Goal: Information Seeking & Learning: Learn about a topic

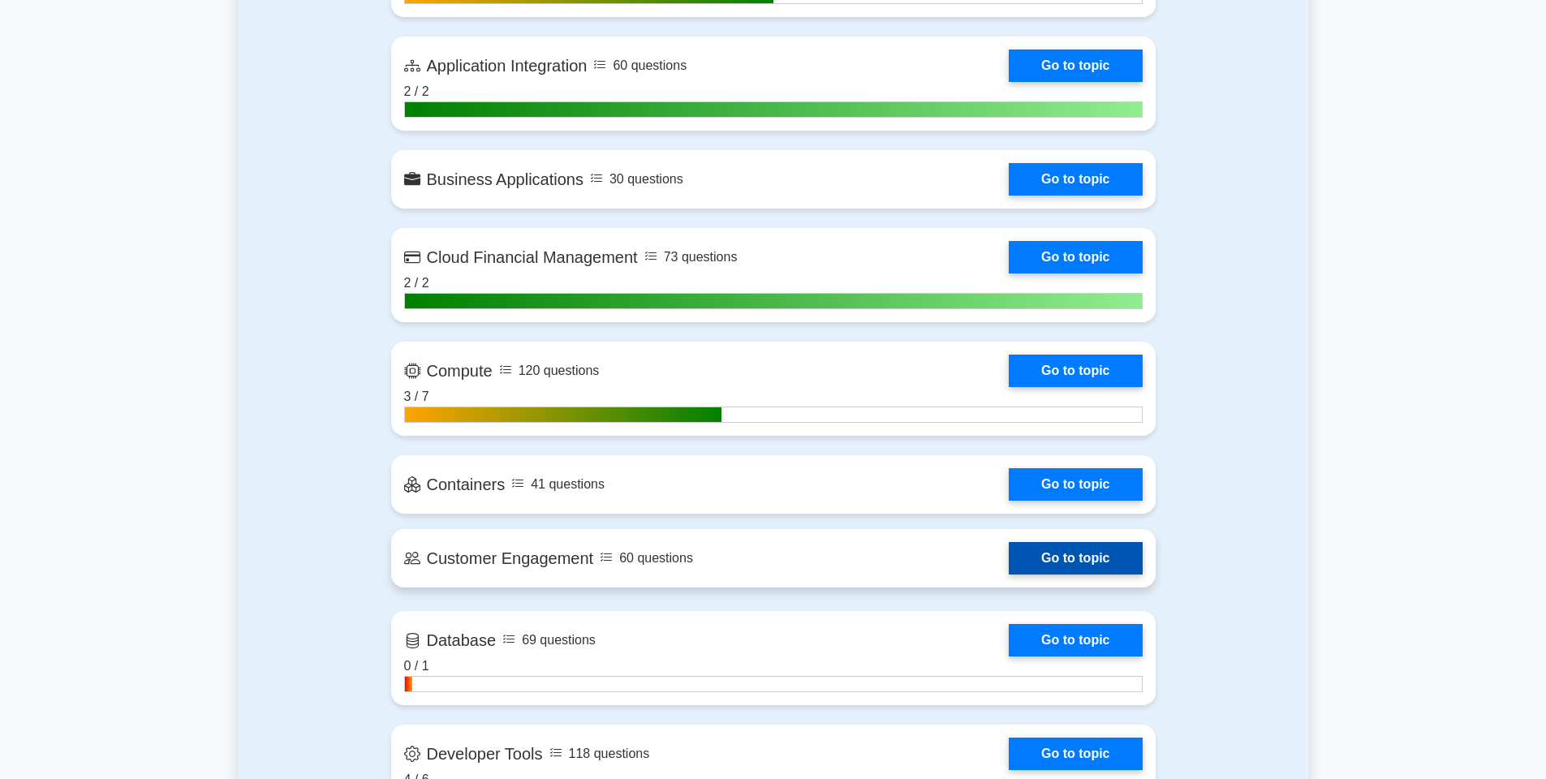
scroll to position [1321, 0]
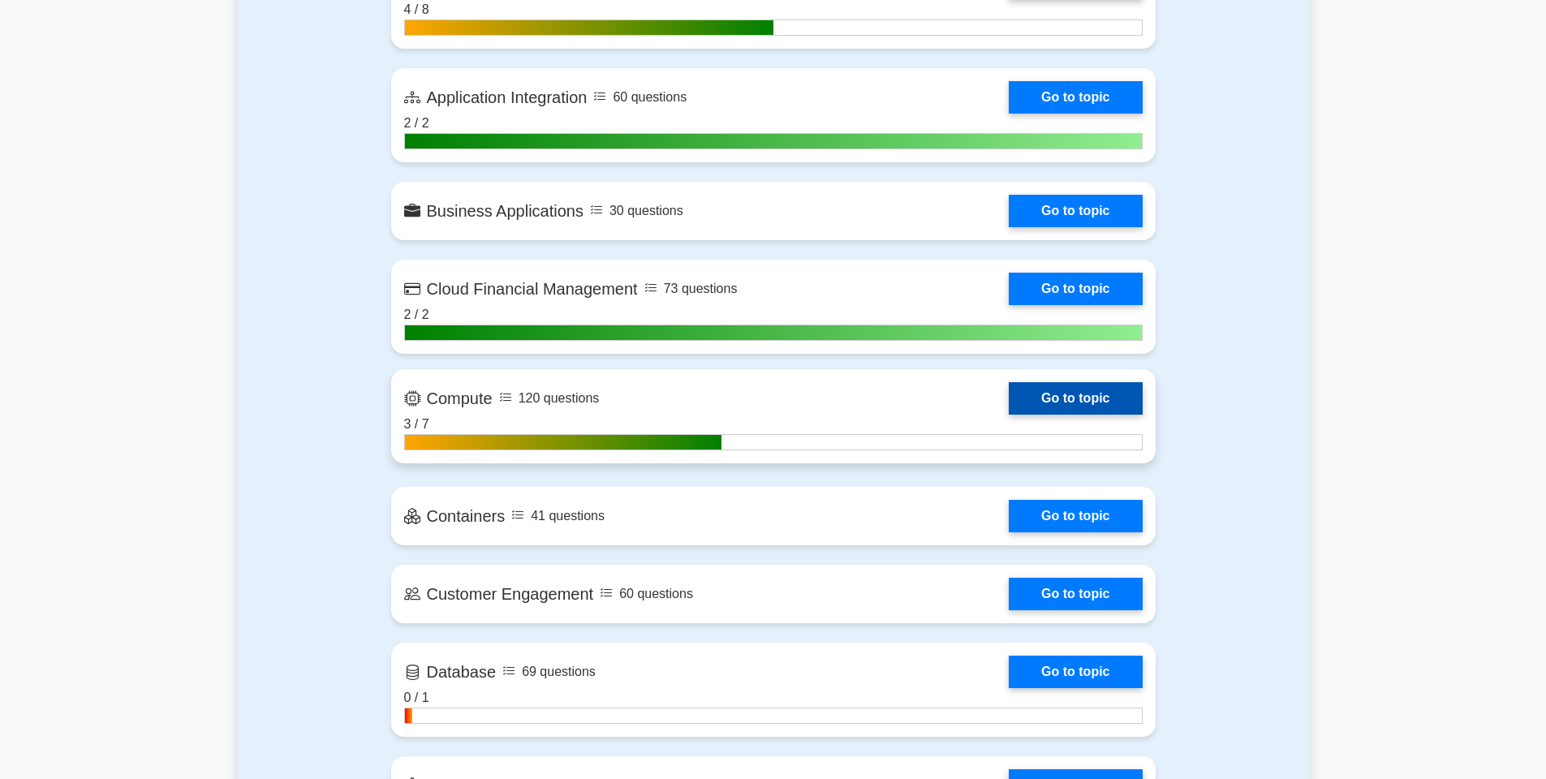
click at [1051, 395] on link "Go to topic" at bounding box center [1075, 398] width 133 height 32
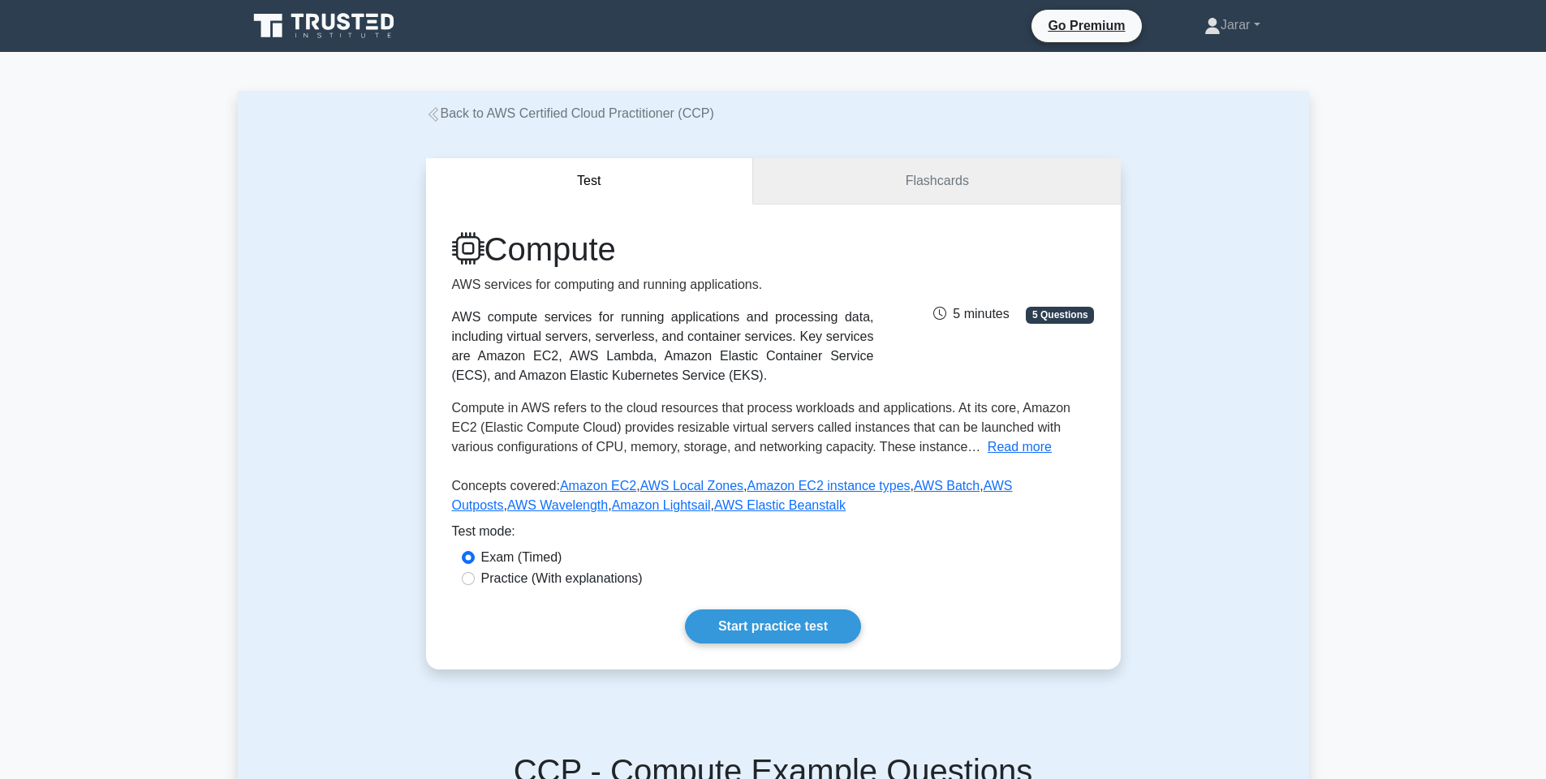
click at [914, 196] on link "Flashcards" at bounding box center [936, 181] width 367 height 46
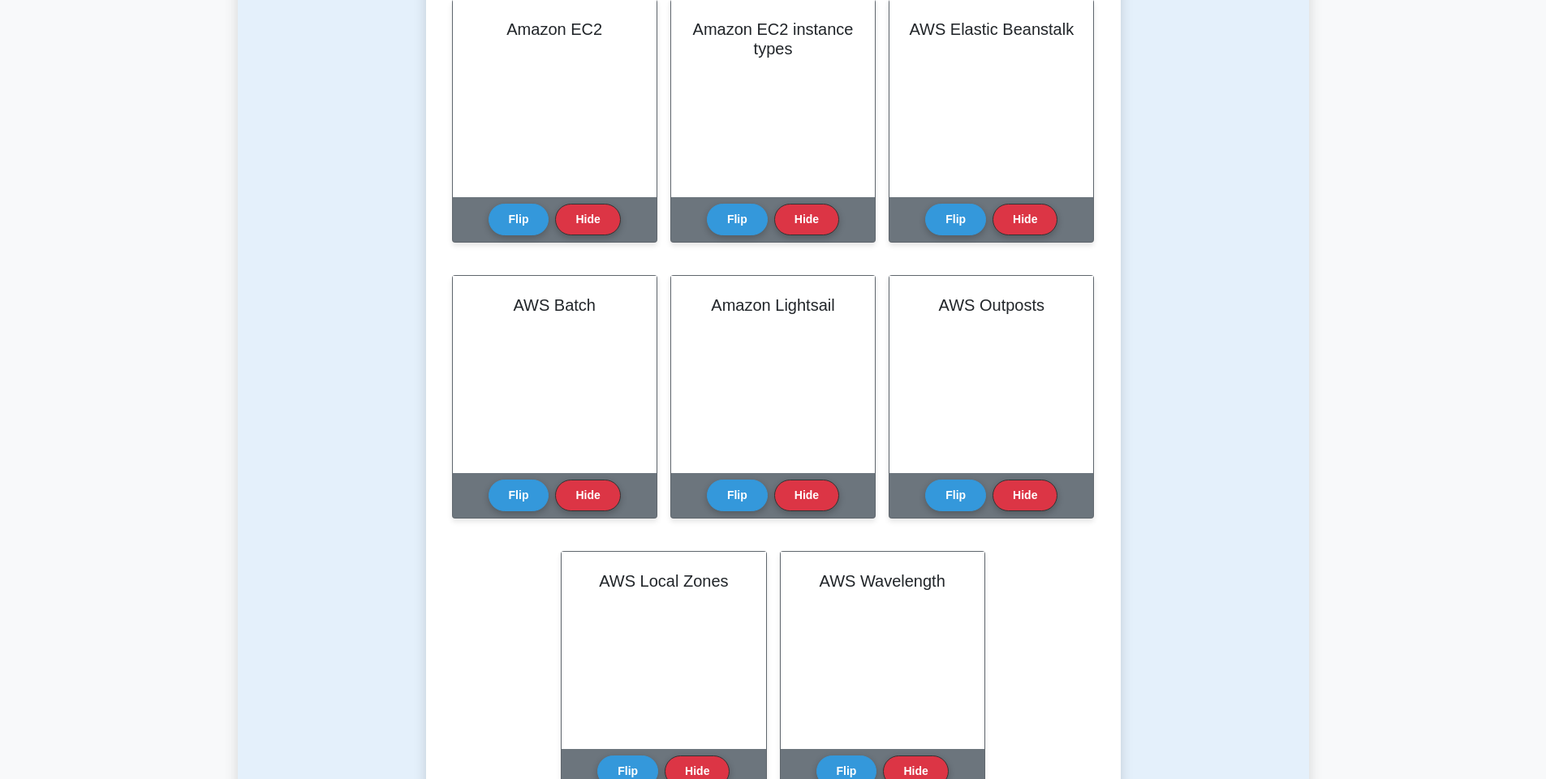
scroll to position [128, 0]
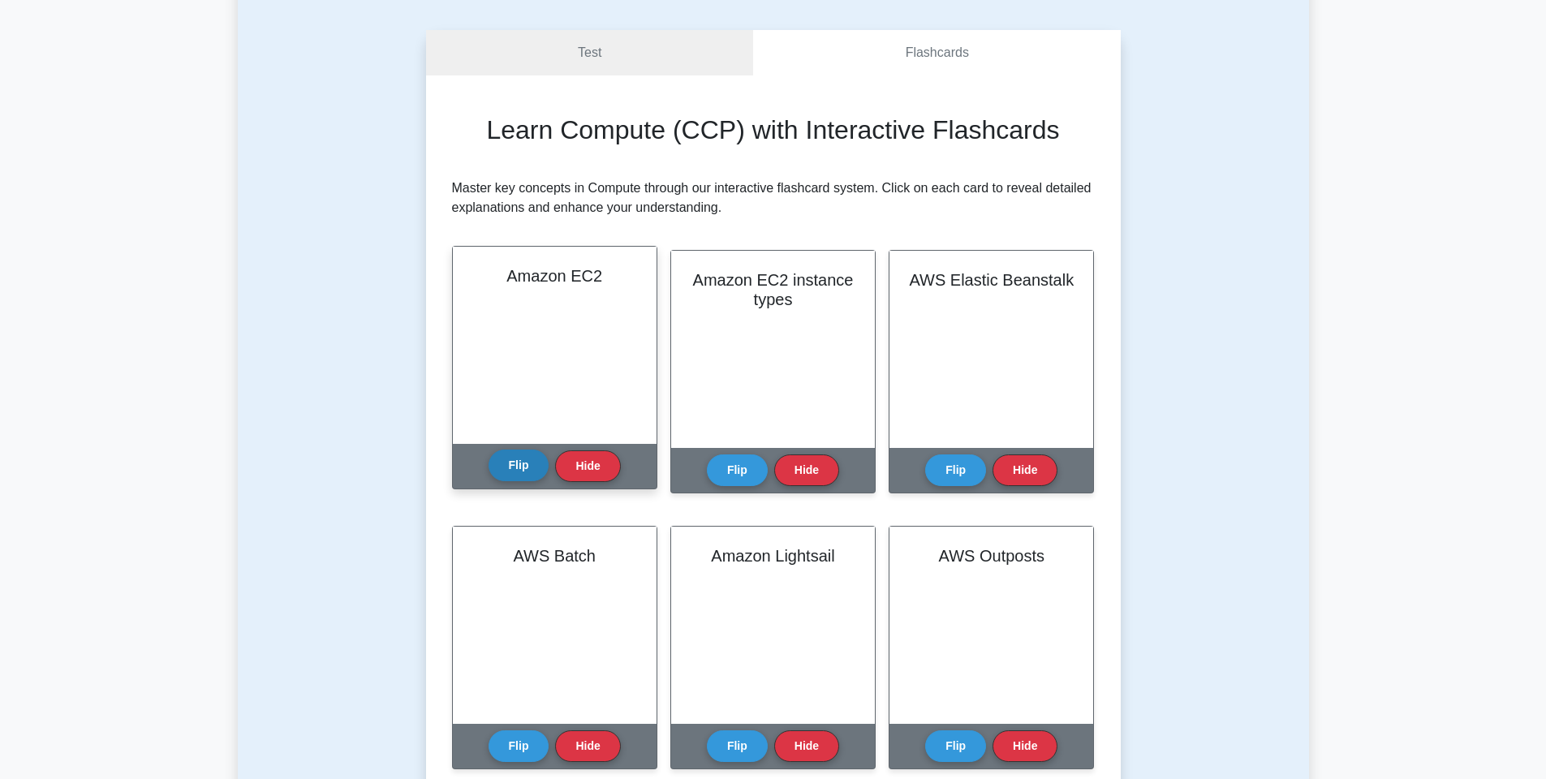
click at [529, 472] on button "Flip" at bounding box center [519, 466] width 61 height 32
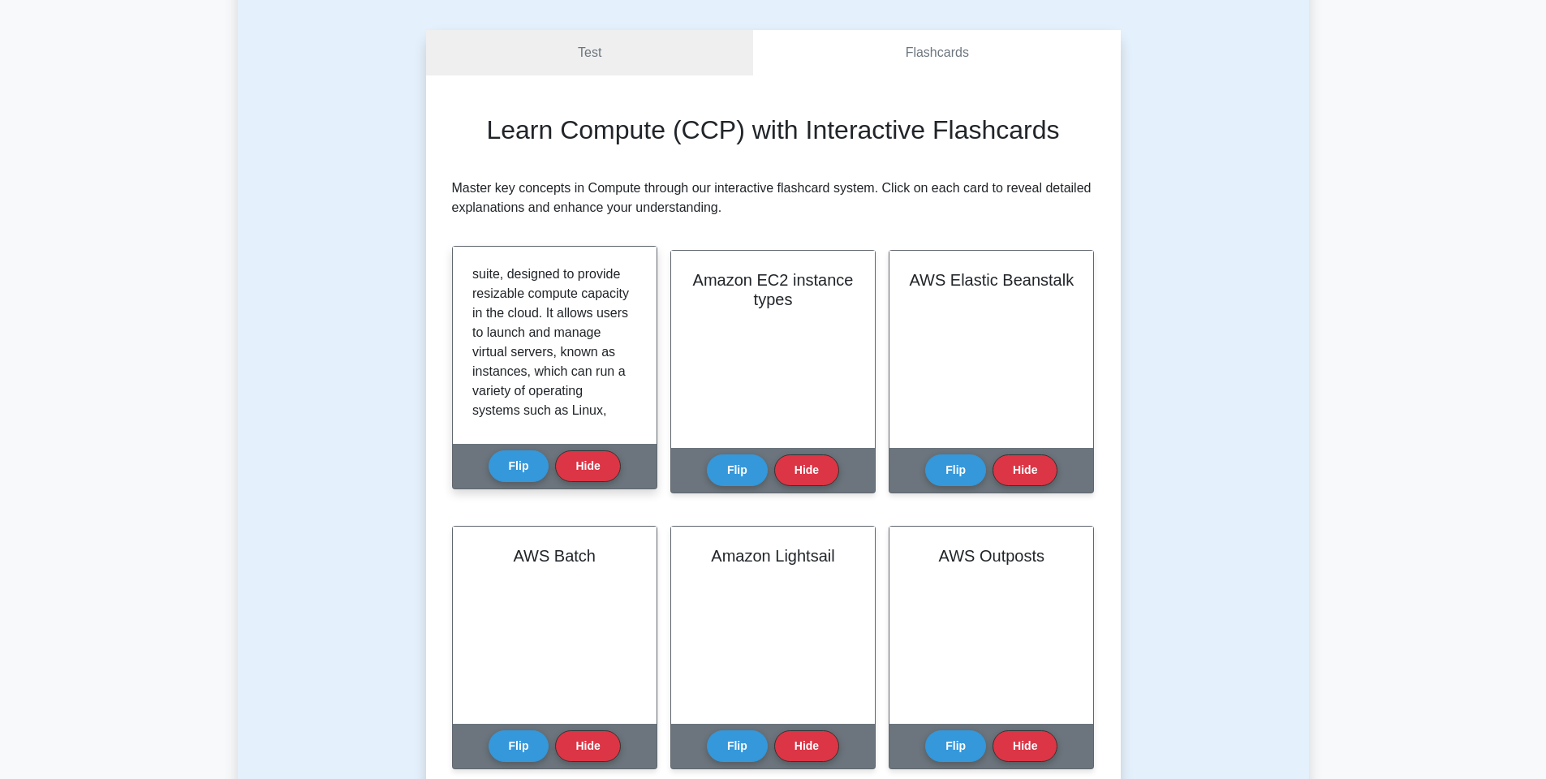
scroll to position [85, 0]
click at [558, 327] on p "Amazon Elastic Compute Cloud (Amazon EC2) is a fundamental and scalable service…" at bounding box center [551, 415] width 158 height 468
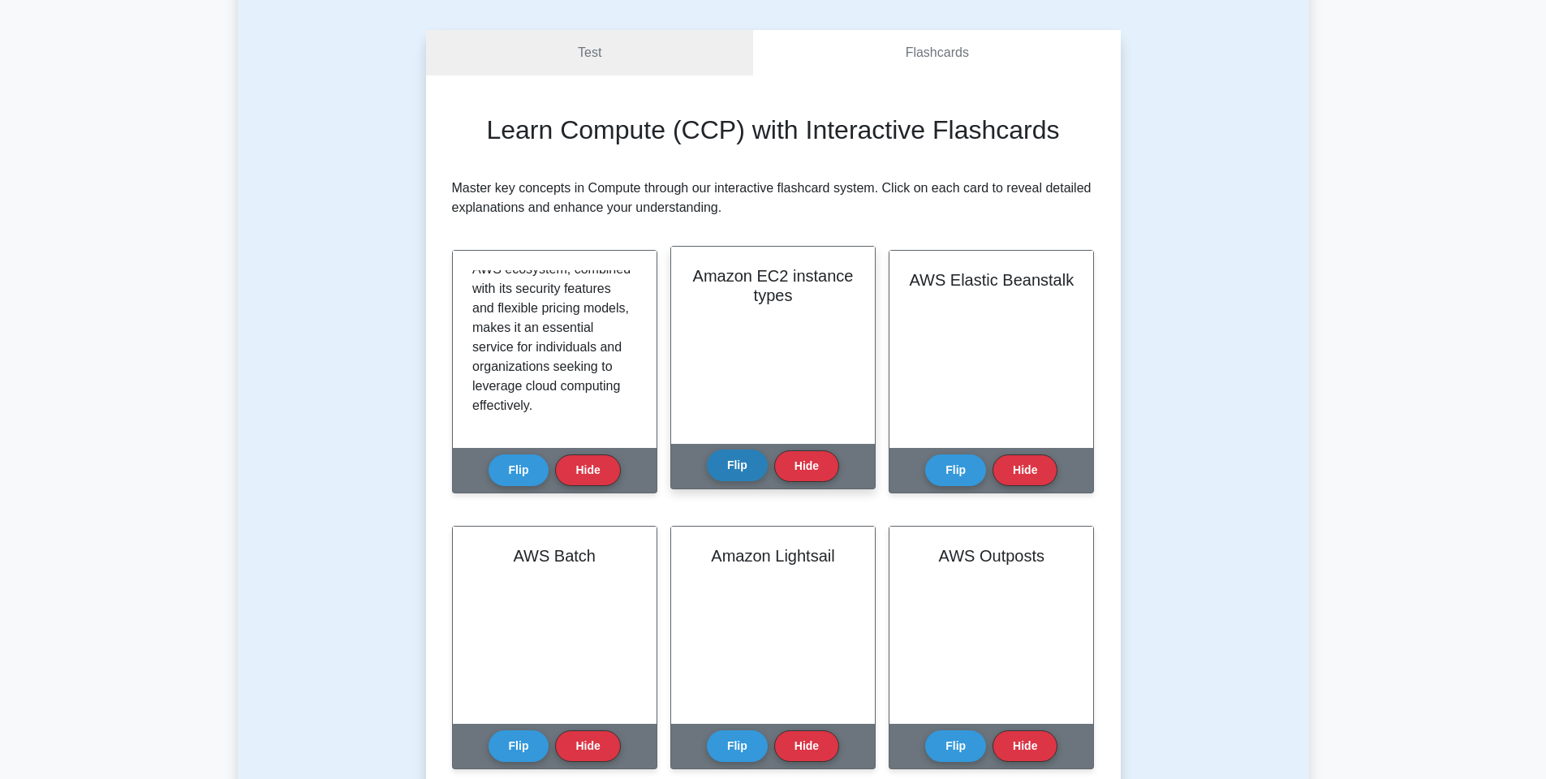
click at [736, 458] on button "Flip" at bounding box center [737, 466] width 61 height 32
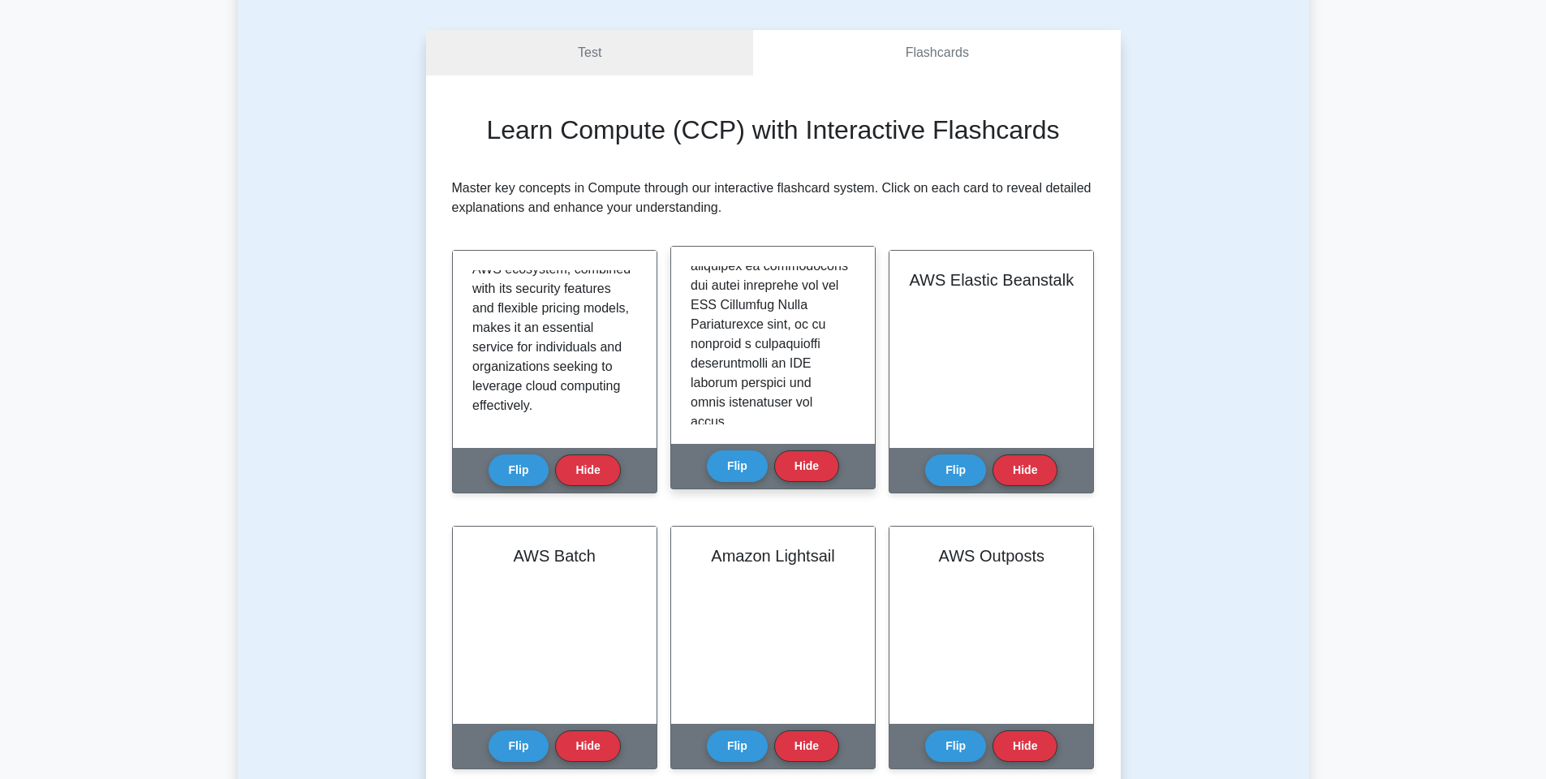
scroll to position [1803, 0]
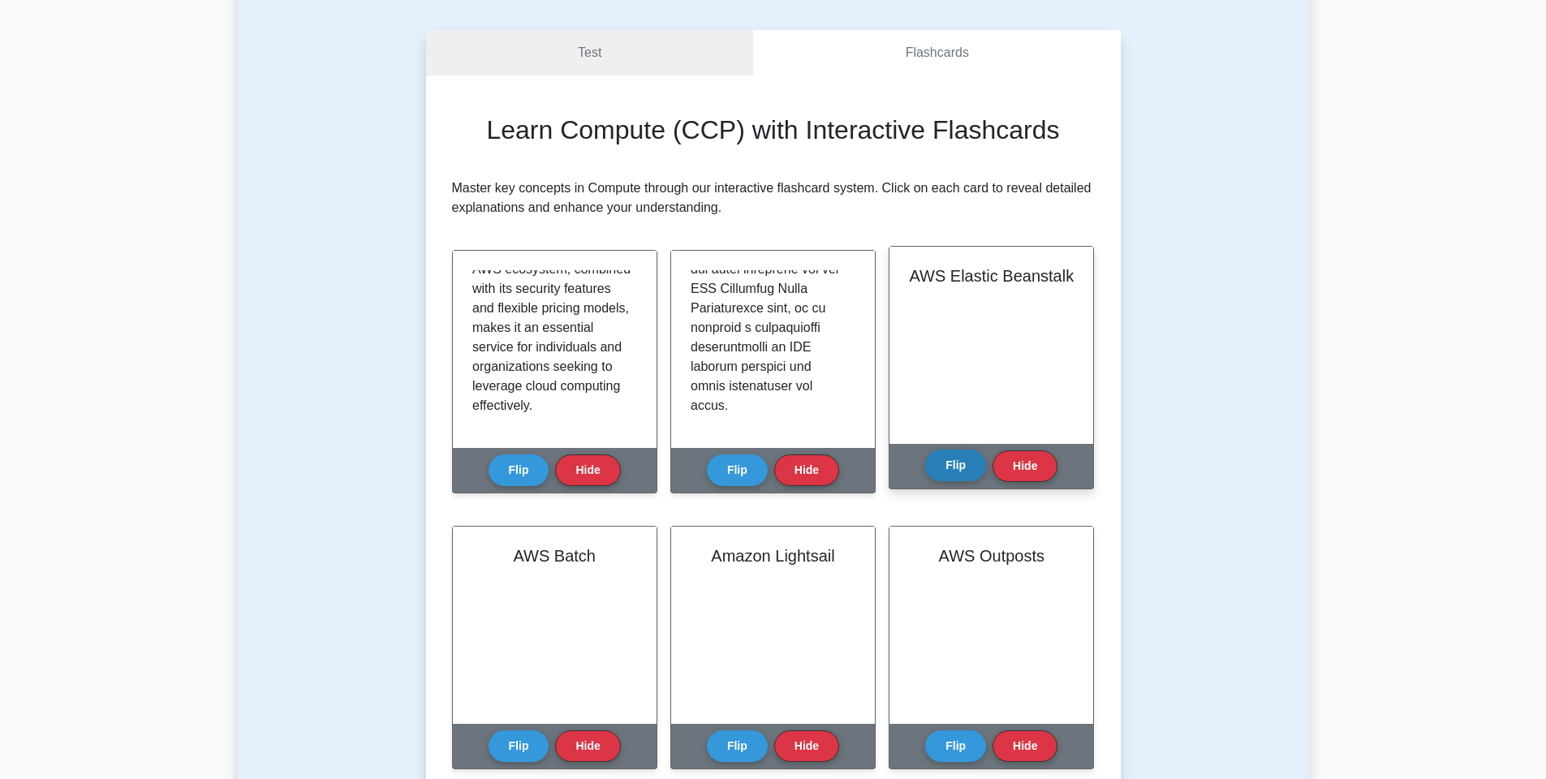
click at [956, 456] on button "Flip" at bounding box center [955, 466] width 61 height 32
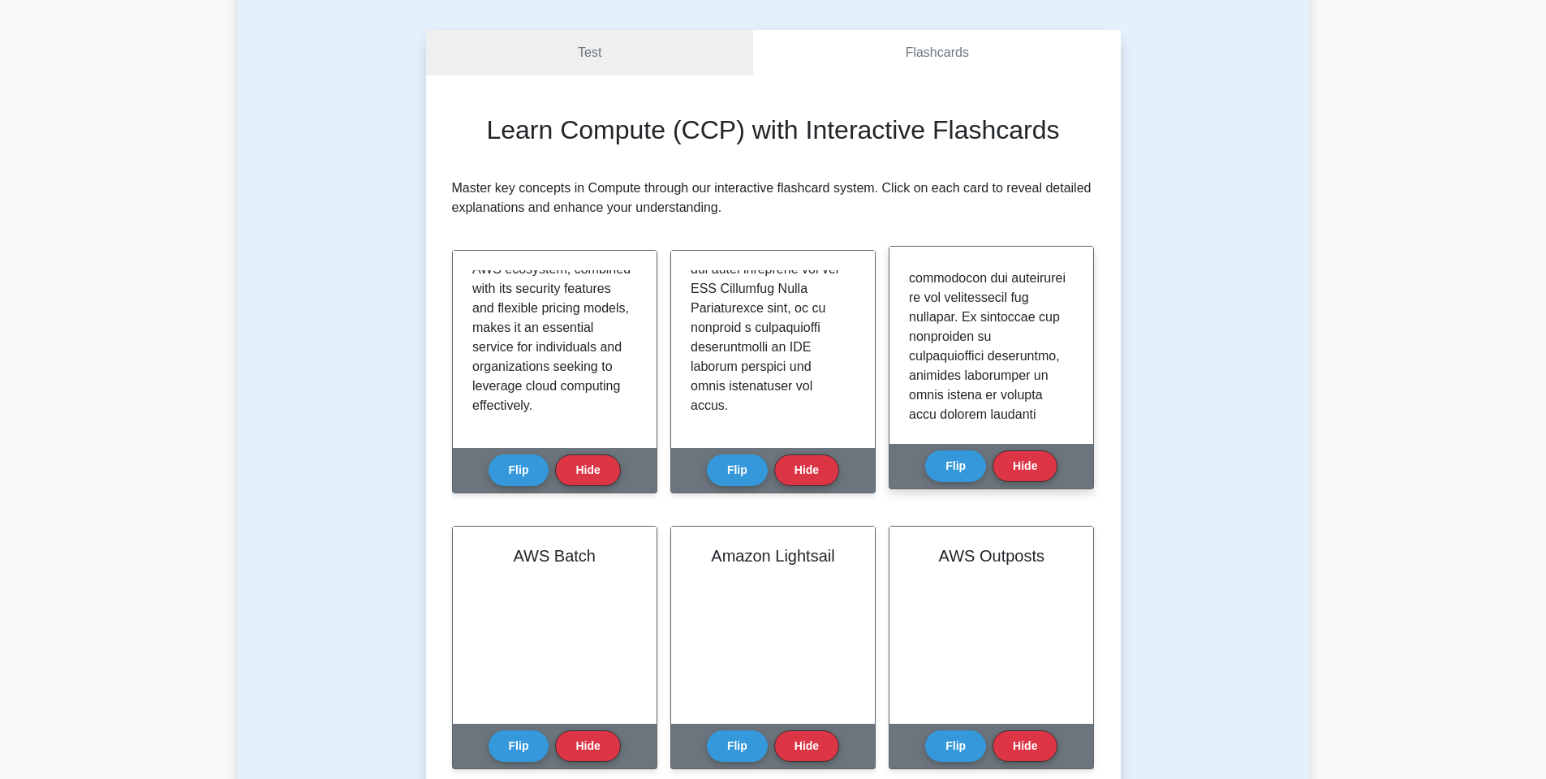
scroll to position [126, 0]
click at [966, 457] on button "Flip" at bounding box center [955, 466] width 61 height 32
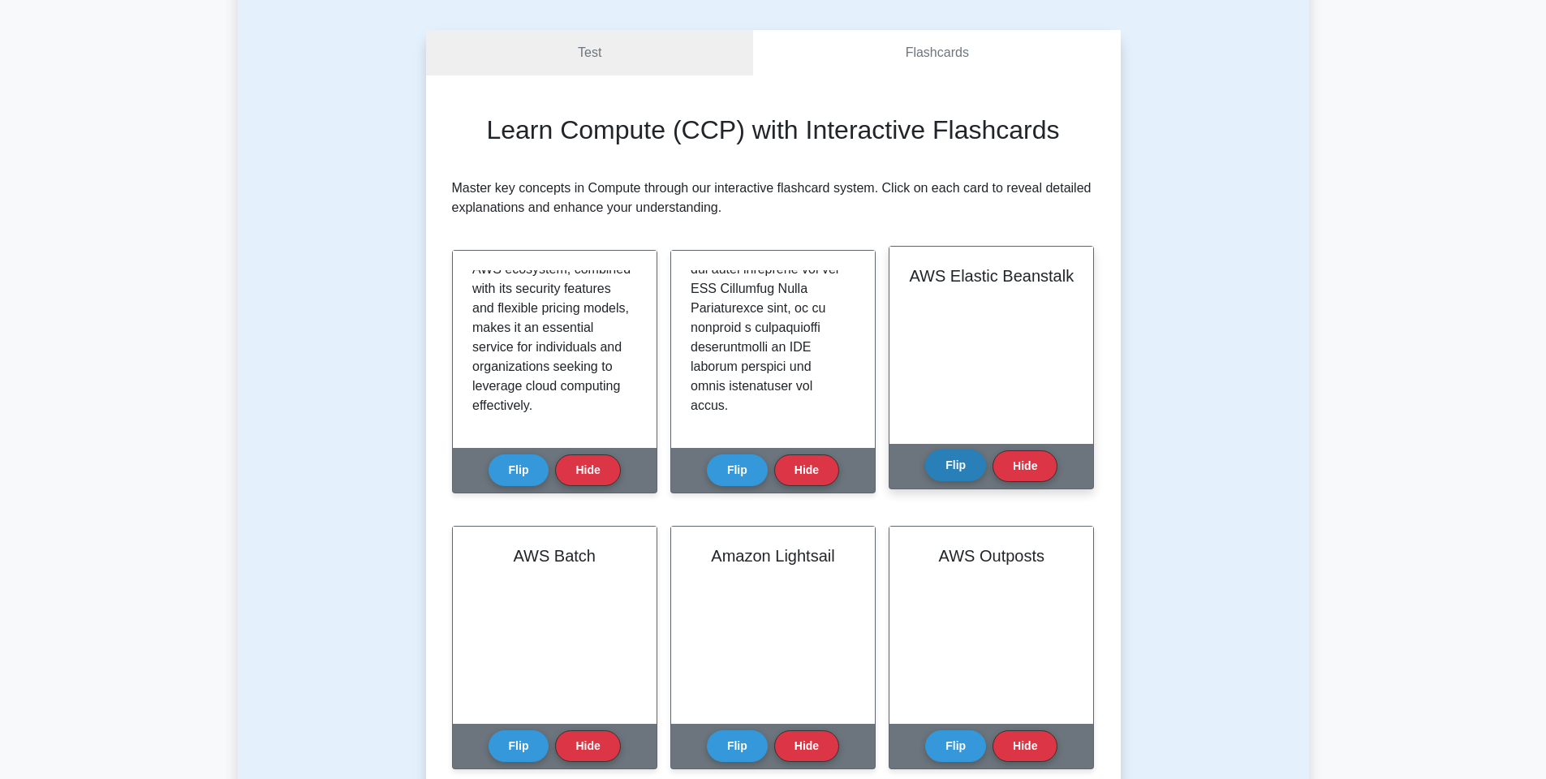
click at [968, 466] on button "Flip" at bounding box center [955, 466] width 61 height 32
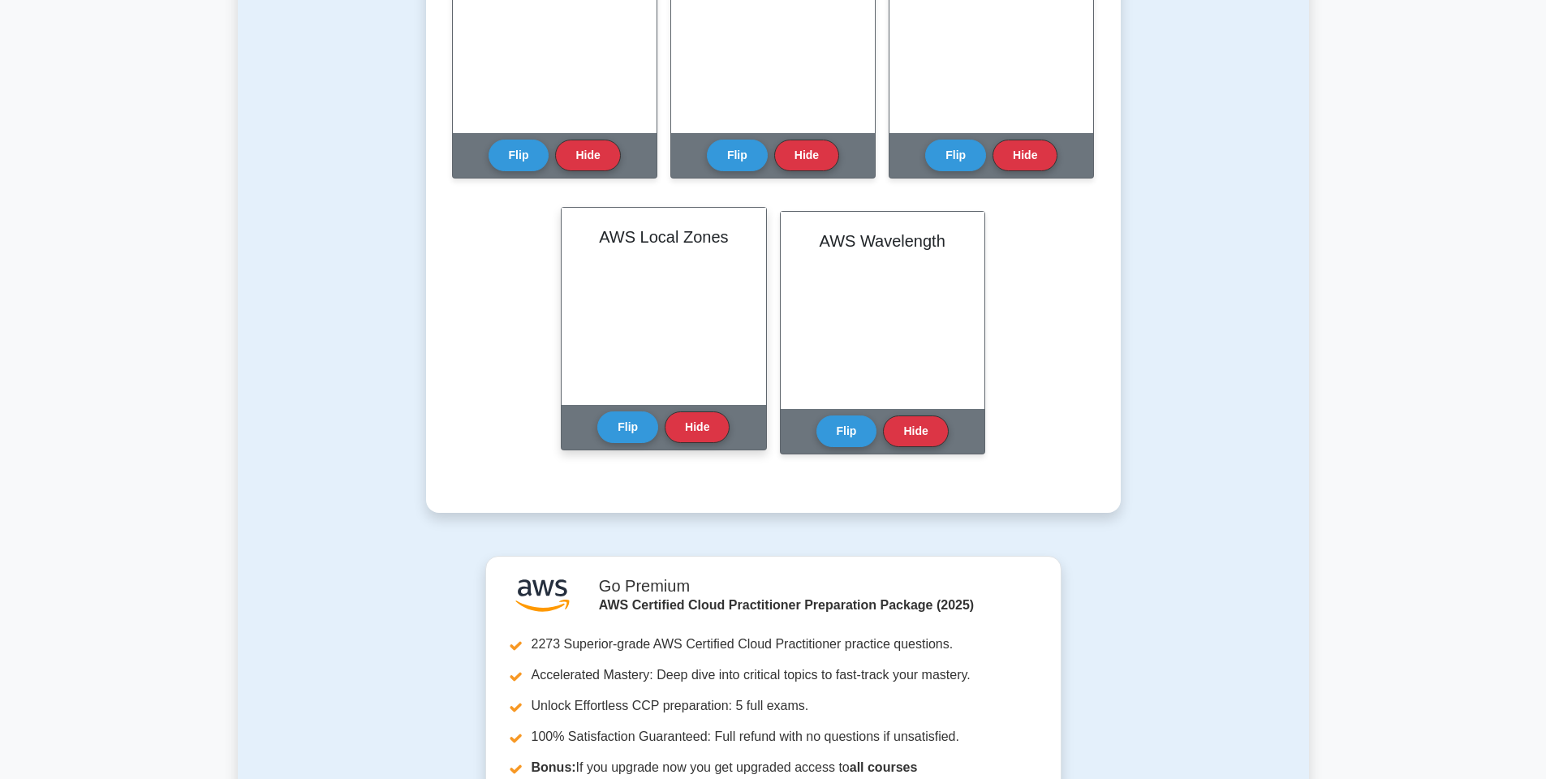
scroll to position [399, 0]
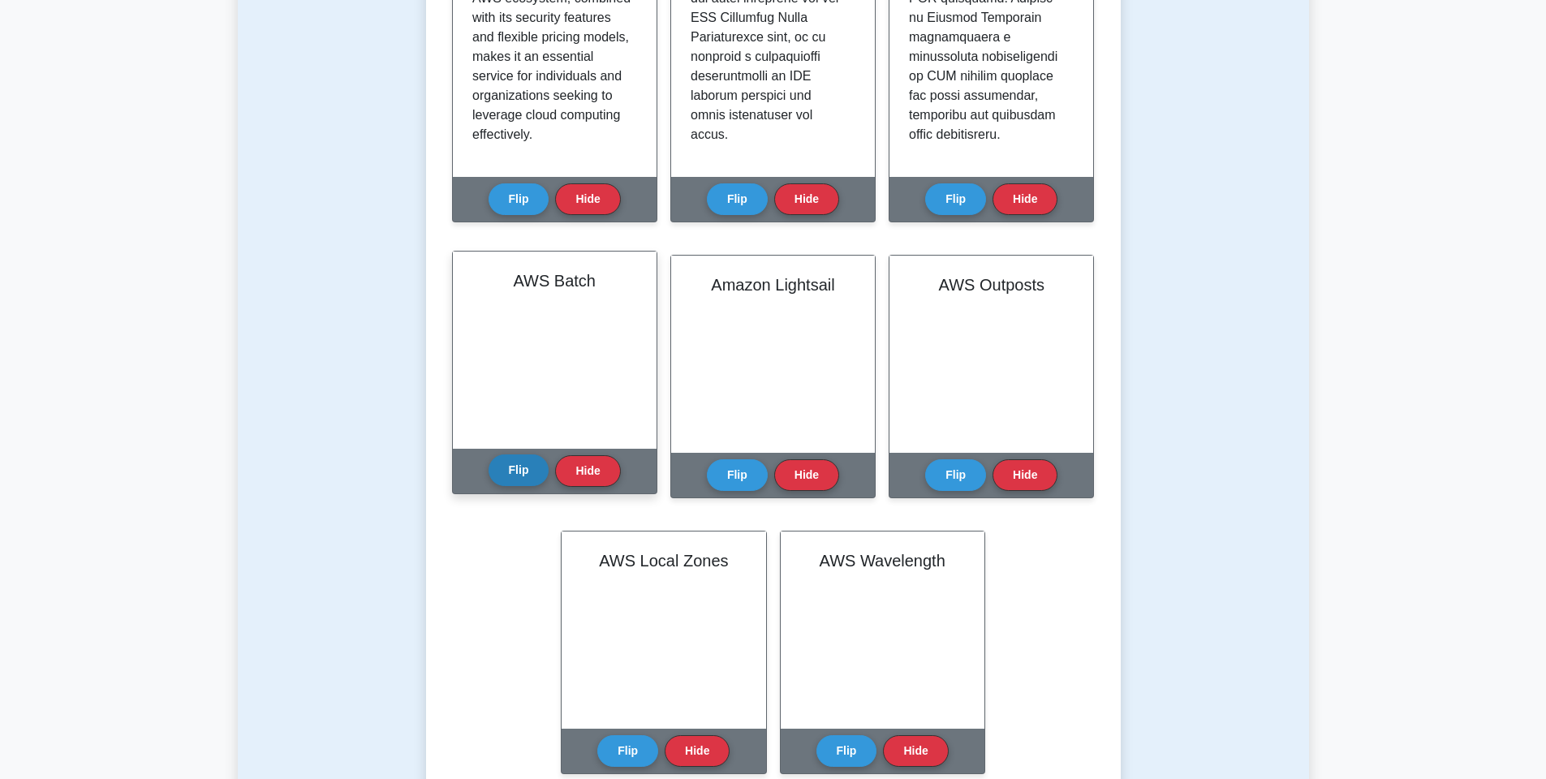
click at [513, 475] on button "Flip" at bounding box center [519, 471] width 61 height 32
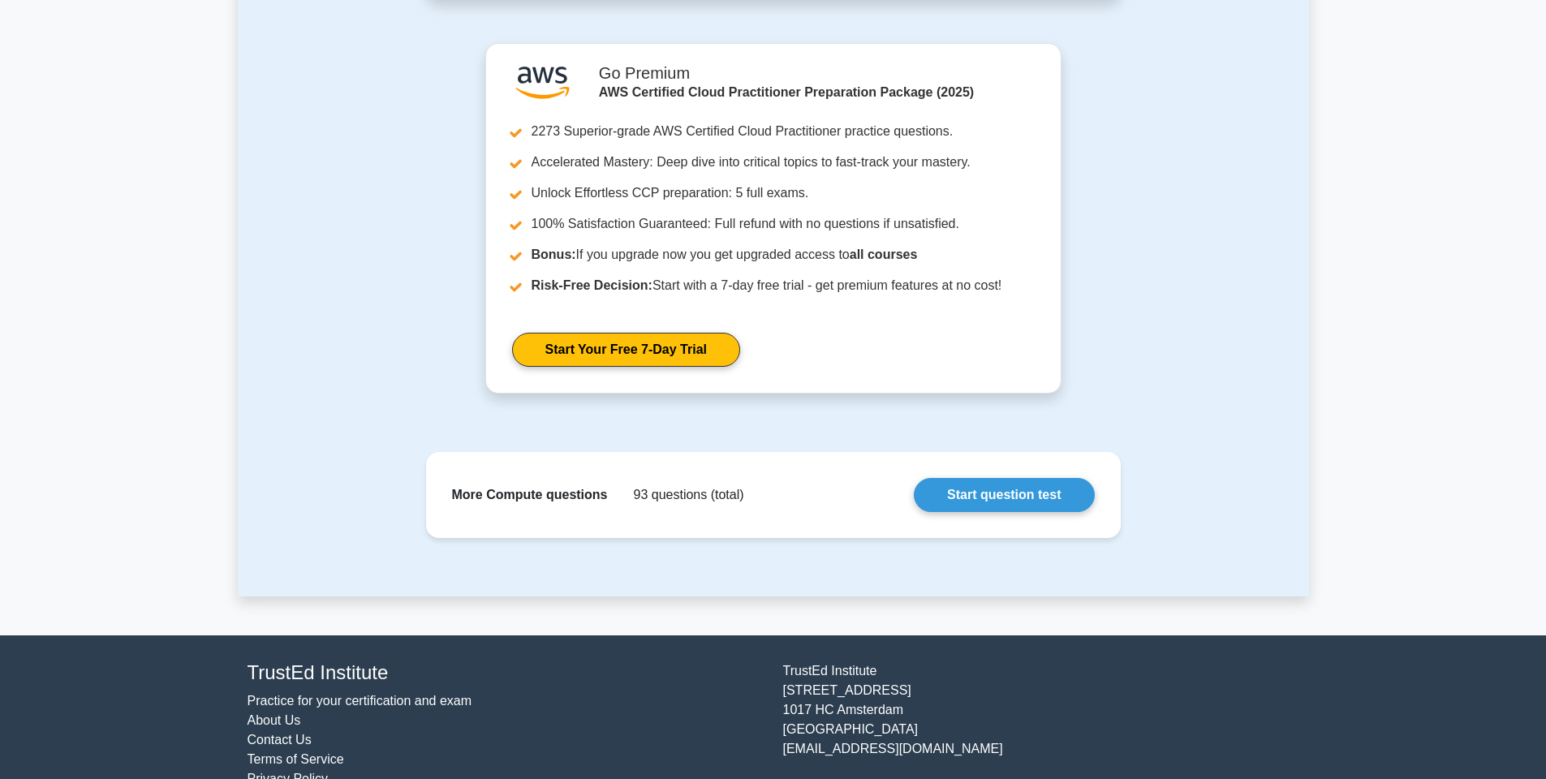
scroll to position [1238, 0]
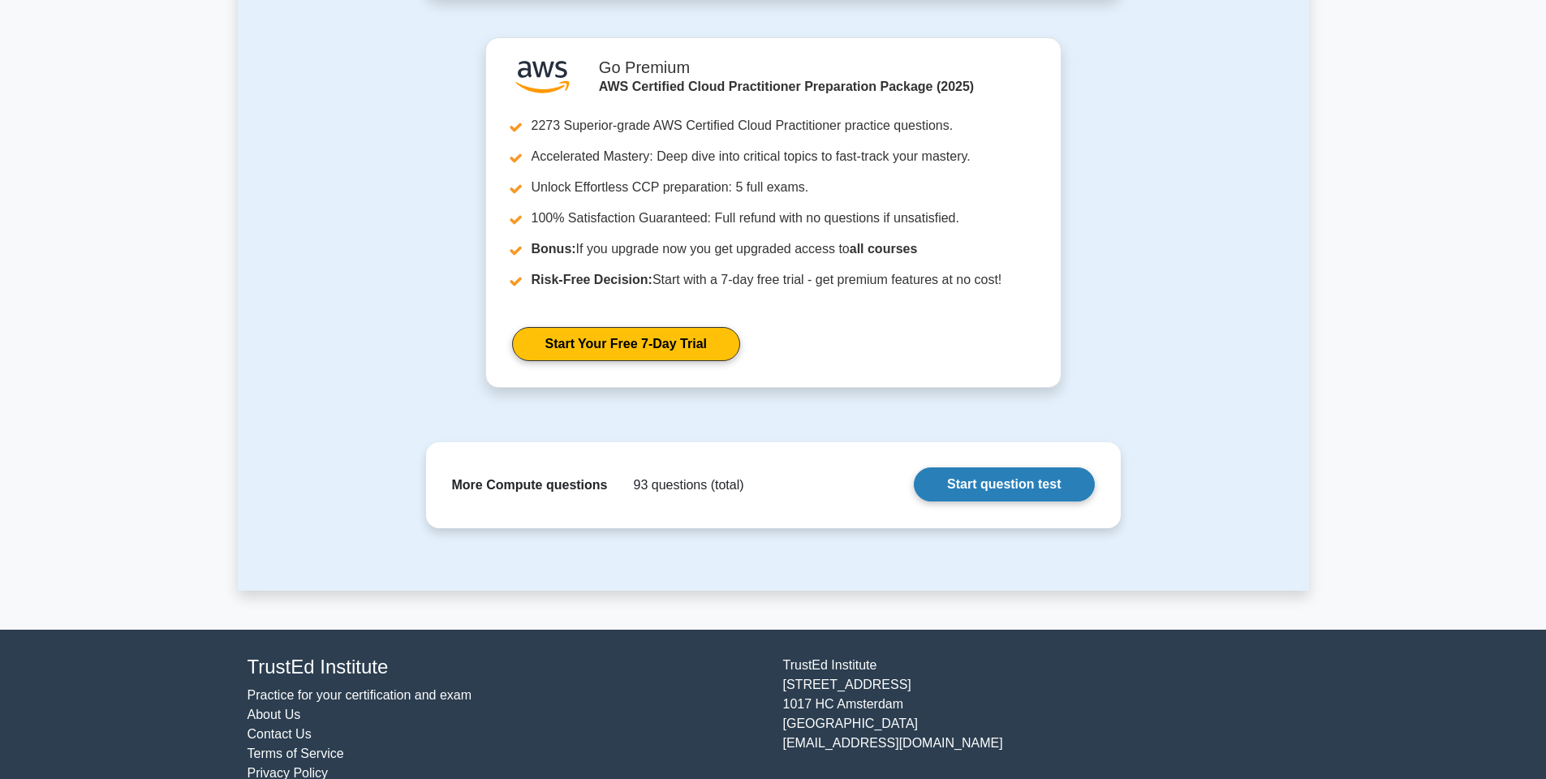
click at [993, 493] on link "Start question test" at bounding box center [1004, 485] width 180 height 34
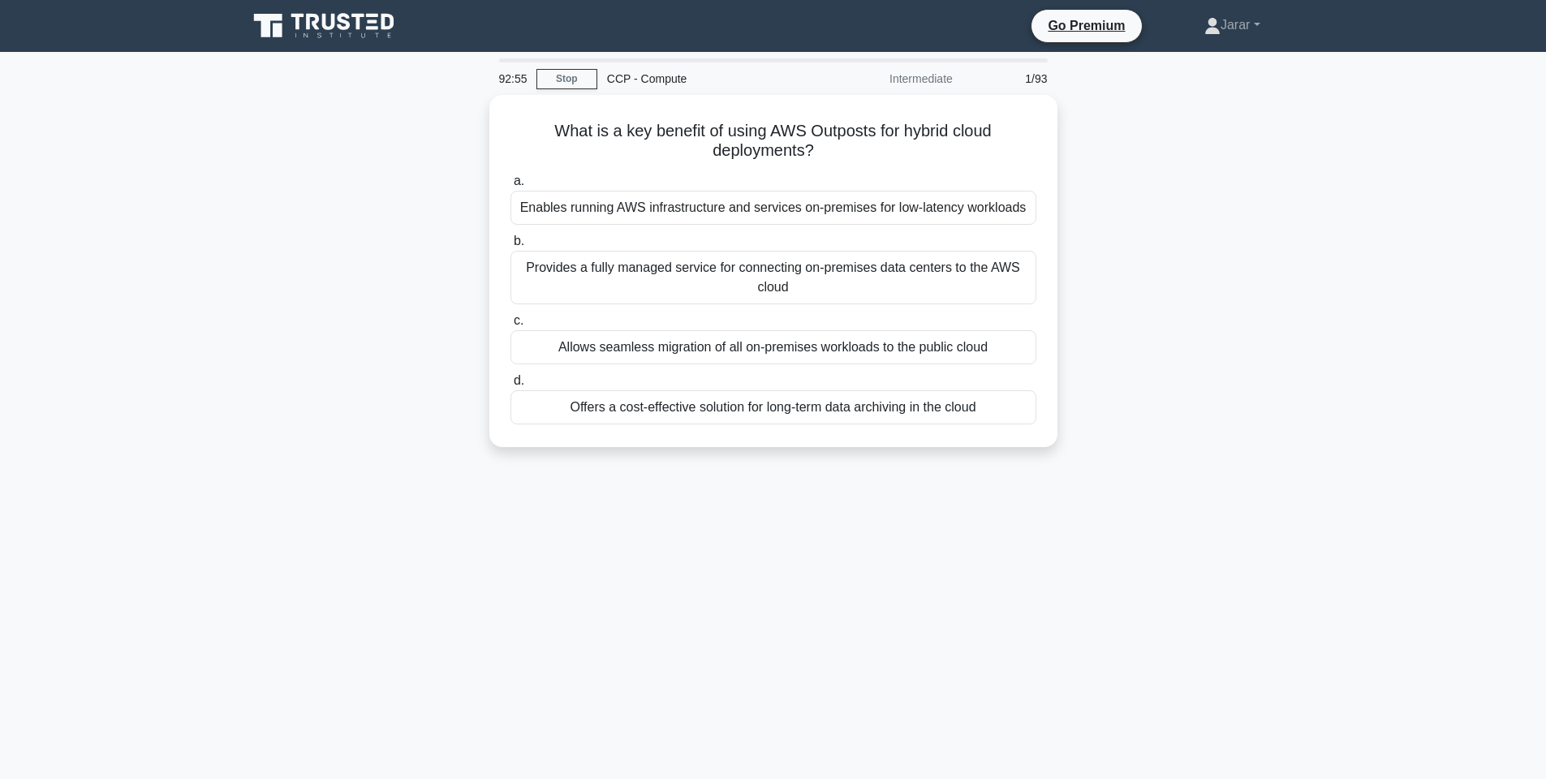
click at [365, 175] on div "What is a key benefit of using AWS Outposts for hybrid cloud deployments? .spin…" at bounding box center [774, 281] width 1072 height 372
drag, startPoint x: 540, startPoint y: 110, endPoint x: 986, endPoint y: 399, distance: 531.6
click at [986, 399] on div "What is a key benefit of using AWS Outposts for hybrid cloud deployments? .spin…" at bounding box center [773, 266] width 555 height 339
copy div "What is a key benefit of using AWS Outposts for hybrid cloud deployments? .spin…"
click at [276, 511] on div "92:42 Stop CCP - Compute Intermediate 1/93 What is a key benefit of using AWS O…" at bounding box center [774, 464] width 1072 height 812
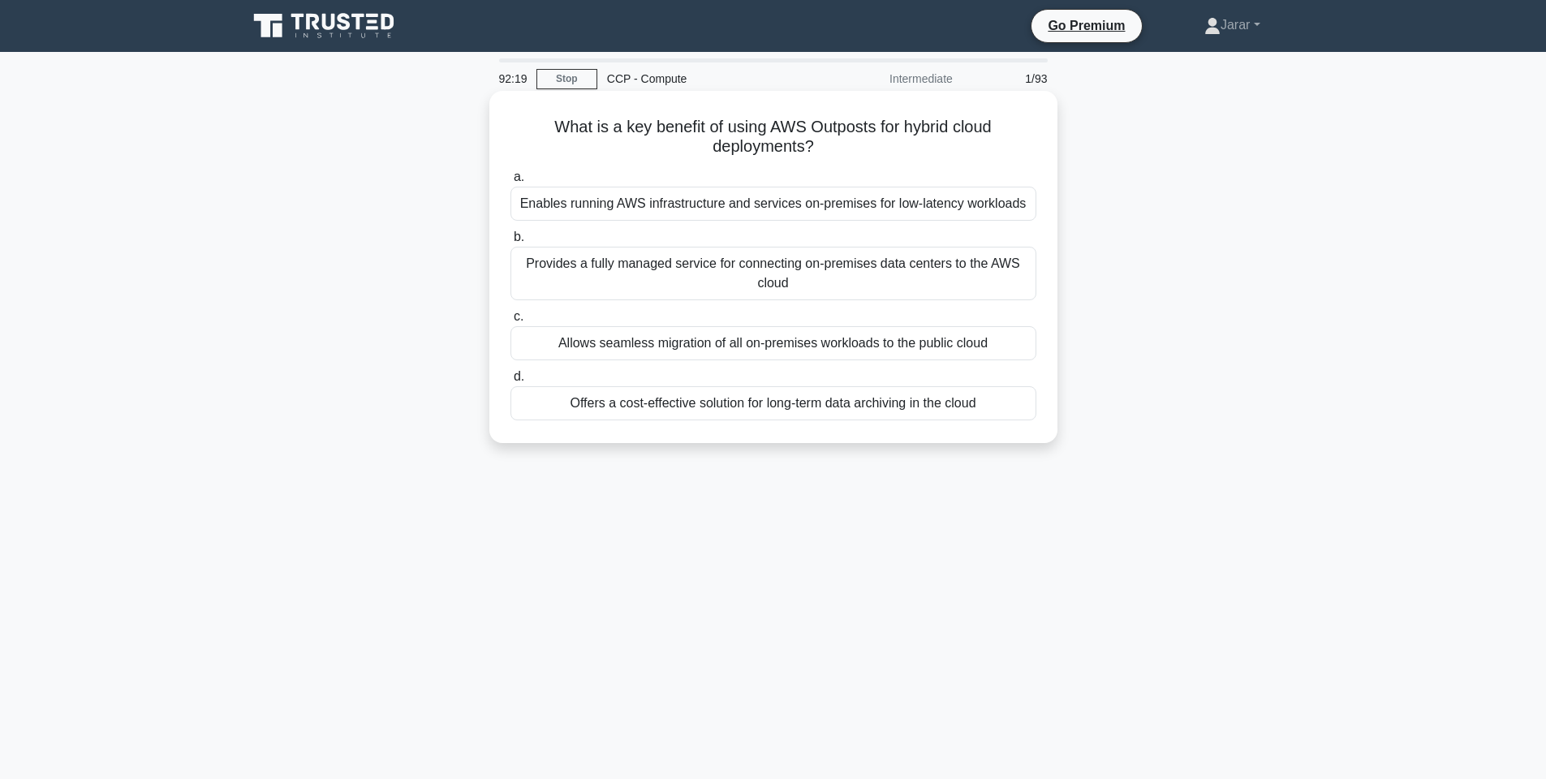
click at [900, 200] on div "Enables running AWS infrastructure and services on-premises for low-latency wor…" at bounding box center [774, 204] width 526 height 34
click at [511, 183] on input "a. Enables running AWS infrastructure and services on-premises for low-latency …" at bounding box center [511, 177] width 0 height 11
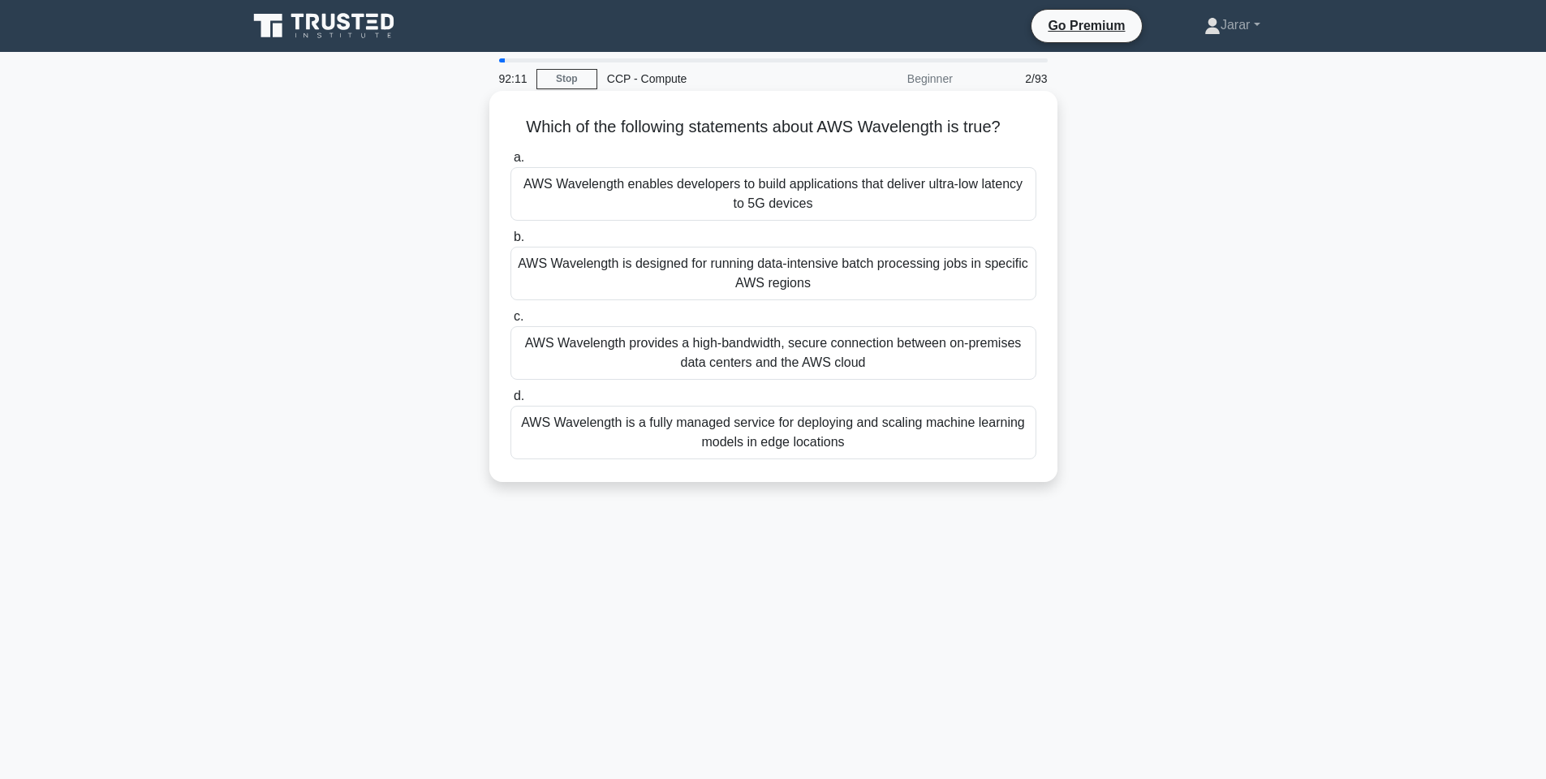
drag, startPoint x: 520, startPoint y: 111, endPoint x: 938, endPoint y: 441, distance: 532.4
click at [938, 441] on div "Which of the following statements about AWS Wavelength is true? .spinner_0XTQ{t…" at bounding box center [773, 286] width 555 height 378
click at [668, 520] on div "92:08 Stop CCP - Compute Beginner 2/93 Which of the following statements about …" at bounding box center [774, 464] width 1072 height 812
click at [707, 177] on div "AWS Wavelength enables developers to build applications that deliver ultra-low …" at bounding box center [774, 194] width 526 height 54
click at [511, 163] on input "a. AWS Wavelength enables developers to build applications that deliver ultra-l…" at bounding box center [511, 158] width 0 height 11
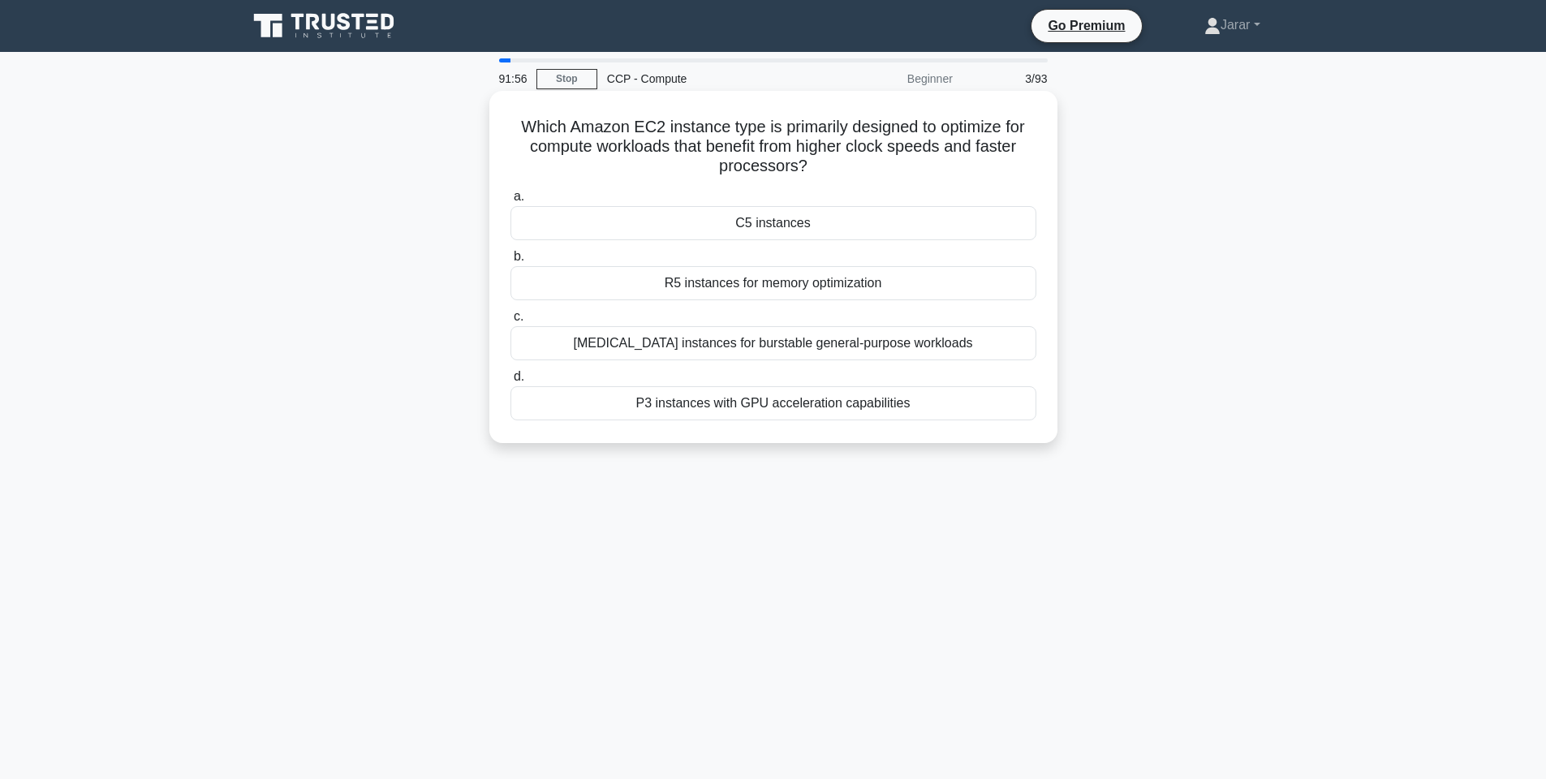
drag, startPoint x: 508, startPoint y: 120, endPoint x: 948, endPoint y: 401, distance: 522.0
click at [948, 401] on div "Which Amazon EC2 instance type is primarily designed to optimize for compute wo…" at bounding box center [773, 266] width 555 height 339
copy div "Which Amazon EC2 instance type is primarily designed to optimize for compute wo…"
click at [646, 494] on div "90:46 Stop CCP - Compute Beginner 3/93 Which Amazon EC2 instance type is primar…" at bounding box center [774, 464] width 1072 height 812
click at [885, 224] on div "C5 instances" at bounding box center [774, 223] width 526 height 34
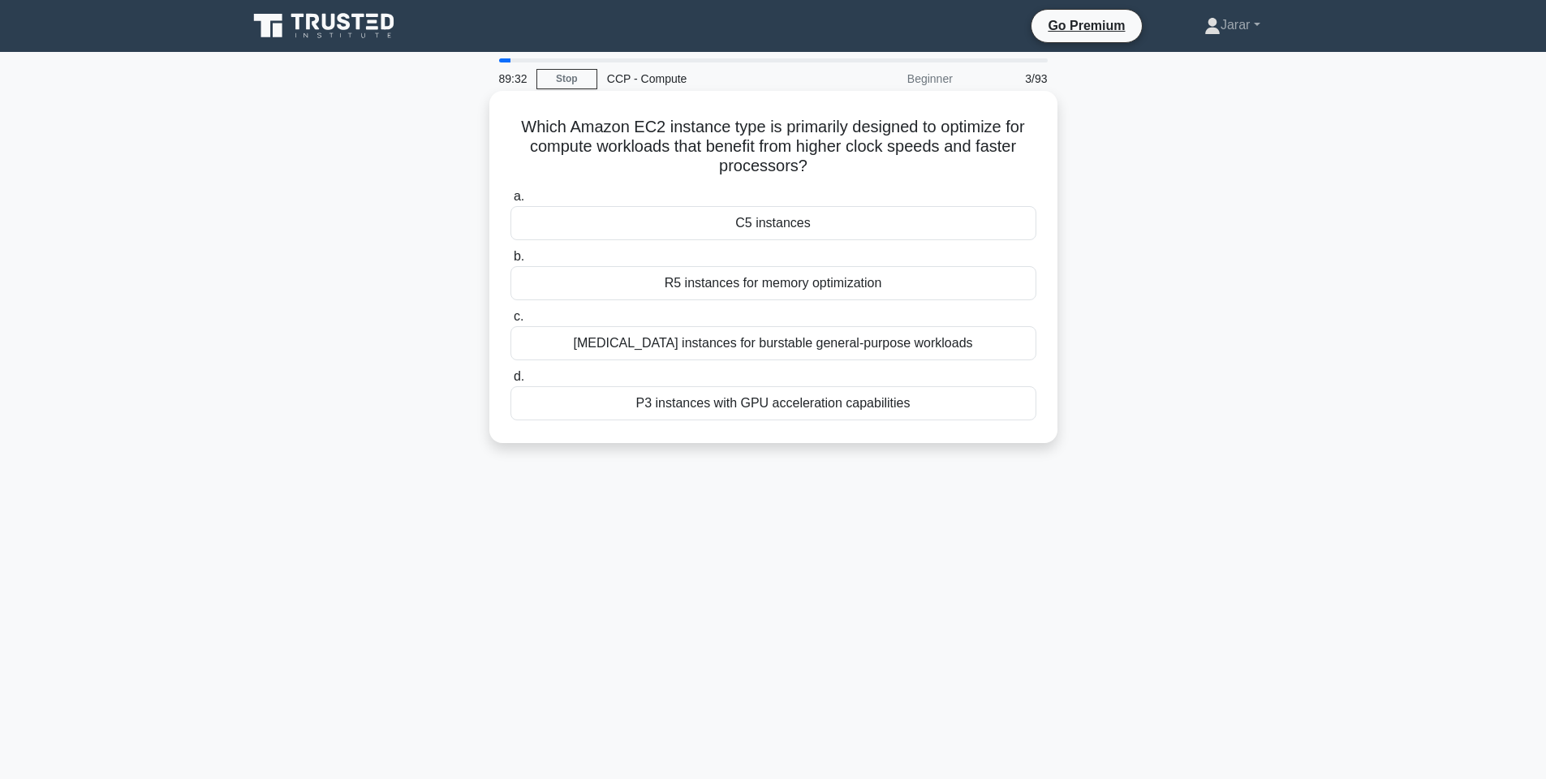
click at [511, 202] on input "a. C5 instances" at bounding box center [511, 197] width 0 height 11
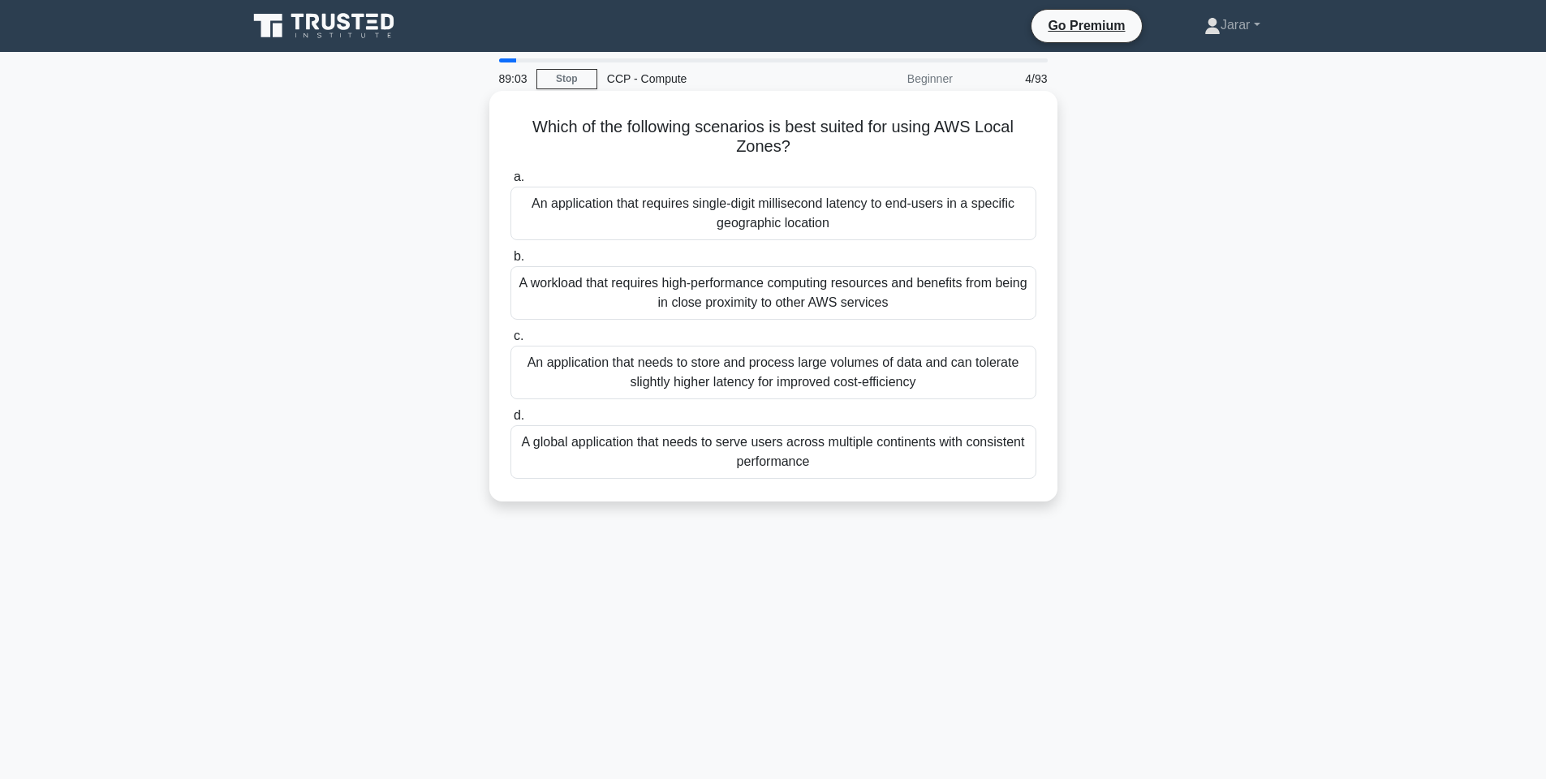
drag, startPoint x: 517, startPoint y: 113, endPoint x: 911, endPoint y: 482, distance: 539.9
click at [911, 482] on div "Which of the following scenarios is best suited for using AWS Local Zones? .spi…" at bounding box center [773, 296] width 555 height 398
copy div "Which of the following scenarios is best suited for using AWS Local Zones? .spi…"
click at [873, 213] on div "An application that requires single-digit millisecond latency to end-users in a…" at bounding box center [774, 214] width 526 height 54
click at [511, 183] on input "a. An application that requires single-digit millisecond latency to end-users i…" at bounding box center [511, 177] width 0 height 11
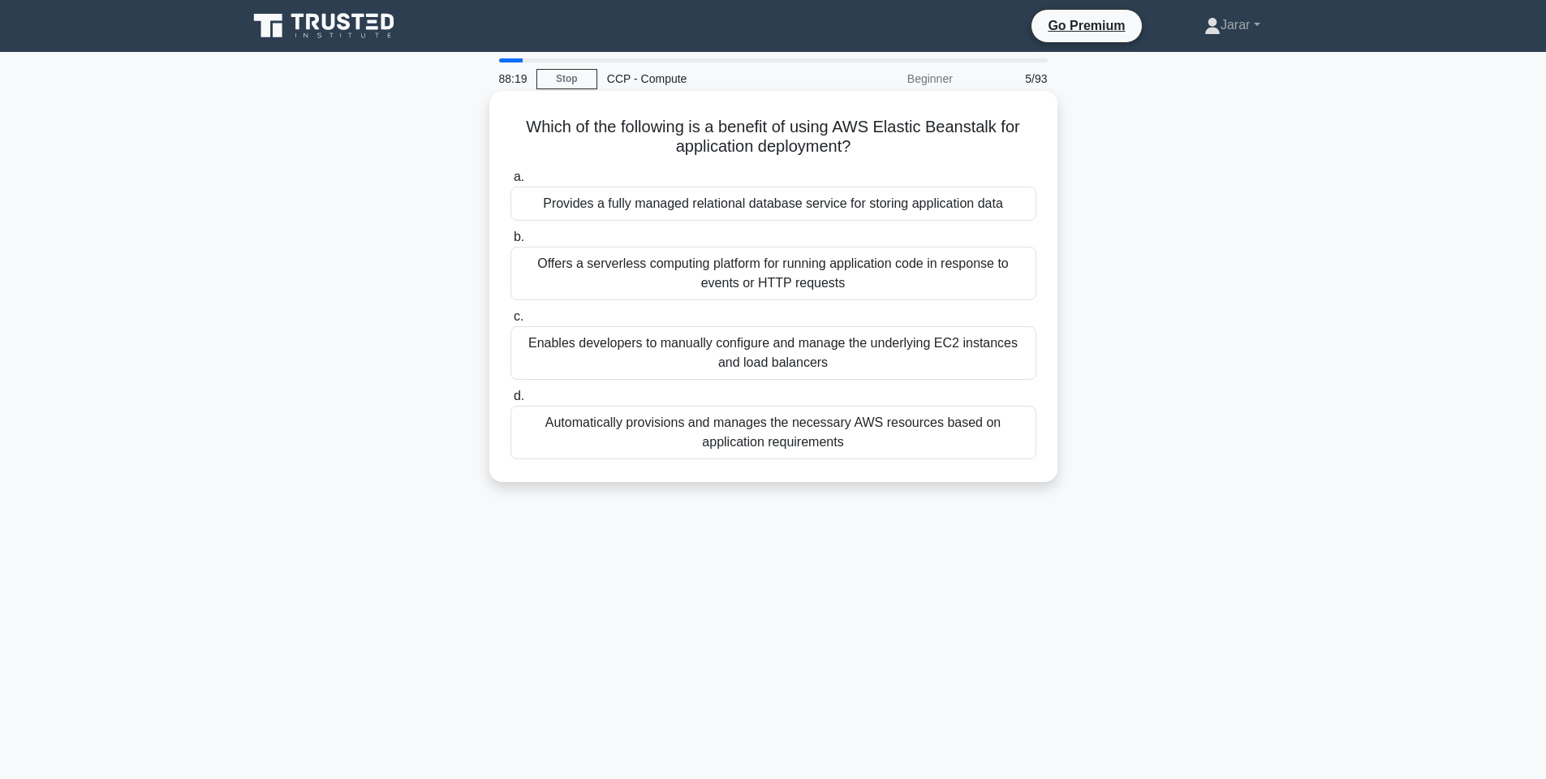
click at [690, 437] on div "Automatically provisions and manages the necessary AWS resources based on appli…" at bounding box center [774, 433] width 526 height 54
click at [511, 402] on input "d. Automatically provisions and manages the necessary AWS resources based on ap…" at bounding box center [511, 396] width 0 height 11
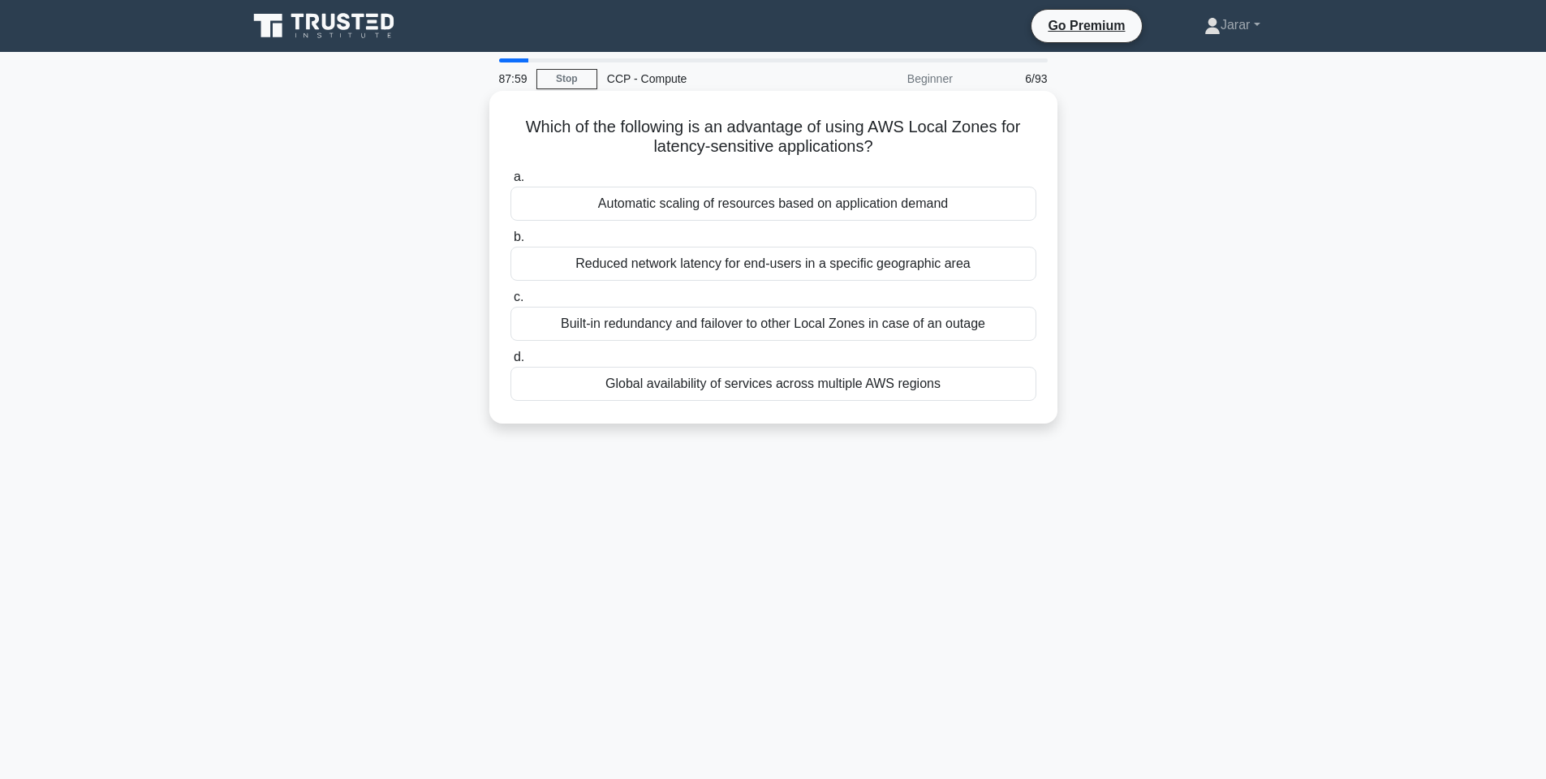
click at [715, 266] on div "Reduced network latency for end-users in a specific geographic area" at bounding box center [774, 264] width 526 height 34
click at [511, 243] on input "b. Reduced network latency for end-users in a specific geographic area" at bounding box center [511, 237] width 0 height 11
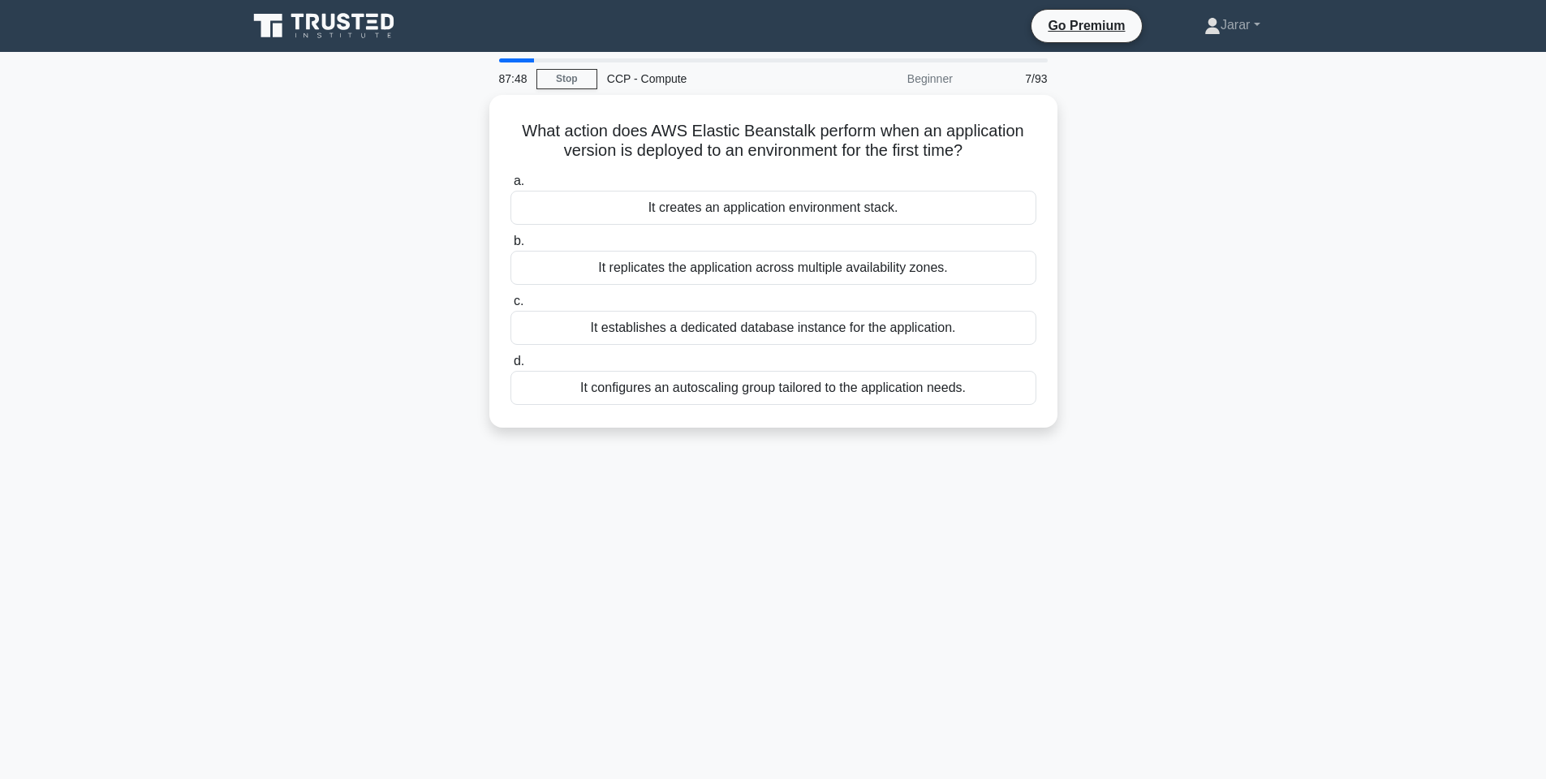
drag, startPoint x: 514, startPoint y: 119, endPoint x: 1062, endPoint y: 395, distance: 613.9
click at [1062, 395] on div "What action does AWS Elastic Beanstalk perform when an application version is d…" at bounding box center [774, 271] width 1072 height 352
copy div "What action does AWS Elastic Beanstalk perform when an application version is d…"
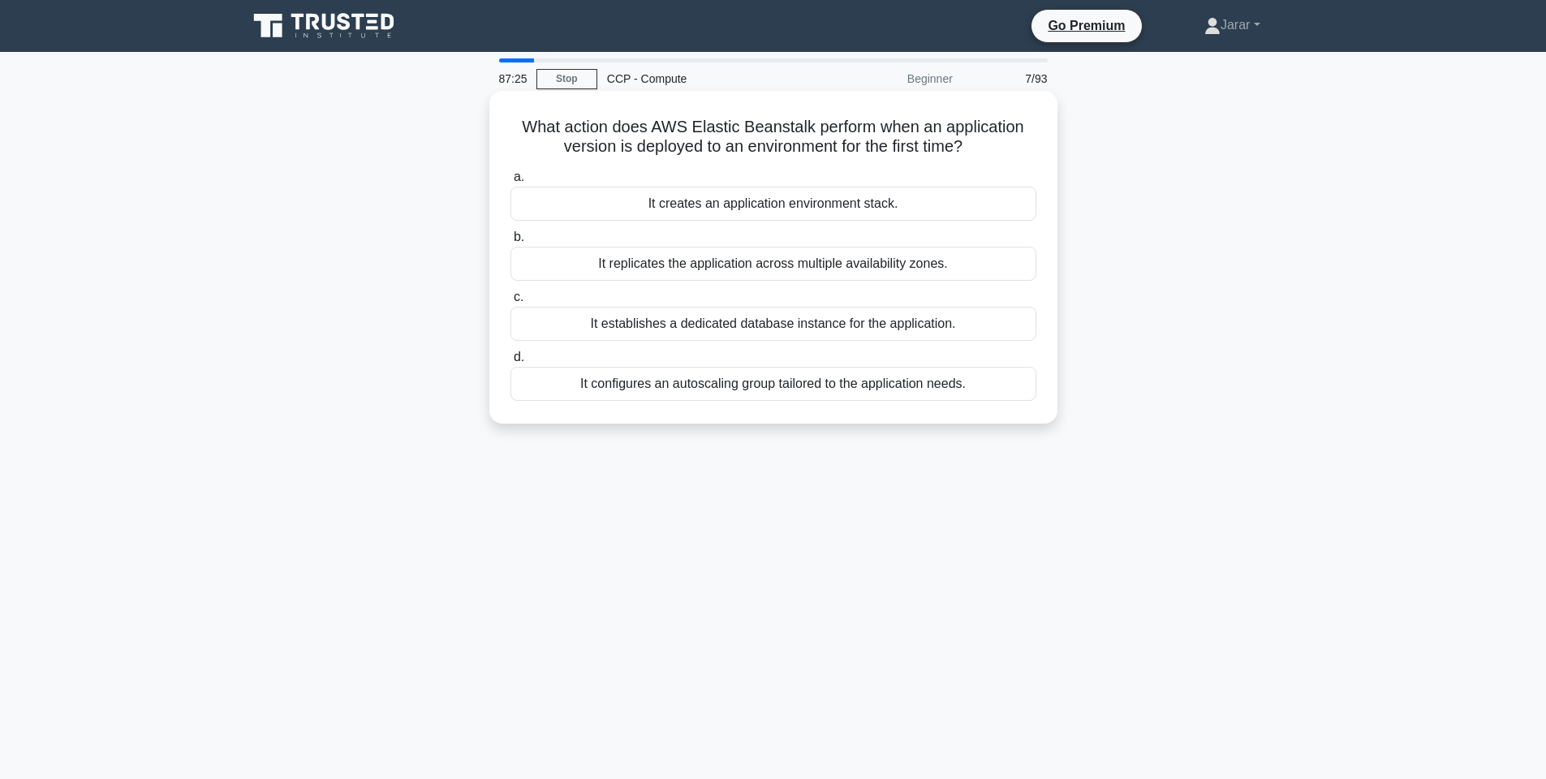
click at [904, 192] on div "It creates an application environment stack." at bounding box center [774, 204] width 526 height 34
click at [511, 183] on input "a. It creates an application environment stack." at bounding box center [511, 177] width 0 height 11
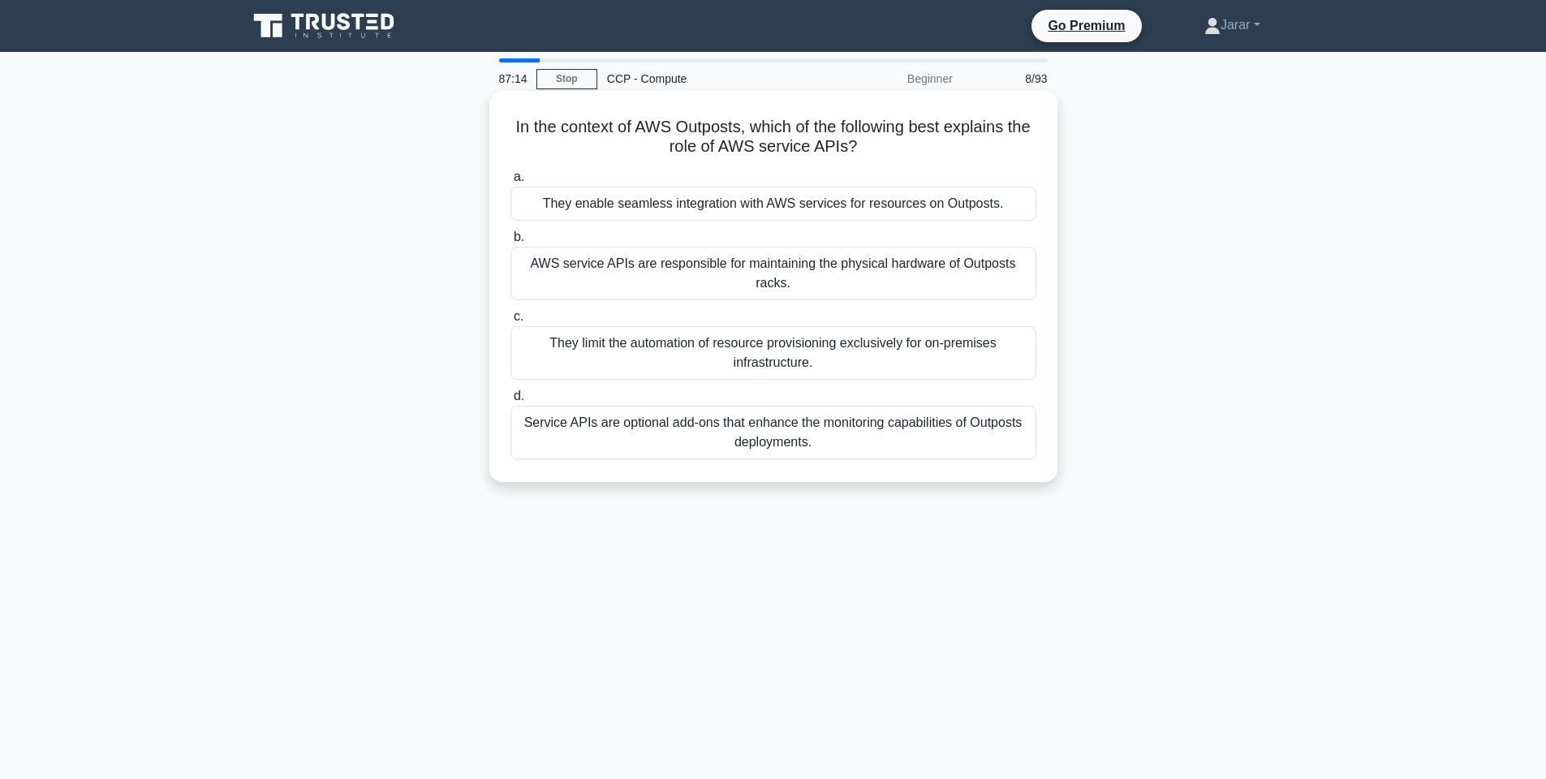
drag, startPoint x: 498, startPoint y: 119, endPoint x: 888, endPoint y: 457, distance: 516.8
click at [888, 457] on div "In the context of AWS Outposts, which of the following best explains the role o…" at bounding box center [773, 286] width 555 height 378
copy div "In the context of AWS Outposts, which of the following best explains the role o…"
click at [1354, 279] on main "87:09 Stop CCP - Compute Beginner 8/93 In the context of AWS Outposts, which of…" at bounding box center [773, 464] width 1546 height 825
click at [763, 201] on div "They enable seamless integration with AWS services for resources on Outposts." at bounding box center [774, 204] width 526 height 34
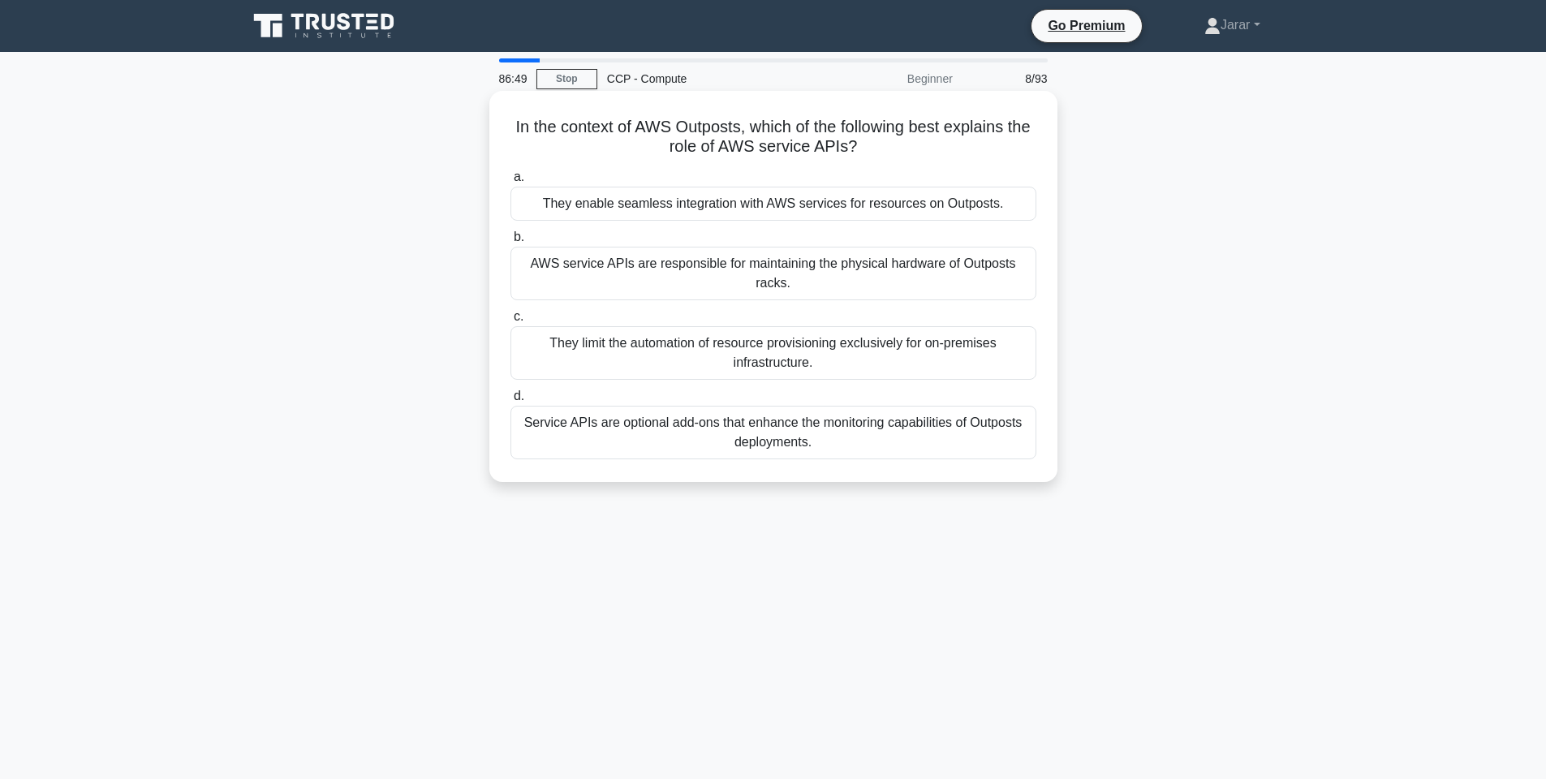
click at [511, 183] on input "a. They enable seamless integration with AWS services for resources on Outposts." at bounding box center [511, 177] width 0 height 11
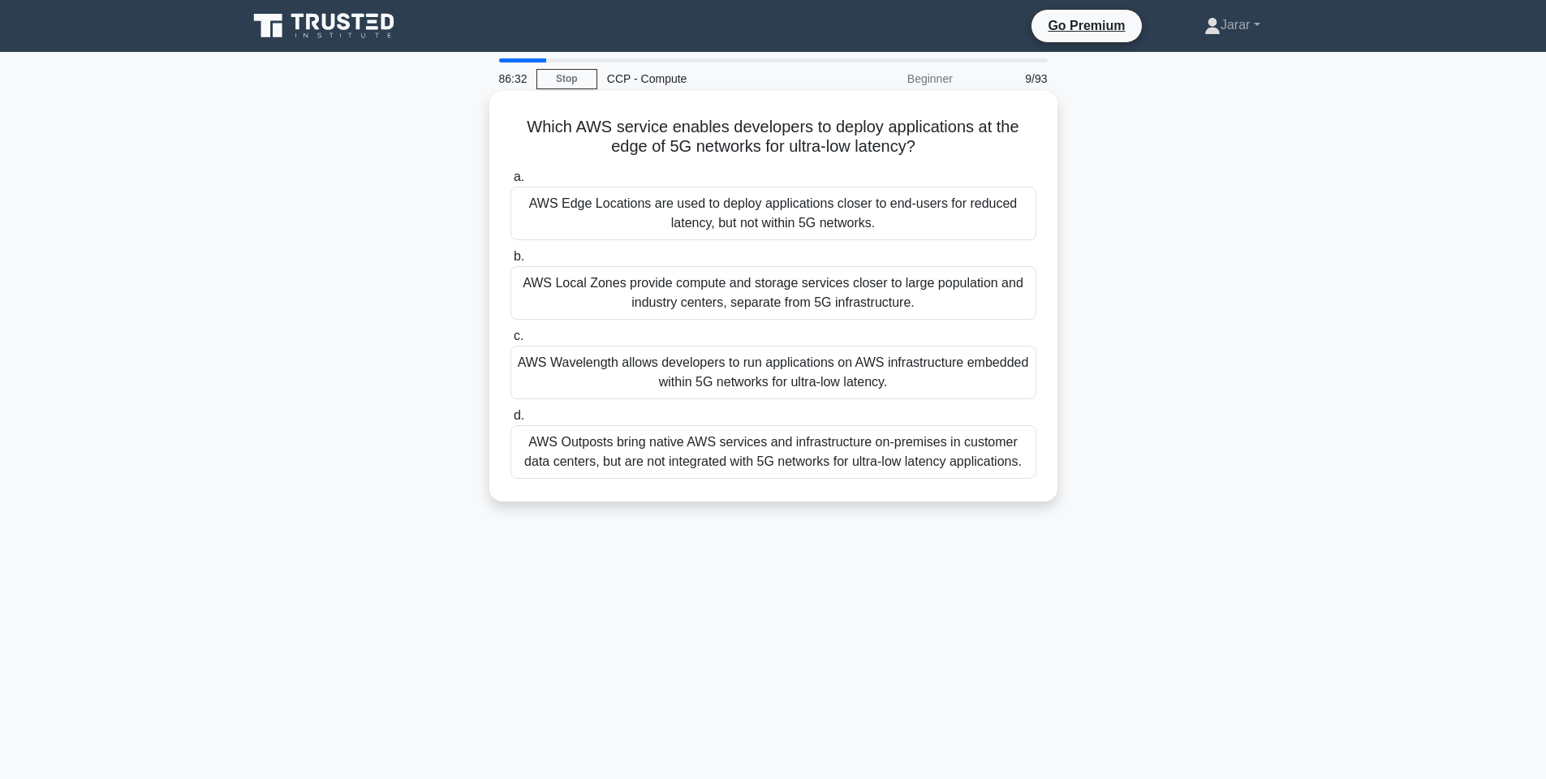
click at [771, 375] on div "AWS Wavelength allows developers to run applications on AWS infrastructure embe…" at bounding box center [774, 373] width 526 height 54
click at [511, 342] on input "c. AWS Wavelength allows developers to run applications on AWS infrastructure e…" at bounding box center [511, 336] width 0 height 11
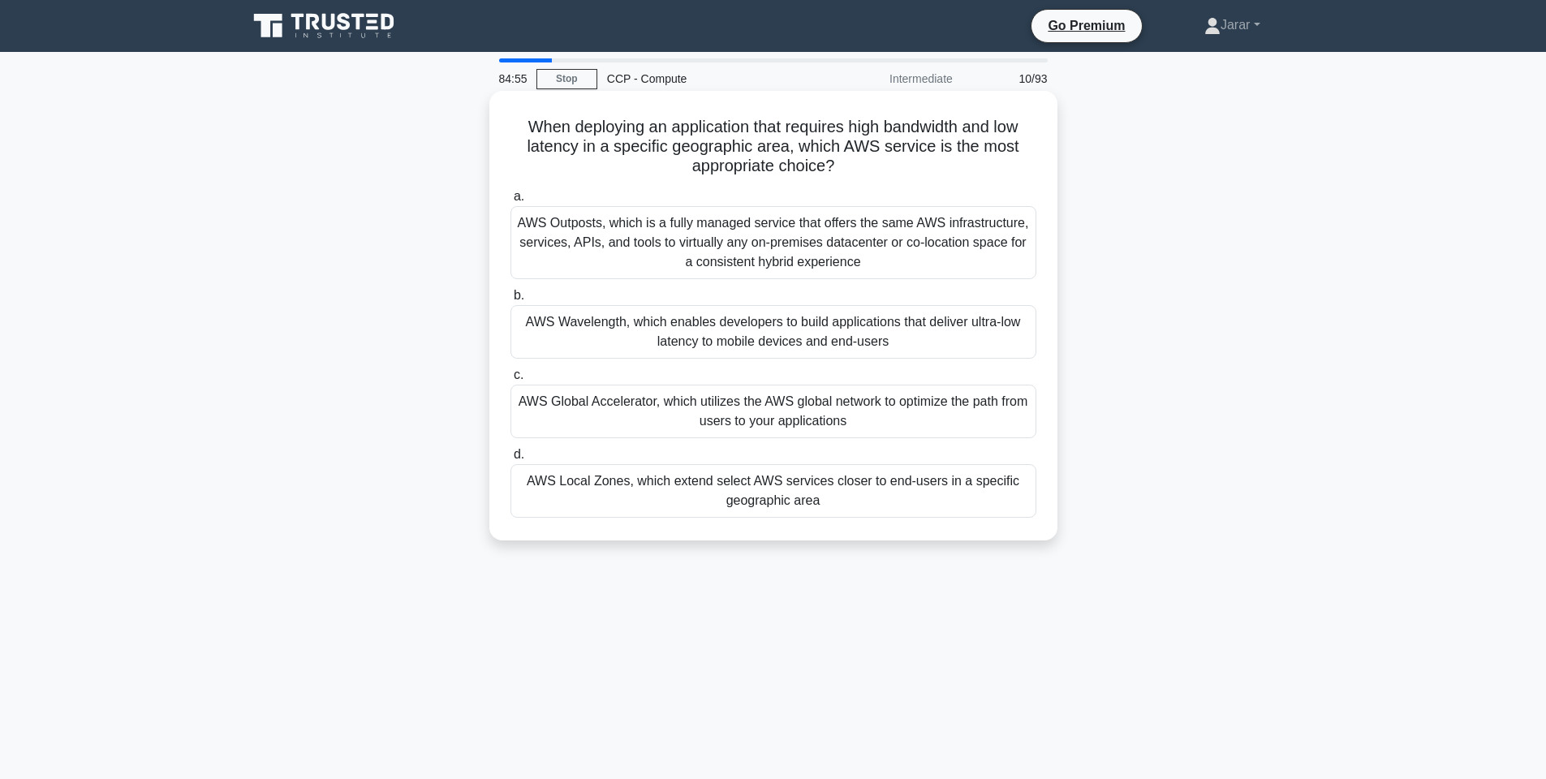
click at [697, 491] on div "AWS Local Zones, which extend select AWS services closer to end-users in a spec…" at bounding box center [774, 491] width 526 height 54
click at [511, 460] on input "d. AWS Local Zones, which extend select AWS services closer to end-users in a s…" at bounding box center [511, 455] width 0 height 11
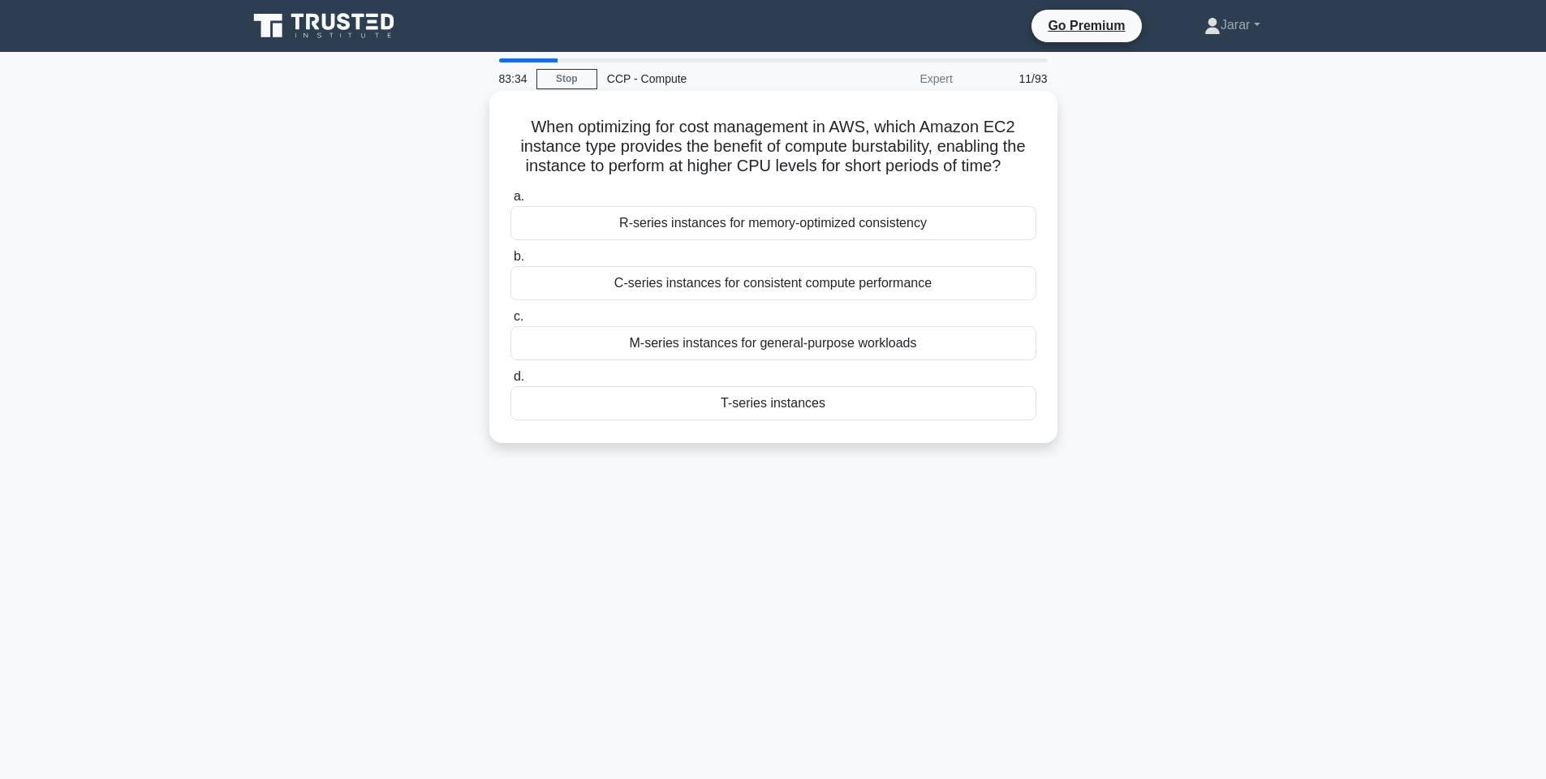
scroll to position [97, 0]
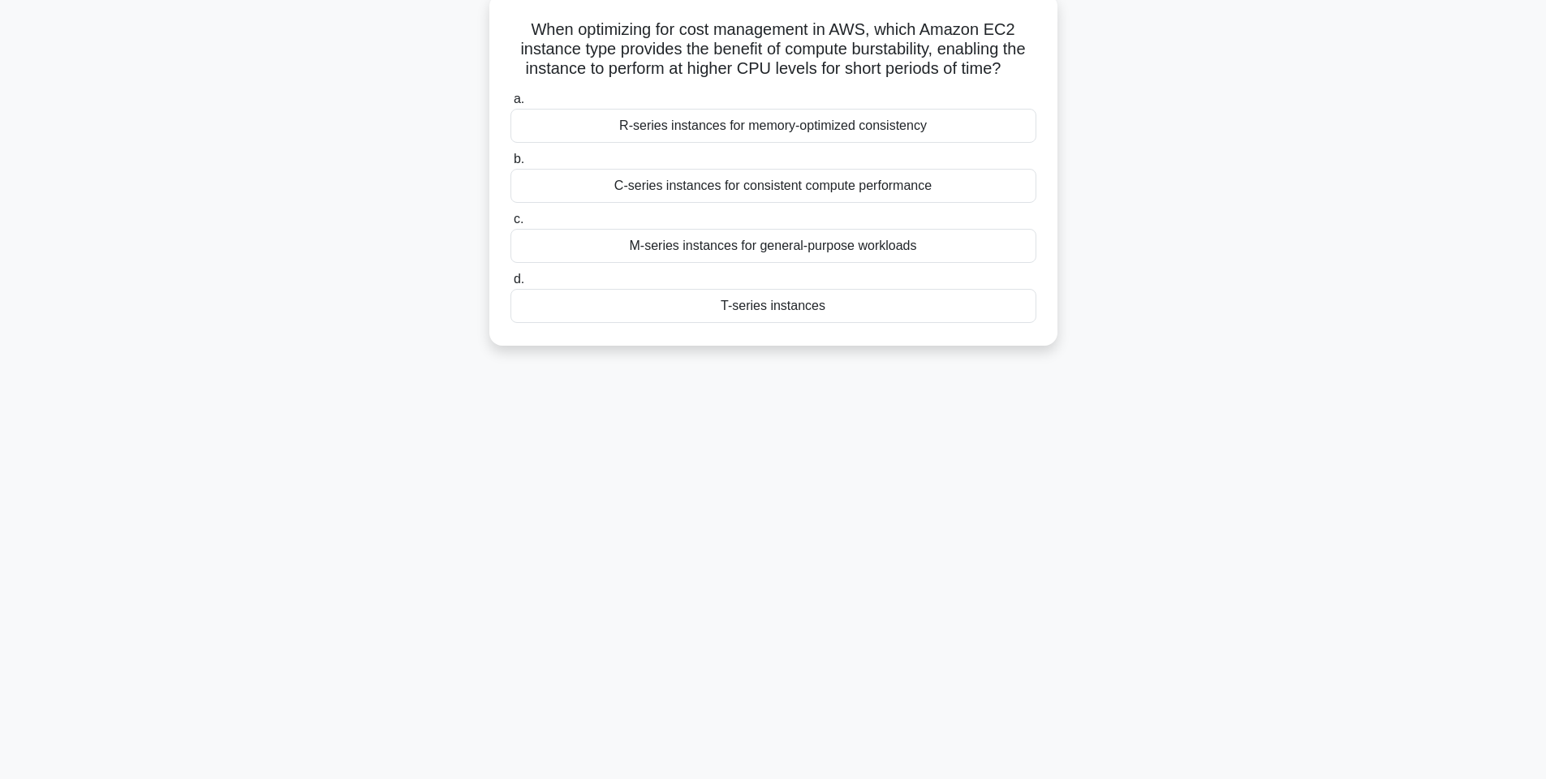
drag, startPoint x: 511, startPoint y: 15, endPoint x: 841, endPoint y: 315, distance: 445.9
click at [841, 315] on div "When optimizing for cost management in AWS, which Amazon EC2 instance type prov…" at bounding box center [773, 169] width 555 height 339
copy div "When optimizing for cost management in AWS, which Amazon EC2 instance type prov…"
click at [813, 308] on div "T-series instances" at bounding box center [774, 306] width 526 height 34
click at [511, 285] on input "d. T-series instances" at bounding box center [511, 279] width 0 height 11
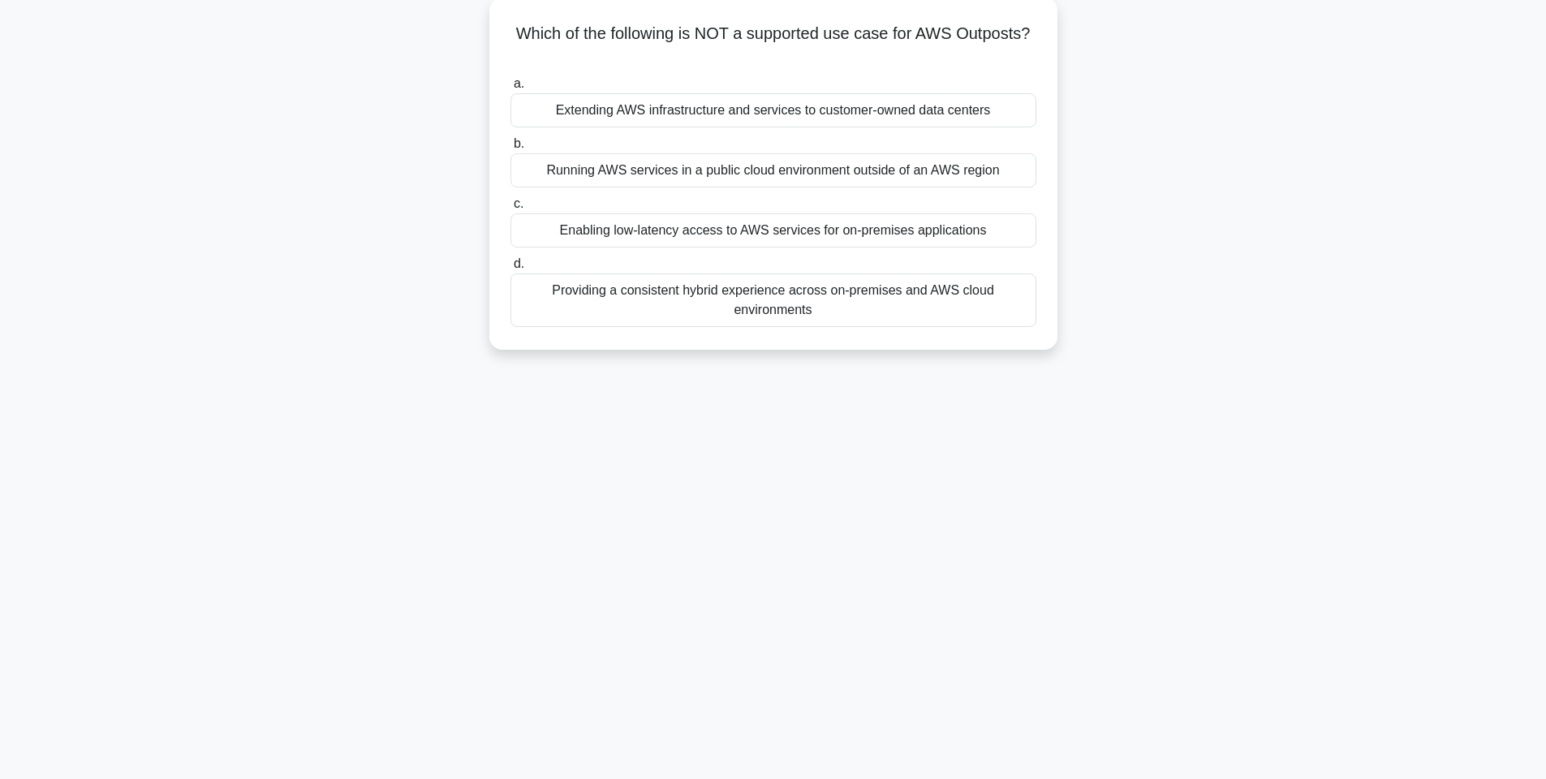
scroll to position [0, 0]
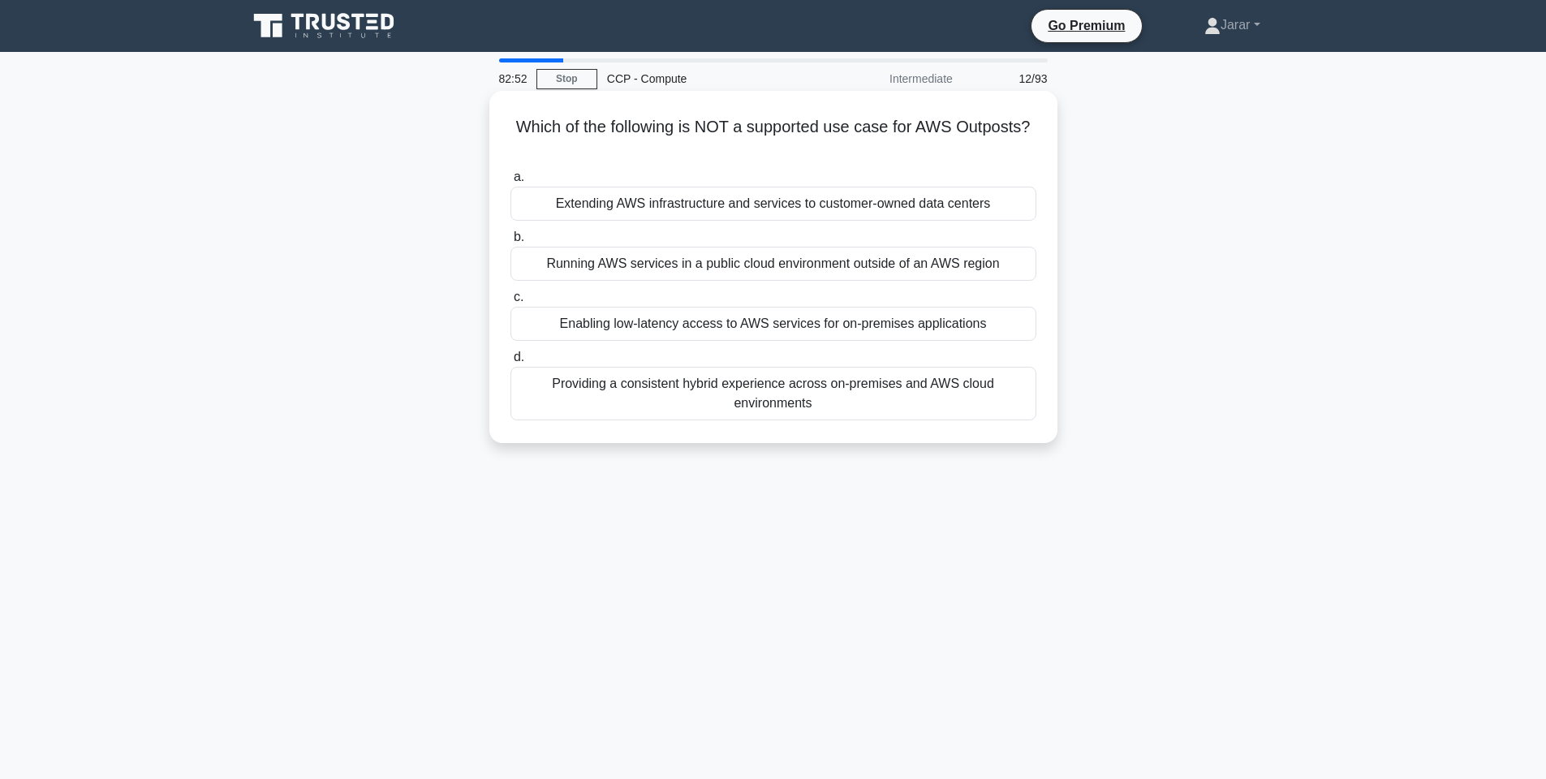
click at [697, 253] on div "Running AWS services in a public cloud environment outside of an AWS region" at bounding box center [774, 264] width 526 height 34
click at [511, 243] on input "b. Running AWS services in a public cloud environment outside of an AWS region" at bounding box center [511, 237] width 0 height 11
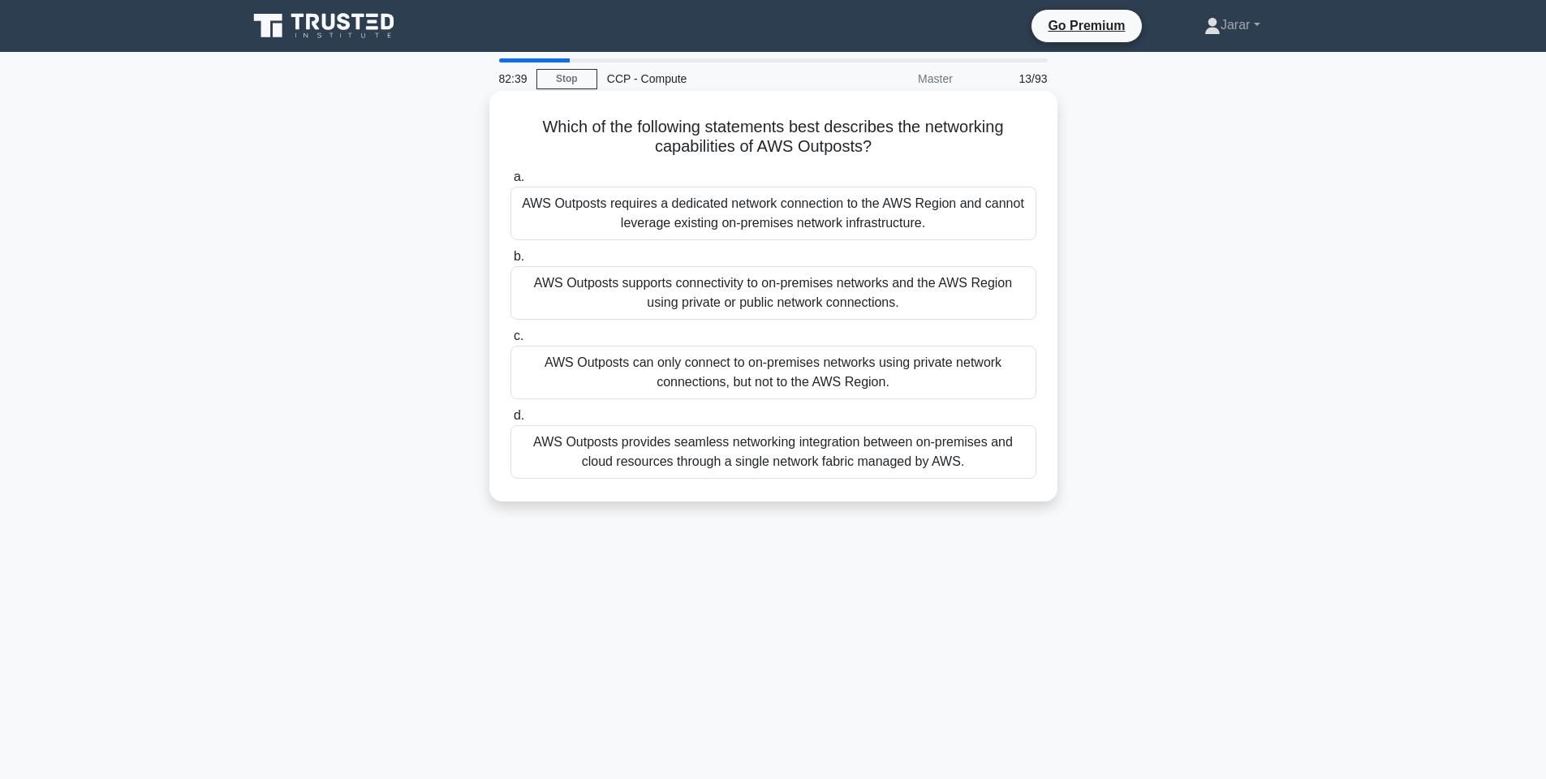
drag, startPoint x: 530, startPoint y: 117, endPoint x: 1011, endPoint y: 466, distance: 594.6
click at [1011, 466] on div "Which of the following statements best describes the networking capabilities of…" at bounding box center [773, 296] width 555 height 398
copy div "Which of the following statements best describes the networking capabilities of…"
click at [1276, 466] on div "Which of the following statements best describes the networking capabilities of…" at bounding box center [774, 310] width 1072 height 430
click at [744, 304] on div "AWS Outposts supports connectivity to on-premises networks and the AWS Region u…" at bounding box center [774, 293] width 526 height 54
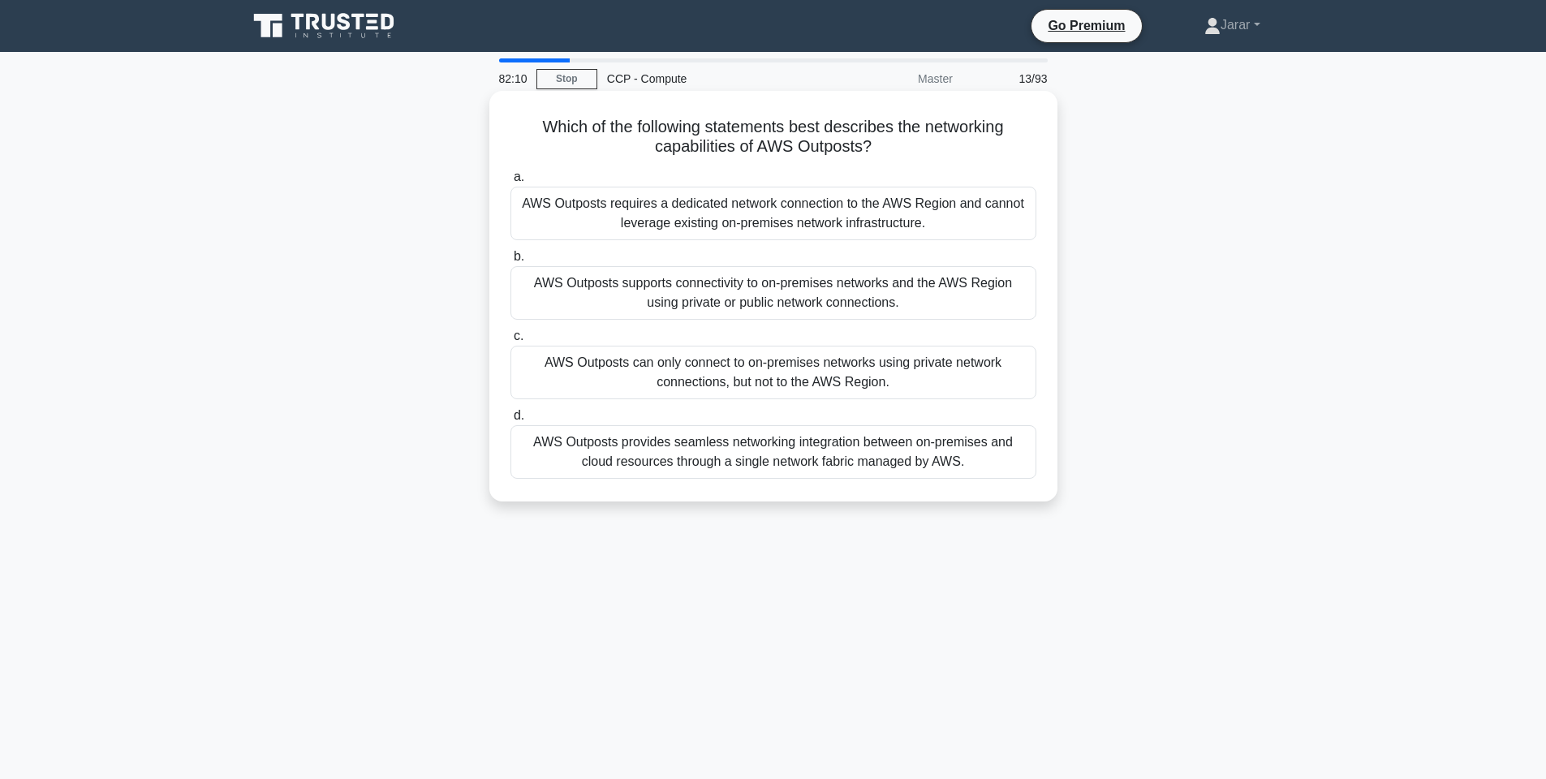
click at [511, 262] on input "b. AWS Outposts supports connectivity to on-premises networks and the AWS Regio…" at bounding box center [511, 257] width 0 height 11
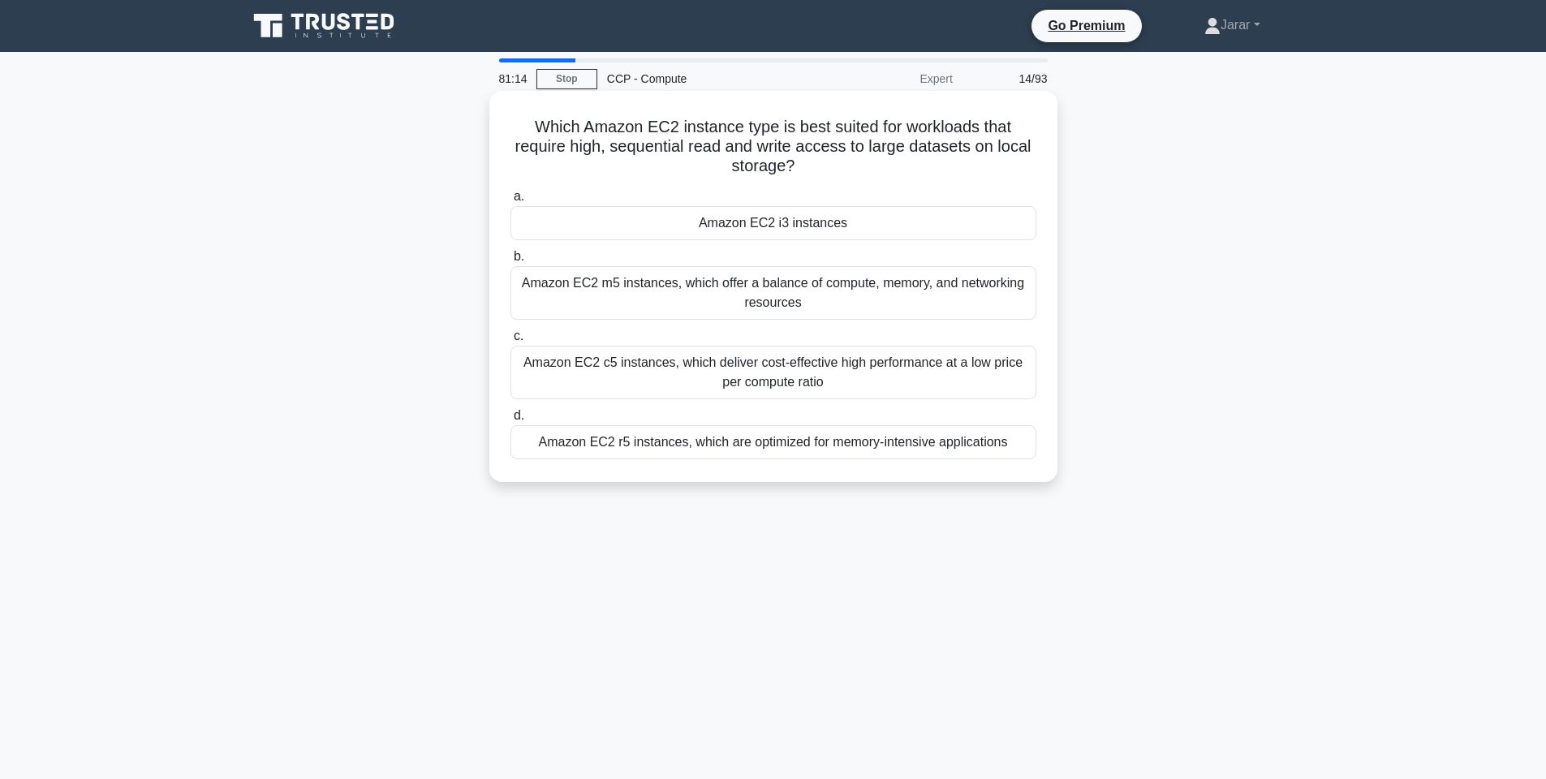
drag, startPoint x: 519, startPoint y: 115, endPoint x: 1022, endPoint y: 446, distance: 602.1
click at [1022, 446] on div "Which Amazon EC2 instance type is best suited for workloads that require high, …" at bounding box center [773, 286] width 555 height 378
copy div "Which Amazon EC2 instance type is best suited for workloads that require high, …"
click at [1210, 264] on div "Which Amazon EC2 instance type is best suited for workloads that require high, …" at bounding box center [774, 300] width 1072 height 411
click at [865, 219] on div "Amazon EC2 i3 instances" at bounding box center [774, 223] width 526 height 34
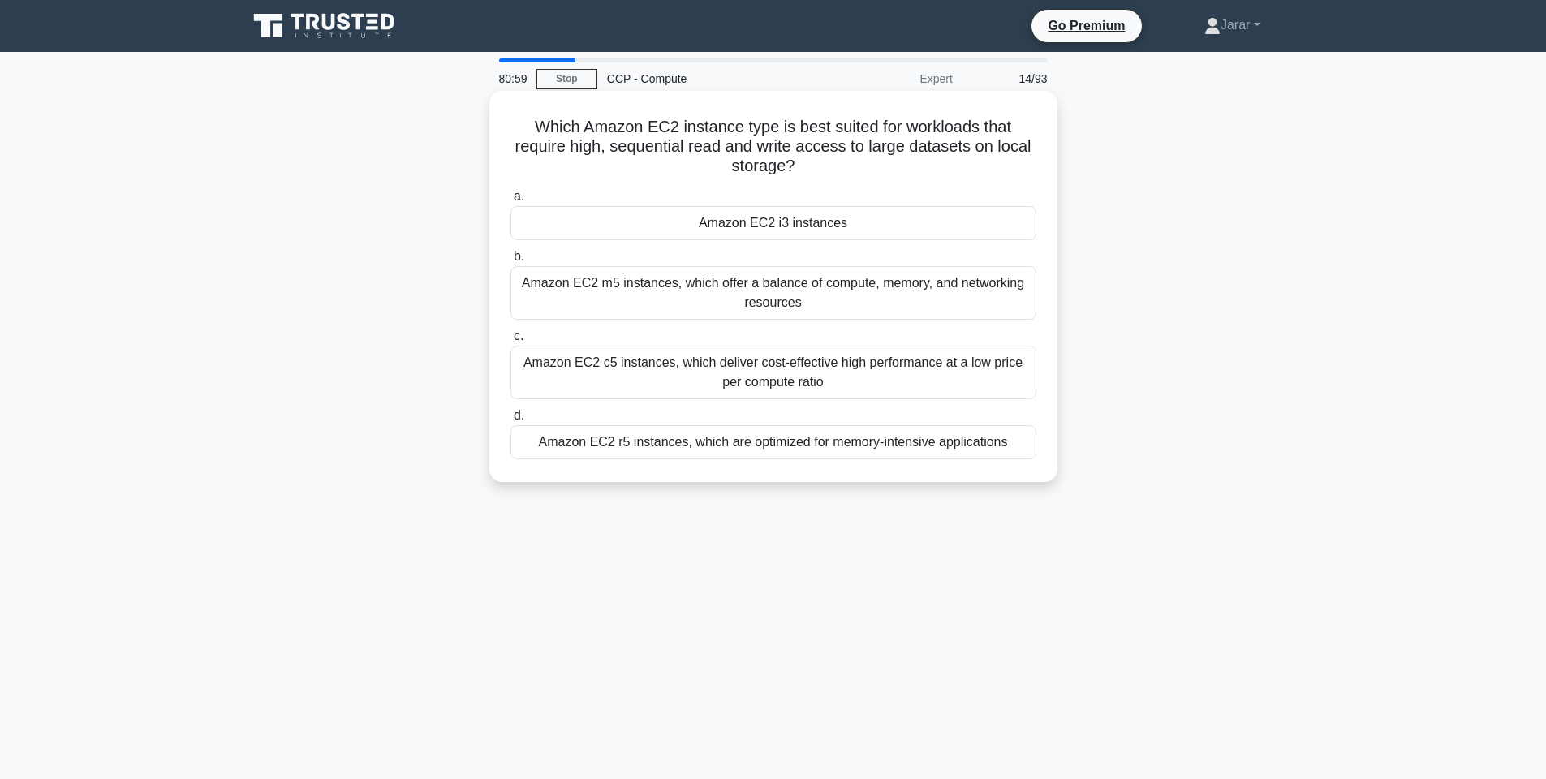
click at [511, 202] on input "a. Amazon EC2 i3 instances" at bounding box center [511, 197] width 0 height 11
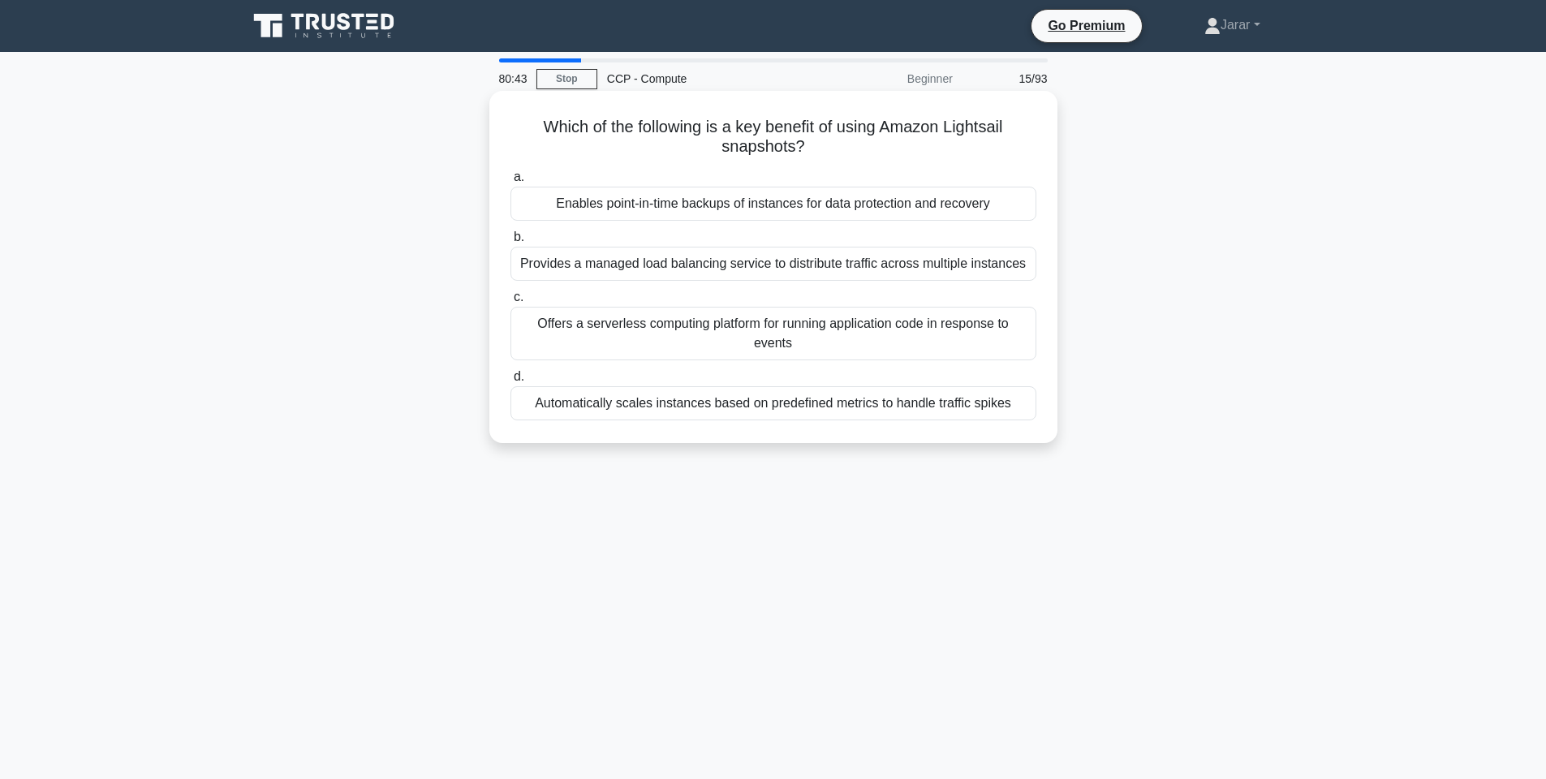
drag, startPoint x: 532, startPoint y: 115, endPoint x: 1037, endPoint y: 430, distance: 595.1
click at [1037, 430] on div "Which of the following is a key benefit of using Amazon Lightsail snapshots? .s…" at bounding box center [773, 266] width 555 height 339
copy div "Which of the following is a key benefit of using Amazon Lightsail snapshots? .s…"
click at [833, 203] on div "Enables point-in-time backups of instances for data protection and recovery" at bounding box center [774, 204] width 526 height 34
click at [511, 183] on input "a. Enables point-in-time backups of instances for data protection and recovery" at bounding box center [511, 177] width 0 height 11
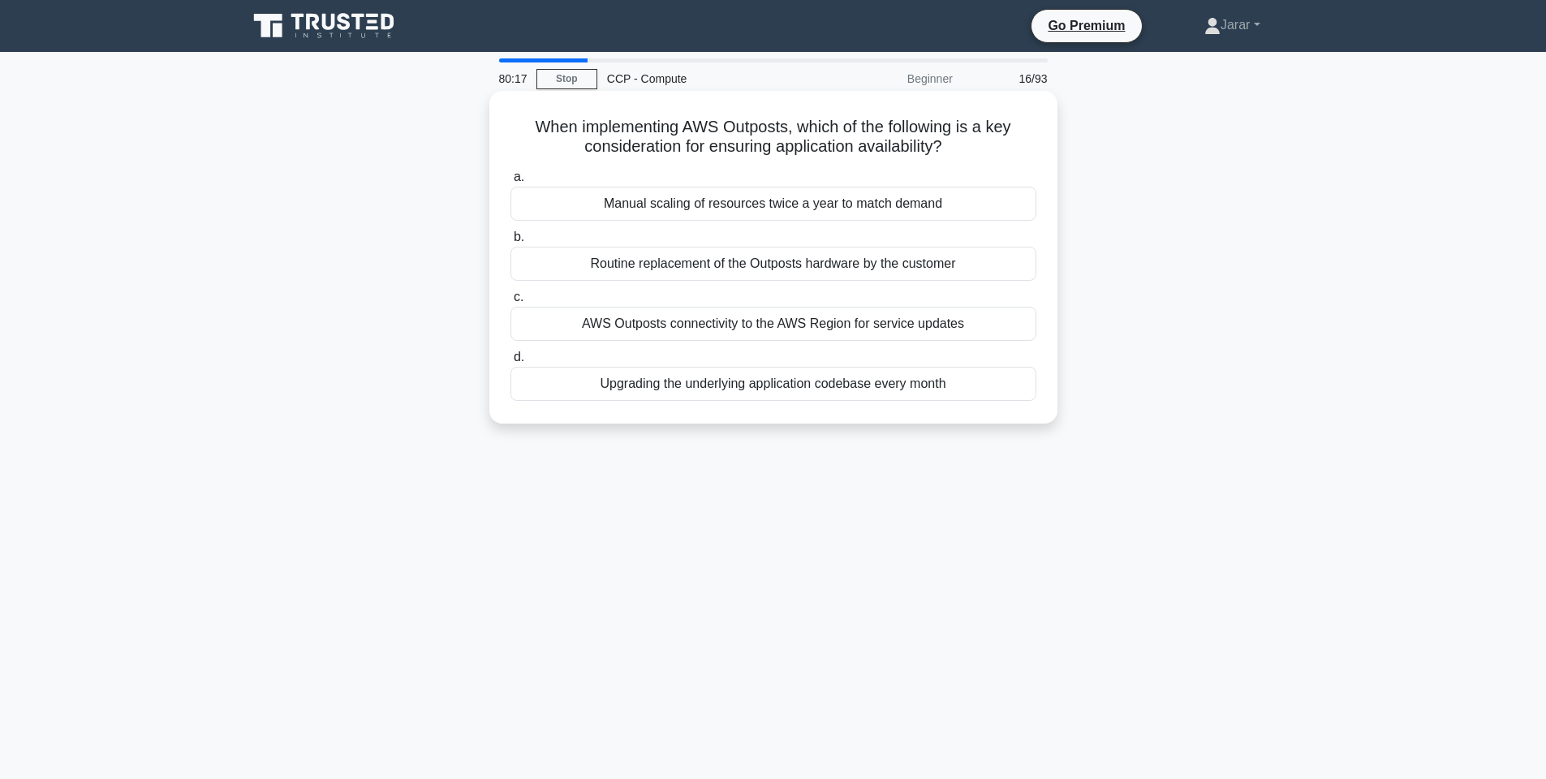
drag, startPoint x: 516, startPoint y: 114, endPoint x: 980, endPoint y: 396, distance: 542.8
click at [980, 396] on div "When implementing AWS Outposts, which of the following is a key consideration f…" at bounding box center [773, 257] width 555 height 320
copy div "When implementing AWS Outposts, which of the following is a key consideration f…"
click at [593, 326] on div "AWS Outposts connectivity to the AWS Region for service updates" at bounding box center [774, 324] width 526 height 34
click at [511, 303] on input "c. AWS Outposts connectivity to the AWS Region for service updates" at bounding box center [511, 297] width 0 height 11
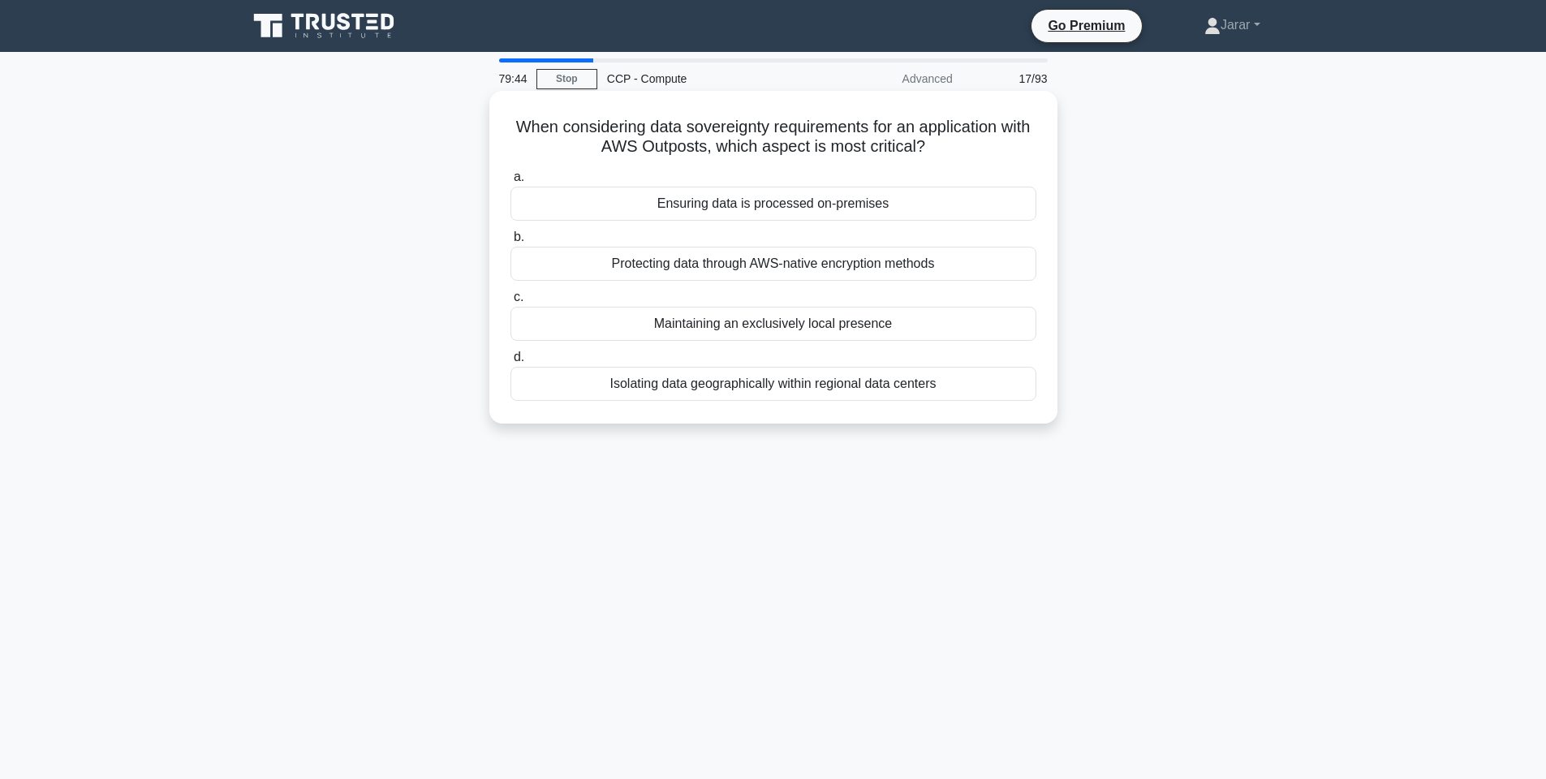
drag, startPoint x: 510, startPoint y: 123, endPoint x: 1000, endPoint y: 389, distance: 558.0
click at [1000, 389] on div "When considering data sovereignty requirements for an application with AWS Outp…" at bounding box center [773, 257] width 555 height 320
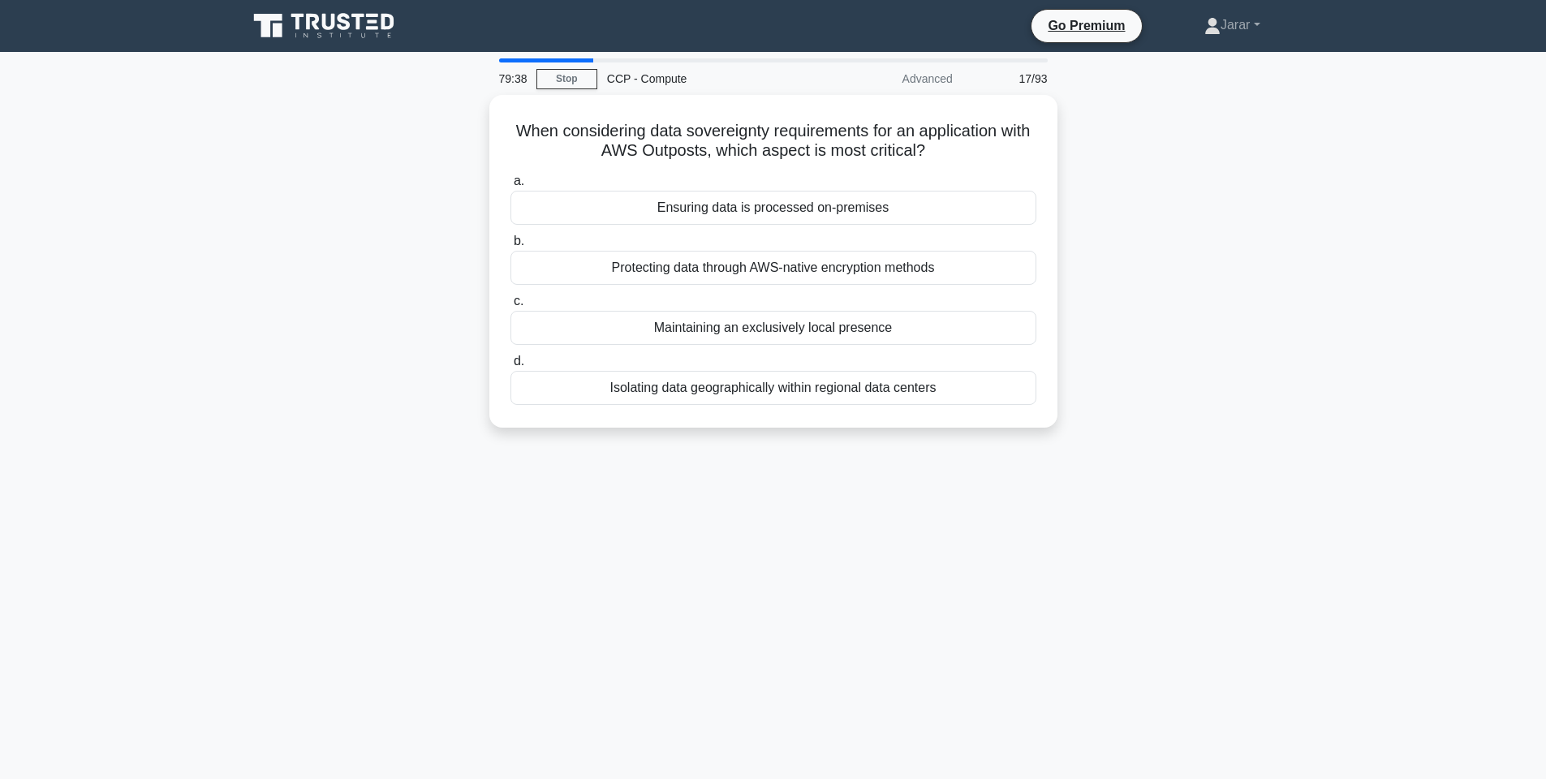
click at [1218, 317] on div "When considering data sovereignty requirements for an application with AWS Outp…" at bounding box center [774, 271] width 1072 height 352
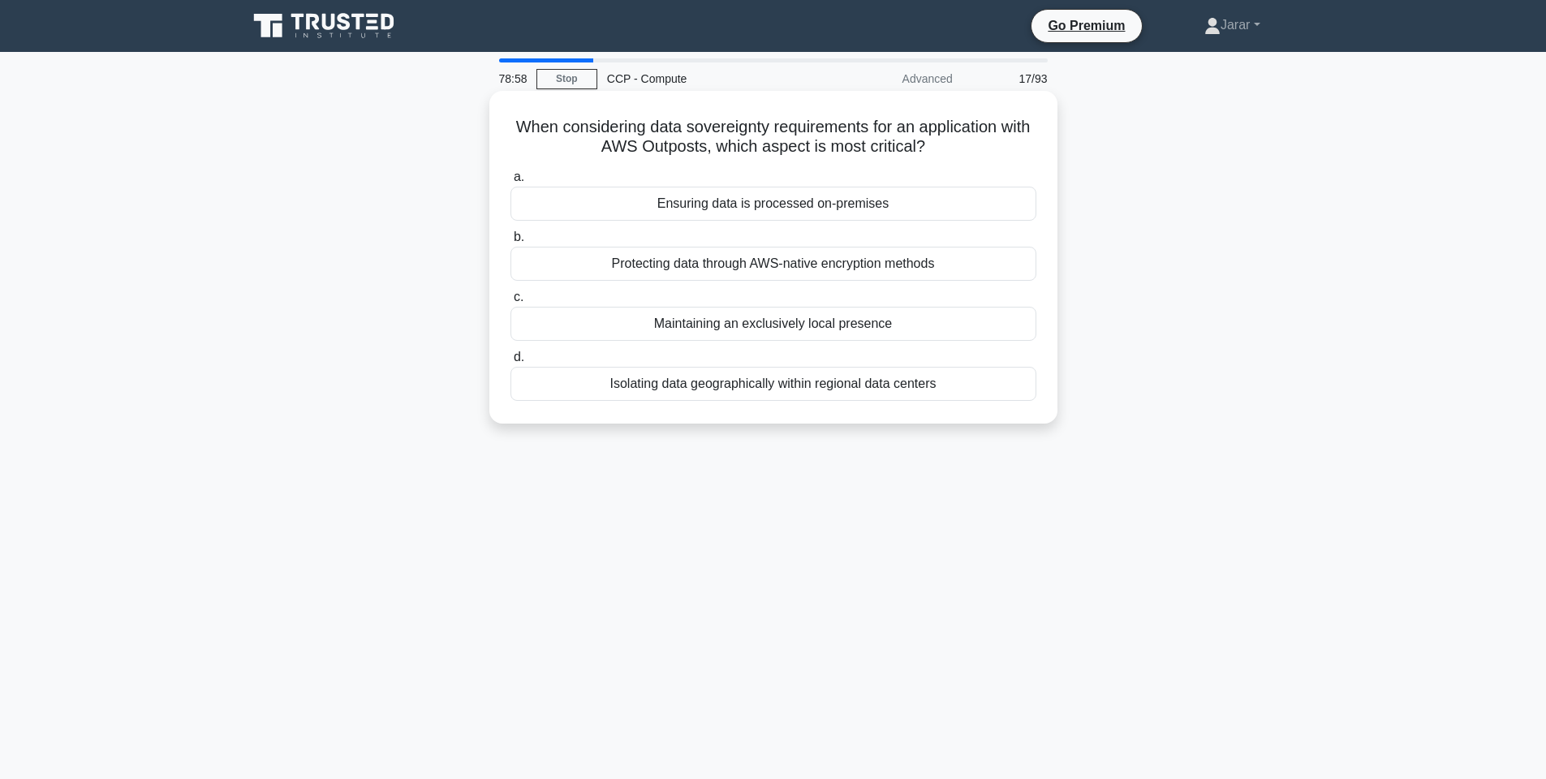
click at [869, 202] on div "Ensuring data is processed on-premises" at bounding box center [774, 204] width 526 height 34
click at [511, 183] on input "a. Ensuring data is processed on-premises" at bounding box center [511, 177] width 0 height 11
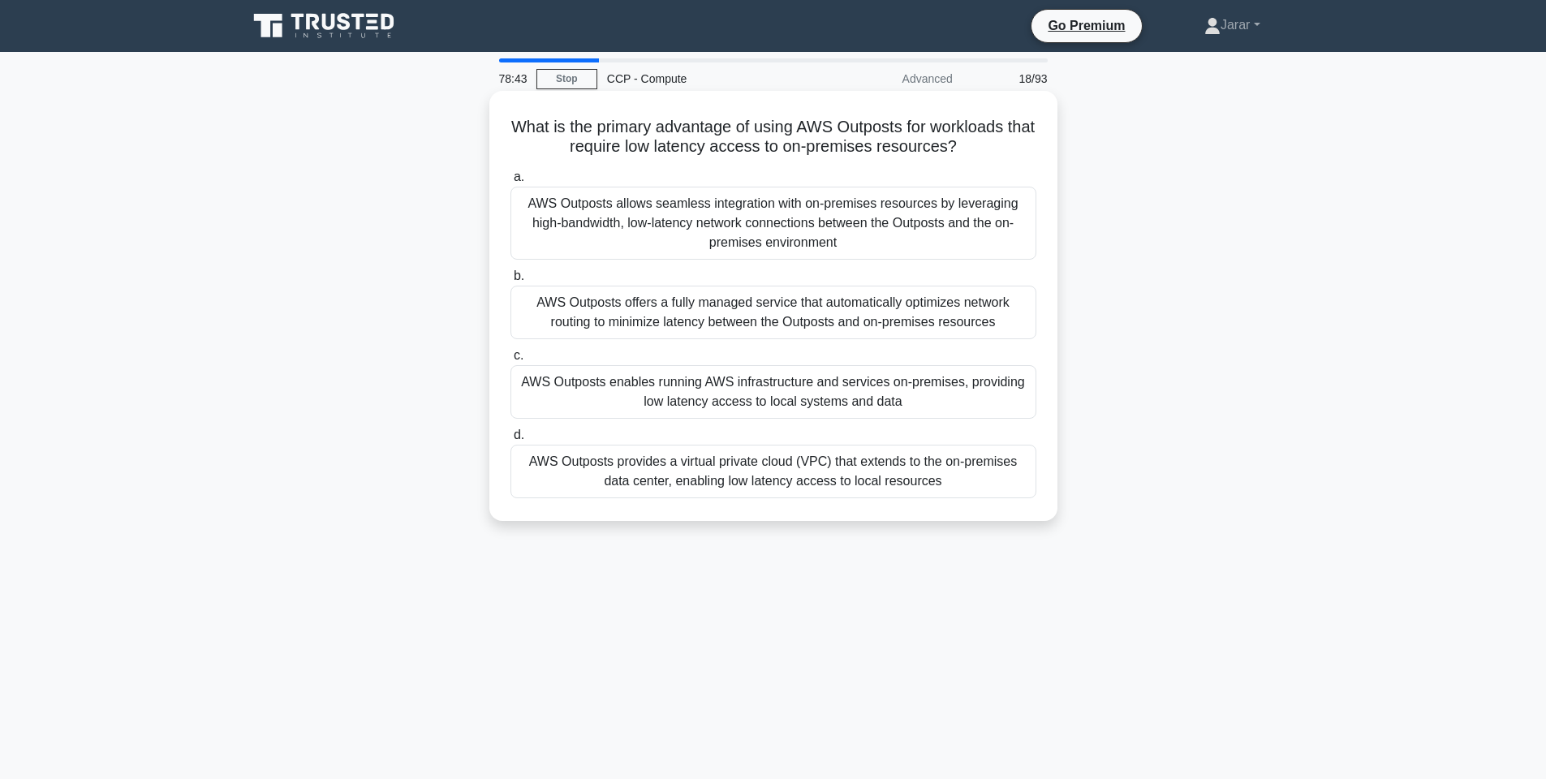
click at [682, 393] on div "AWS Outposts enables running AWS infrastructure and services on-premises, provi…" at bounding box center [774, 392] width 526 height 54
click at [511, 361] on input "c. AWS Outposts enables running AWS infrastructure and services on-premises, pr…" at bounding box center [511, 356] width 0 height 11
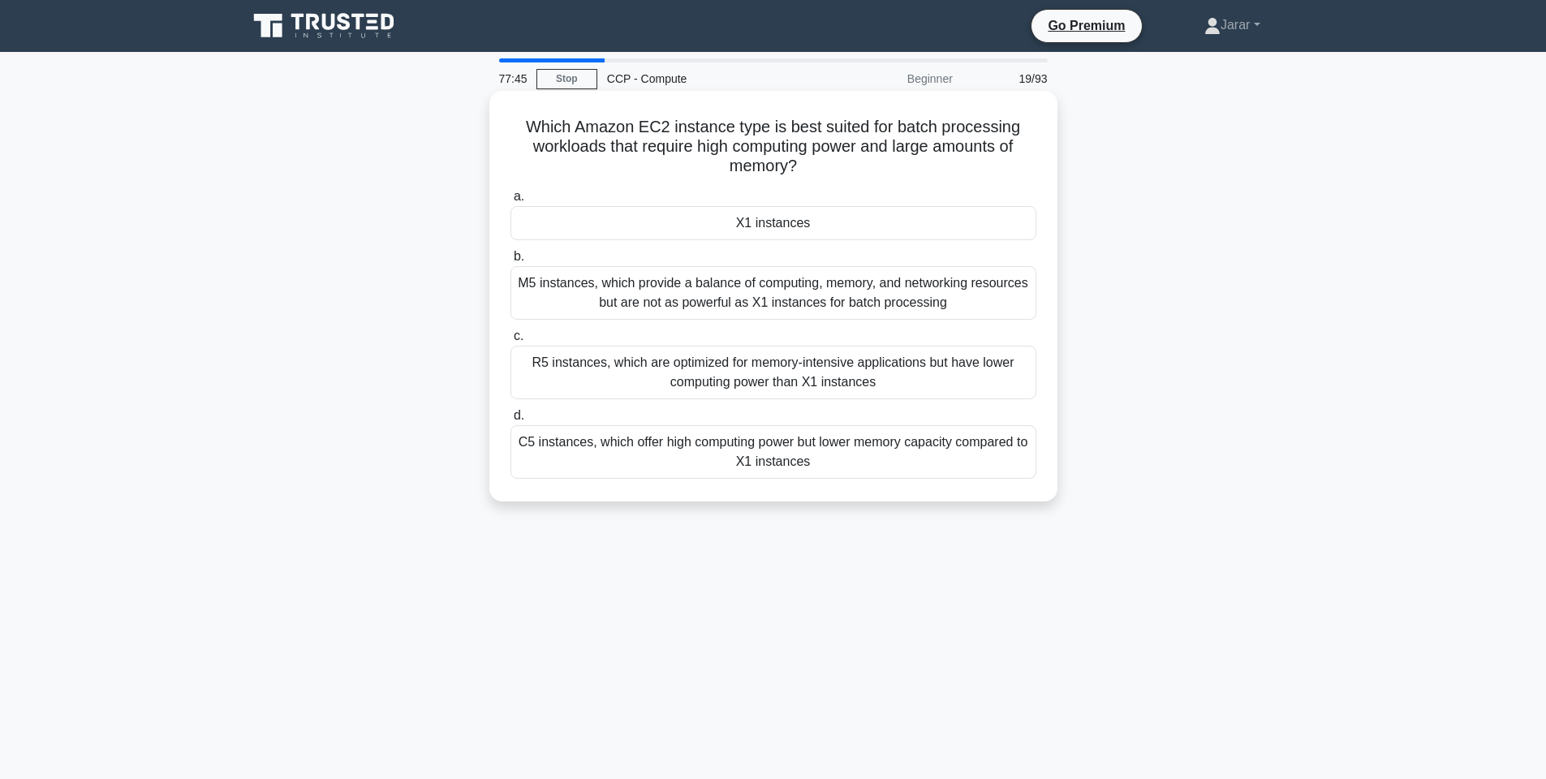
drag, startPoint x: 515, startPoint y: 123, endPoint x: 879, endPoint y: 467, distance: 500.2
click at [879, 467] on div "Which Amazon EC2 instance type is best suited for batch processing workloads th…" at bounding box center [773, 296] width 555 height 398
click at [1434, 228] on main "77:39 Stop CCP - Compute Beginner 19/93 Which Amazon EC2 instance type is best …" at bounding box center [773, 464] width 1546 height 825
click at [751, 233] on div "X1 instances" at bounding box center [774, 223] width 526 height 34
click at [511, 202] on input "a. X1 instances" at bounding box center [511, 197] width 0 height 11
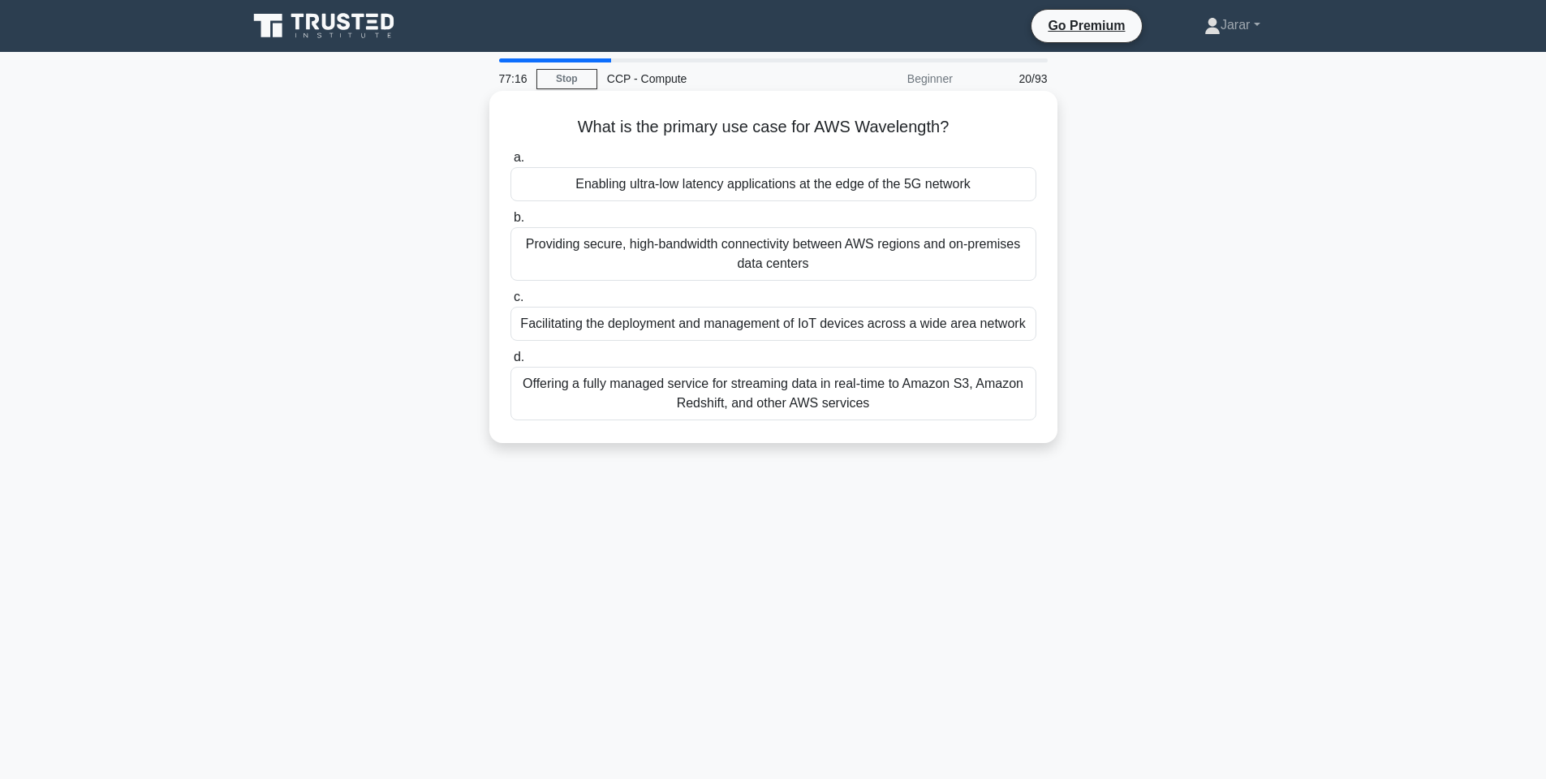
drag, startPoint x: 564, startPoint y: 123, endPoint x: 1035, endPoint y: 410, distance: 551.2
click at [1035, 410] on div "What is the primary use case for AWS Wavelength? .spinner_0XTQ{transform-origin…" at bounding box center [773, 266] width 555 height 339
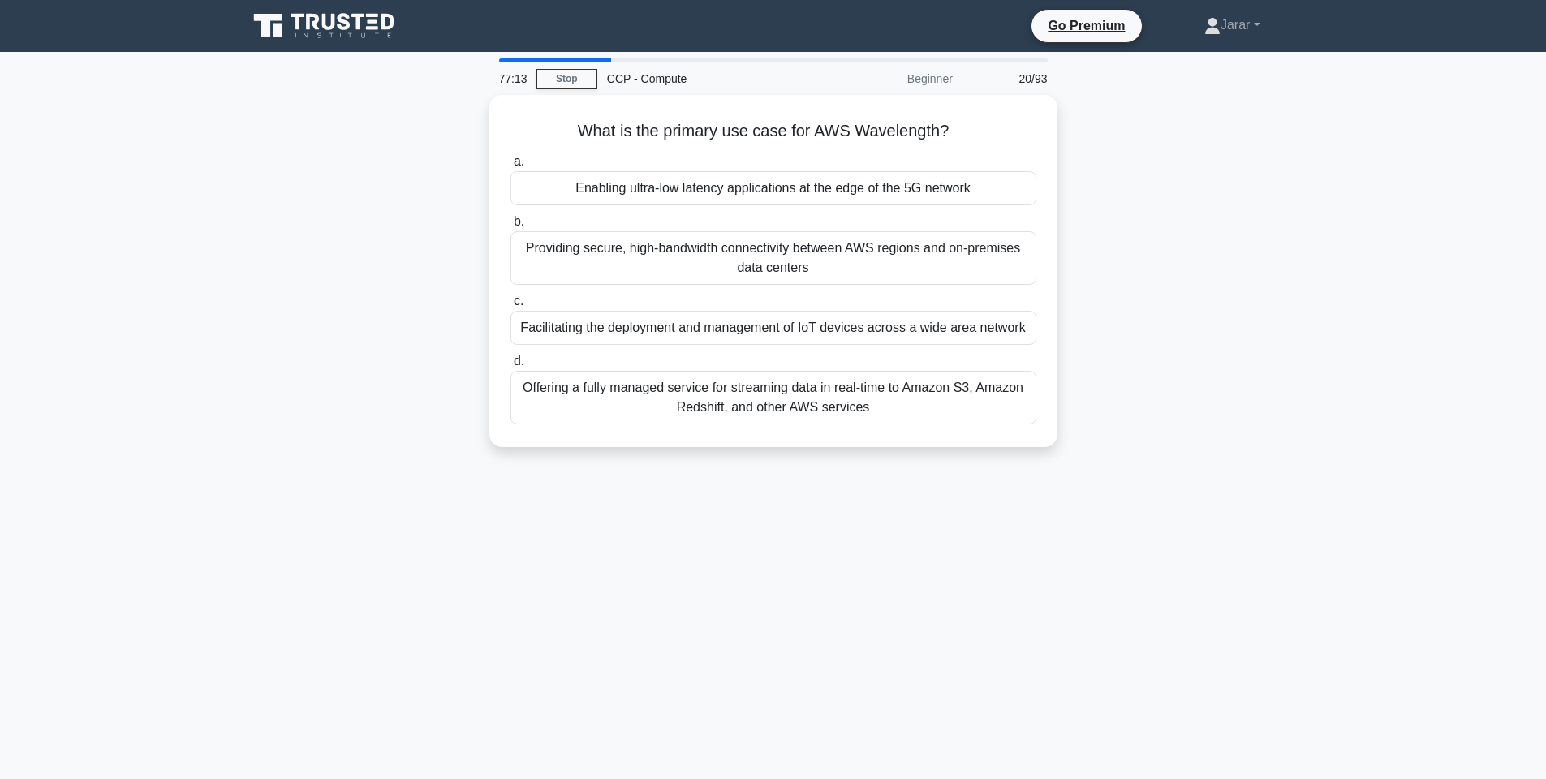
click at [1309, 249] on main "77:13 Stop CCP - Compute Beginner 20/93 What is the primary use case for AWS Wa…" at bounding box center [773, 464] width 1546 height 825
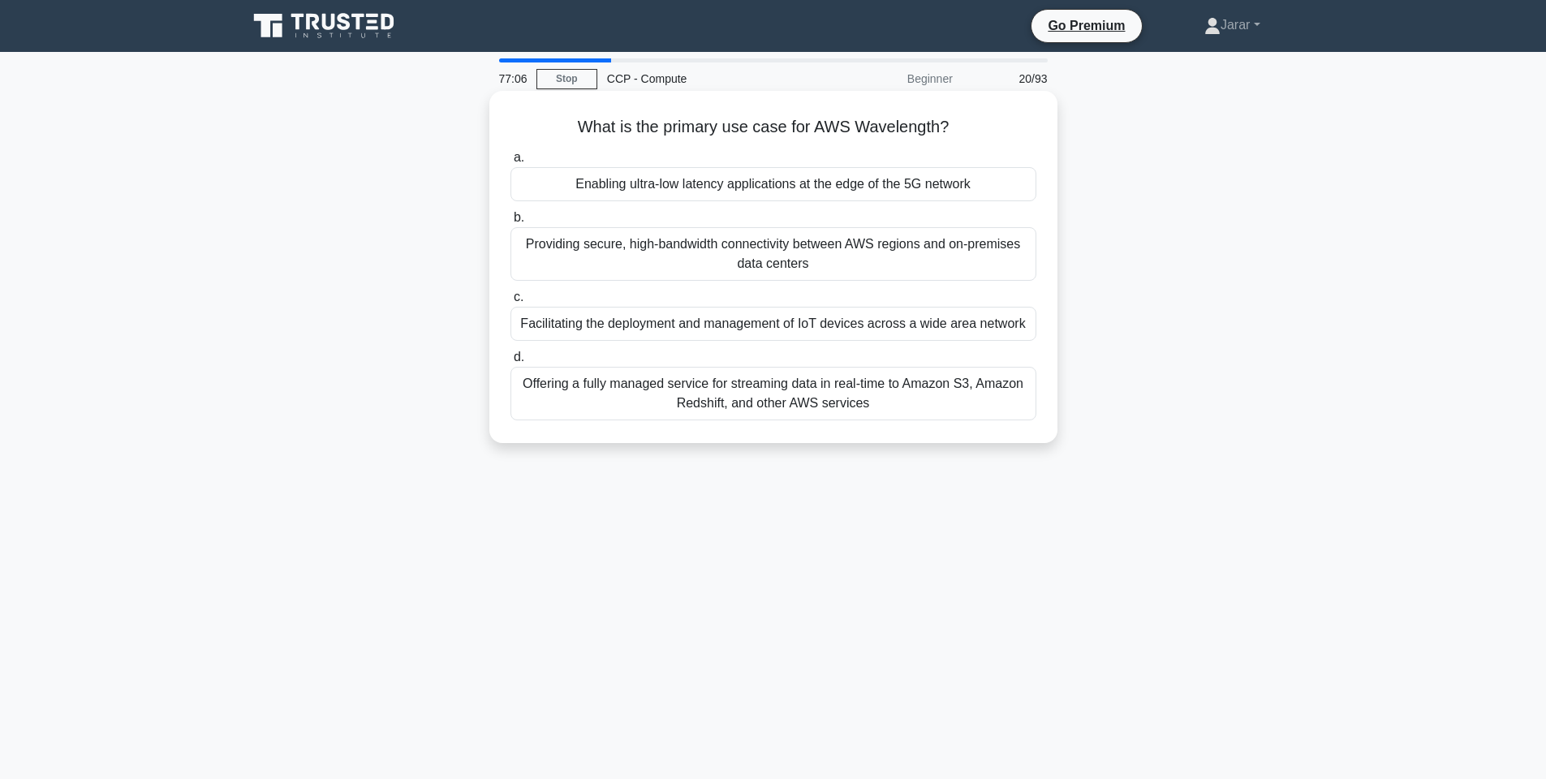
click at [888, 181] on div "Enabling ultra-low latency applications at the edge of the 5G network" at bounding box center [774, 184] width 526 height 34
click at [511, 163] on input "a. Enabling ultra-low latency applications at the edge of the 5G network" at bounding box center [511, 158] width 0 height 11
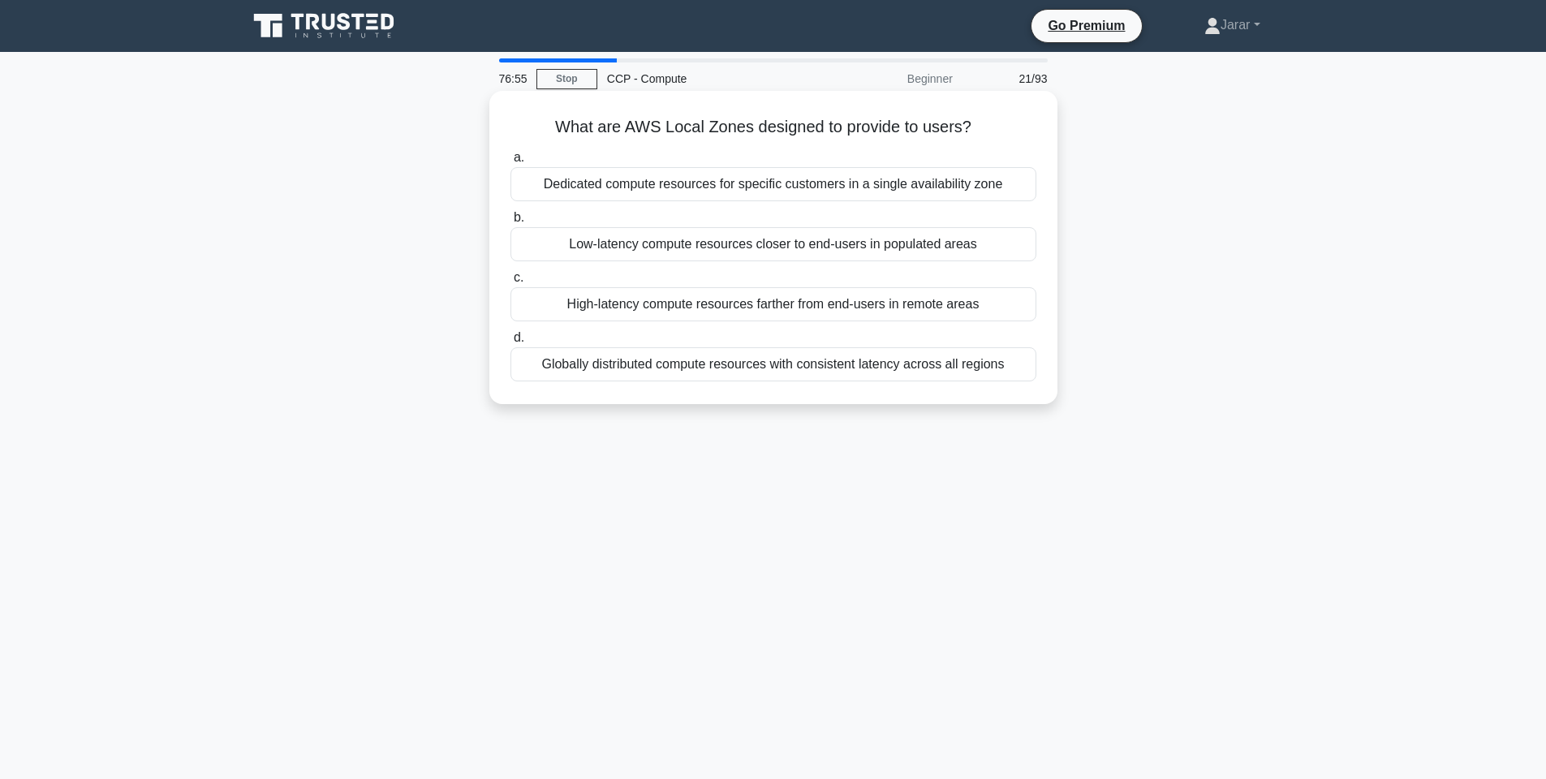
click at [705, 243] on div "Low-latency compute resources closer to end-users in populated areas" at bounding box center [774, 244] width 526 height 34
click at [511, 223] on input "b. Low-latency compute resources closer to end-users in populated areas" at bounding box center [511, 218] width 0 height 11
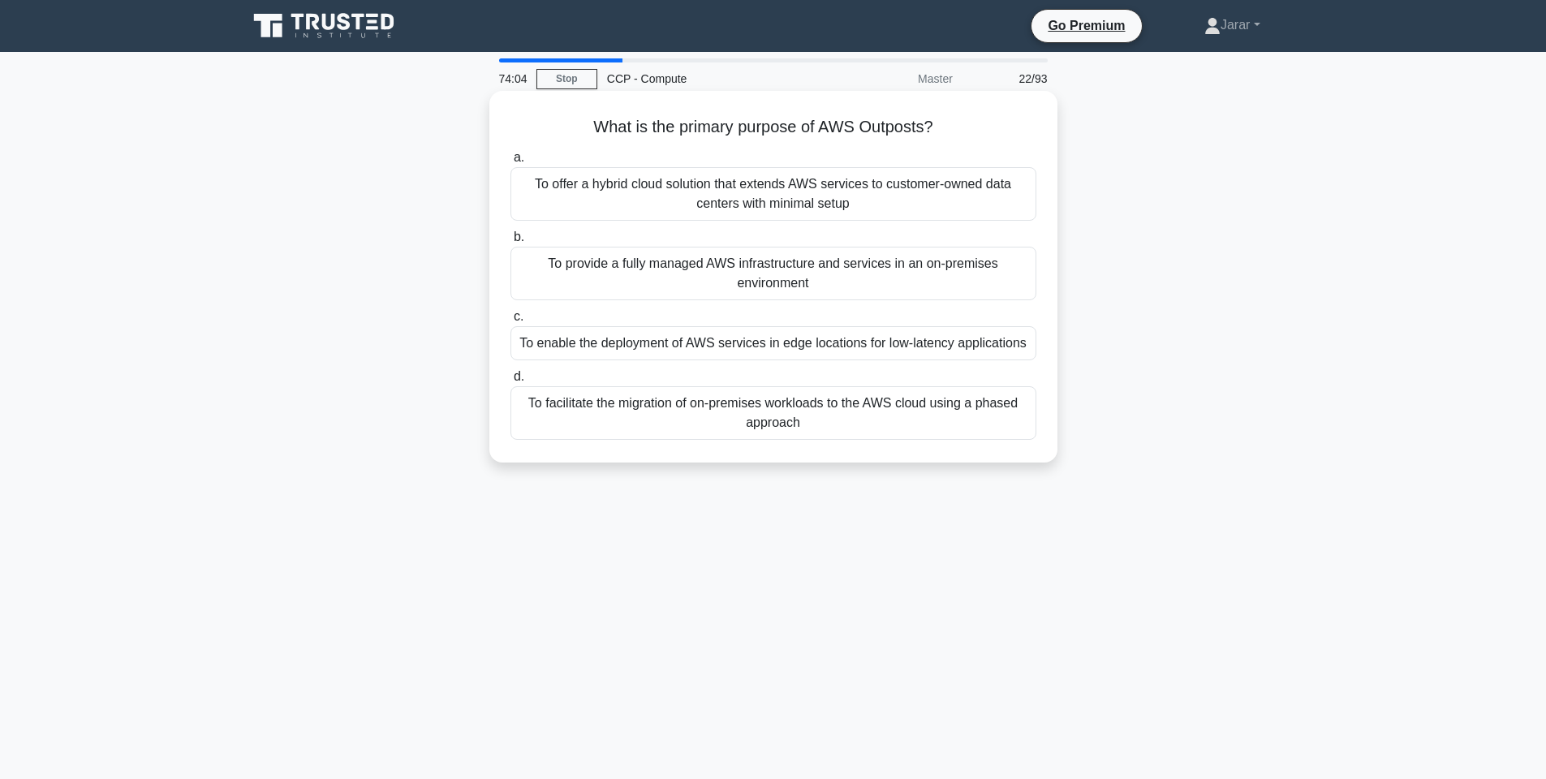
drag, startPoint x: 547, startPoint y: 123, endPoint x: 963, endPoint y: 437, distance: 521.0
click at [963, 437] on div "What is the primary purpose of AWS Outposts? .spinner_0XTQ{transform-origin:cen…" at bounding box center [773, 276] width 555 height 359
click at [683, 262] on div "To provide a fully managed AWS infrastructure and services in an on-premises en…" at bounding box center [774, 274] width 526 height 54
click at [511, 243] on input "b. To provide a fully managed AWS infrastructure and services in an on-premises…" at bounding box center [511, 237] width 0 height 11
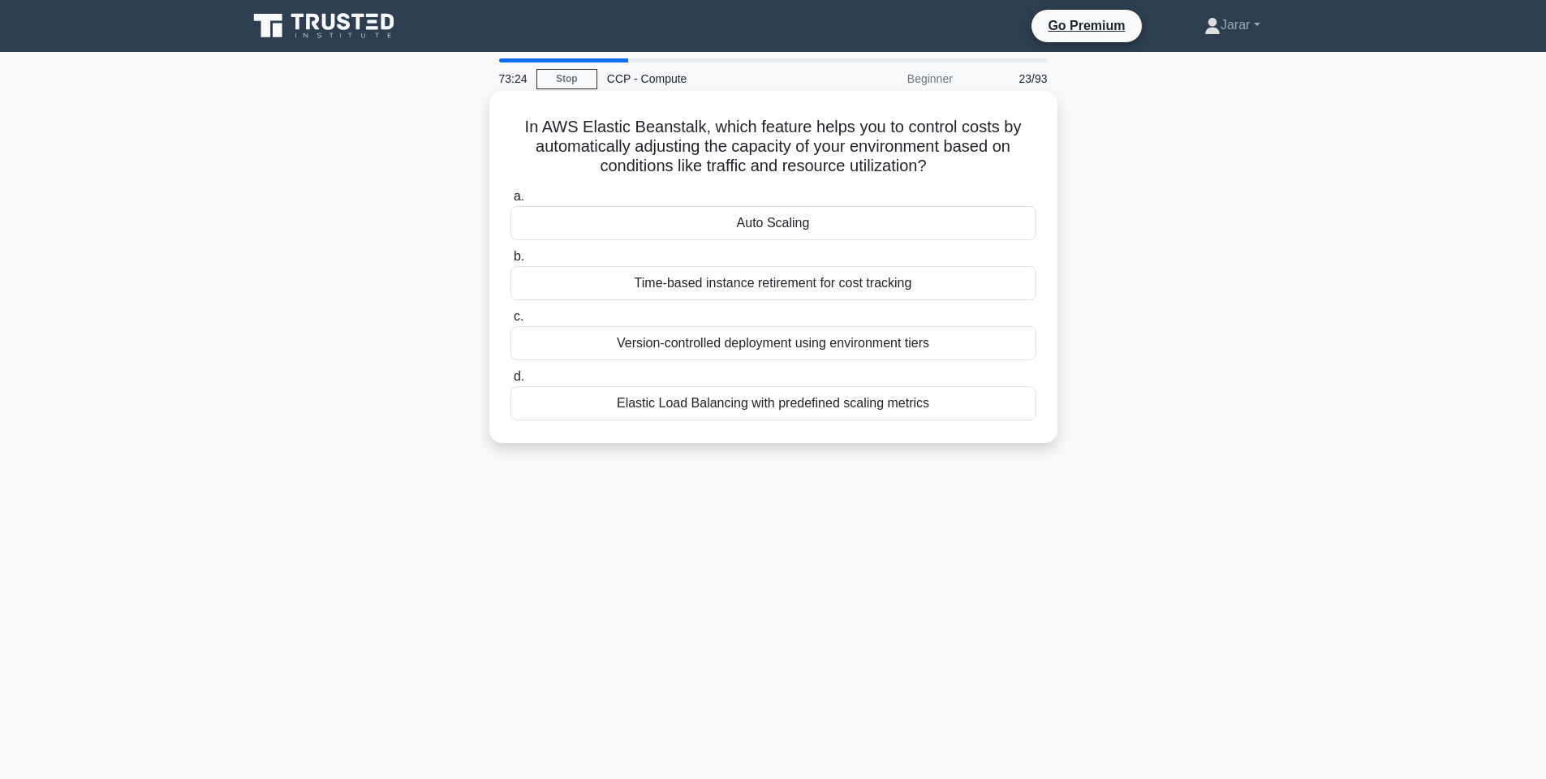
drag, startPoint x: 522, startPoint y: 117, endPoint x: 948, endPoint y: 404, distance: 514.0
click at [948, 404] on div "In AWS Elastic Beanstalk, which feature helps you to control costs by automatic…" at bounding box center [773, 266] width 555 height 339
click at [1277, 170] on div "In AWS Elastic Beanstalk, which feature helps you to control costs by automatic…" at bounding box center [774, 281] width 1072 height 372
click at [843, 200] on label "a. Auto Scaling" at bounding box center [774, 214] width 526 height 54
click at [511, 200] on input "a. Auto Scaling" at bounding box center [511, 197] width 0 height 11
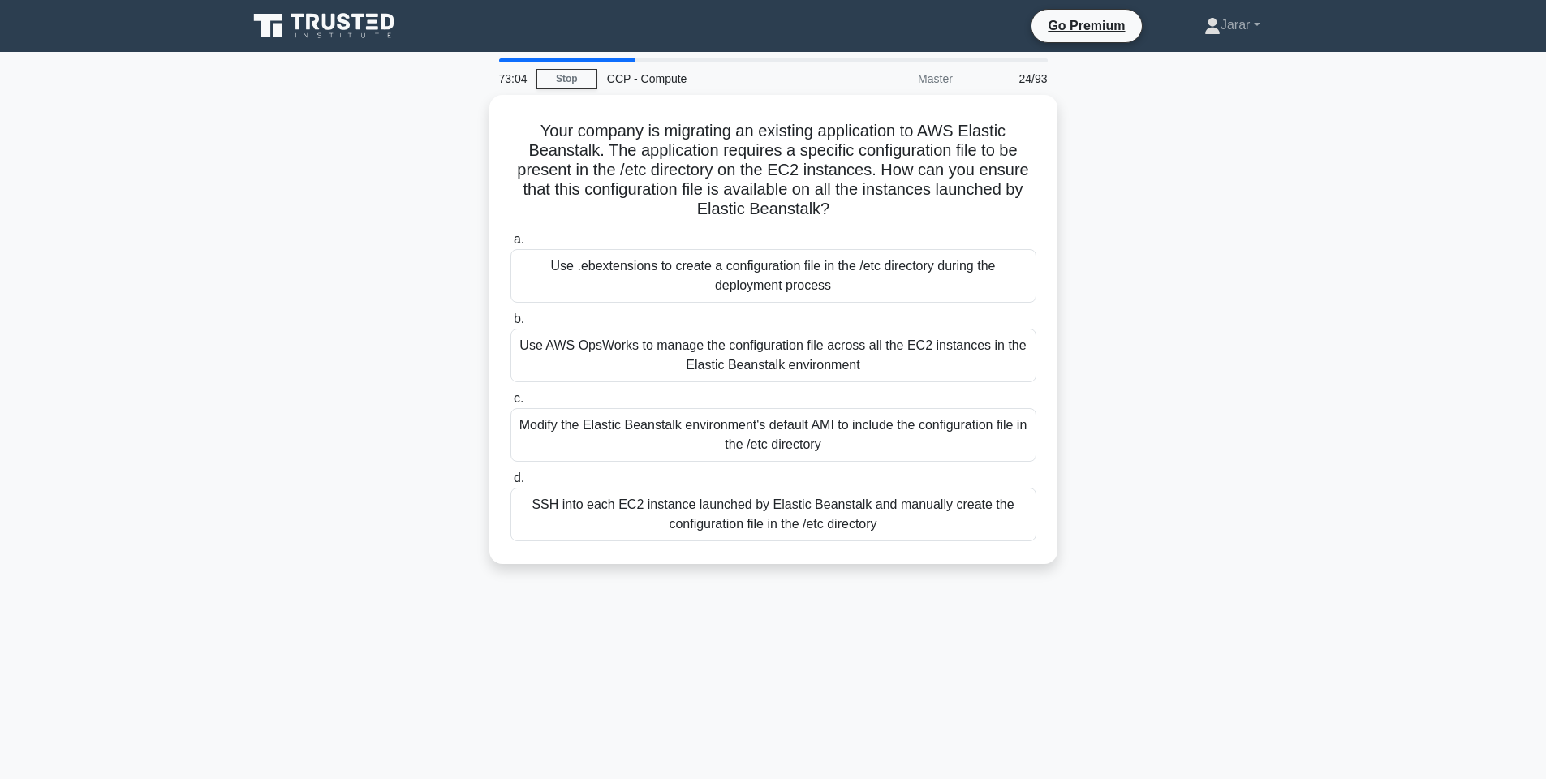
drag, startPoint x: 524, startPoint y: 110, endPoint x: 1048, endPoint y: 582, distance: 704.7
click at [1048, 582] on div "Your company is migrating an existing application to AWS Elastic Beanstalk. The…" at bounding box center [774, 339] width 1072 height 489
click at [1292, 286] on div "Your company is migrating an existing application to AWS Elastic Beanstalk. The…" at bounding box center [774, 339] width 1072 height 489
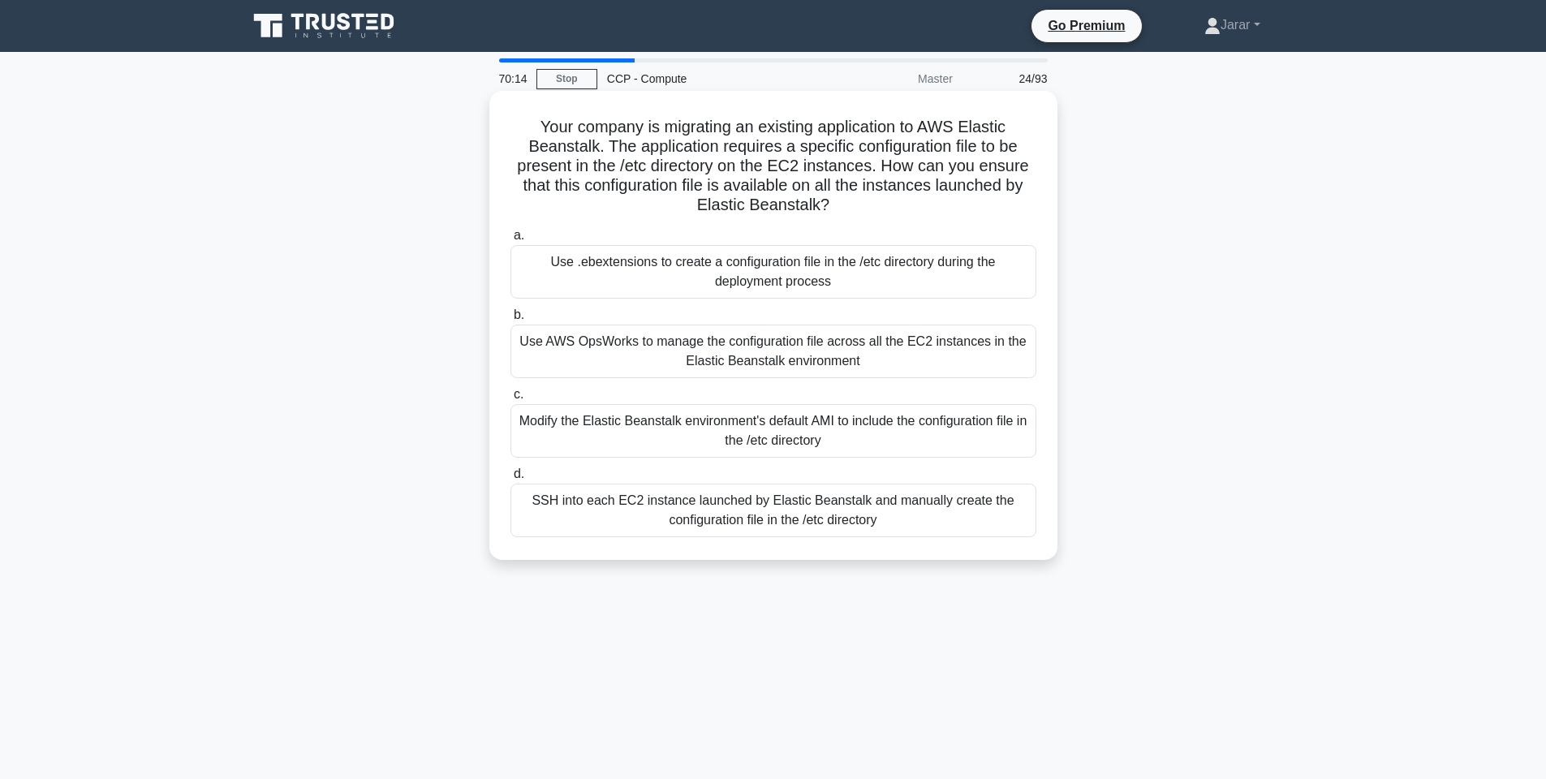
click at [825, 278] on div "Use .ebextensions to create a configuration file in the /etc directory during t…" at bounding box center [774, 272] width 526 height 54
click at [511, 241] on input "a. Use .ebextensions to create a configuration file in the /etc directory durin…" at bounding box center [511, 236] width 0 height 11
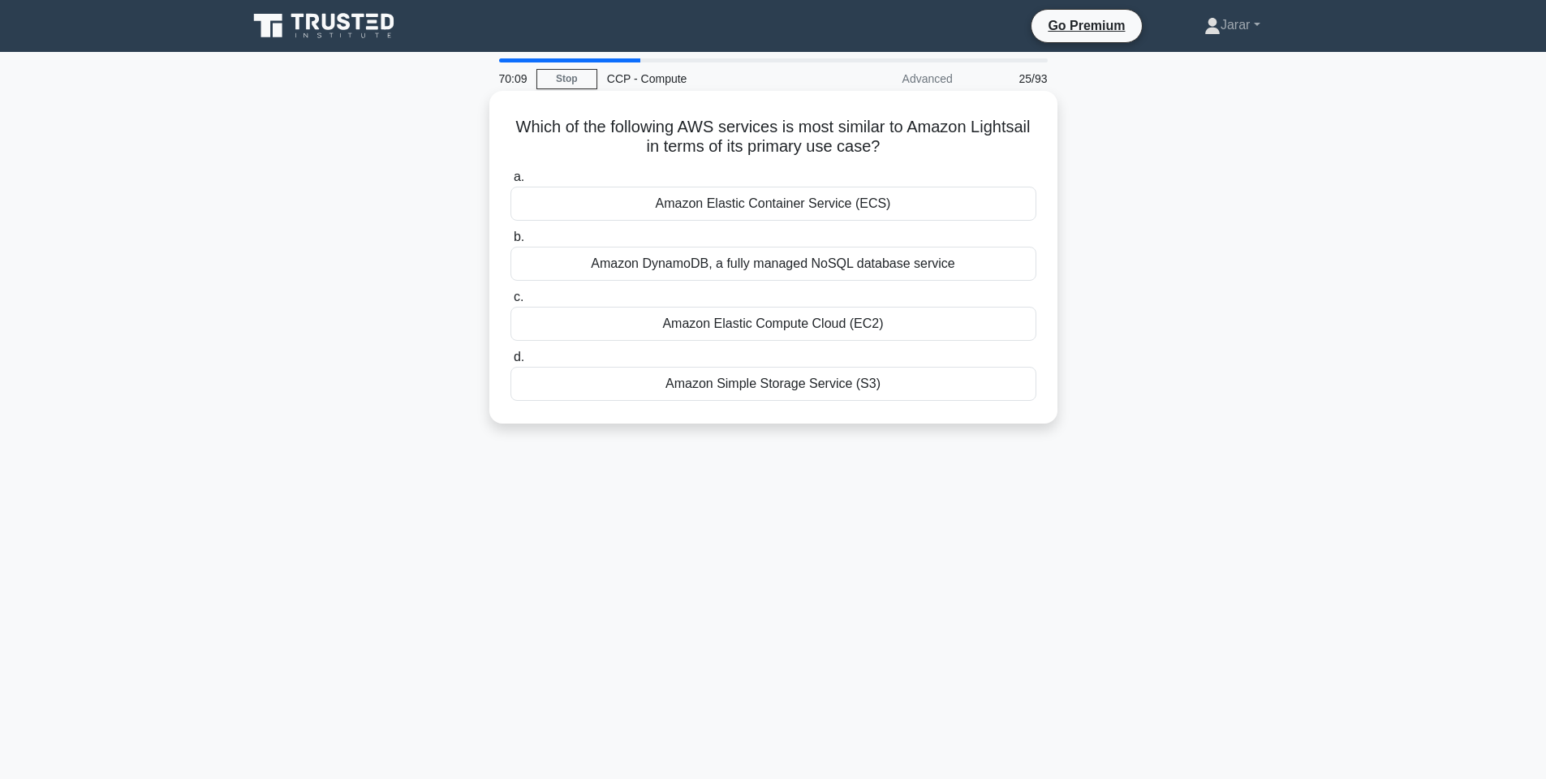
drag, startPoint x: 512, startPoint y: 123, endPoint x: 908, endPoint y: 396, distance: 480.8
click at [908, 396] on div "Which of the following AWS services is most similar to Amazon Lightsail in term…" at bounding box center [773, 257] width 555 height 320
click at [1253, 257] on div "Which of the following AWS services is most similar to Amazon Lightsail in term…" at bounding box center [774, 271] width 1072 height 352
click at [754, 323] on div "Amazon Elastic Compute Cloud (EC2)" at bounding box center [774, 324] width 526 height 34
click at [511, 303] on input "c. Amazon Elastic Compute Cloud (EC2)" at bounding box center [511, 297] width 0 height 11
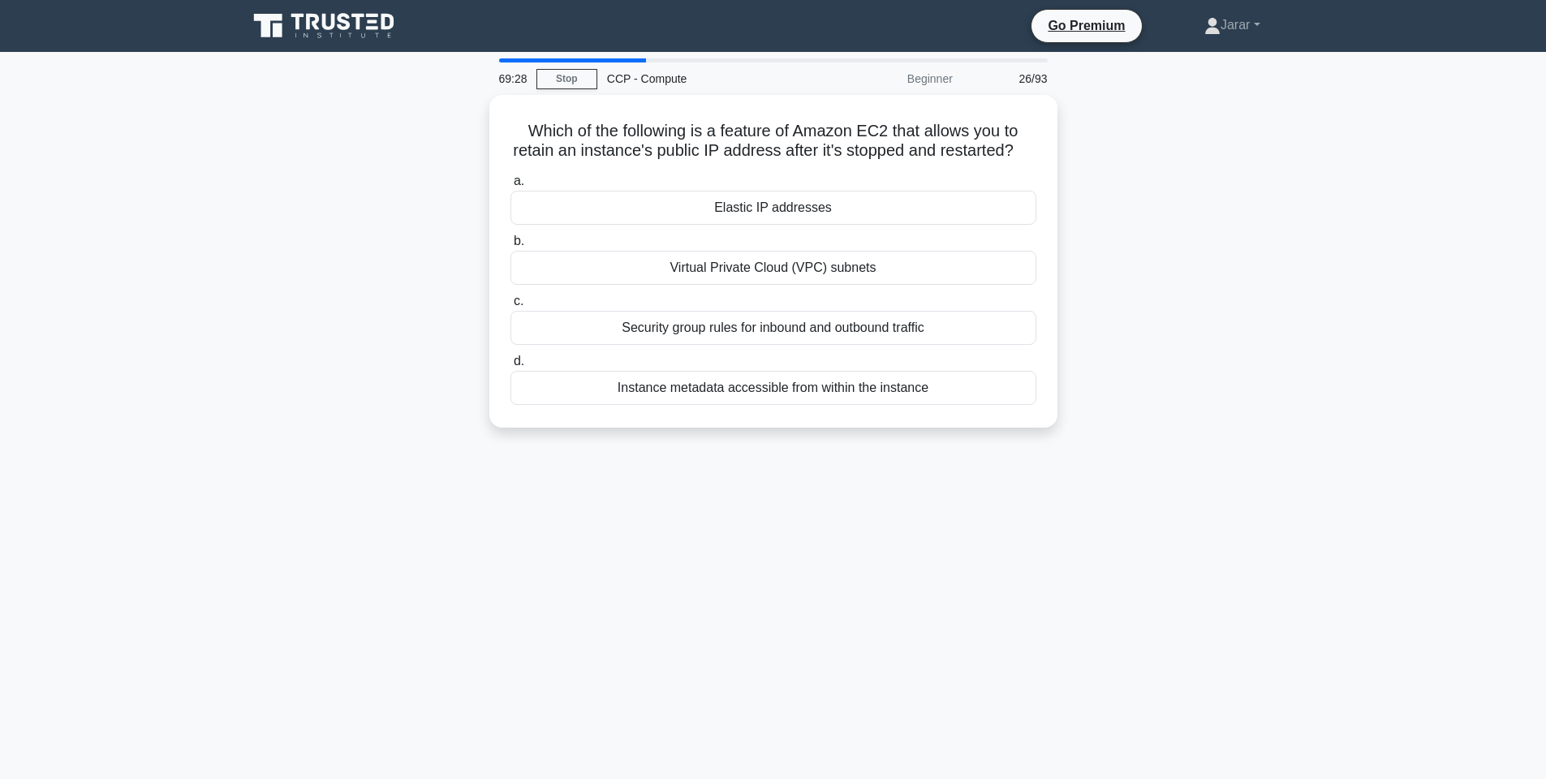
drag, startPoint x: 516, startPoint y: 114, endPoint x: 1058, endPoint y: 386, distance: 605.9
click at [1058, 386] on div "Which of the following is a feature of Amazon EC2 that allows you to retain an …" at bounding box center [774, 271] width 1072 height 352
click at [1123, 329] on div "Which of the following is a feature of Amazon EC2 that allows you to retain an …" at bounding box center [774, 271] width 1072 height 352
click at [794, 202] on div "Elastic IP addresses" at bounding box center [774, 204] width 526 height 34
click at [511, 183] on input "a. Elastic IP addresses" at bounding box center [511, 177] width 0 height 11
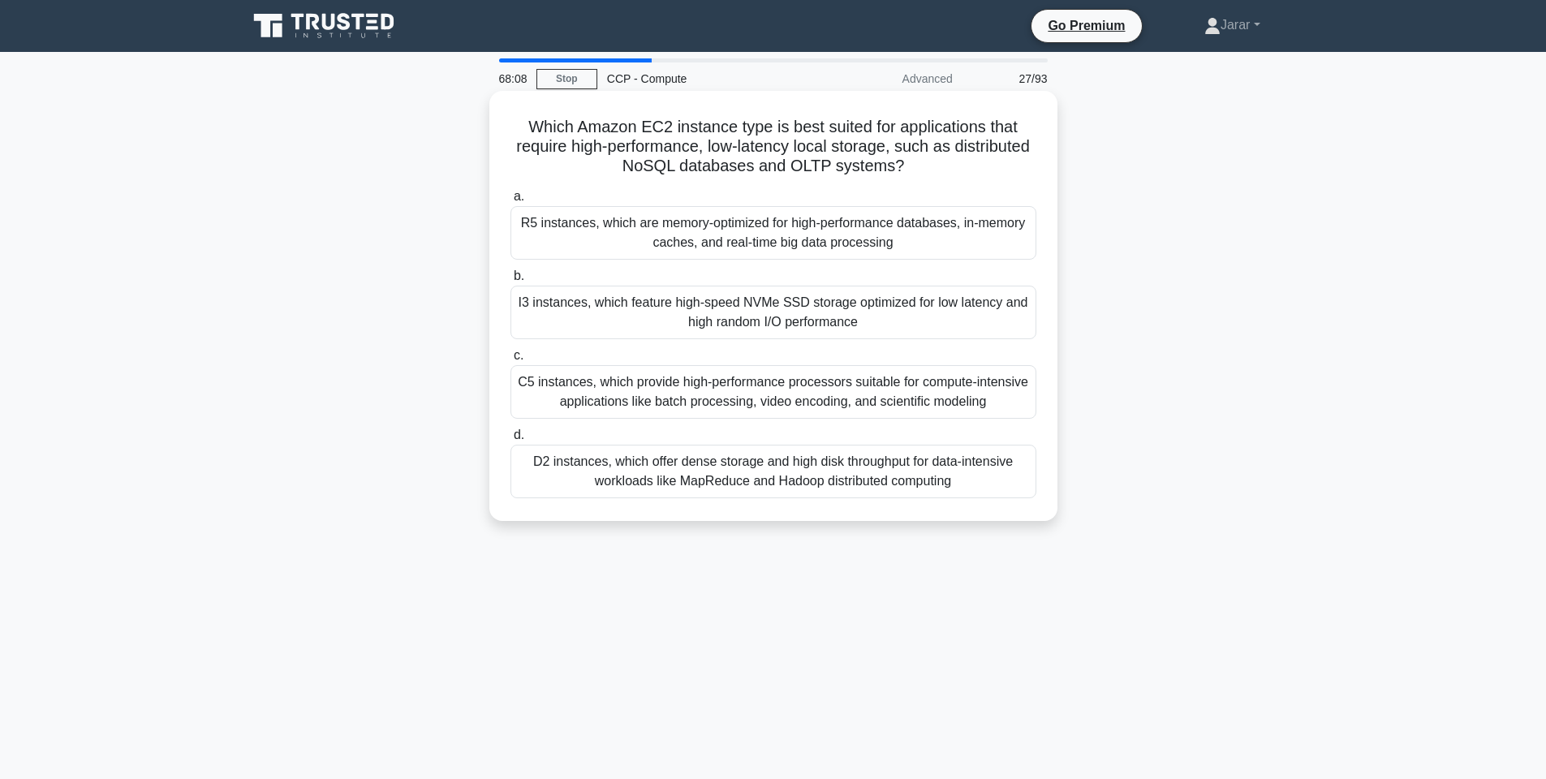
click at [826, 307] on div "I3 instances, which feature high-speed NVMe SSD storage optimized for low laten…" at bounding box center [774, 313] width 526 height 54
click at [511, 282] on input "b. I3 instances, which feature high-speed NVMe SSD storage optimized for low la…" at bounding box center [511, 276] width 0 height 11
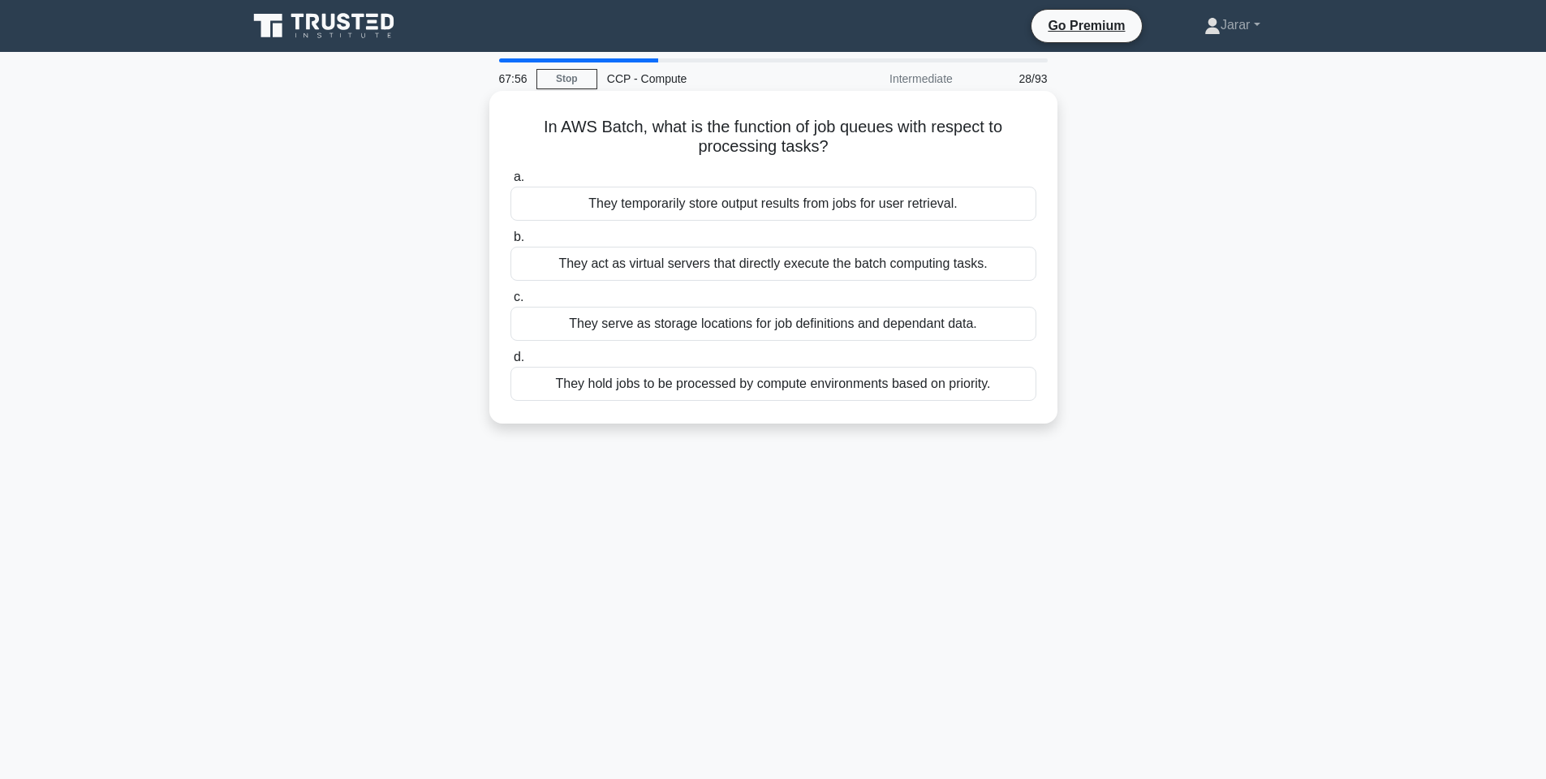
click at [778, 377] on div "They hold jobs to be processed by compute environments based on priority." at bounding box center [774, 384] width 526 height 34
click at [511, 363] on input "d. They hold jobs to be processed by compute environments based on priority." at bounding box center [511, 357] width 0 height 11
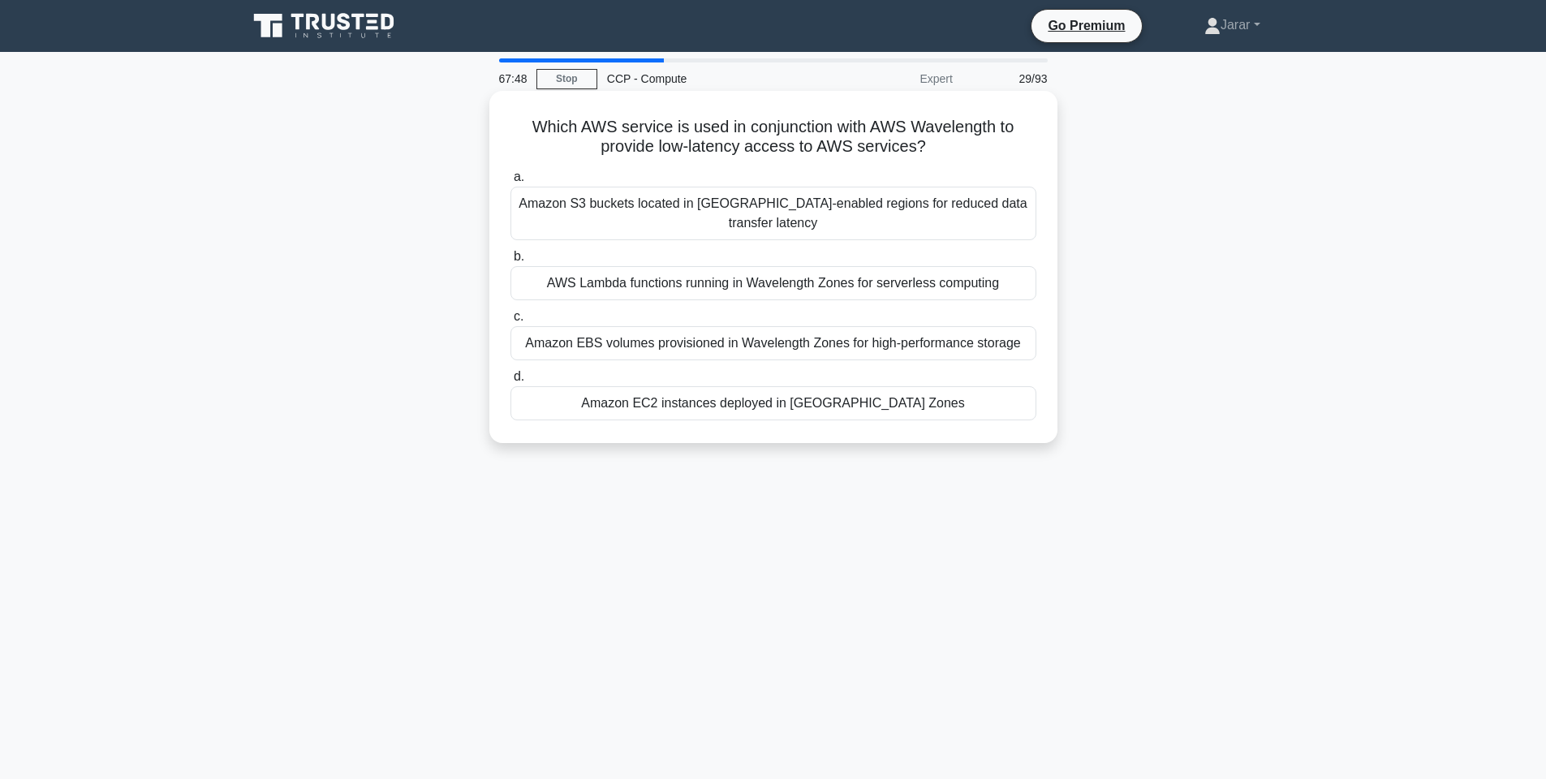
drag, startPoint x: 519, startPoint y: 125, endPoint x: 973, endPoint y: 403, distance: 532.4
click at [973, 403] on div "Which AWS service is used in conjunction with AWS Wavelength to provide low-lat…" at bounding box center [773, 266] width 555 height 339
click at [839, 675] on div "67:43 Stop CCP - Compute Expert 29/93 Which AWS service is used in conjunction …" at bounding box center [774, 464] width 1072 height 812
click at [803, 395] on div "Amazon EC2 instances deployed in Wavelength Zones" at bounding box center [774, 403] width 526 height 34
click at [511, 382] on input "d. Amazon EC2 instances deployed in Wavelength Zones" at bounding box center [511, 377] width 0 height 11
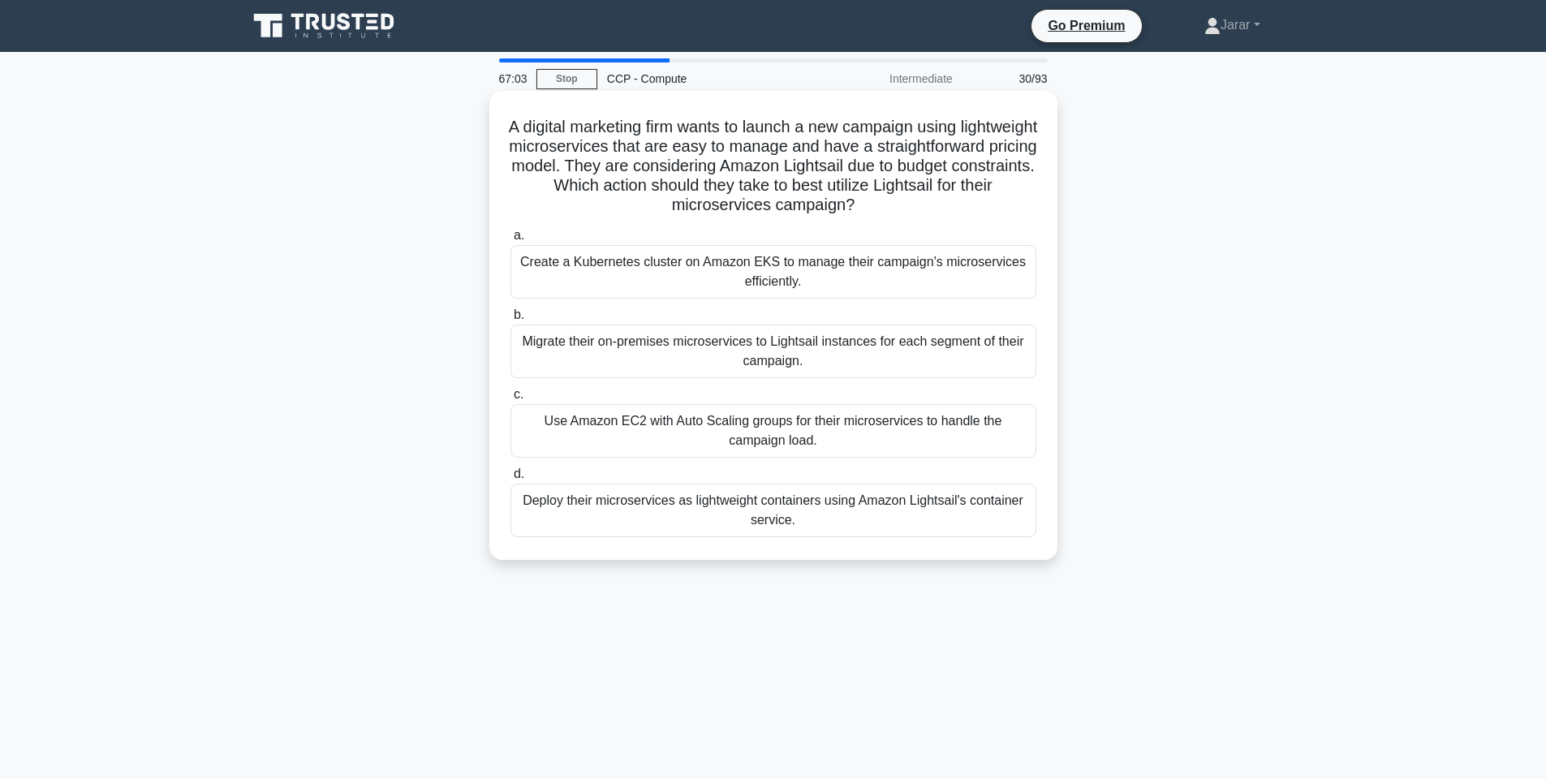
drag, startPoint x: 504, startPoint y: 119, endPoint x: 826, endPoint y: 524, distance: 517.8
click at [826, 524] on div "A digital marketing firm wants to launch a new campaign using lightweight micro…" at bounding box center [773, 325] width 555 height 456
click at [813, 509] on div "Deploy their microservices as lightweight containers using Amazon Lightsail's c…" at bounding box center [774, 511] width 526 height 54
click at [511, 480] on input "d. Deploy their microservices as lightweight containers using Amazon Lightsail'…" at bounding box center [511, 474] width 0 height 11
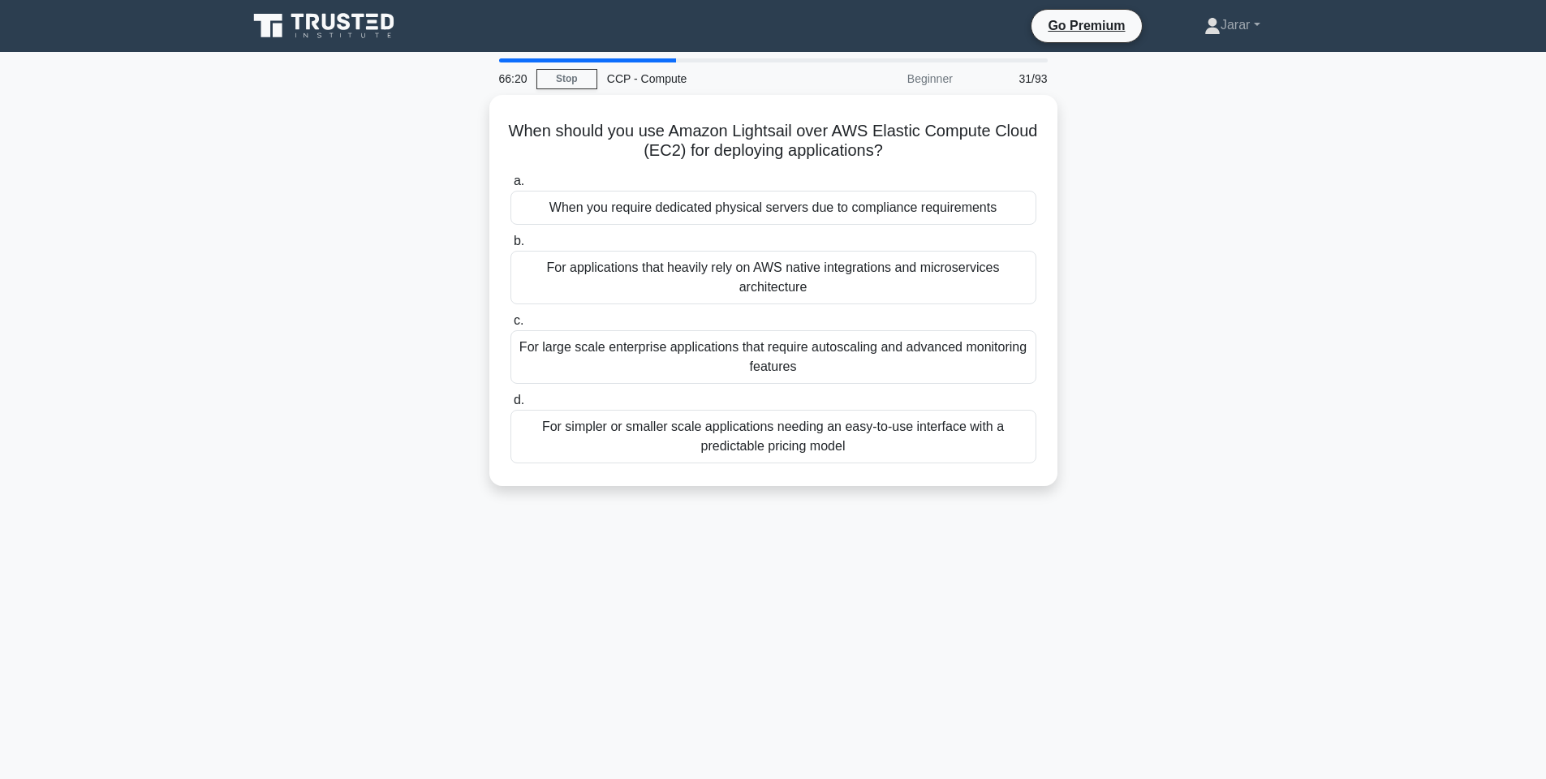
drag, startPoint x: 503, startPoint y: 128, endPoint x: 972, endPoint y: 490, distance: 591.5
click at [972, 490] on div "When should you use Amazon Lightsail over AWS Elastic Compute Cloud (EC2) for d…" at bounding box center [774, 300] width 1072 height 411
click at [757, 442] on div "For simpler or smaller scale applications needing an easy-to-use interface with…" at bounding box center [774, 433] width 526 height 54
click at [511, 402] on input "d. For simpler or smaller scale applications needing an easy-to-use interface w…" at bounding box center [511, 396] width 0 height 11
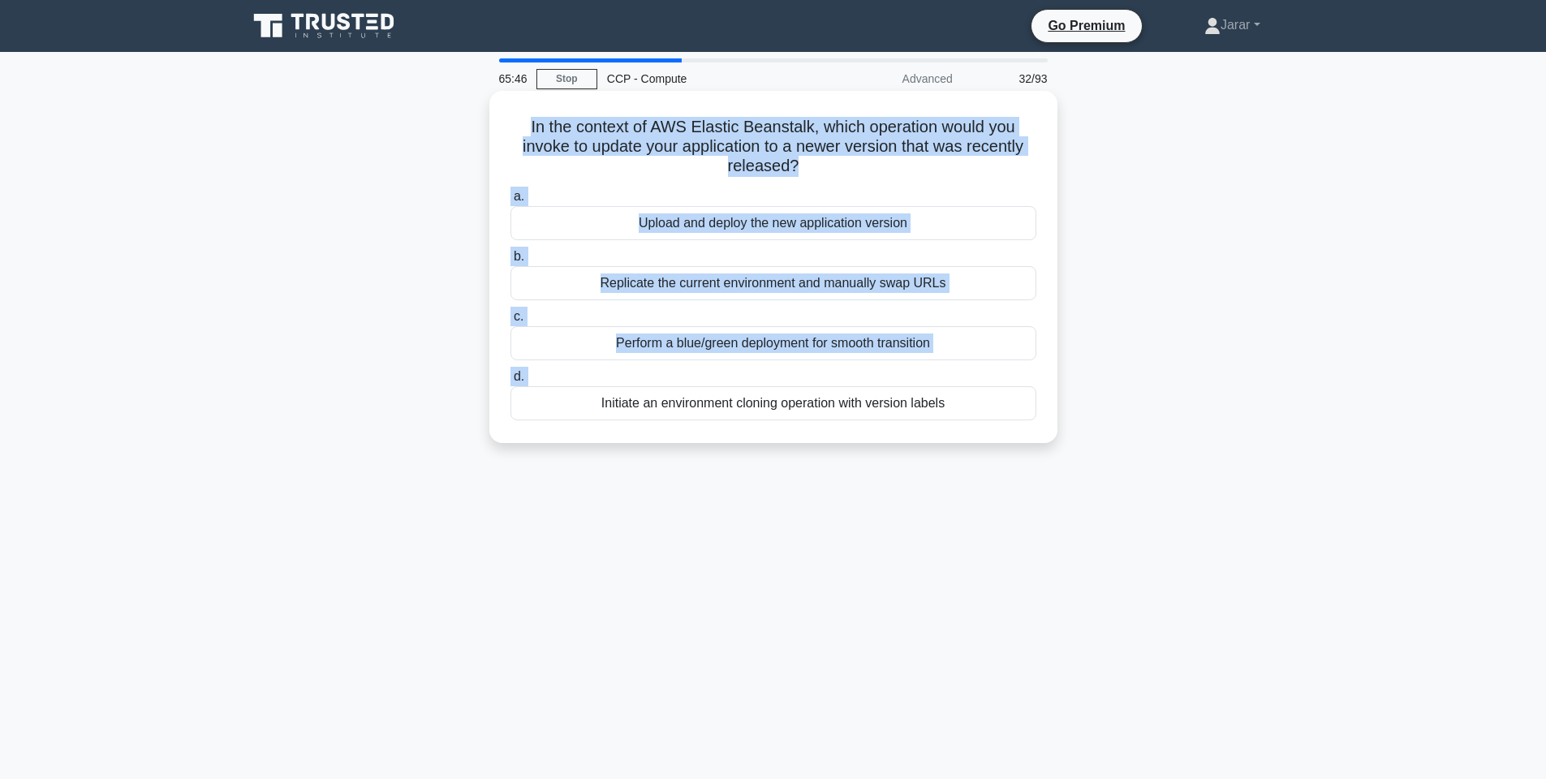
drag, startPoint x: 524, startPoint y: 114, endPoint x: 994, endPoint y: 392, distance: 545.9
click at [994, 392] on div "In the context of AWS Elastic Beanstalk, which operation would you invoke to up…" at bounding box center [773, 266] width 555 height 339
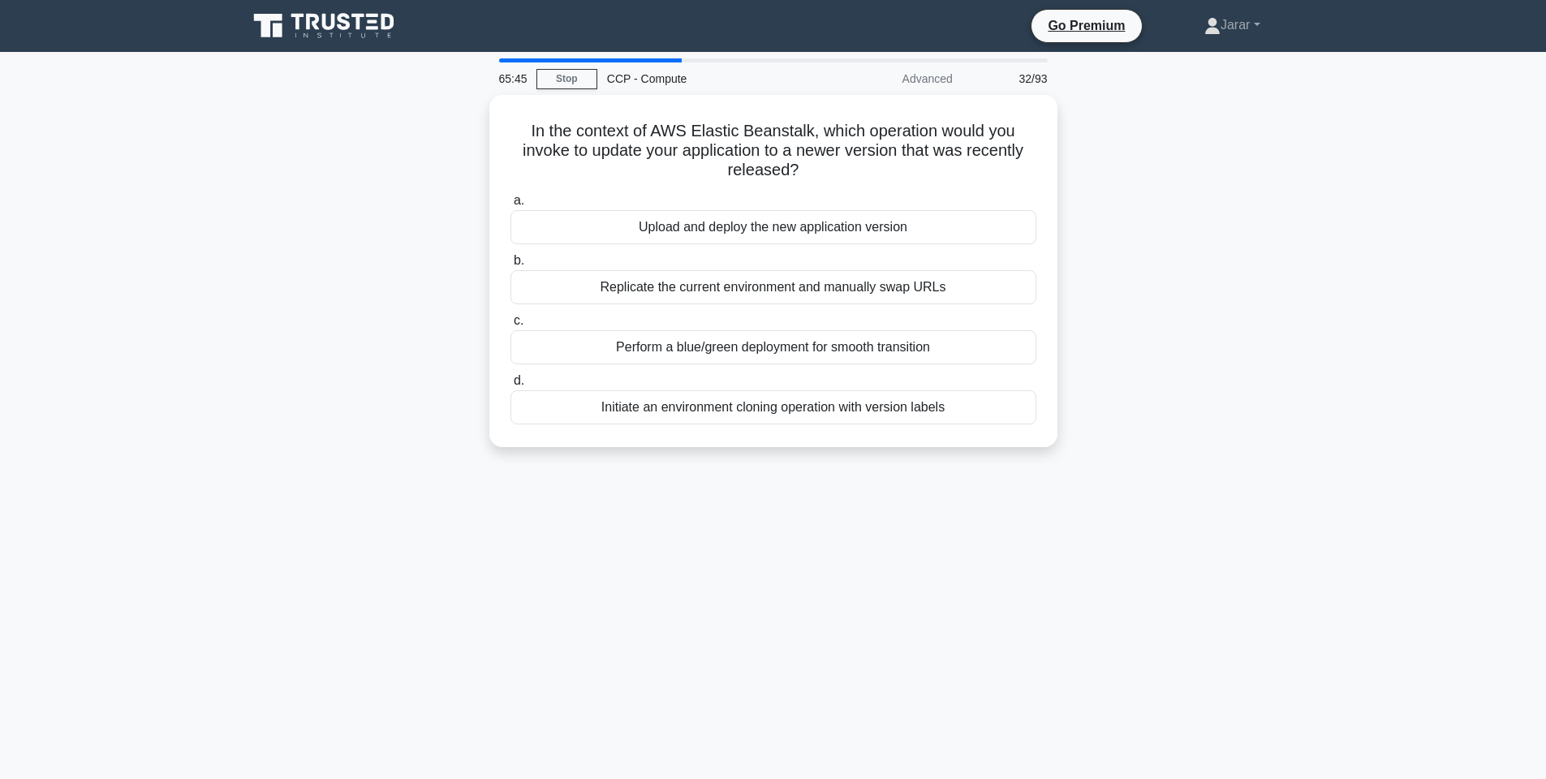
click at [1193, 419] on div "In the context of AWS Elastic Beanstalk, which operation would you invoke to up…" at bounding box center [774, 281] width 1072 height 372
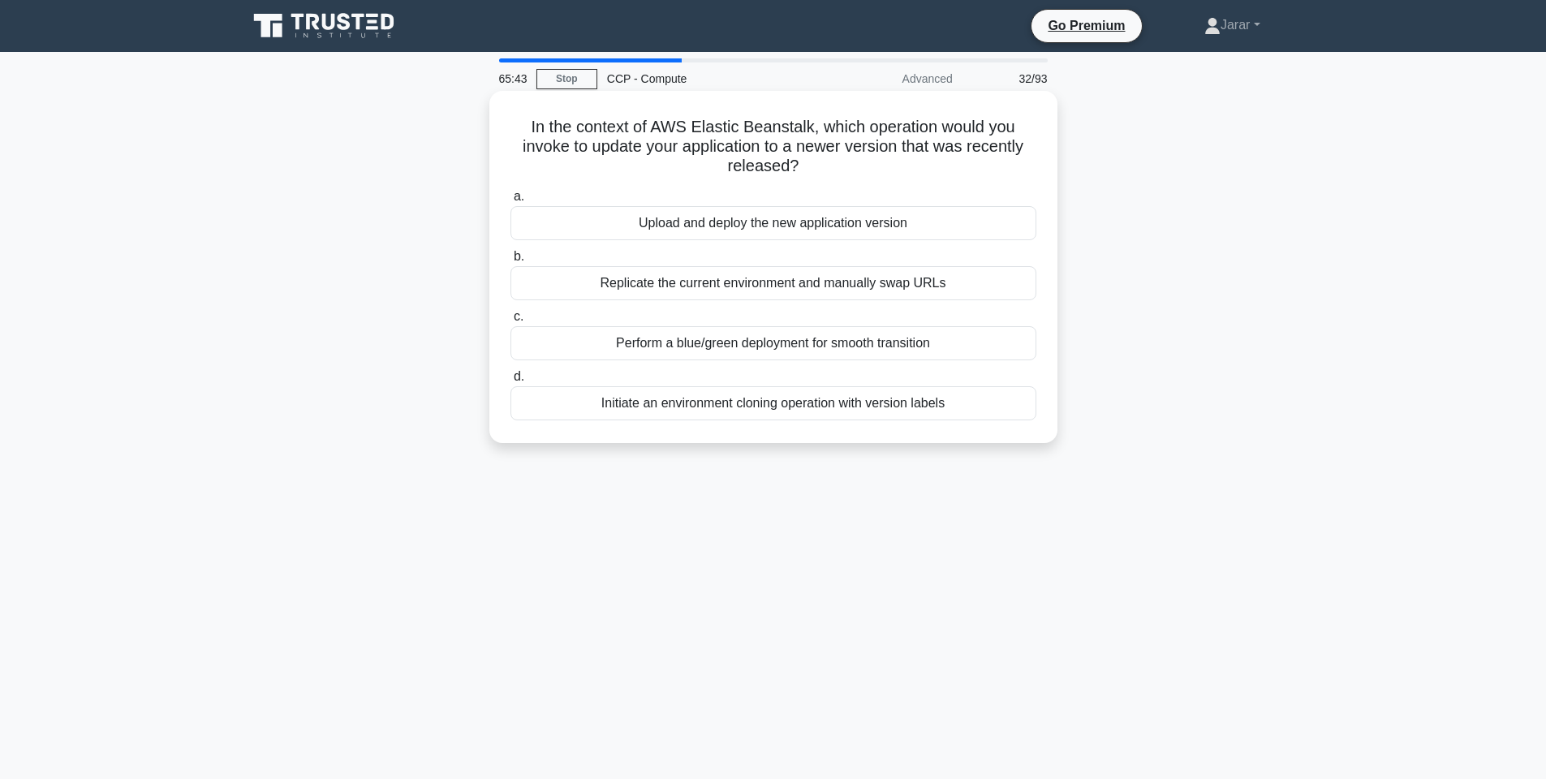
drag, startPoint x: 511, startPoint y: 120, endPoint x: 979, endPoint y: 431, distance: 561.5
click at [979, 431] on div "In the context of AWS Elastic Beanstalk, which operation would you invoke to up…" at bounding box center [773, 266] width 555 height 339
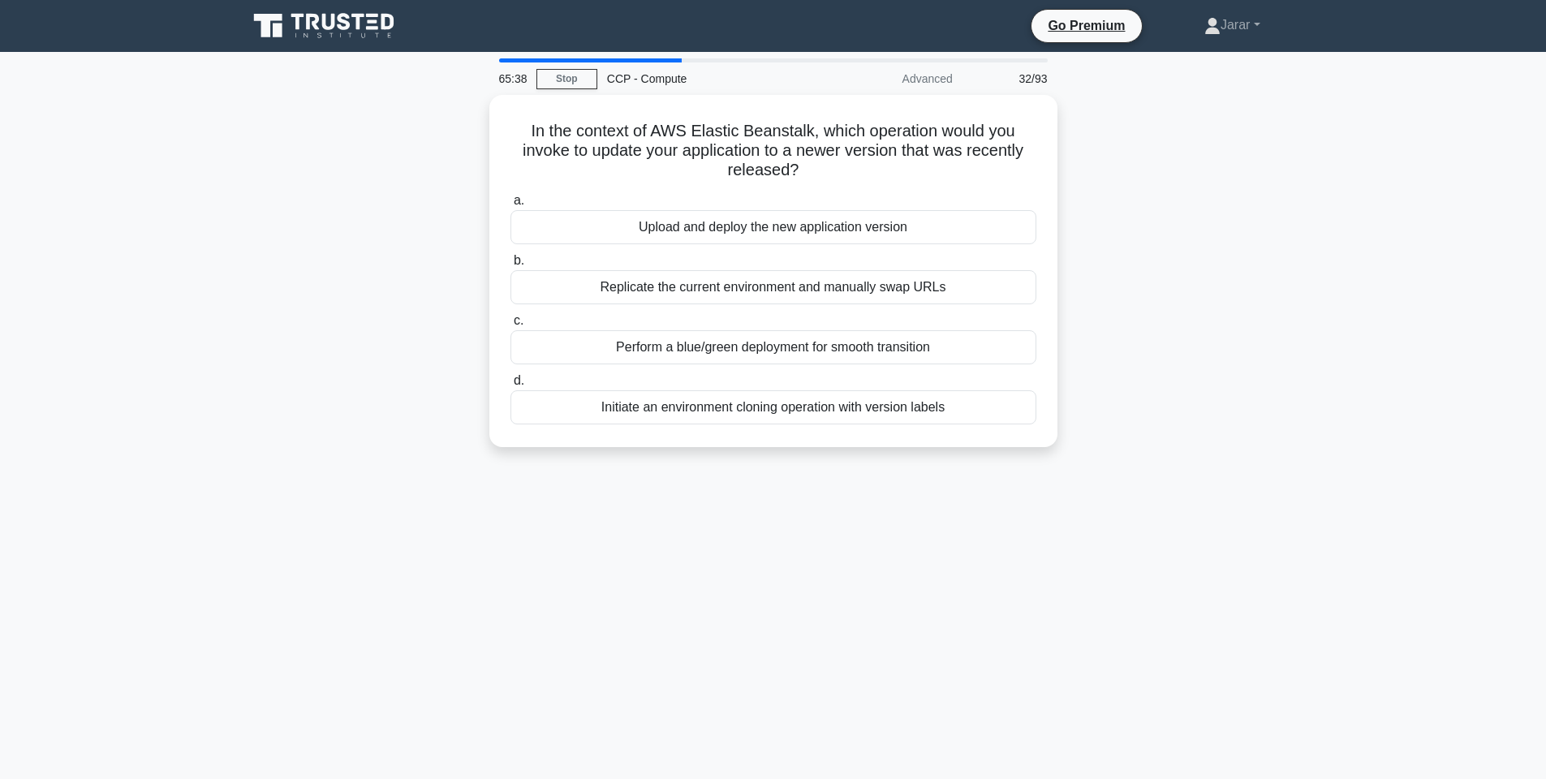
click at [1233, 559] on div "65:38 Stop CCP - Compute Advanced 32/93 In the context of AWS Elastic Beanstalk…" at bounding box center [774, 464] width 1072 height 812
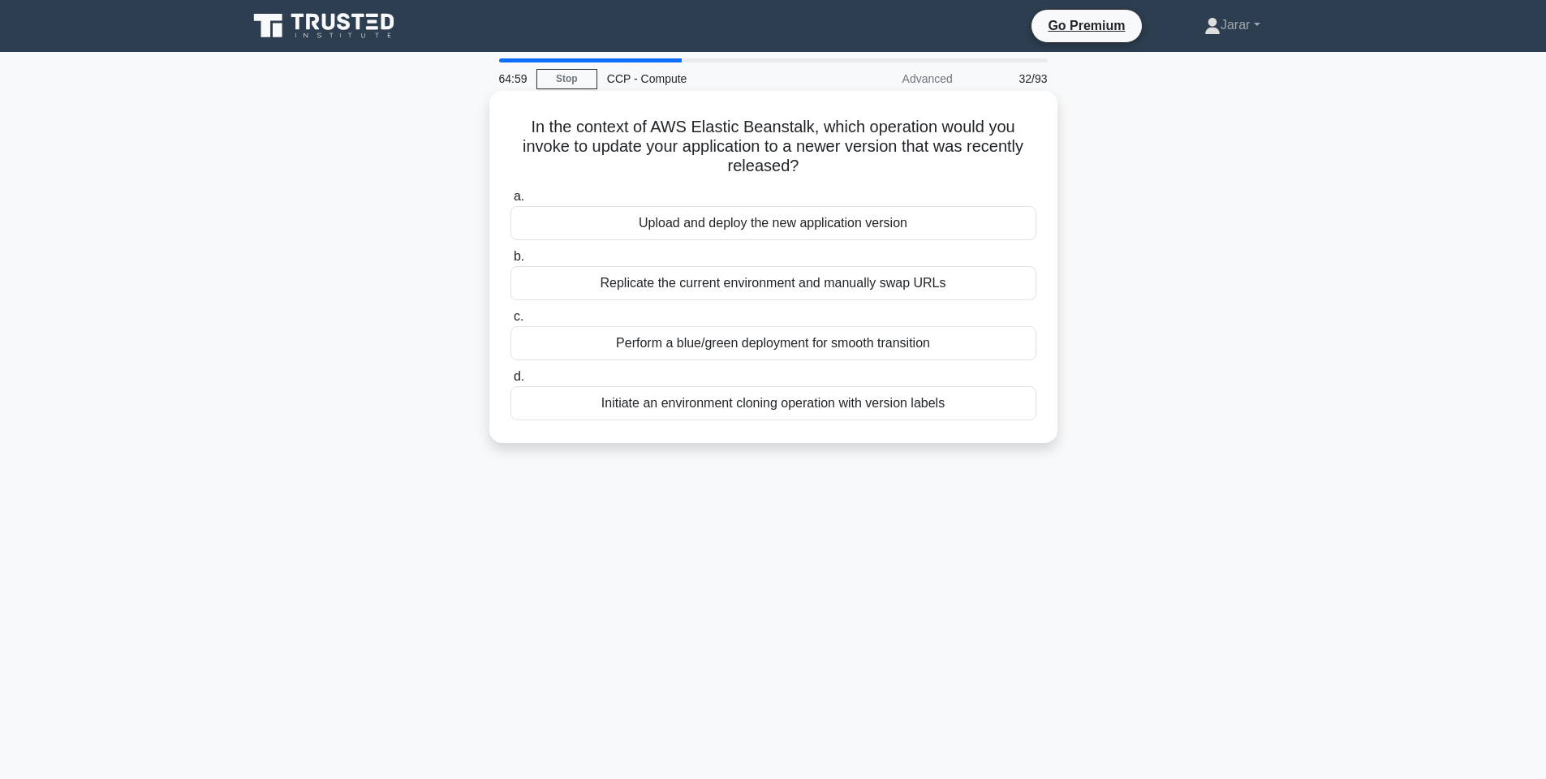
click at [936, 343] on div "Perform a blue/green deployment for smooth transition" at bounding box center [774, 343] width 526 height 34
click at [511, 322] on input "c. Perform a blue/green deployment for smooth transition" at bounding box center [511, 317] width 0 height 11
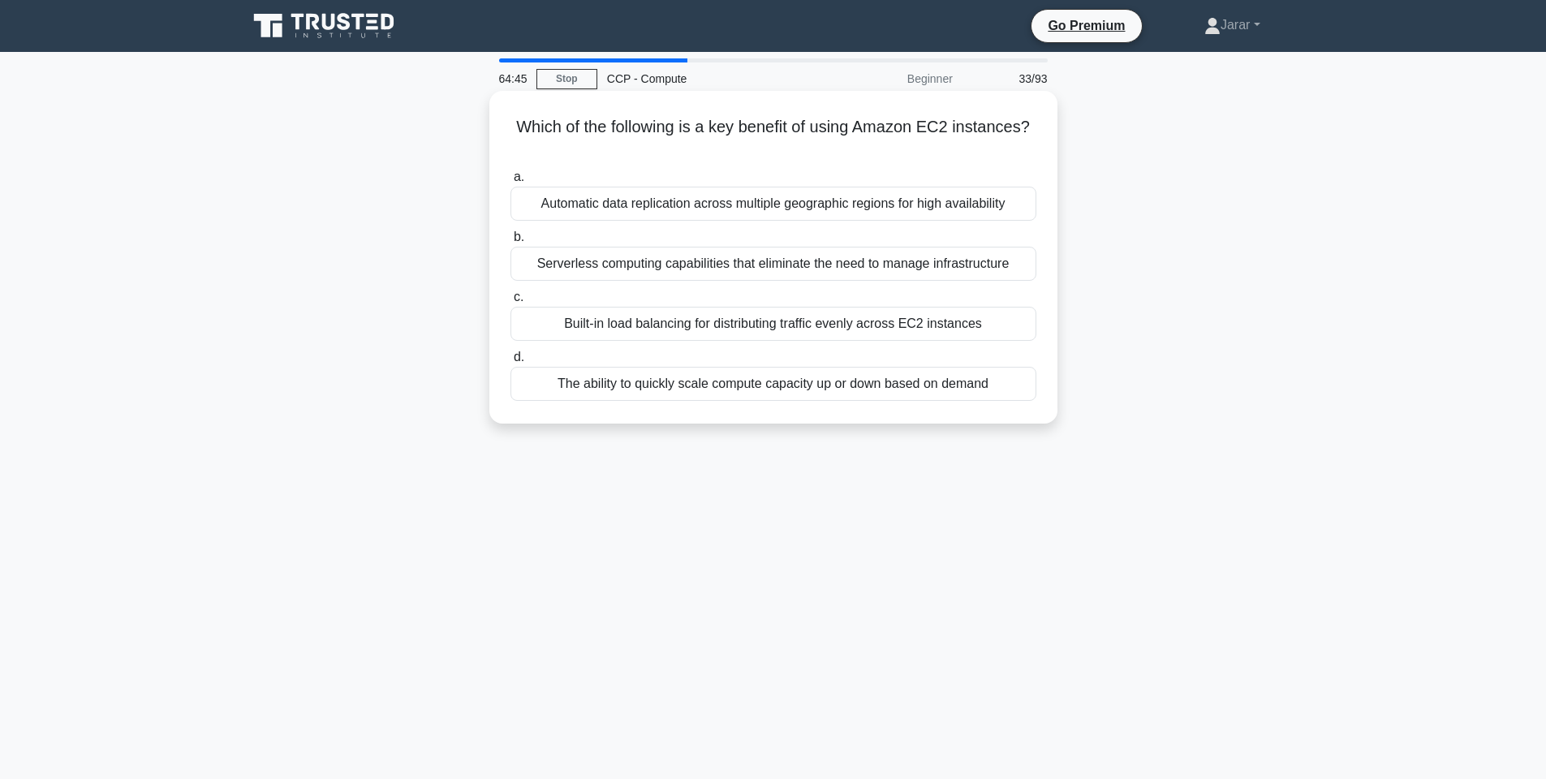
click at [641, 274] on div "Serverless computing capabilities that eliminate the need to manage infrastruct…" at bounding box center [774, 264] width 526 height 34
click at [511, 243] on input "b. Serverless computing capabilities that eliminate the need to manage infrastr…" at bounding box center [511, 237] width 0 height 11
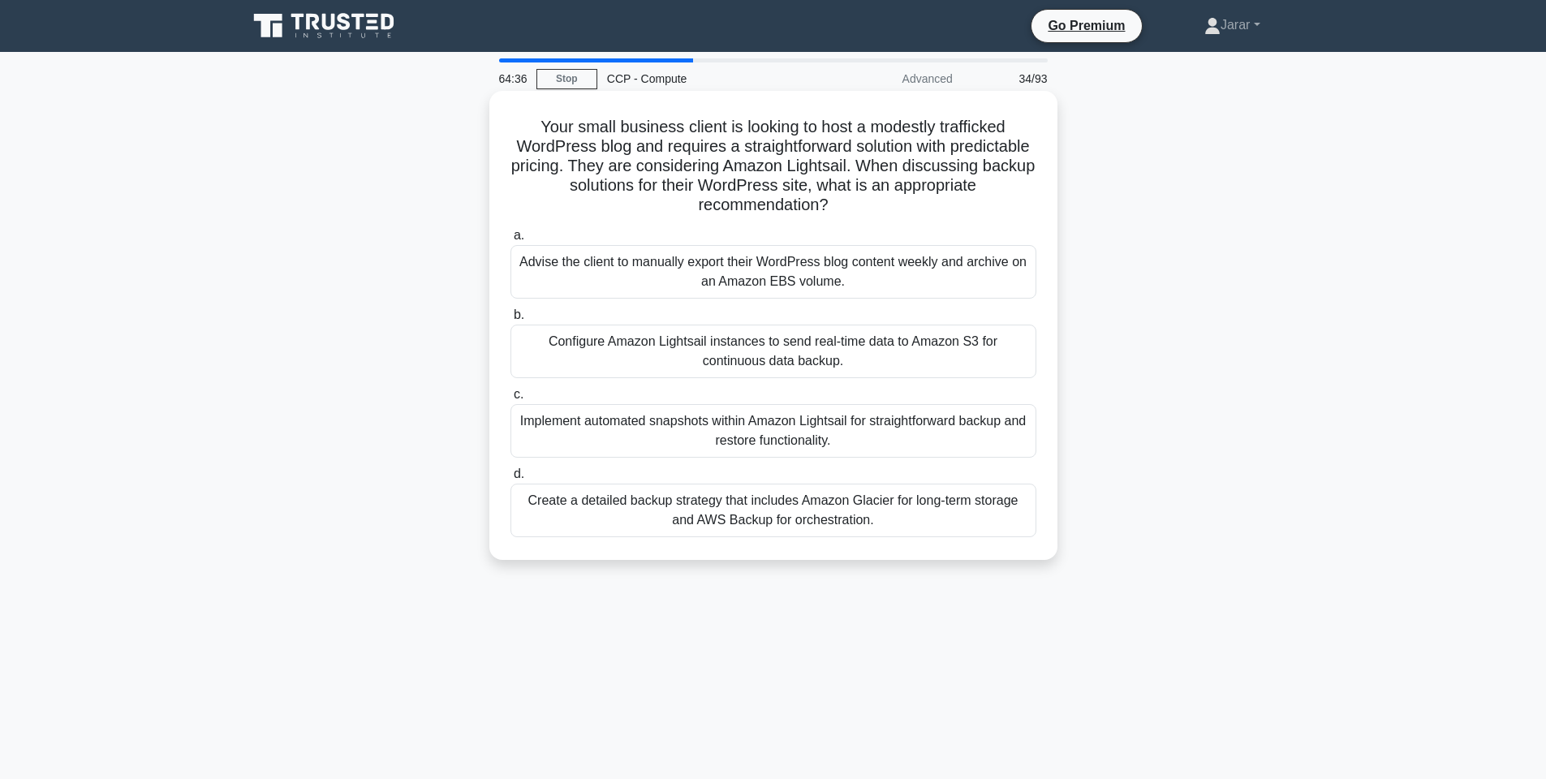
drag, startPoint x: 566, startPoint y: 166, endPoint x: 867, endPoint y: 212, distance: 304.7
click at [867, 212] on h5 "Your small business client is looking to host a modestly trafficked WordPress b…" at bounding box center [773, 166] width 529 height 99
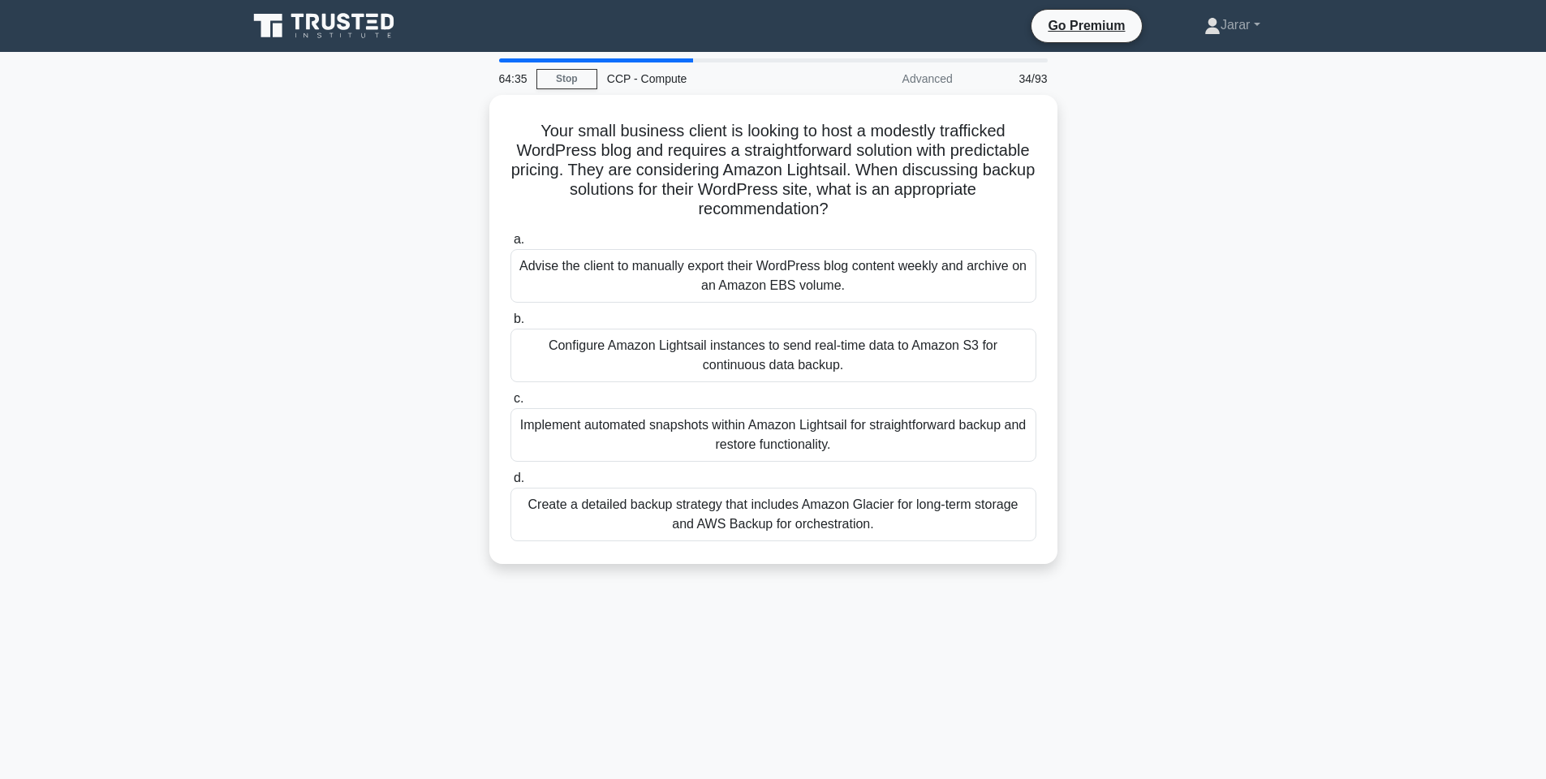
click at [1218, 181] on div "Your small business client is looking to host a modestly trafficked WordPress b…" at bounding box center [774, 339] width 1072 height 489
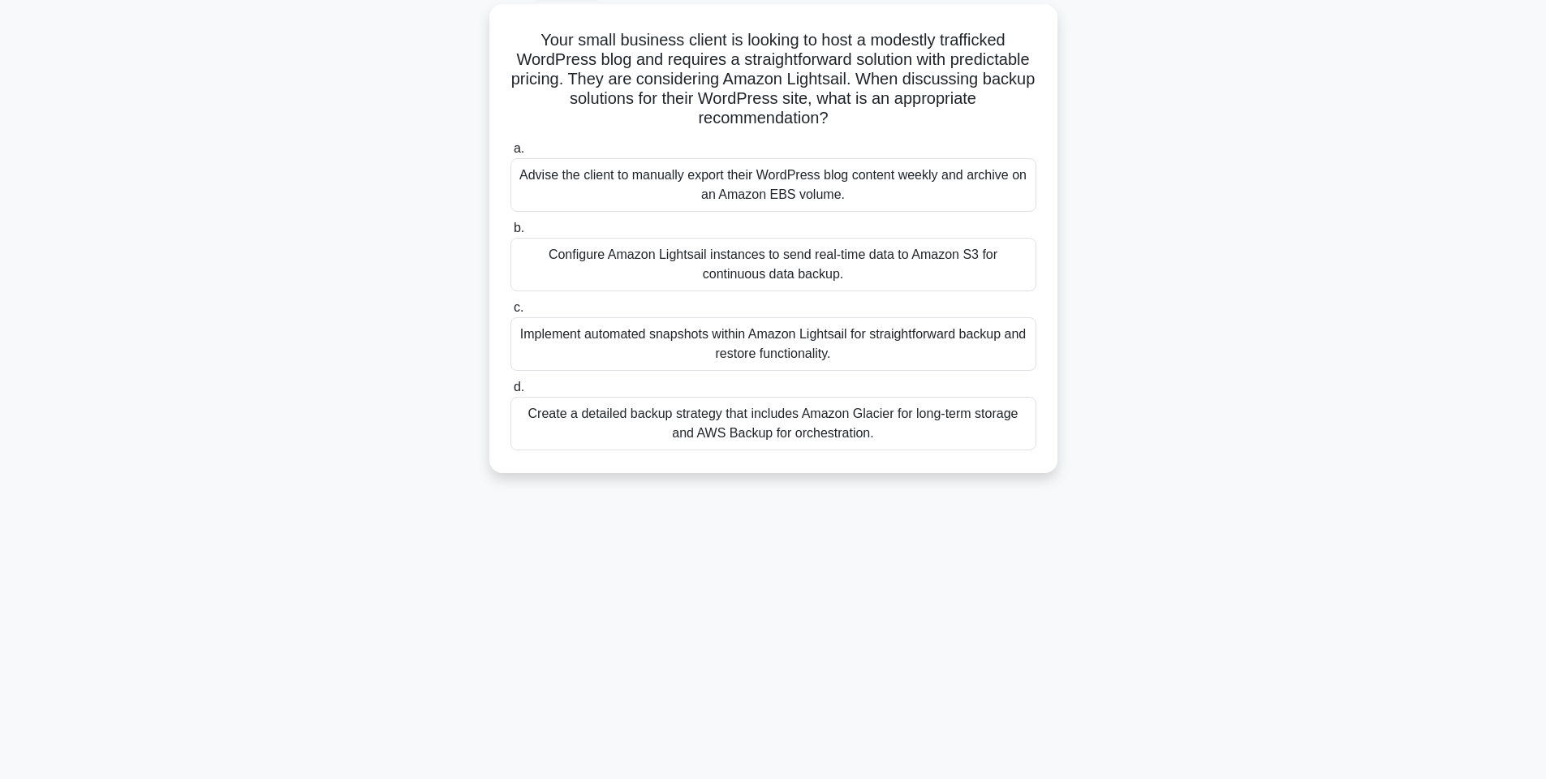
scroll to position [94, 0]
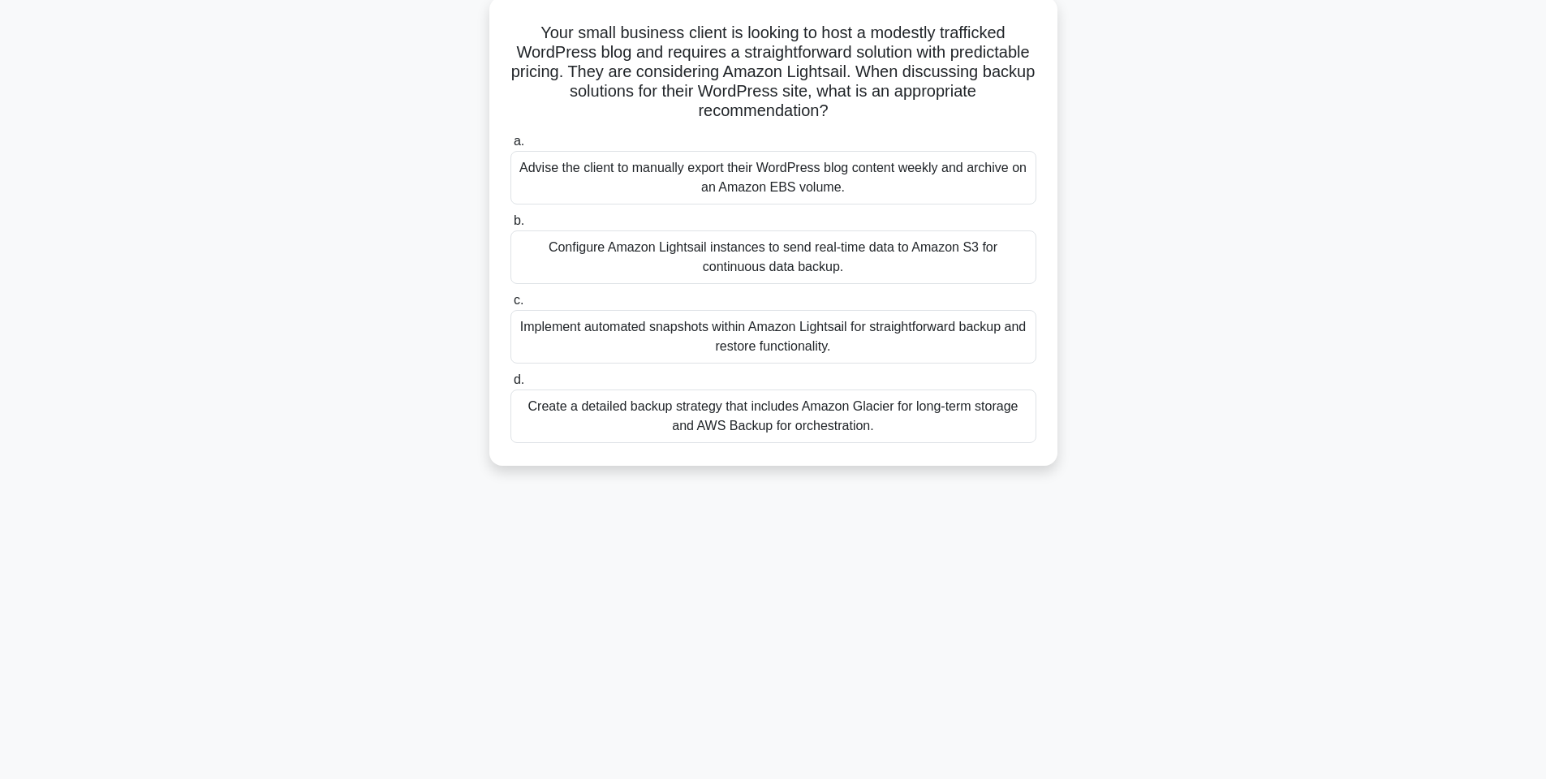
click at [769, 337] on div "Implement automated snapshots within Amazon Lightsail for straightforward backu…" at bounding box center [774, 337] width 526 height 54
click at [511, 306] on input "c. Implement automated snapshots within Amazon Lightsail for straightforward ba…" at bounding box center [511, 300] width 0 height 11
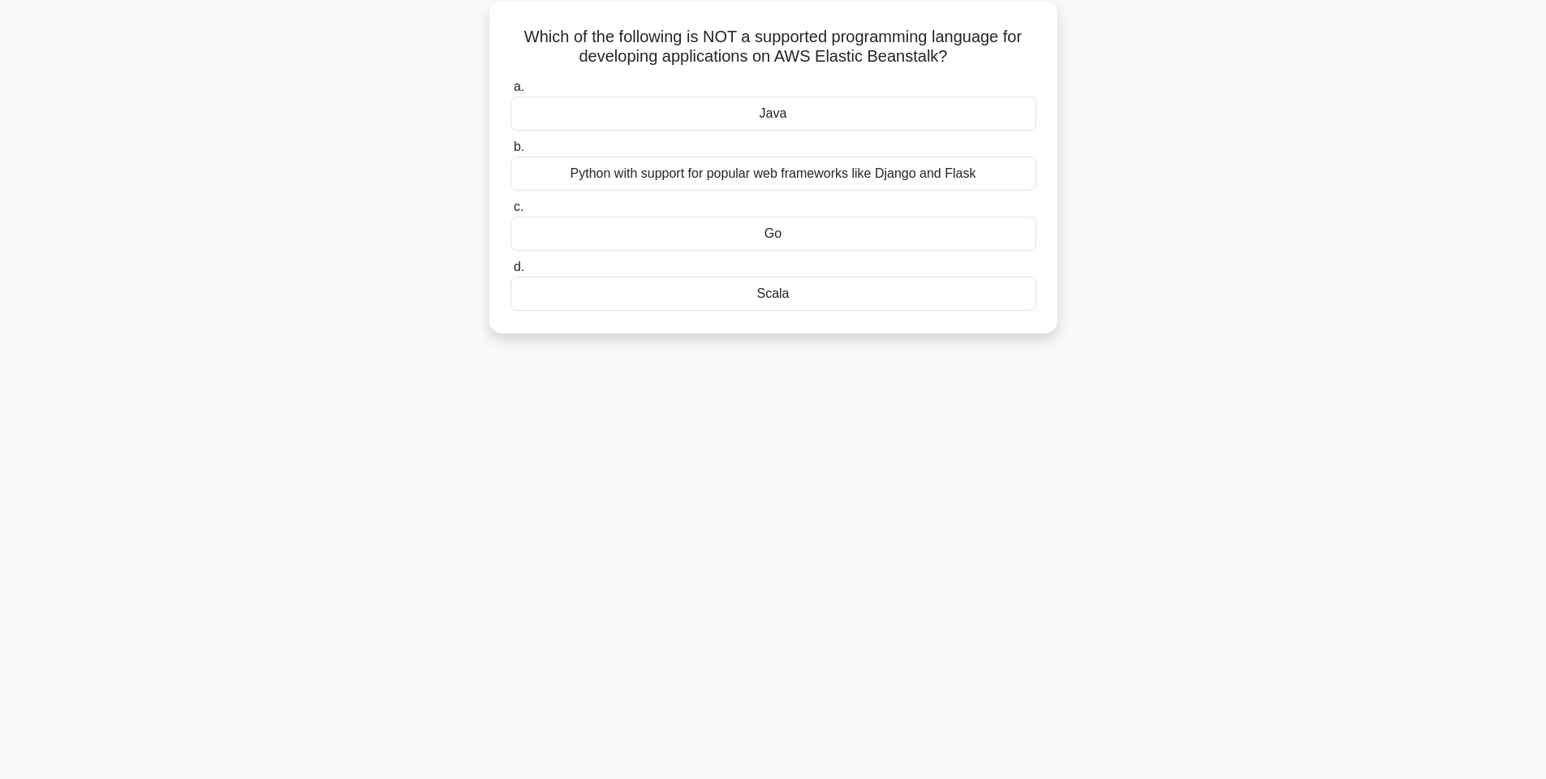
scroll to position [0, 0]
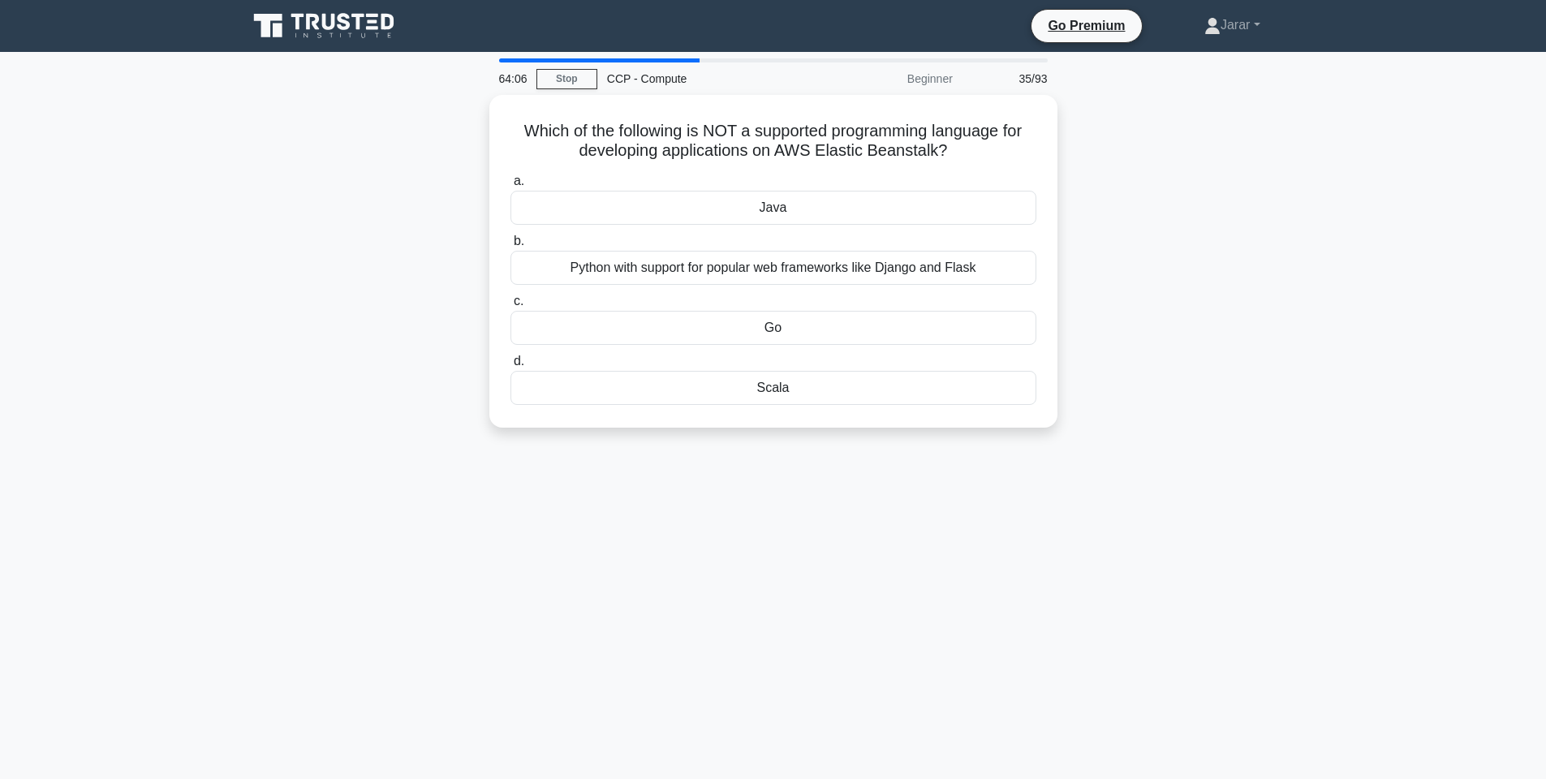
drag, startPoint x: 520, startPoint y: 117, endPoint x: 933, endPoint y: 457, distance: 535.2
click at [933, 457] on div "64:06 Stop CCP - Compute Beginner 35/93 Which of the following is NOT a support…" at bounding box center [774, 464] width 1072 height 812
click at [827, 375] on div "Scala" at bounding box center [774, 384] width 526 height 34
click at [511, 363] on input "d. Scala" at bounding box center [511, 357] width 0 height 11
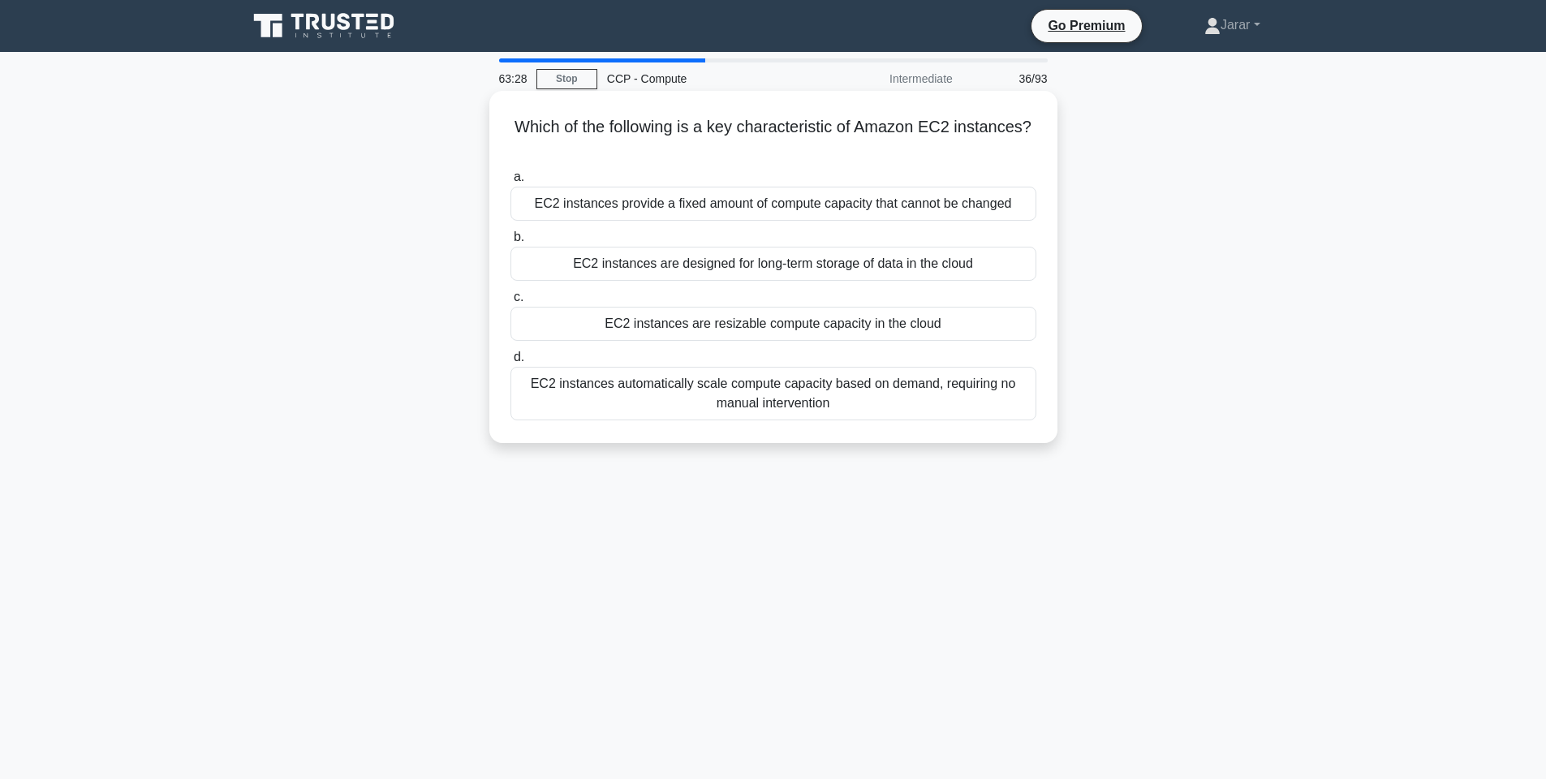
drag, startPoint x: 504, startPoint y: 127, endPoint x: 850, endPoint y: 397, distance: 438.9
click at [850, 397] on div "Which of the following is a key characteristic of Amazon EC2 instances? .spinne…" at bounding box center [773, 266] width 555 height 339
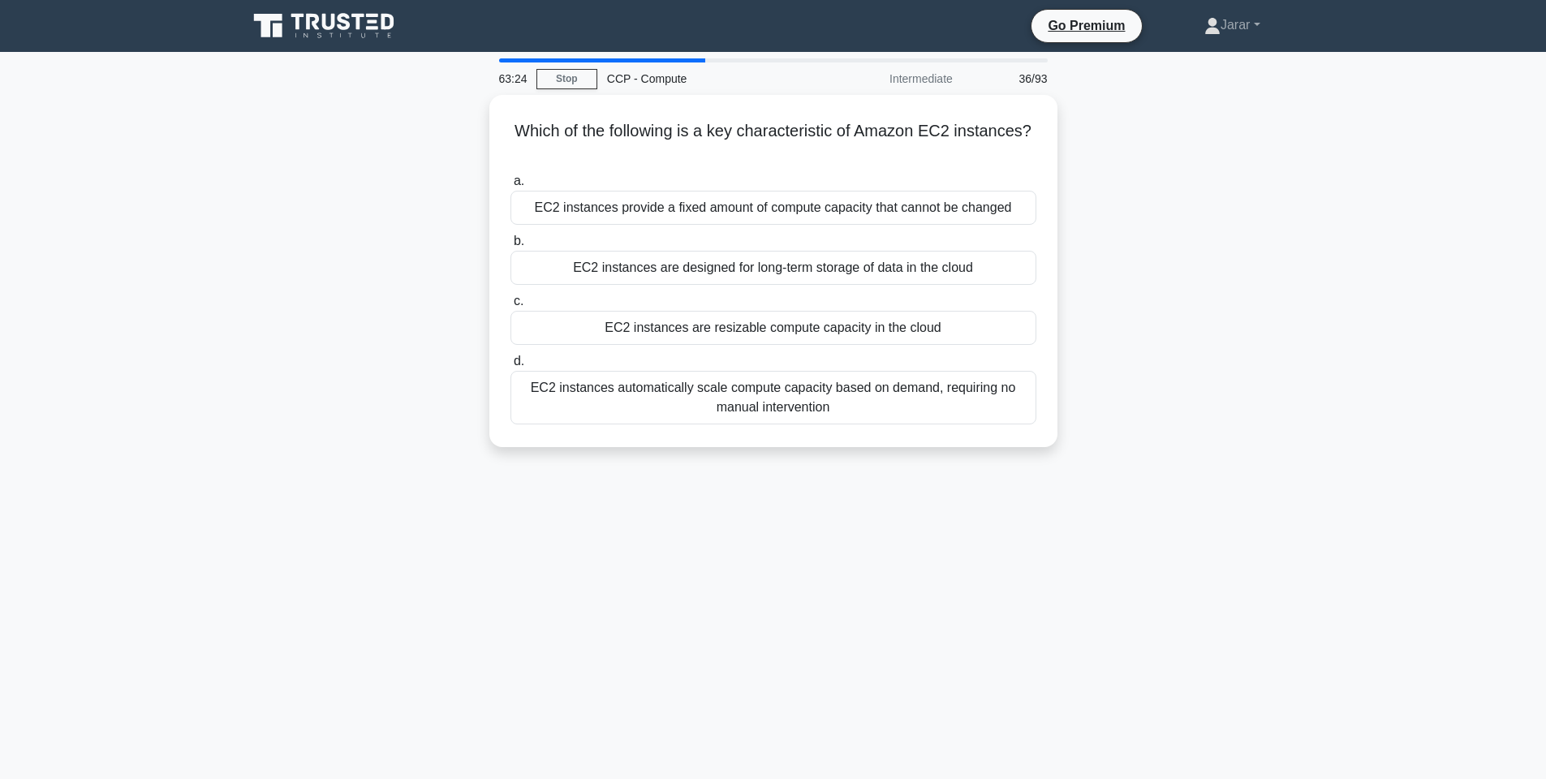
click at [1214, 303] on div "Which of the following is a key characteristic of Amazon EC2 instances? .spinne…" at bounding box center [774, 281] width 1072 height 372
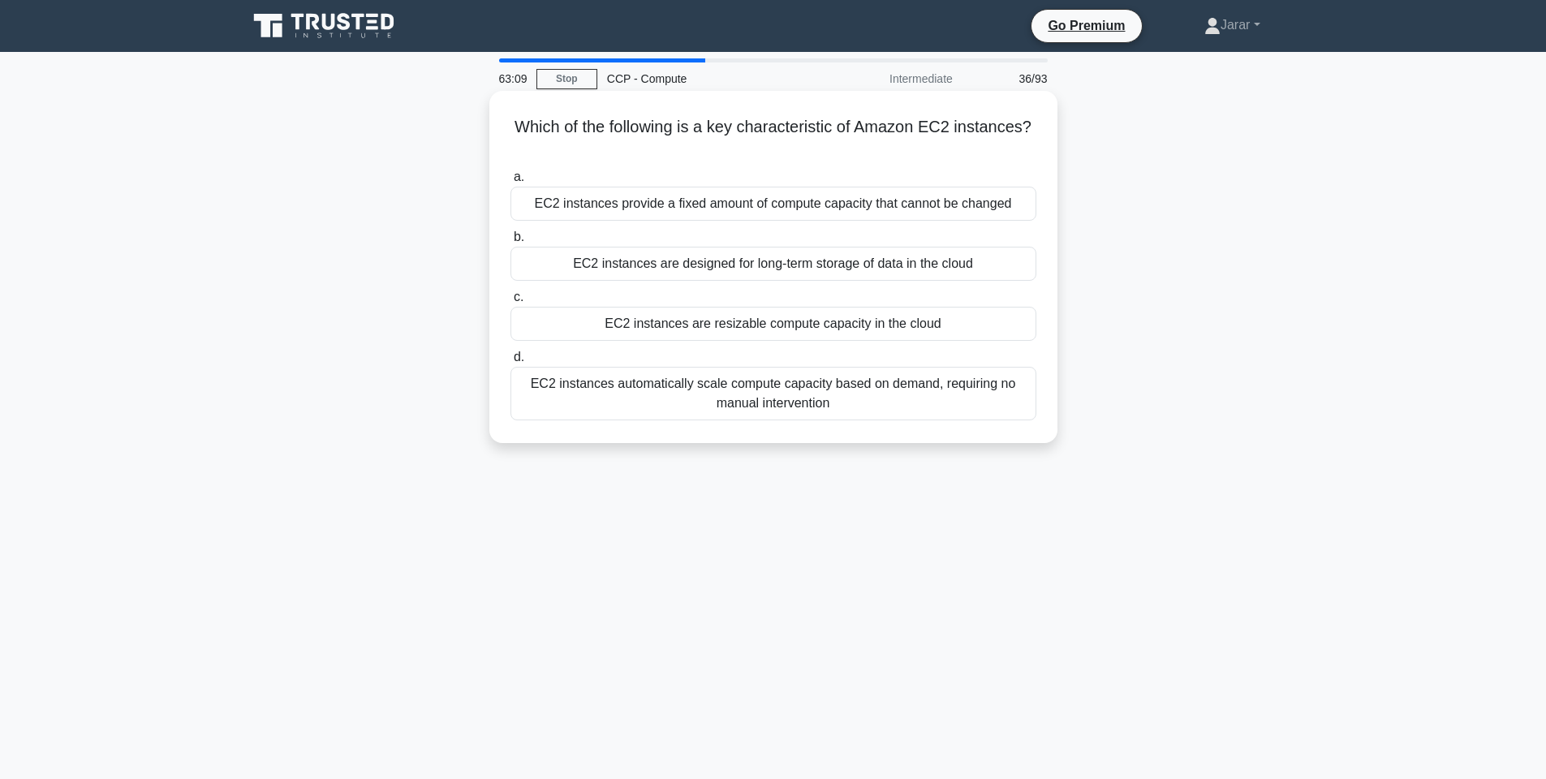
click at [772, 333] on div "EC2 instances are resizable compute capacity in the cloud" at bounding box center [774, 324] width 526 height 34
click at [511, 303] on input "c. EC2 instances are resizable compute capacity in the cloud" at bounding box center [511, 297] width 0 height 11
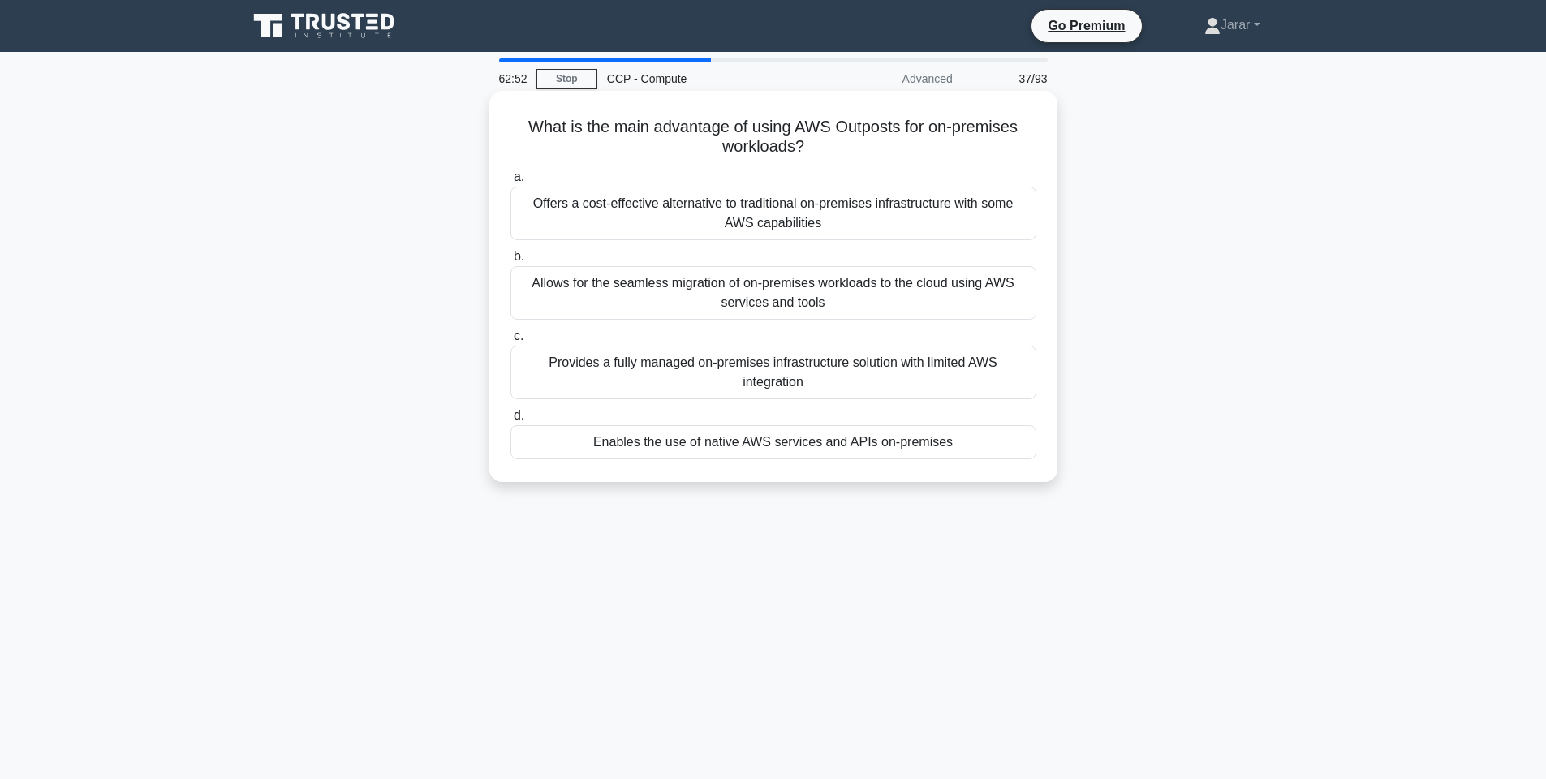
drag, startPoint x: 511, startPoint y: 125, endPoint x: 1008, endPoint y: 447, distance: 592.9
click at [1008, 447] on div "What is the main advantage of using AWS Outposts for on-premises workloads? .sp…" at bounding box center [773, 286] width 555 height 378
click at [1203, 317] on div "What is the main advantage of using AWS Outposts for on-premises workloads? .sp…" at bounding box center [774, 300] width 1072 height 411
click at [822, 451] on div "Enables the use of native AWS services and APIs on-premises" at bounding box center [774, 442] width 526 height 34
click at [511, 421] on input "d. Enables the use of native AWS services and APIs on-premises" at bounding box center [511, 416] width 0 height 11
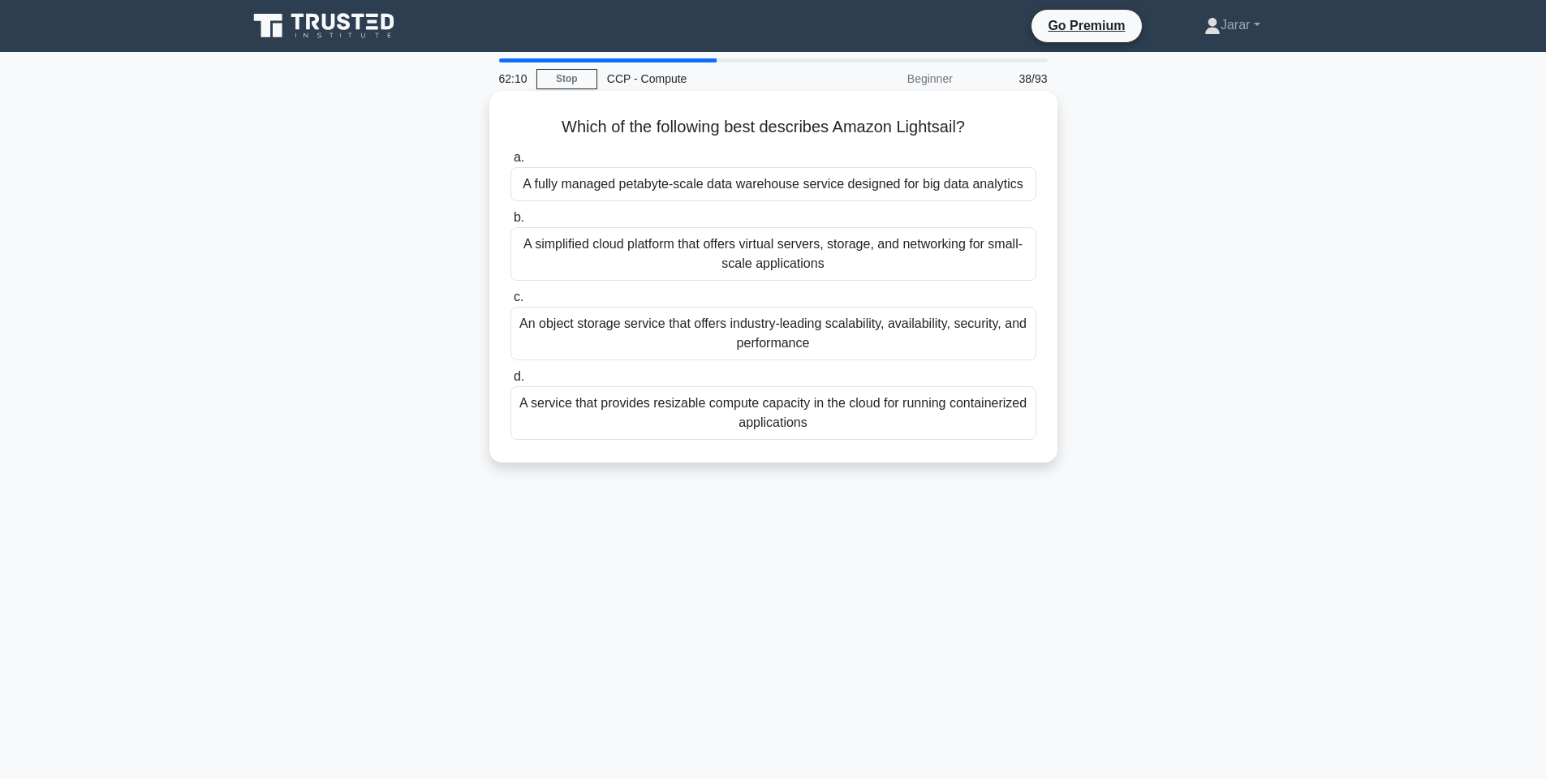
click at [701, 257] on div "A simplified cloud platform that offers virtual servers, storage, and networkin…" at bounding box center [774, 254] width 526 height 54
click at [511, 223] on input "b. A simplified cloud platform that offers virtual servers, storage, and networ…" at bounding box center [511, 218] width 0 height 11
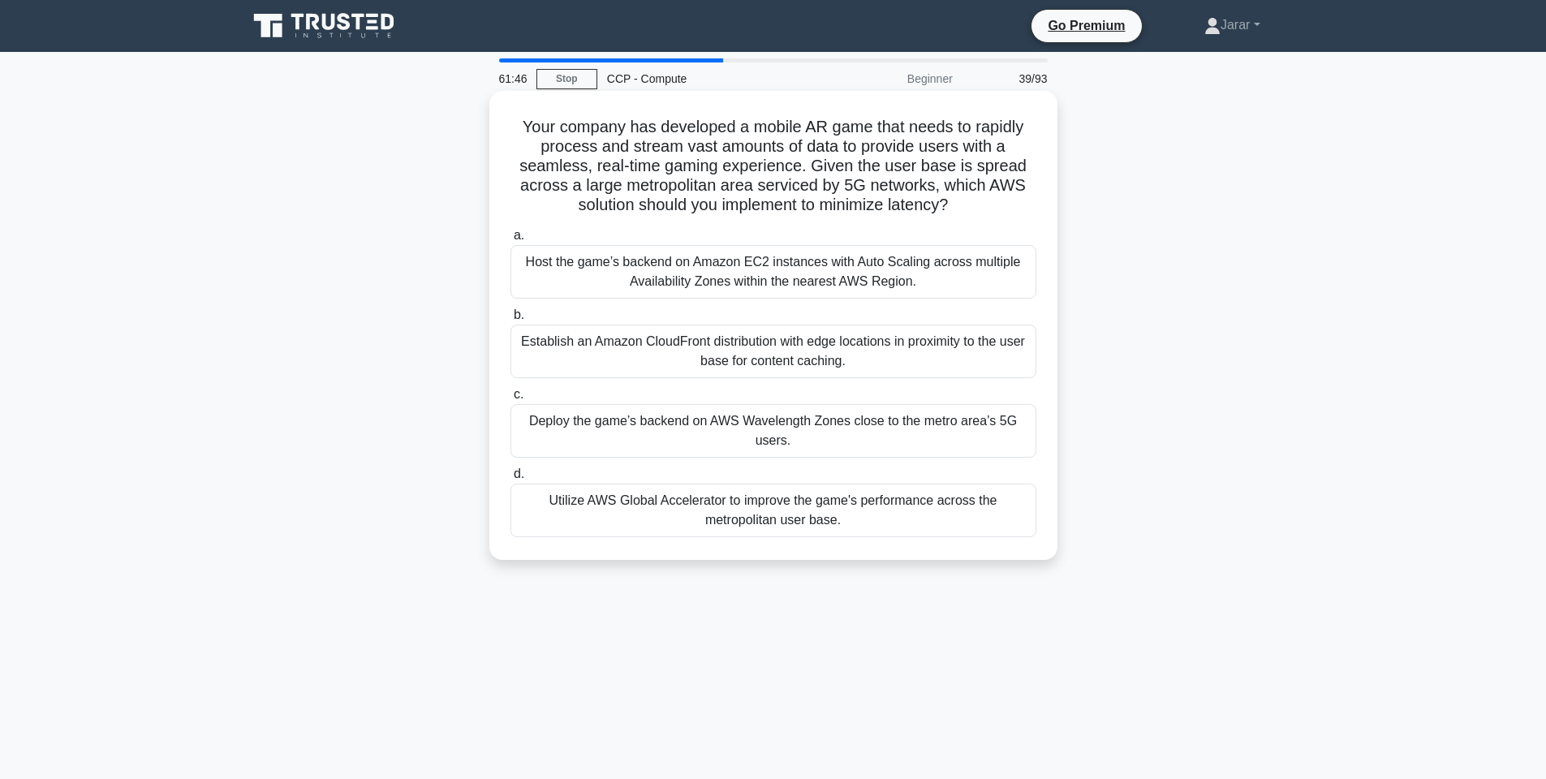
click at [783, 423] on div "Deploy the game’s backend on AWS Wavelength Zones close to the metro area’s 5G …" at bounding box center [774, 431] width 526 height 54
click at [511, 400] on input "c. Deploy the game’s backend on AWS Wavelength Zones close to the metro area’s …" at bounding box center [511, 395] width 0 height 11
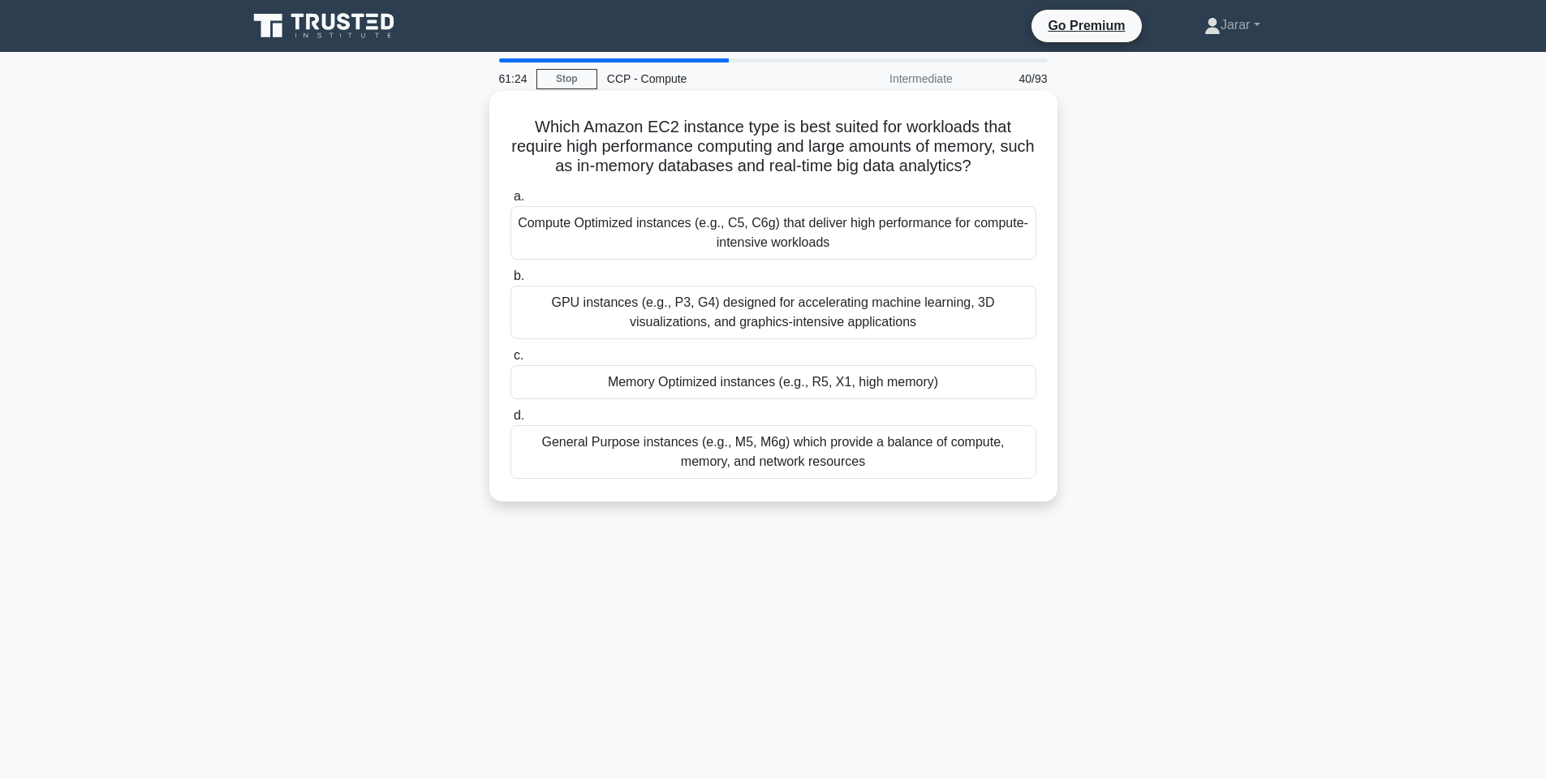
click at [702, 238] on div "Compute Optimized instances (e.g., C5, C6g) that deliver high performance for c…" at bounding box center [774, 233] width 526 height 54
click at [511, 202] on input "a. Compute Optimized instances (e.g., C5, C6g) that deliver high performance fo…" at bounding box center [511, 197] width 0 height 11
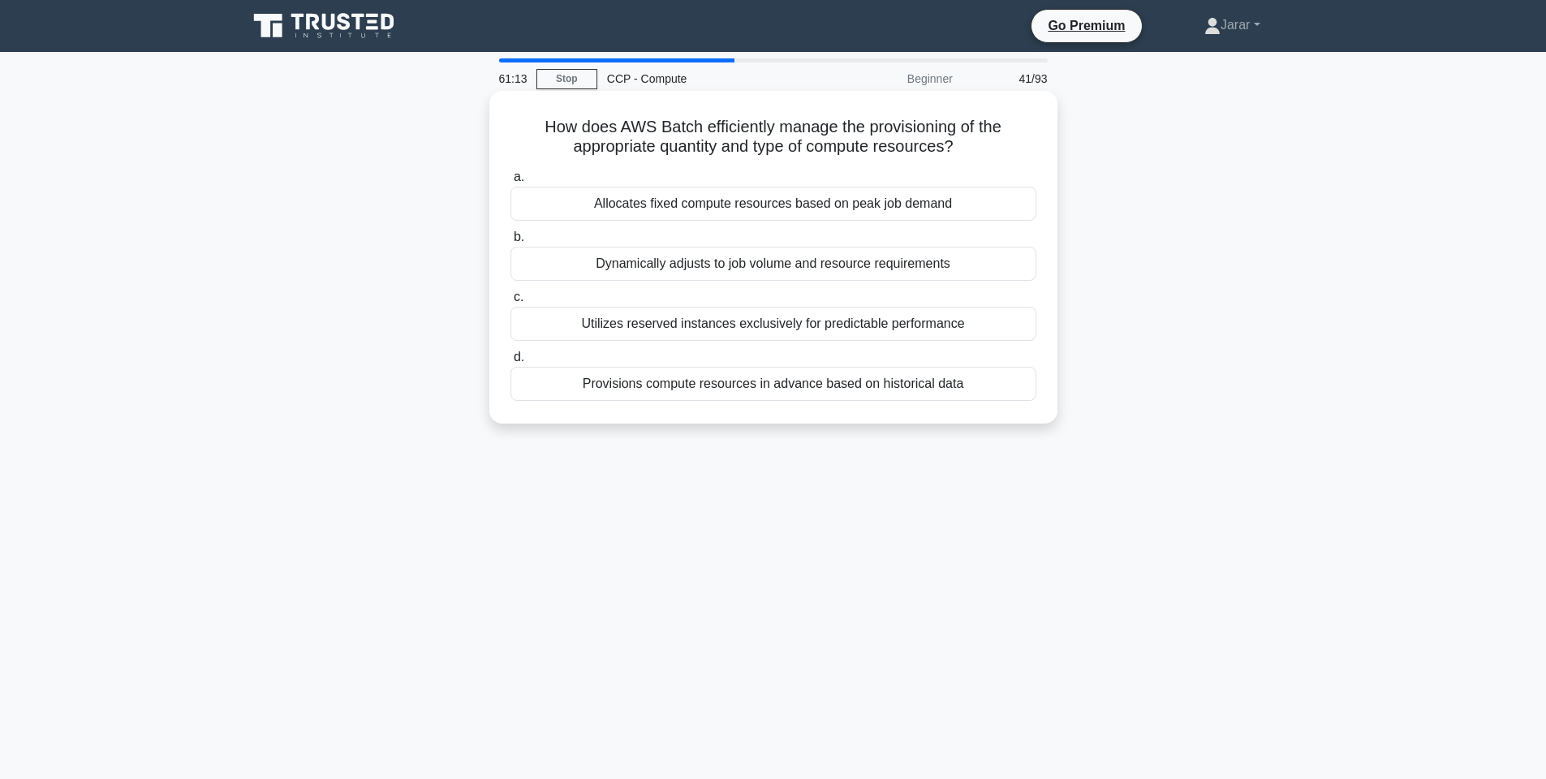
drag, startPoint x: 530, startPoint y: 123, endPoint x: 1022, endPoint y: 405, distance: 567.3
click at [1022, 405] on div "How does AWS Batch efficiently manage the provisioning of the appropriate quant…" at bounding box center [773, 257] width 555 height 320
click at [793, 267] on div "Dynamically adjusts to job volume and resource requirements" at bounding box center [774, 264] width 526 height 34
click at [511, 243] on input "b. Dynamically adjusts to job volume and resource requirements" at bounding box center [511, 237] width 0 height 11
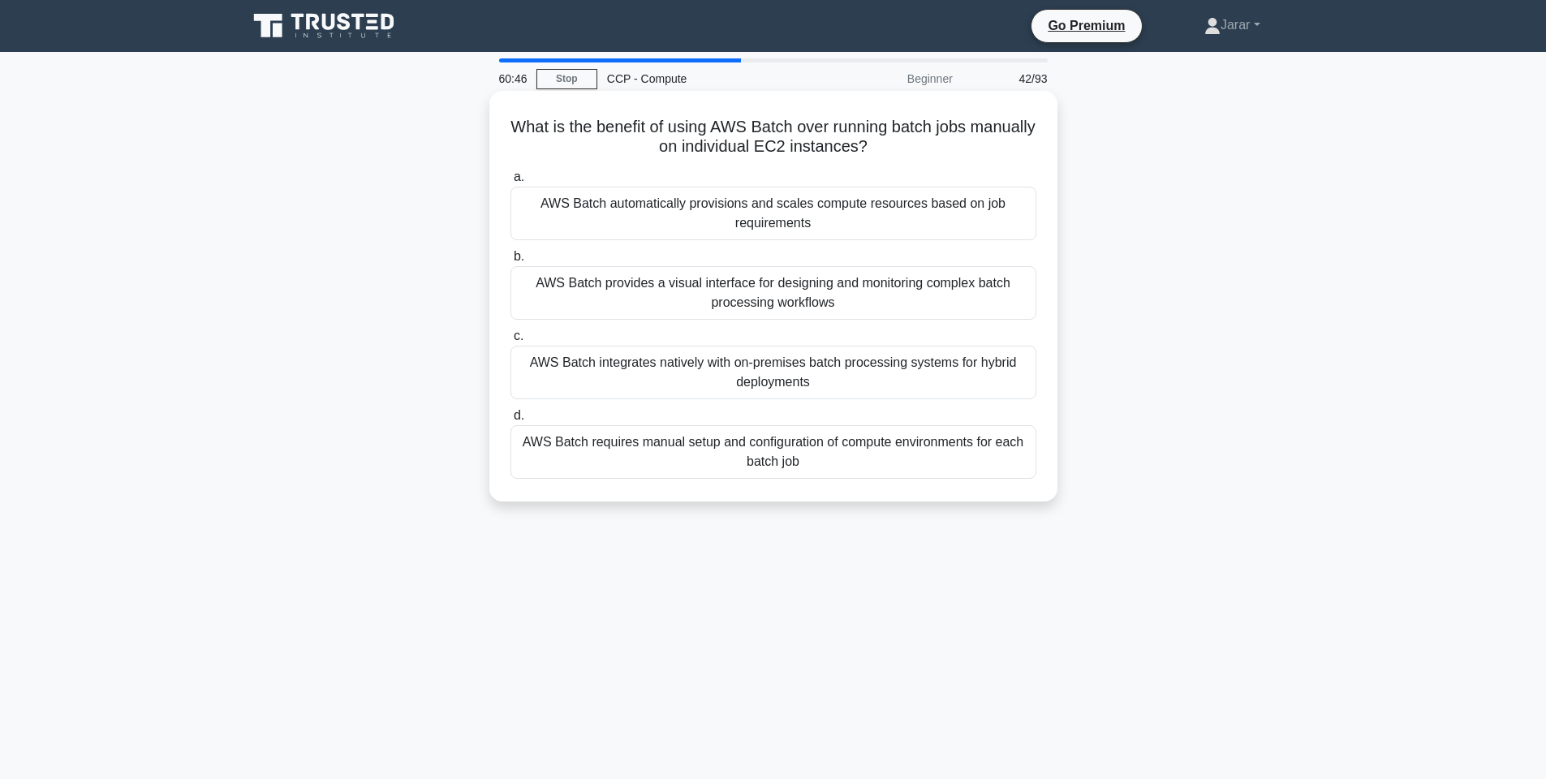
click at [696, 211] on div "AWS Batch automatically provisions and scales compute resources based on job re…" at bounding box center [774, 214] width 526 height 54
click at [511, 183] on input "a. AWS Batch automatically provisions and scales compute resources based on job…" at bounding box center [511, 177] width 0 height 11
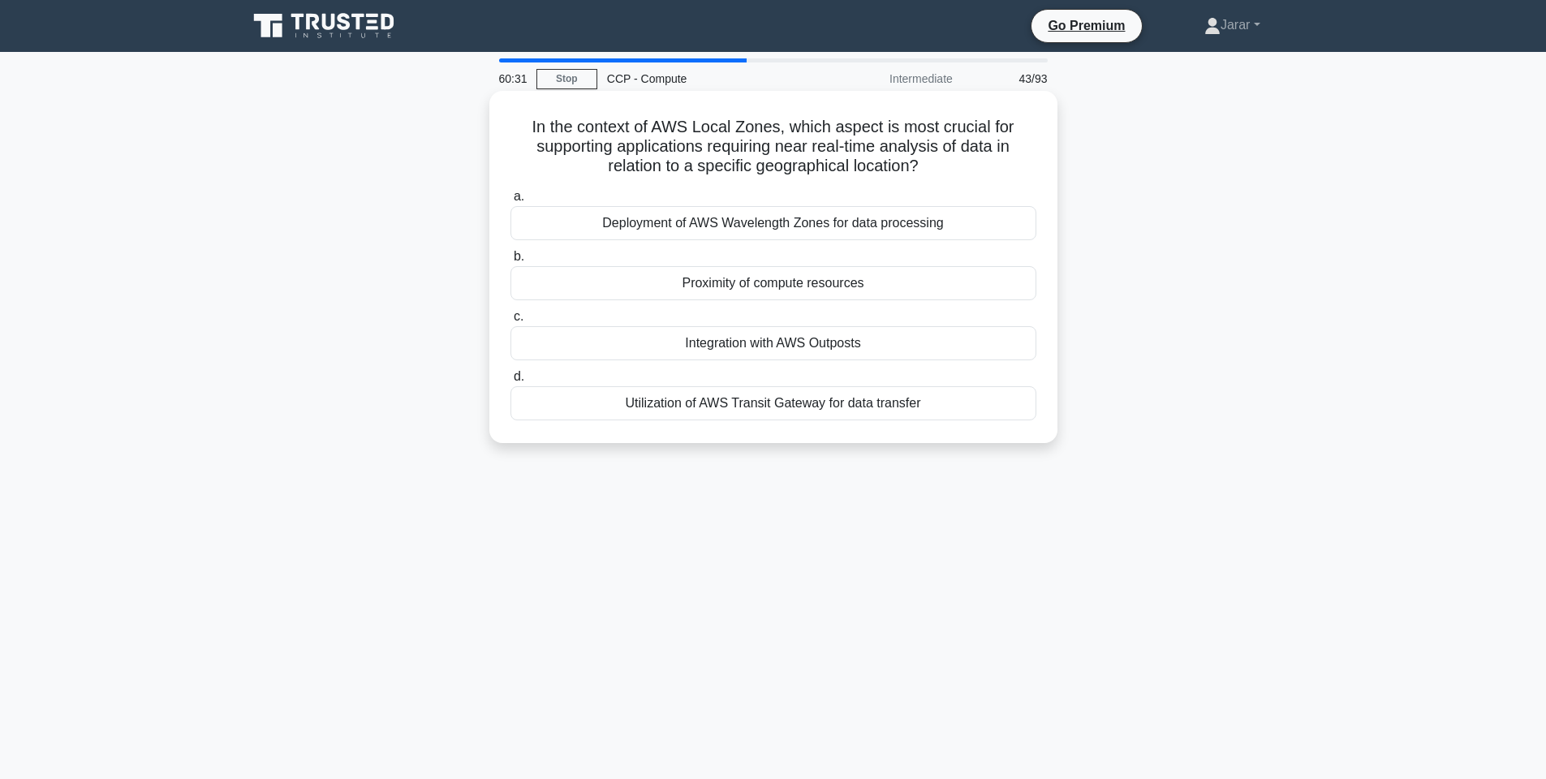
click at [673, 278] on div "Proximity of compute resources" at bounding box center [774, 283] width 526 height 34
click at [511, 262] on input "b. Proximity of compute resources" at bounding box center [511, 257] width 0 height 11
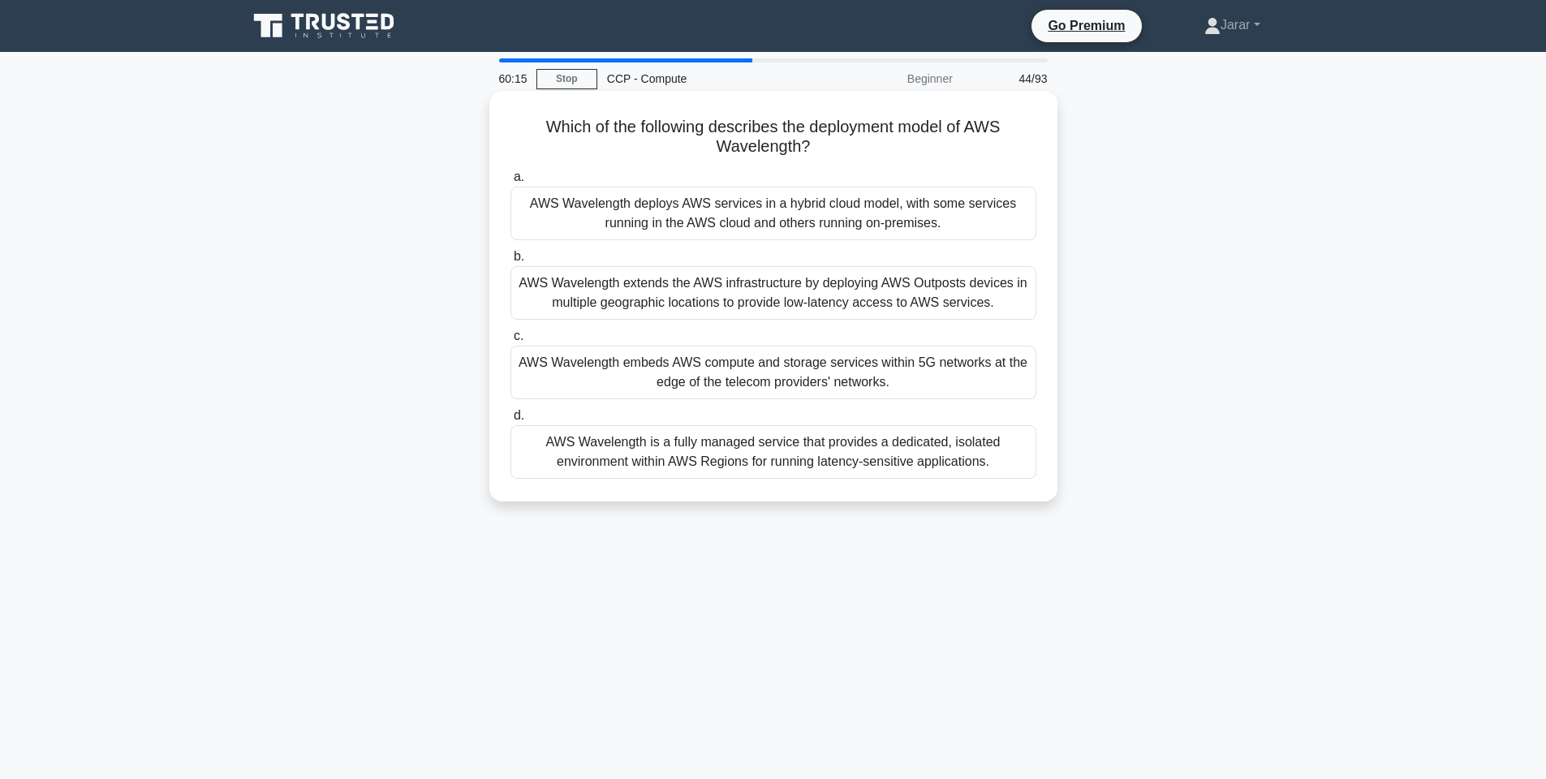
scroll to position [97, 0]
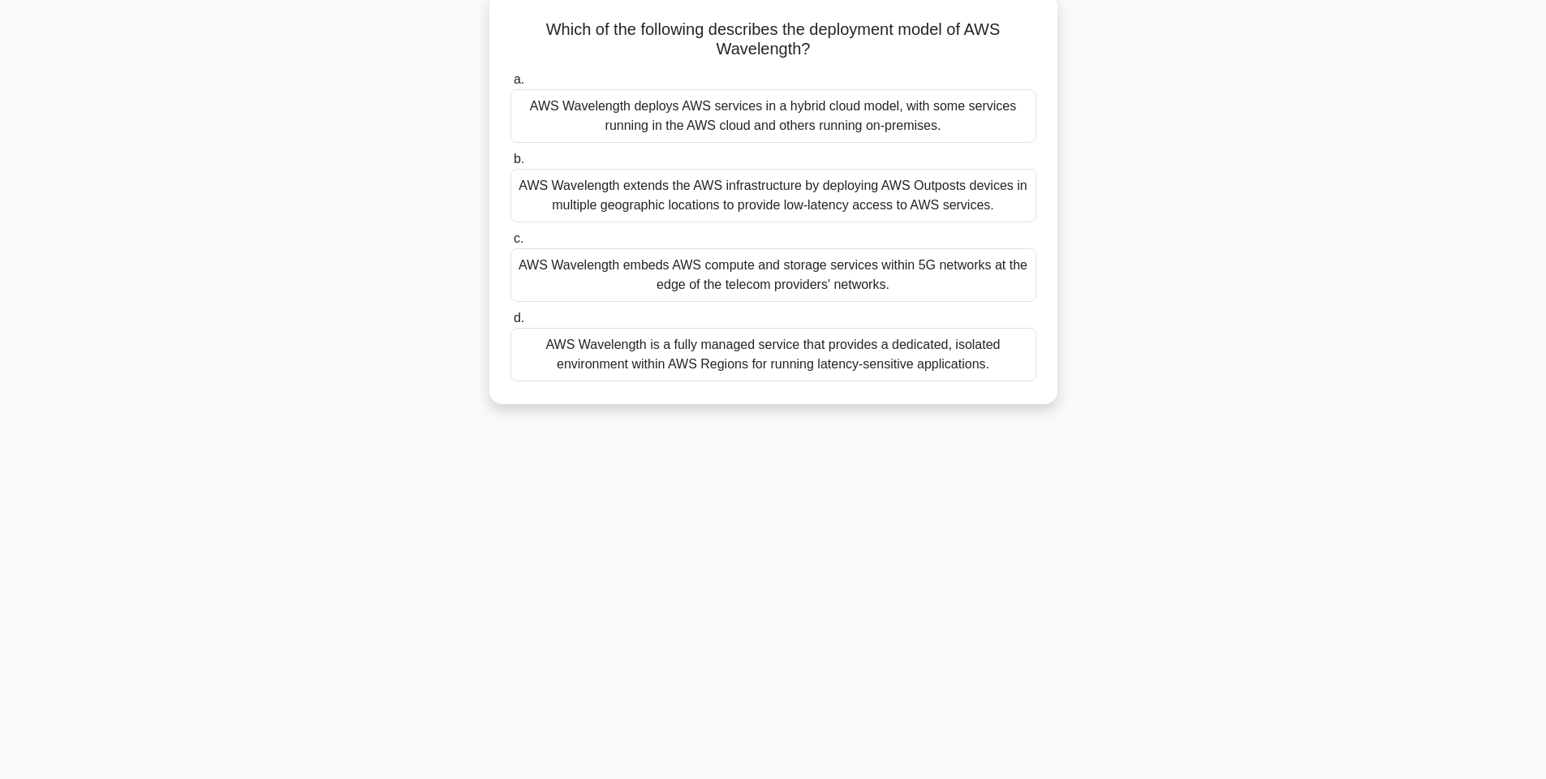
click at [722, 272] on div "AWS Wavelength embeds AWS compute and storage services within 5G networks at th…" at bounding box center [774, 275] width 526 height 54
click at [511, 244] on input "c. AWS Wavelength embeds AWS compute and storage services within 5G networks at…" at bounding box center [511, 239] width 0 height 11
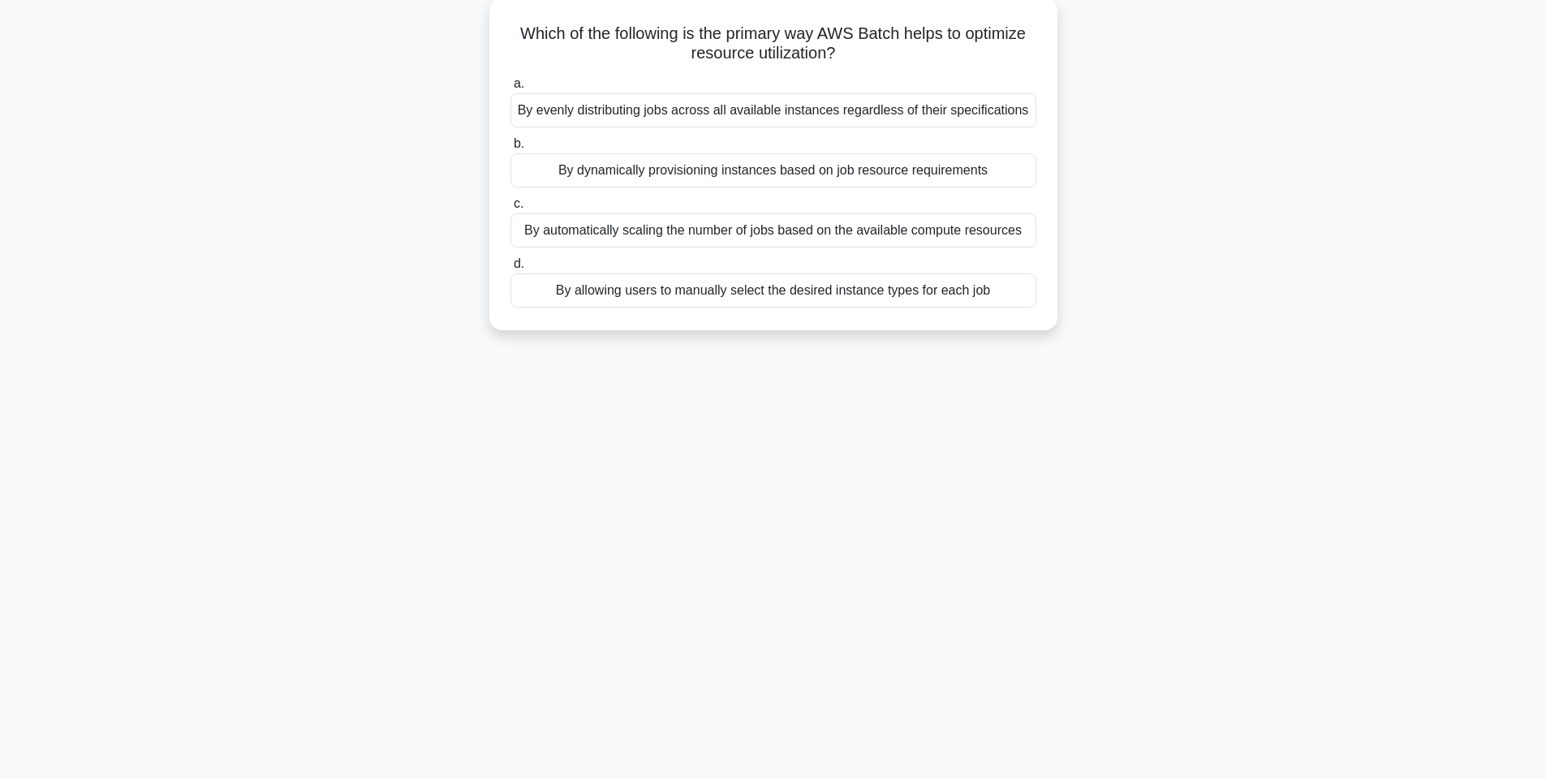
scroll to position [0, 0]
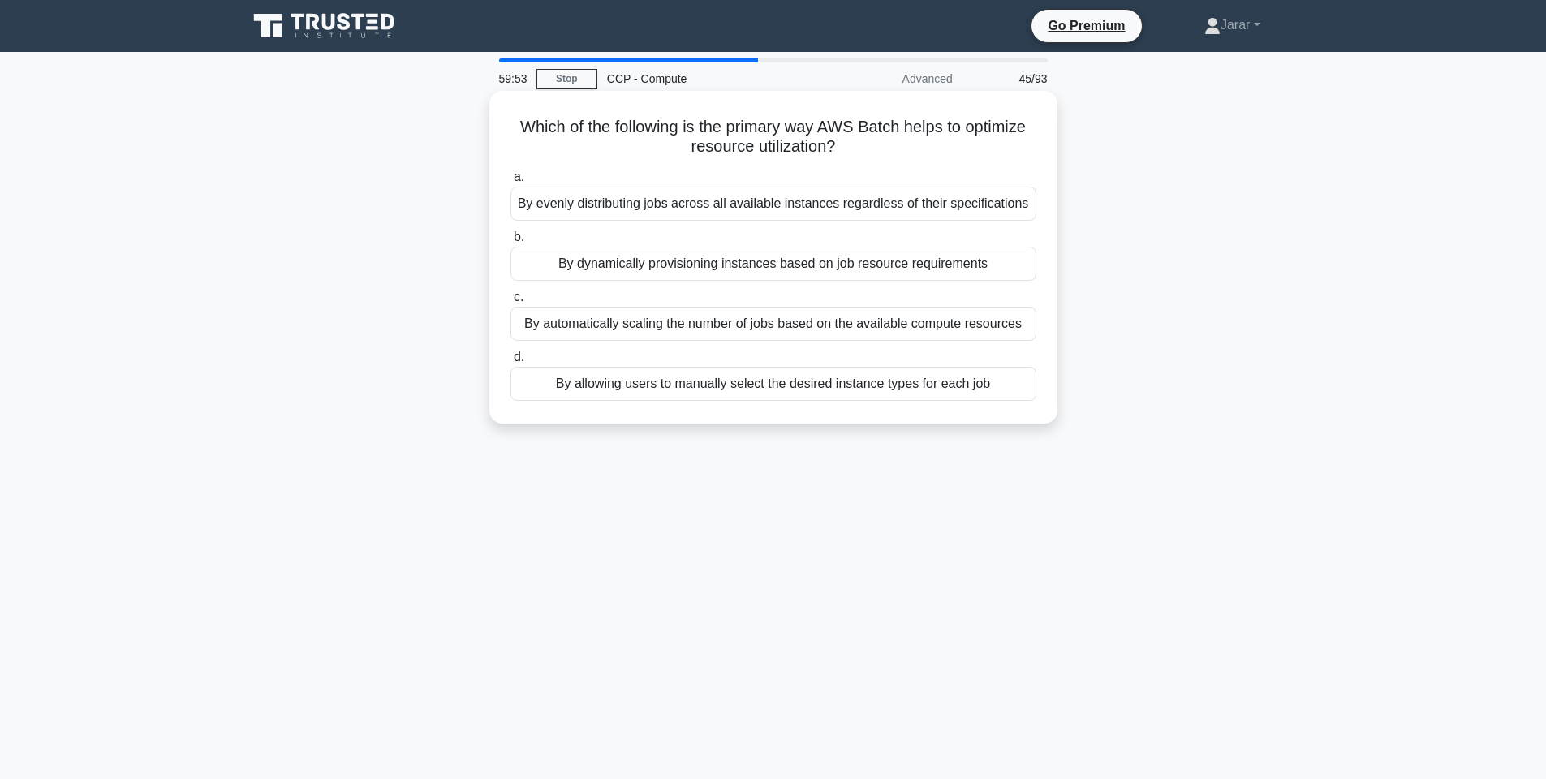
click at [682, 271] on div "By dynamically provisioning instances based on job resource requirements" at bounding box center [774, 264] width 526 height 34
click at [511, 243] on input "b. By dynamically provisioning instances based on job resource requirements" at bounding box center [511, 237] width 0 height 11
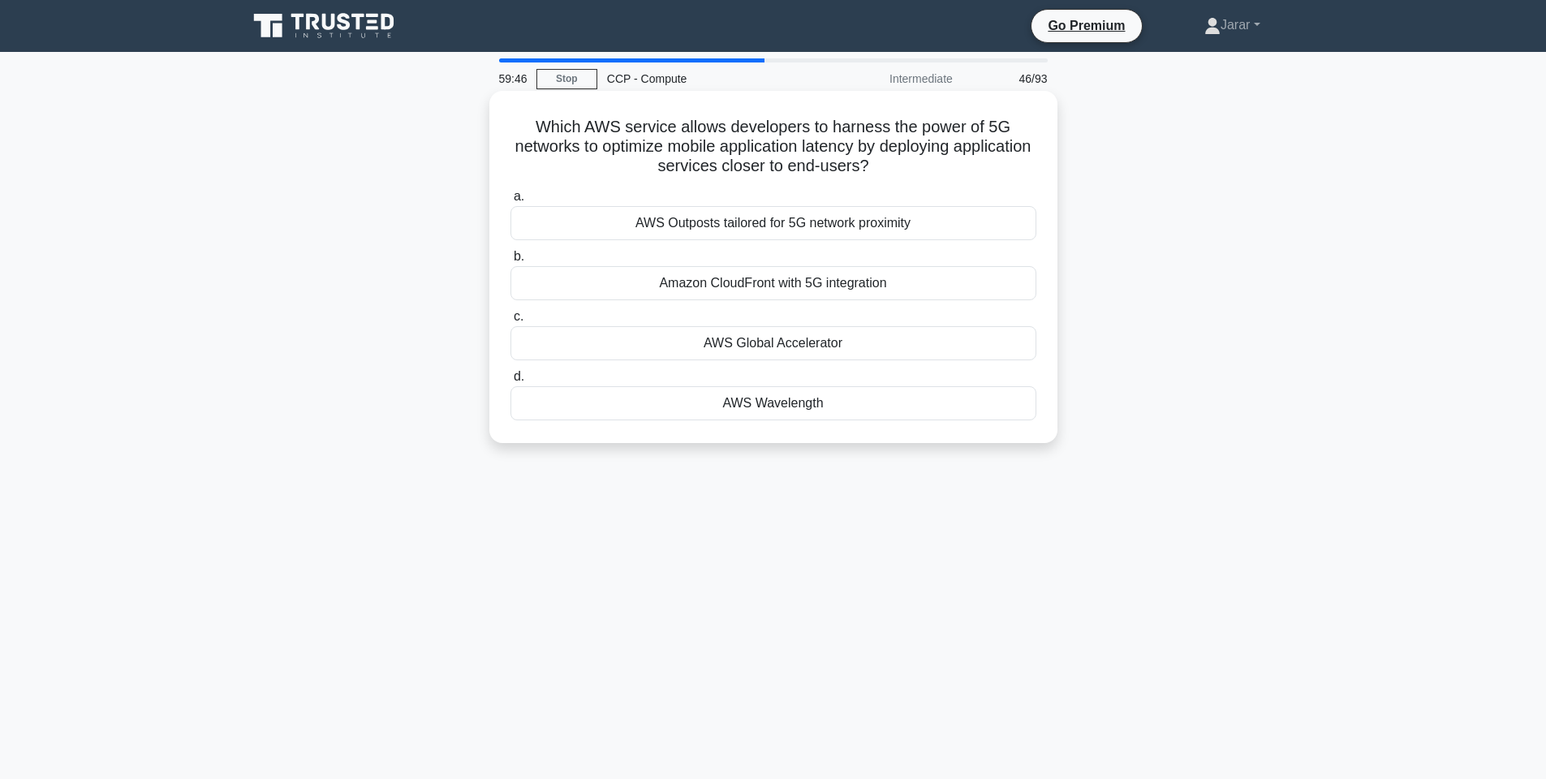
scroll to position [77, 0]
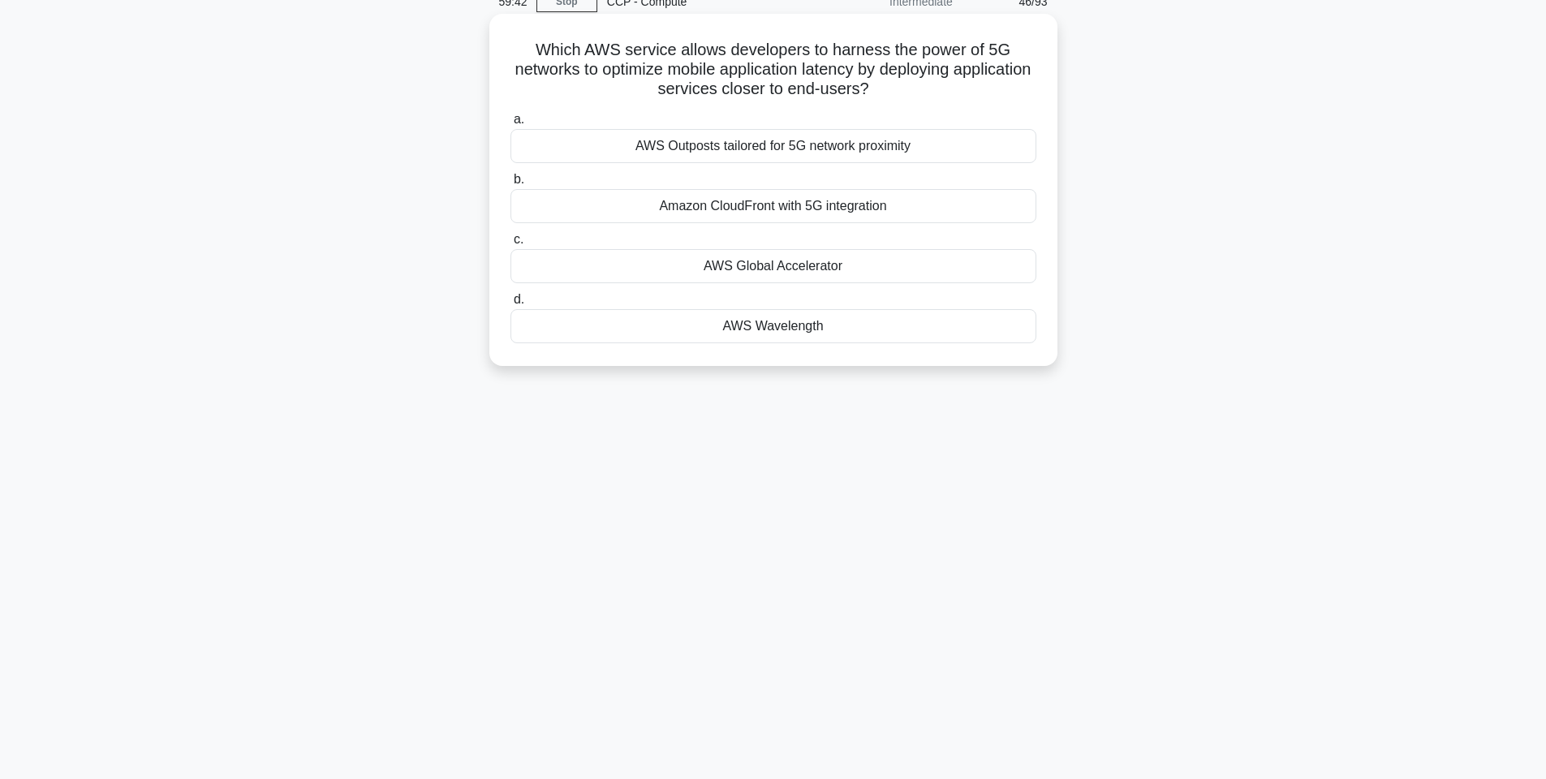
click at [793, 330] on div "AWS Wavelength" at bounding box center [774, 326] width 526 height 34
click at [511, 305] on input "d. AWS Wavelength" at bounding box center [511, 300] width 0 height 11
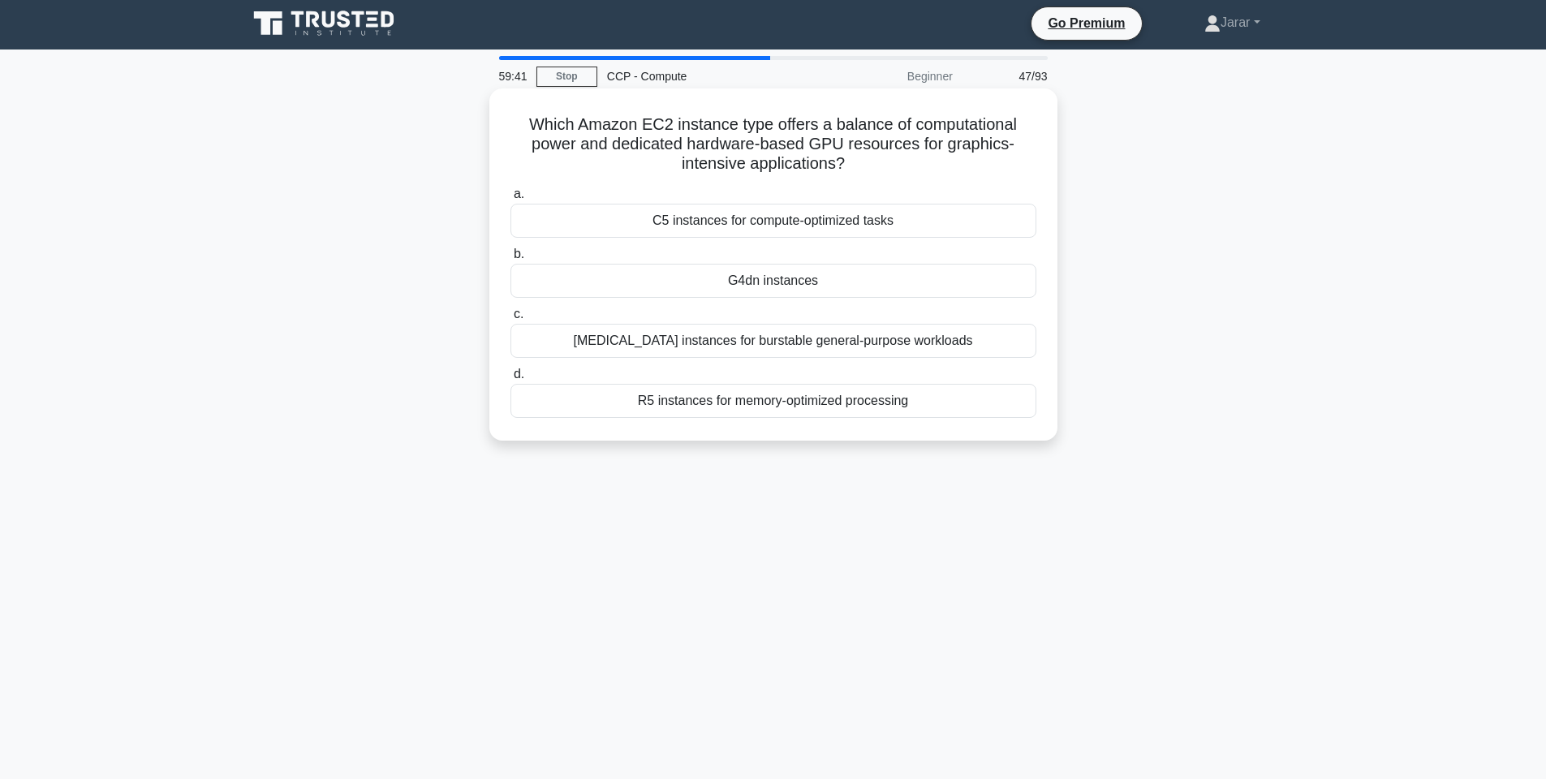
scroll to position [0, 0]
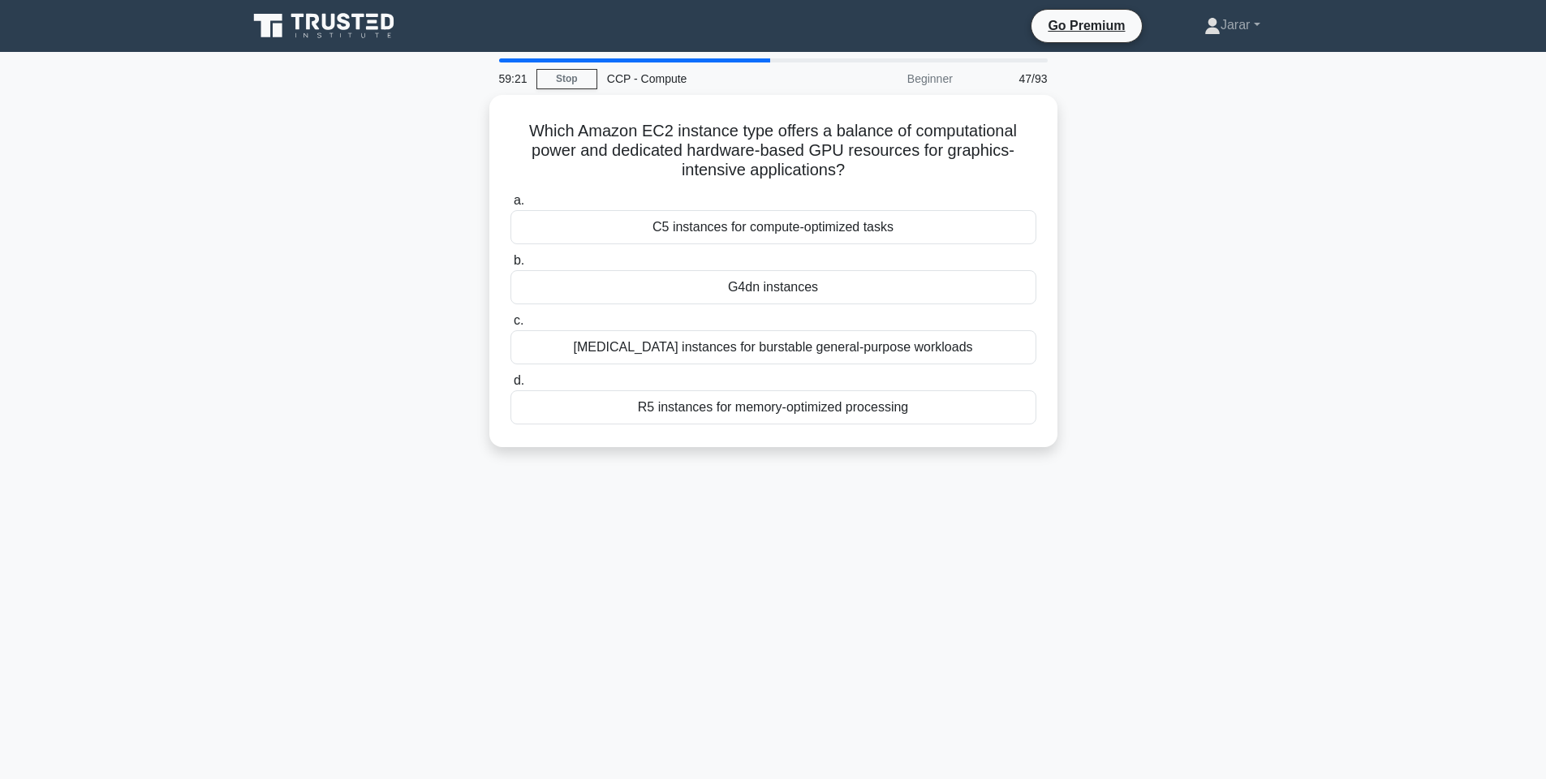
drag, startPoint x: 521, startPoint y: 120, endPoint x: 1059, endPoint y: 476, distance: 645.1
click at [1059, 476] on div "59:21 Stop CCP - Compute Beginner 47/93 Which Amazon EC2 instance type offers a…" at bounding box center [774, 464] width 1072 height 812
click at [1266, 247] on div "Which Amazon EC2 instance type offers a balance of computational power and dedi…" at bounding box center [774, 281] width 1072 height 372
click at [821, 278] on div "G4dn instances" at bounding box center [774, 283] width 526 height 34
click at [511, 262] on input "b. G4dn instances" at bounding box center [511, 257] width 0 height 11
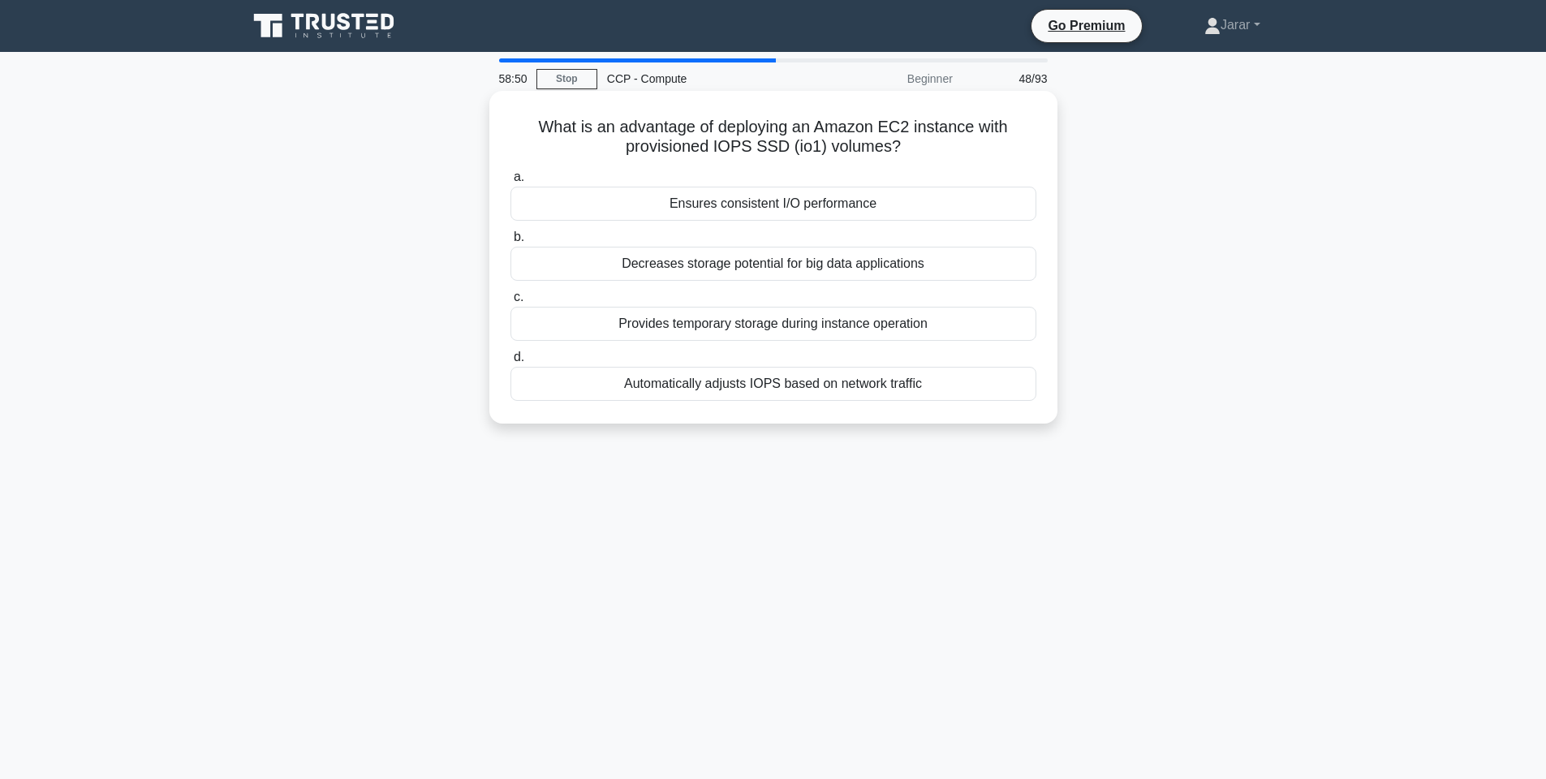
drag, startPoint x: 520, startPoint y: 117, endPoint x: 999, endPoint y: 410, distance: 562.2
click at [999, 410] on div "What is an advantage of deploying an Amazon EC2 instance with provisioned IOPS …" at bounding box center [773, 257] width 555 height 320
click at [1229, 322] on div "What is an advantage of deploying an Amazon EC2 instance with provisioned IOPS …" at bounding box center [774, 271] width 1072 height 352
click at [861, 201] on div "Ensures consistent I/O performance" at bounding box center [774, 204] width 526 height 34
click at [511, 183] on input "a. Ensures consistent I/O performance" at bounding box center [511, 177] width 0 height 11
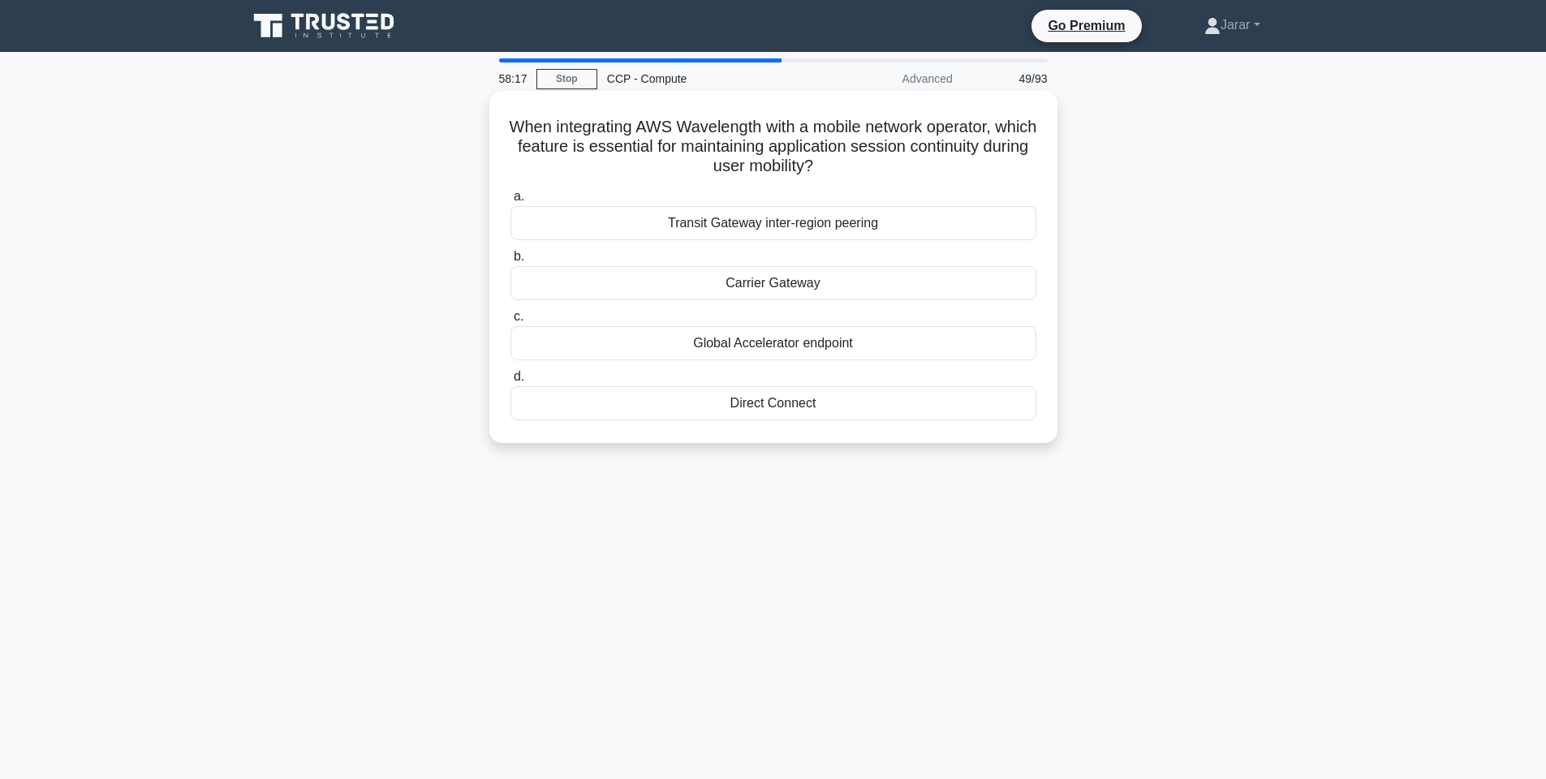
drag, startPoint x: 497, startPoint y: 119, endPoint x: 916, endPoint y: 441, distance: 528.0
click at [916, 441] on div "When integrating AWS Wavelength with a mobile network operator, which feature i…" at bounding box center [774, 267] width 568 height 352
click at [1141, 245] on div "When integrating AWS Wavelength with a mobile network operator, which feature i…" at bounding box center [774, 281] width 1072 height 372
click at [805, 278] on div "Carrier Gateway" at bounding box center [774, 283] width 526 height 34
click at [511, 262] on input "b. Carrier Gateway" at bounding box center [511, 257] width 0 height 11
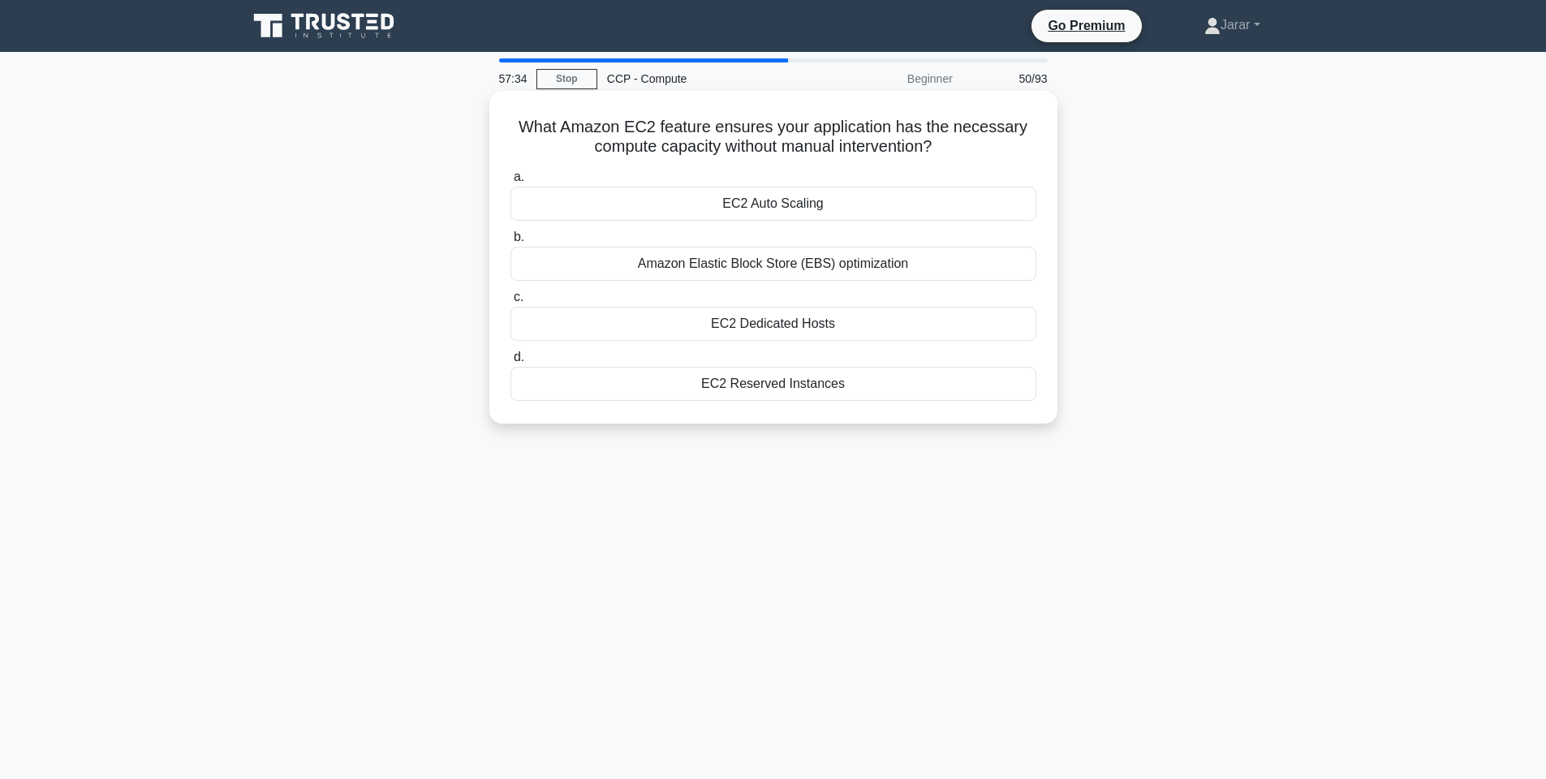
drag, startPoint x: 511, startPoint y: 119, endPoint x: 1014, endPoint y: 386, distance: 569.1
click at [1014, 386] on div "What Amazon EC2 feature ensures your application has the necessary compute capa…" at bounding box center [773, 257] width 555 height 320
click at [1266, 460] on div "57:28 Stop CCP - Compute Beginner 50/93 What Amazon EC2 feature ensures your ap…" at bounding box center [774, 464] width 1072 height 812
click at [872, 203] on div "EC2 Auto Scaling" at bounding box center [774, 204] width 526 height 34
click at [511, 183] on input "a. EC2 Auto Scaling" at bounding box center [511, 177] width 0 height 11
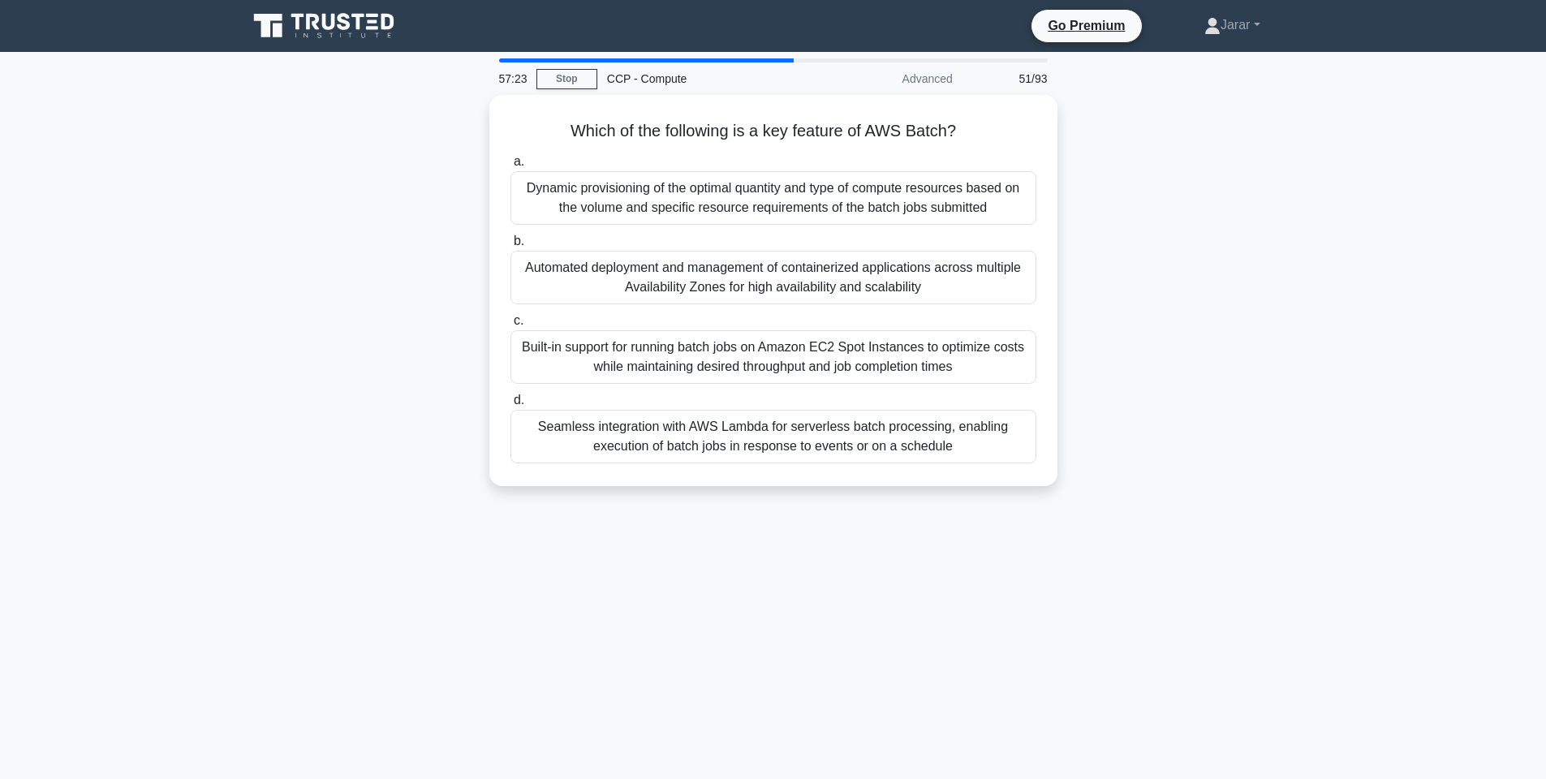
drag, startPoint x: 553, startPoint y: 108, endPoint x: 1121, endPoint y: 525, distance: 705.0
click at [1121, 525] on div "57:23 Stop CCP - Compute Advanced 51/93 Which of the following is a key feature…" at bounding box center [774, 464] width 1072 height 812
click at [1184, 291] on div "Which of the following is a key feature of AWS Batch? .spinner_0XTQ{transform-o…" at bounding box center [774, 300] width 1072 height 411
click at [784, 187] on div "Dynamic provisioning of the optimal quantity and type of compute resources base…" at bounding box center [774, 194] width 526 height 54
click at [511, 163] on input "a. Dynamic provisioning of the optimal quantity and type of compute resources b…" at bounding box center [511, 158] width 0 height 11
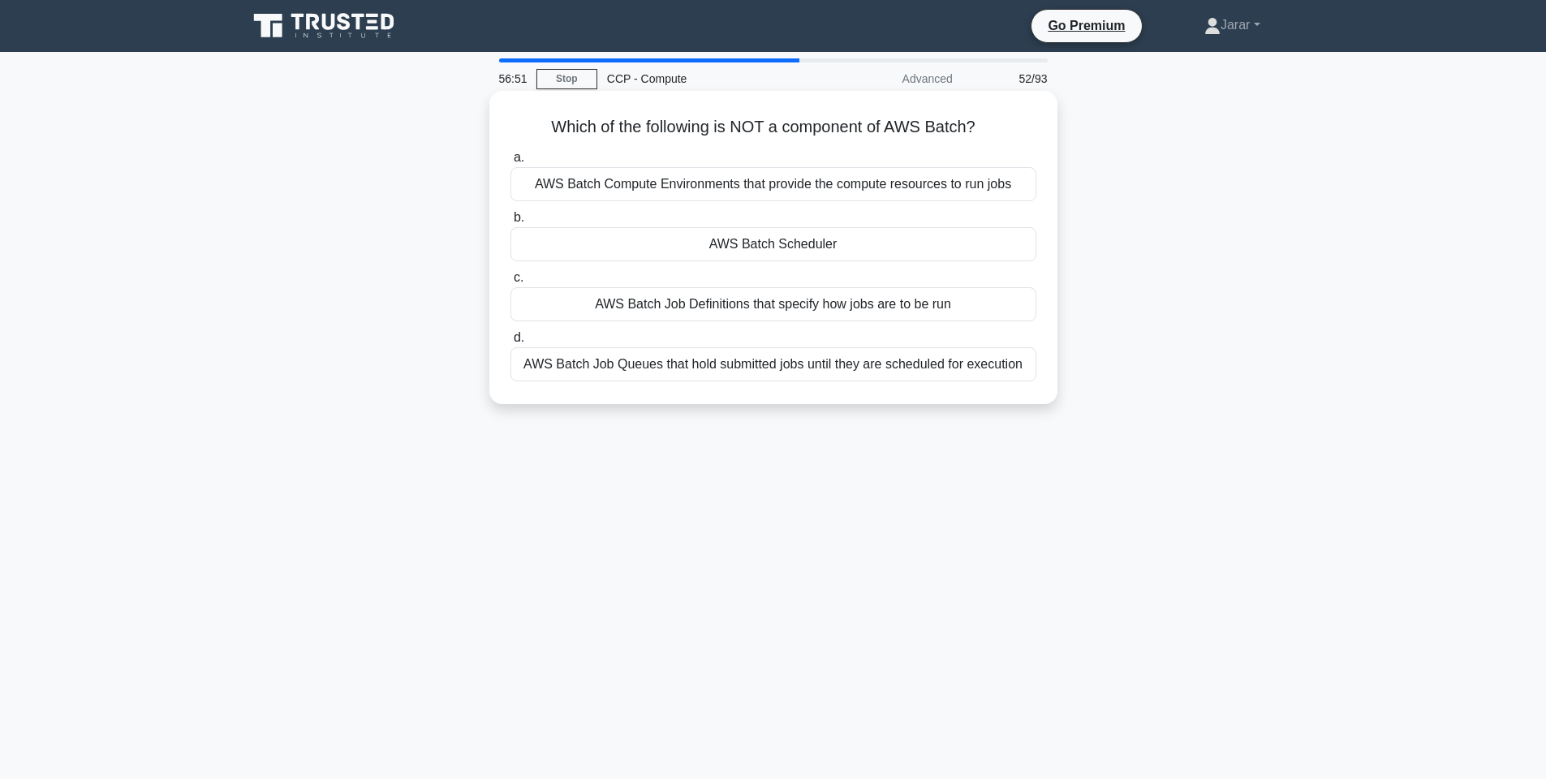
drag, startPoint x: 519, startPoint y: 123, endPoint x: 1027, endPoint y: 378, distance: 568.9
click at [1027, 378] on div "Which of the following is NOT a component of AWS Batch? .spinner_0XTQ{transform…" at bounding box center [773, 247] width 555 height 300
click at [1153, 358] on div "Which of the following is NOT a component of AWS Batch? .spinner_0XTQ{transform…" at bounding box center [774, 261] width 1072 height 333
click at [815, 256] on div "AWS Batch Scheduler" at bounding box center [774, 244] width 526 height 34
click at [511, 223] on input "b. AWS Batch Scheduler" at bounding box center [511, 218] width 0 height 11
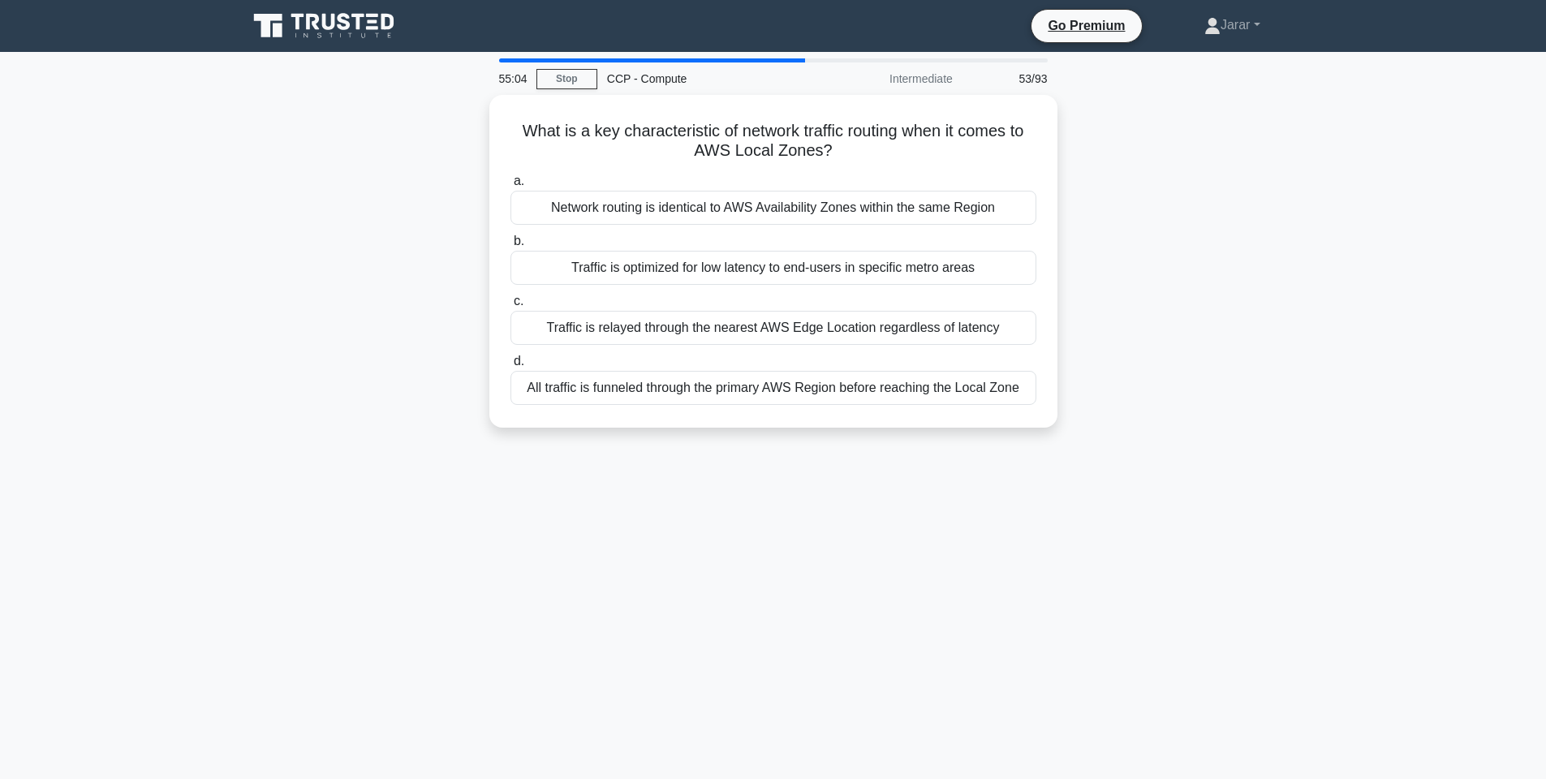
drag, startPoint x: 512, startPoint y: 122, endPoint x: 1063, endPoint y: 429, distance: 631.3
click at [1063, 429] on div "What is a key characteristic of network traffic routing when it comes to AWS Lo…" at bounding box center [774, 271] width 1072 height 352
click at [1232, 201] on div "What is a key characteristic of network traffic routing when it comes to AWS Lo…" at bounding box center [774, 271] width 1072 height 352
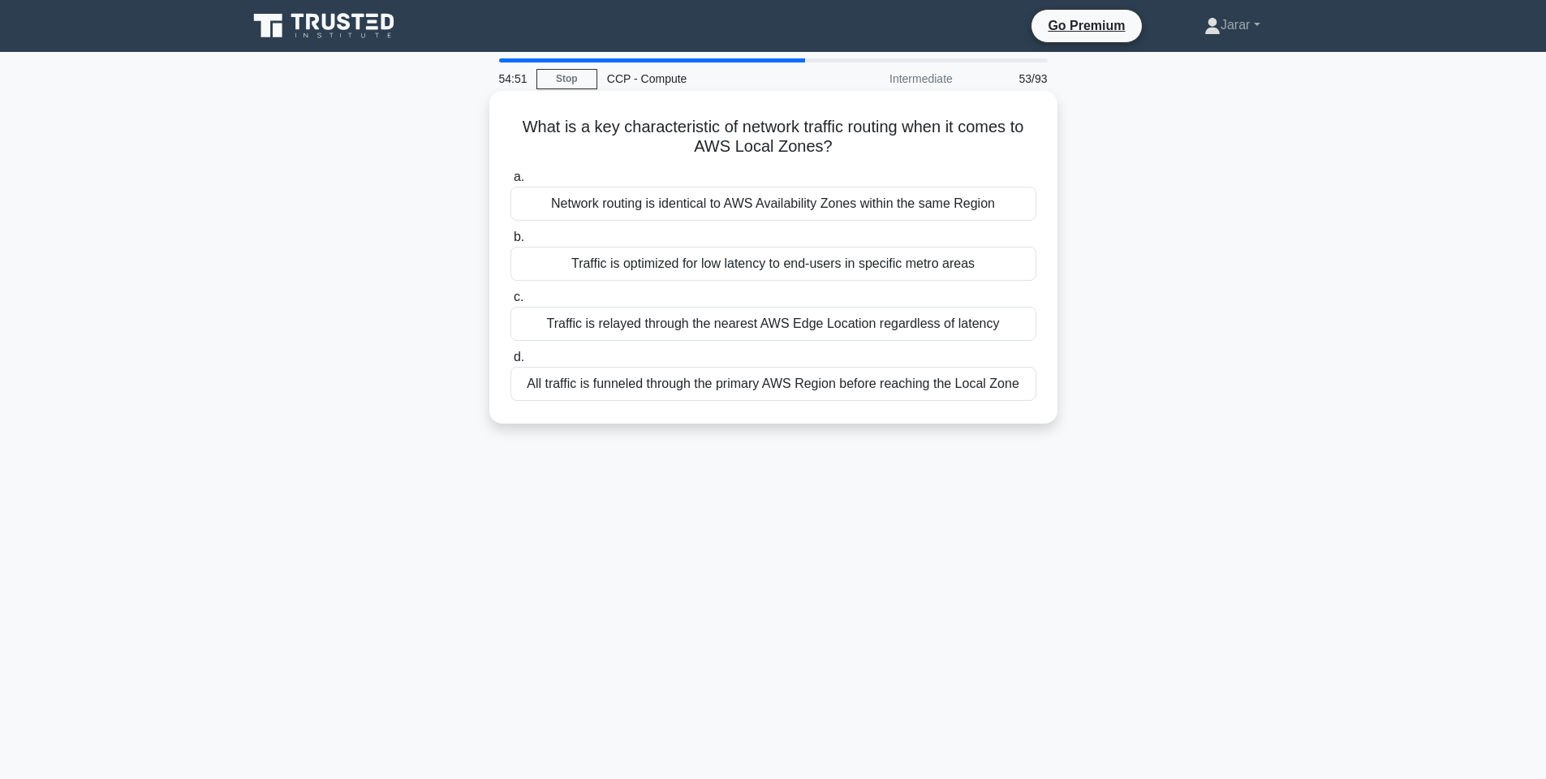
click at [820, 250] on div "Traffic is optimized for low latency to end-users in specific metro areas" at bounding box center [774, 264] width 526 height 34
click at [511, 243] on input "b. Traffic is optimized for low latency to end-users in specific metro areas" at bounding box center [511, 237] width 0 height 11
drag, startPoint x: 503, startPoint y: 110, endPoint x: 954, endPoint y: 389, distance: 529.6
click at [954, 389] on div "How does AWS Wavelength ensure mobile devices experience reduced latency during…" at bounding box center [773, 257] width 555 height 320
click at [890, 390] on div "By extending AWS infrastructure to 5G network edges" at bounding box center [774, 384] width 526 height 34
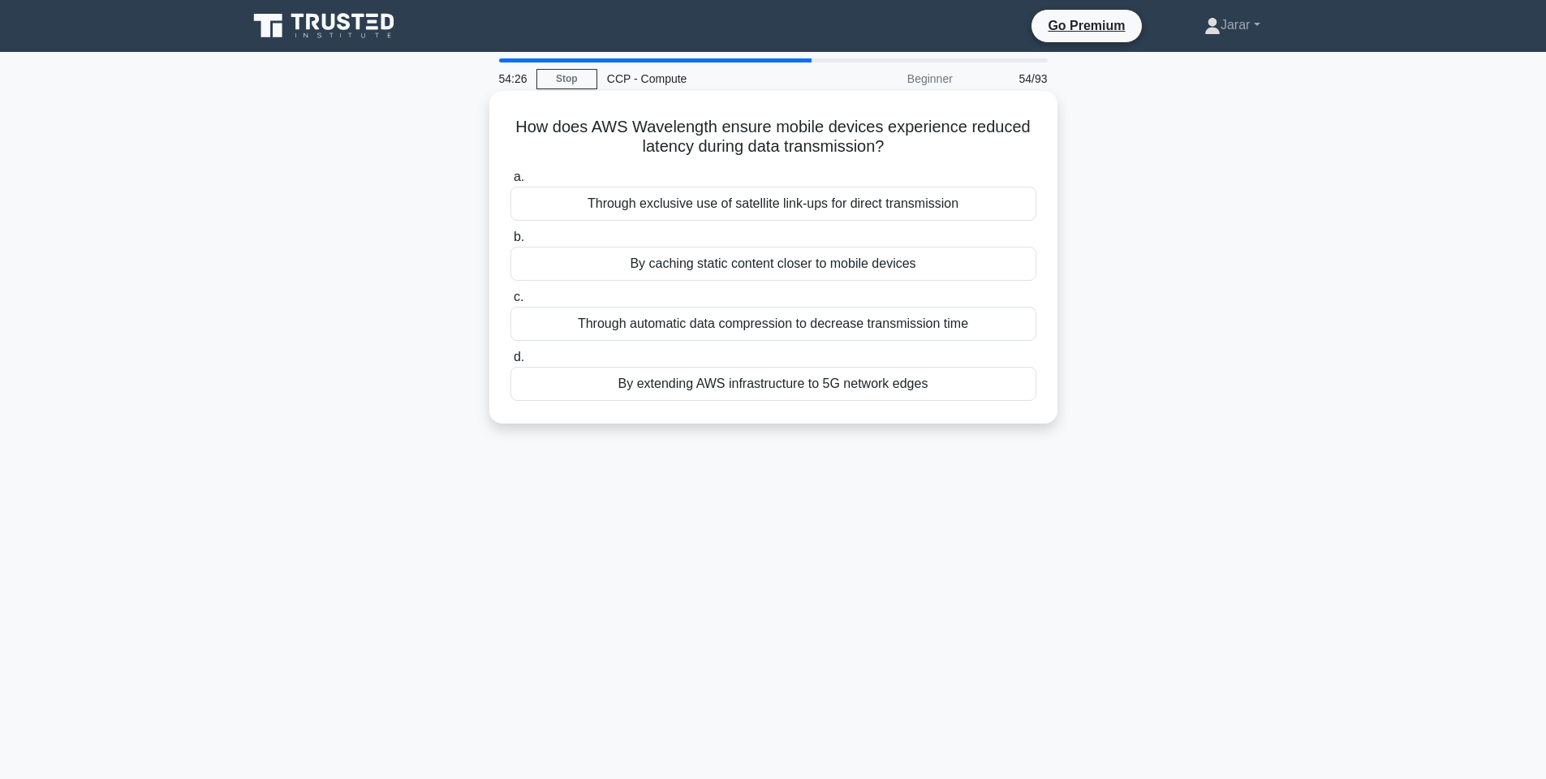
click at [511, 363] on input "d. By extending AWS infrastructure to 5G network edges" at bounding box center [511, 357] width 0 height 11
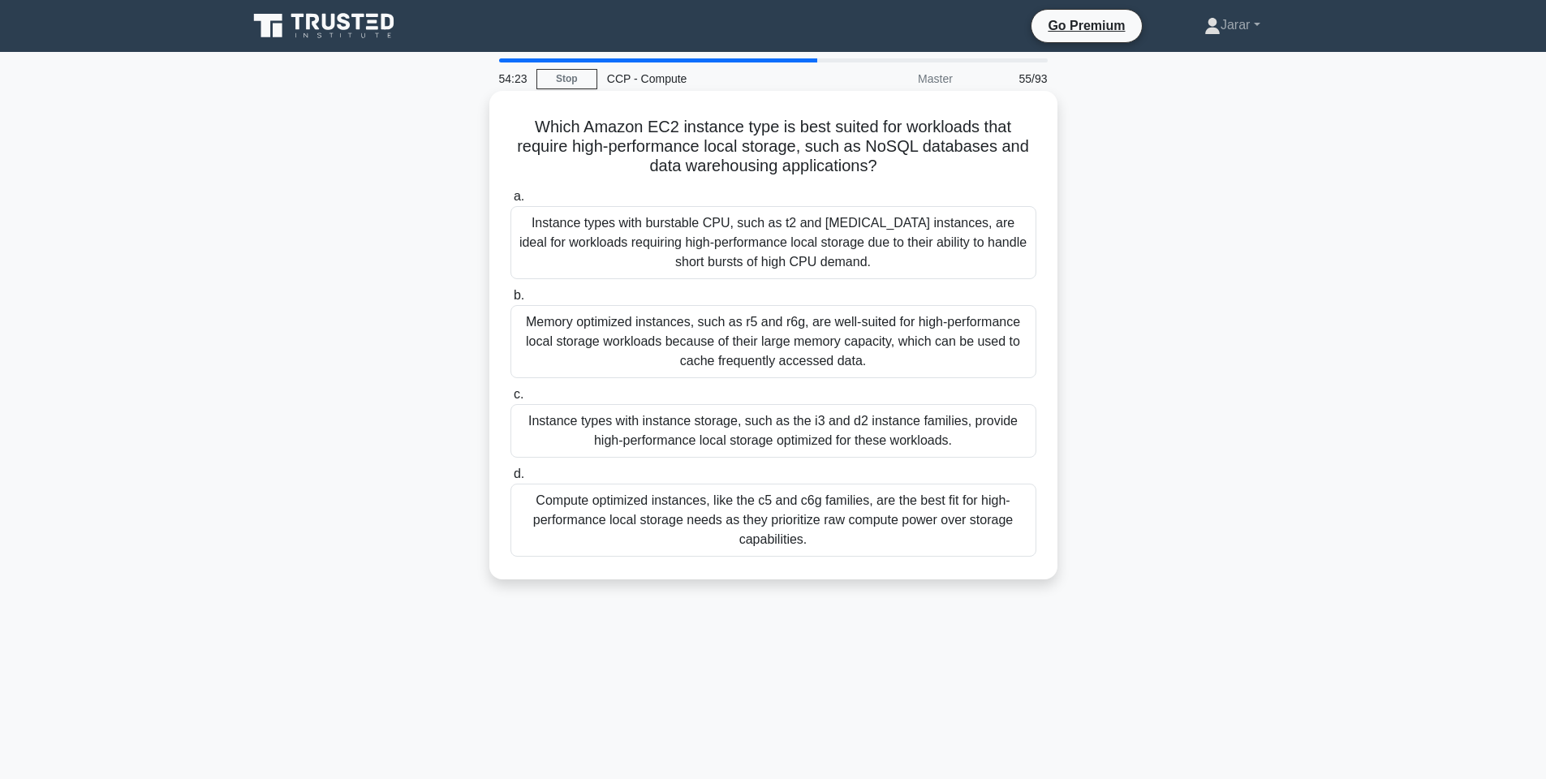
drag, startPoint x: 516, startPoint y: 112, endPoint x: 909, endPoint y: 559, distance: 595.4
click at [909, 559] on div "Which Amazon EC2 instance type is best suited for workloads that require high-p…" at bounding box center [773, 335] width 555 height 476
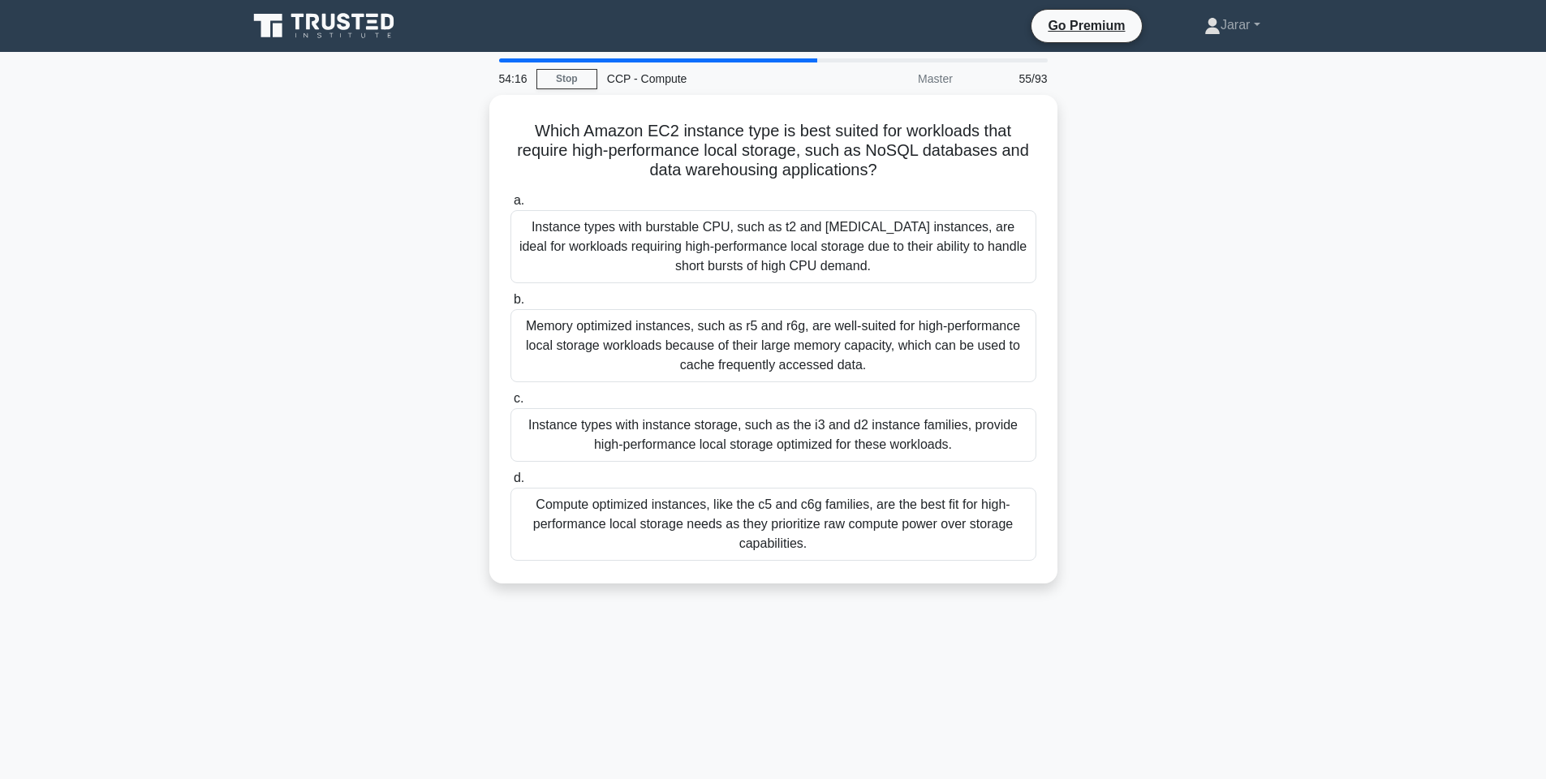
click at [1236, 288] on div "Which Amazon EC2 instance type is best suited for workloads that require high-p…" at bounding box center [774, 349] width 1072 height 508
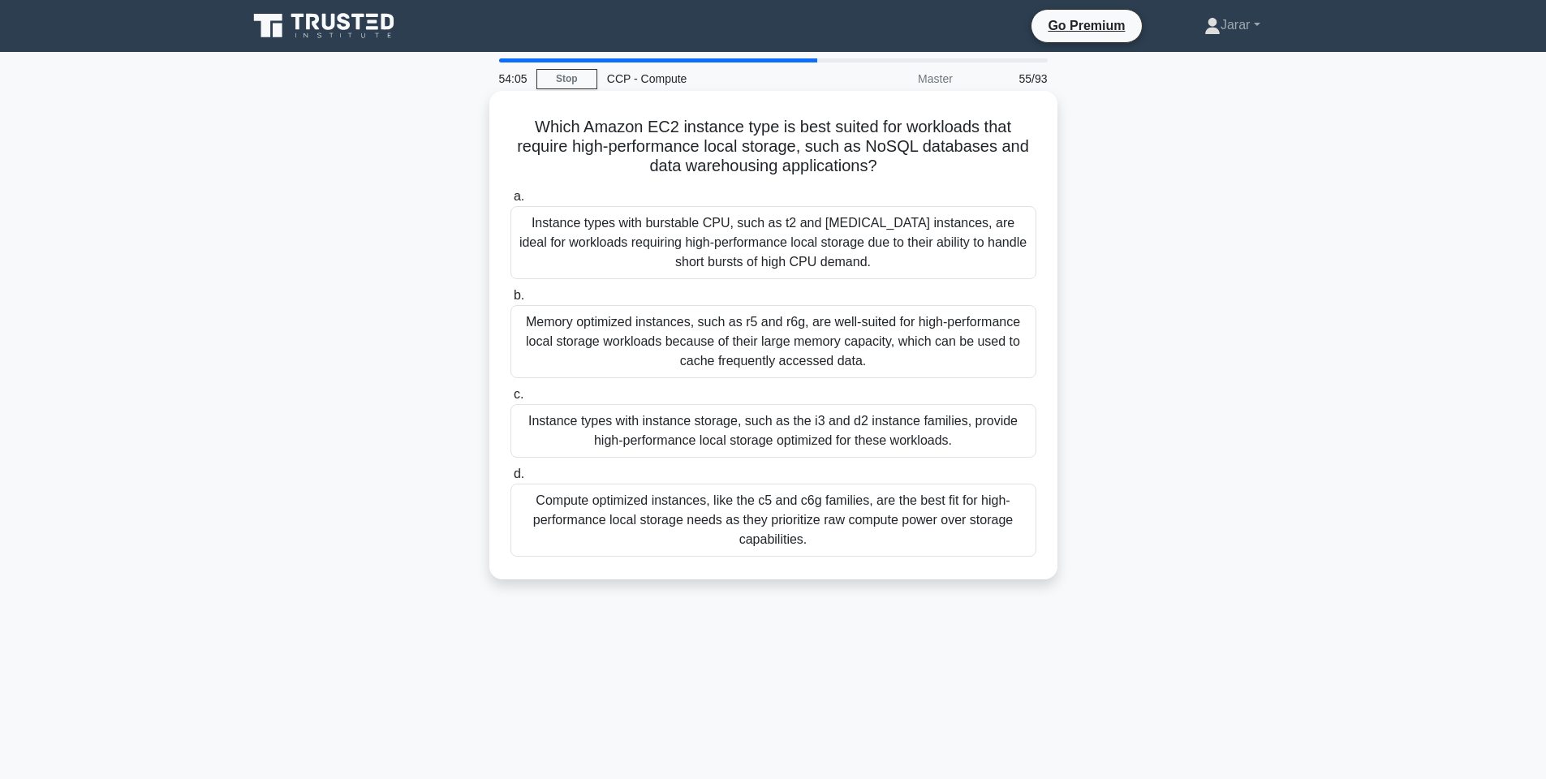
click at [875, 328] on div "Memory optimized instances, such as r5 and r6g, are well-suited for high-perfor…" at bounding box center [774, 341] width 526 height 73
click at [511, 301] on input "b. Memory optimized instances, such as r5 and r6g, are well-suited for high-per…" at bounding box center [511, 296] width 0 height 11
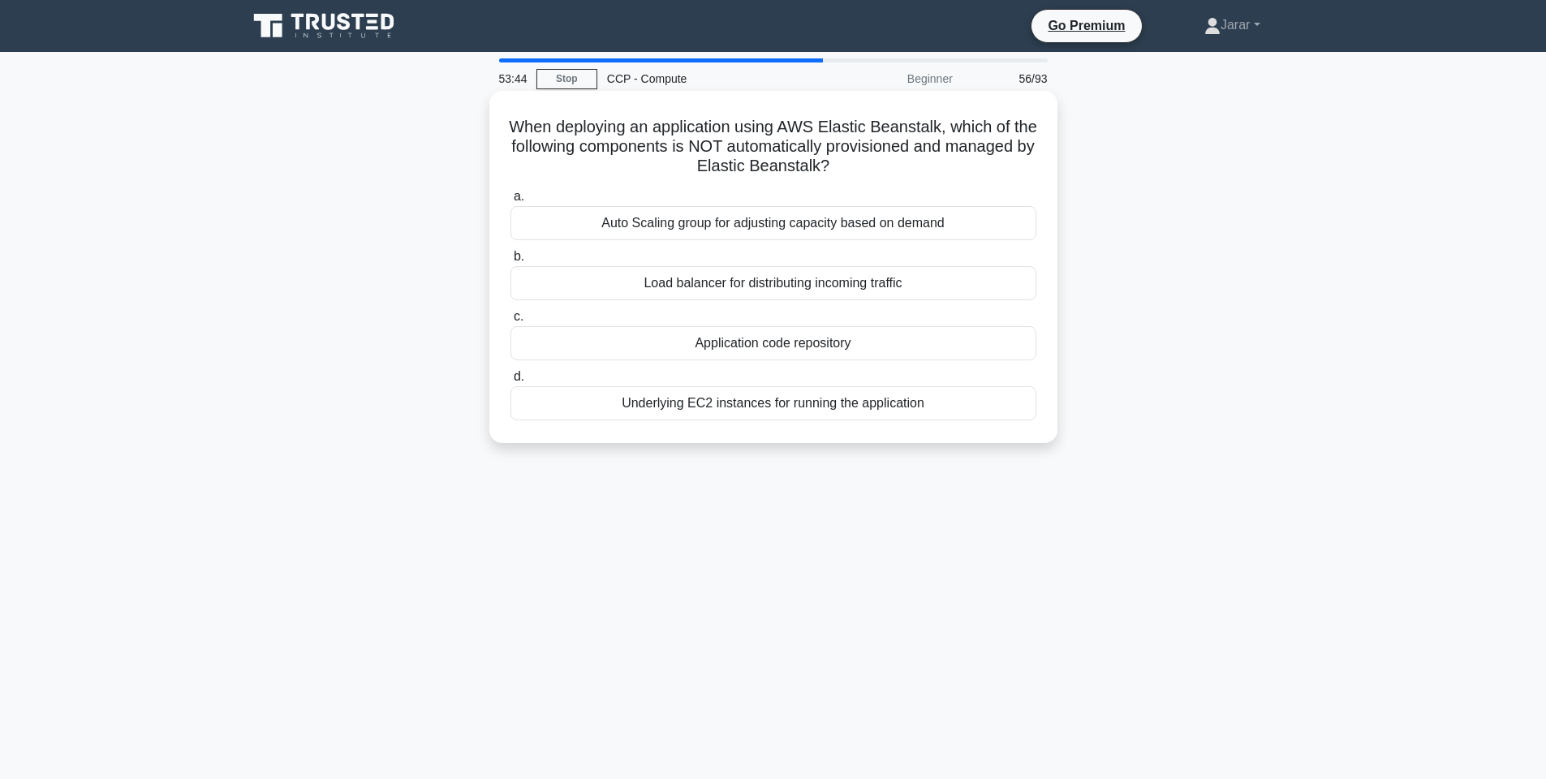
click at [803, 343] on div "Application code repository" at bounding box center [774, 343] width 526 height 34
click at [511, 322] on input "c. Application code repository" at bounding box center [511, 317] width 0 height 11
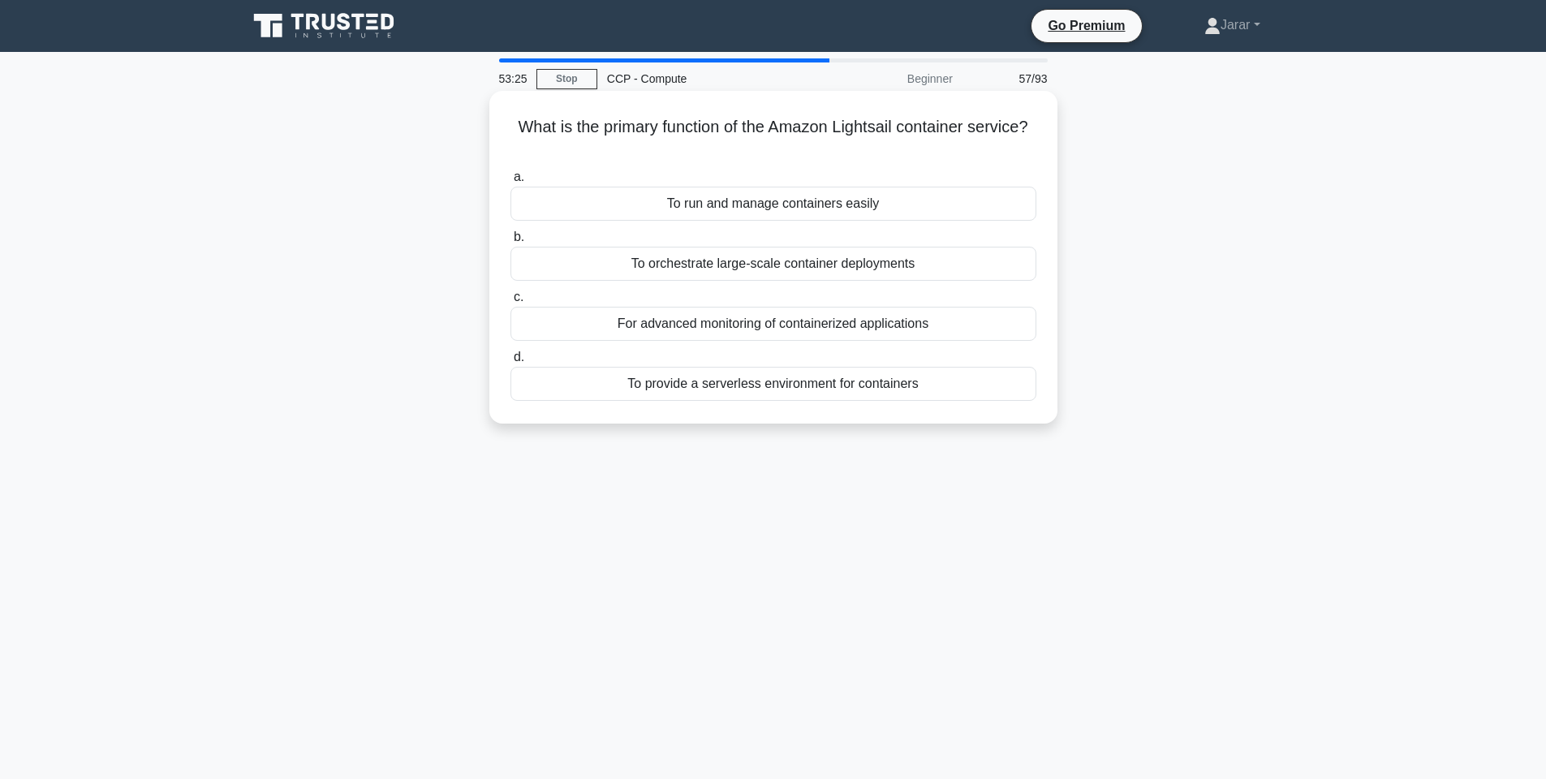
drag, startPoint x: 499, startPoint y: 110, endPoint x: 958, endPoint y: 421, distance: 554.1
click at [958, 421] on div "What is the primary function of the Amazon Lightsail container service? .spinne…" at bounding box center [774, 257] width 568 height 333
click at [1234, 177] on div "What is the primary function of the Amazon Lightsail container service? .spinne…" at bounding box center [774, 271] width 1072 height 352
click at [1199, 357] on div "What is the primary function of the Amazon Lightsail container service? .spinne…" at bounding box center [774, 271] width 1072 height 352
click at [841, 206] on div "To run and manage containers easily" at bounding box center [774, 204] width 526 height 34
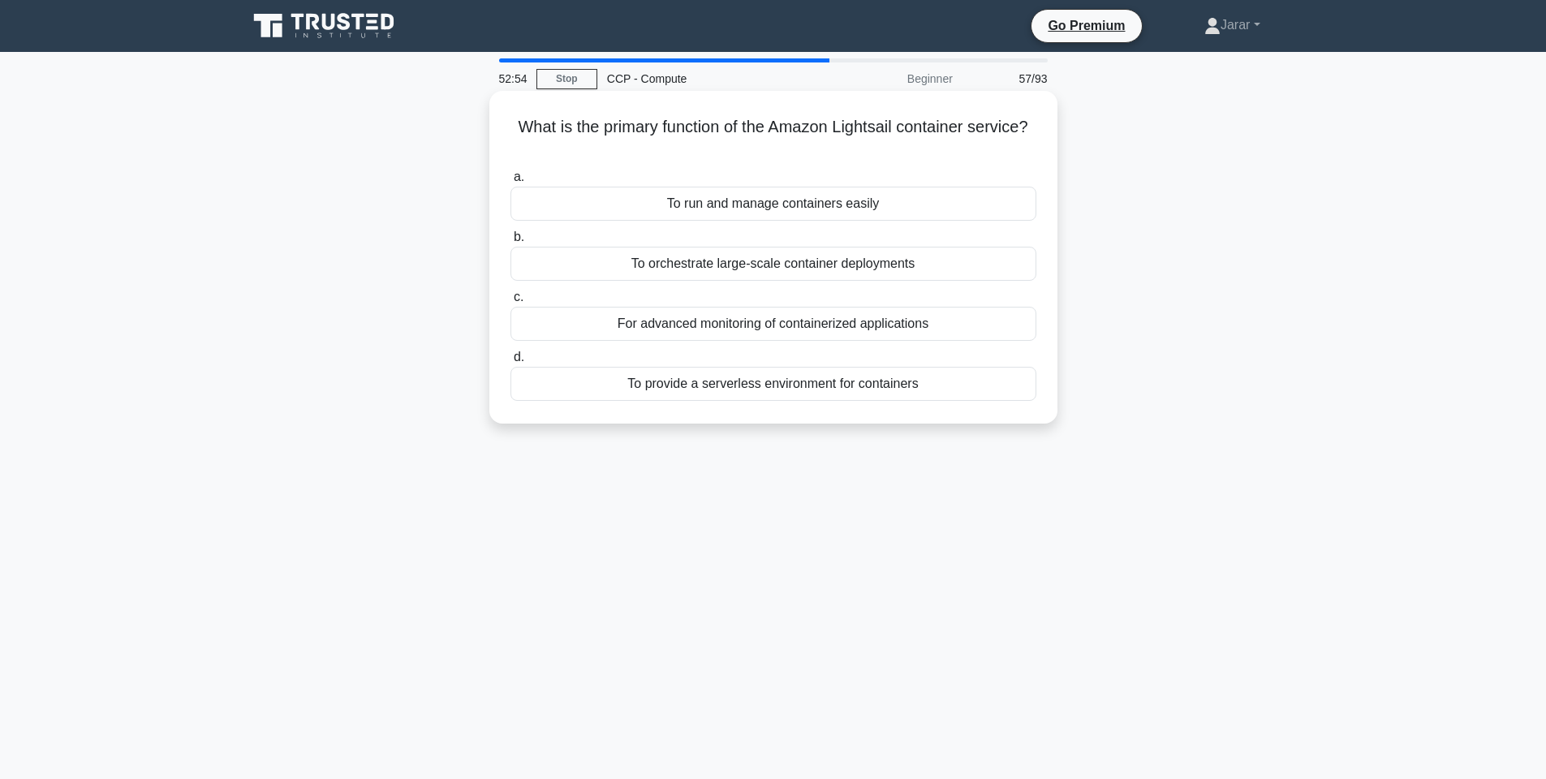
click at [511, 183] on input "a. To run and manage containers easily" at bounding box center [511, 177] width 0 height 11
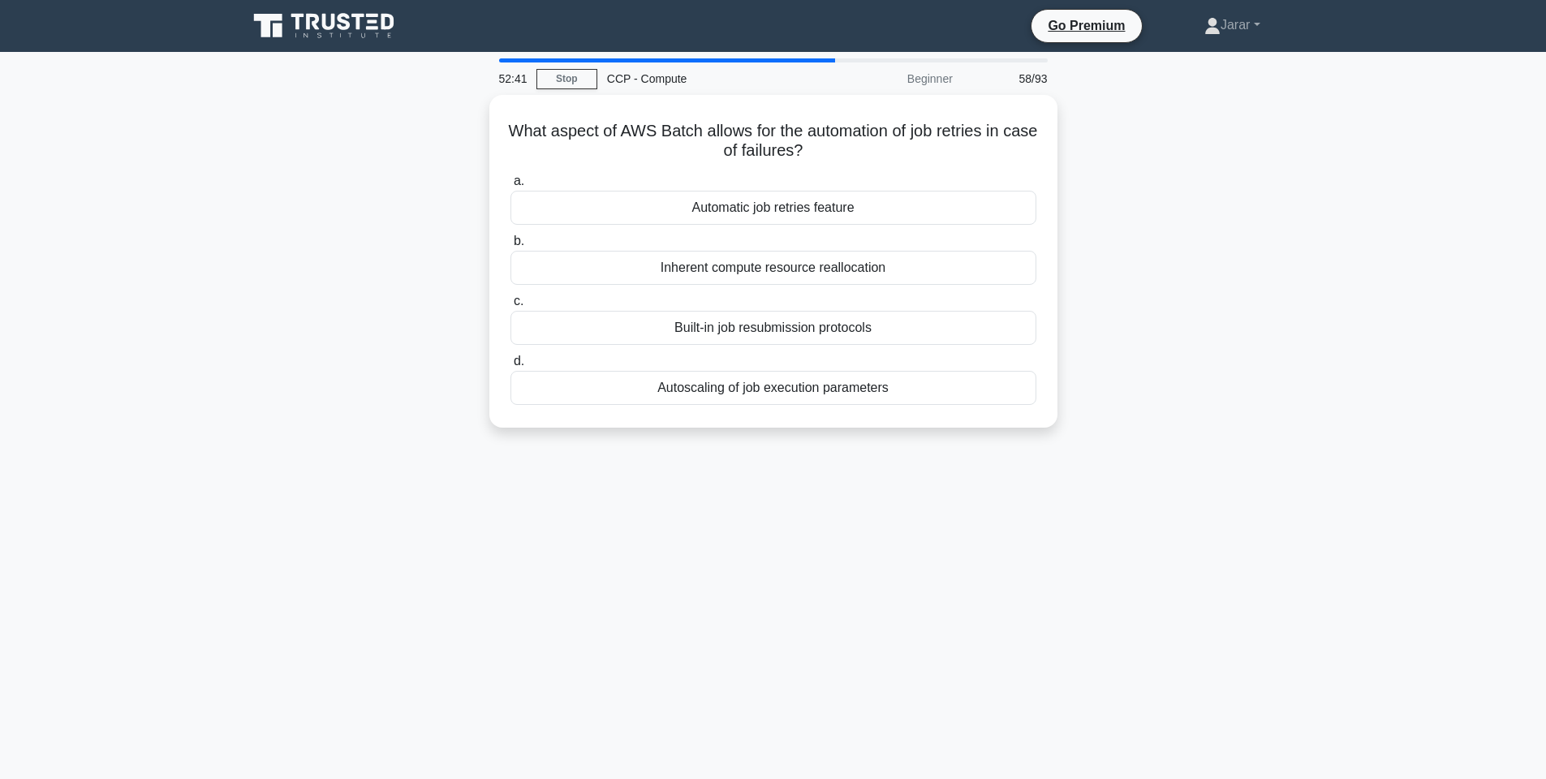
drag, startPoint x: 502, startPoint y: 119, endPoint x: 1147, endPoint y: 440, distance: 719.9
click at [1147, 440] on div "What aspect of AWS Batch allows for the automation of job retries in case of fa…" at bounding box center [774, 271] width 1072 height 352
click at [822, 206] on div "Automatic job retries feature" at bounding box center [774, 204] width 526 height 34
click at [511, 183] on input "a. Automatic job retries feature" at bounding box center [511, 177] width 0 height 11
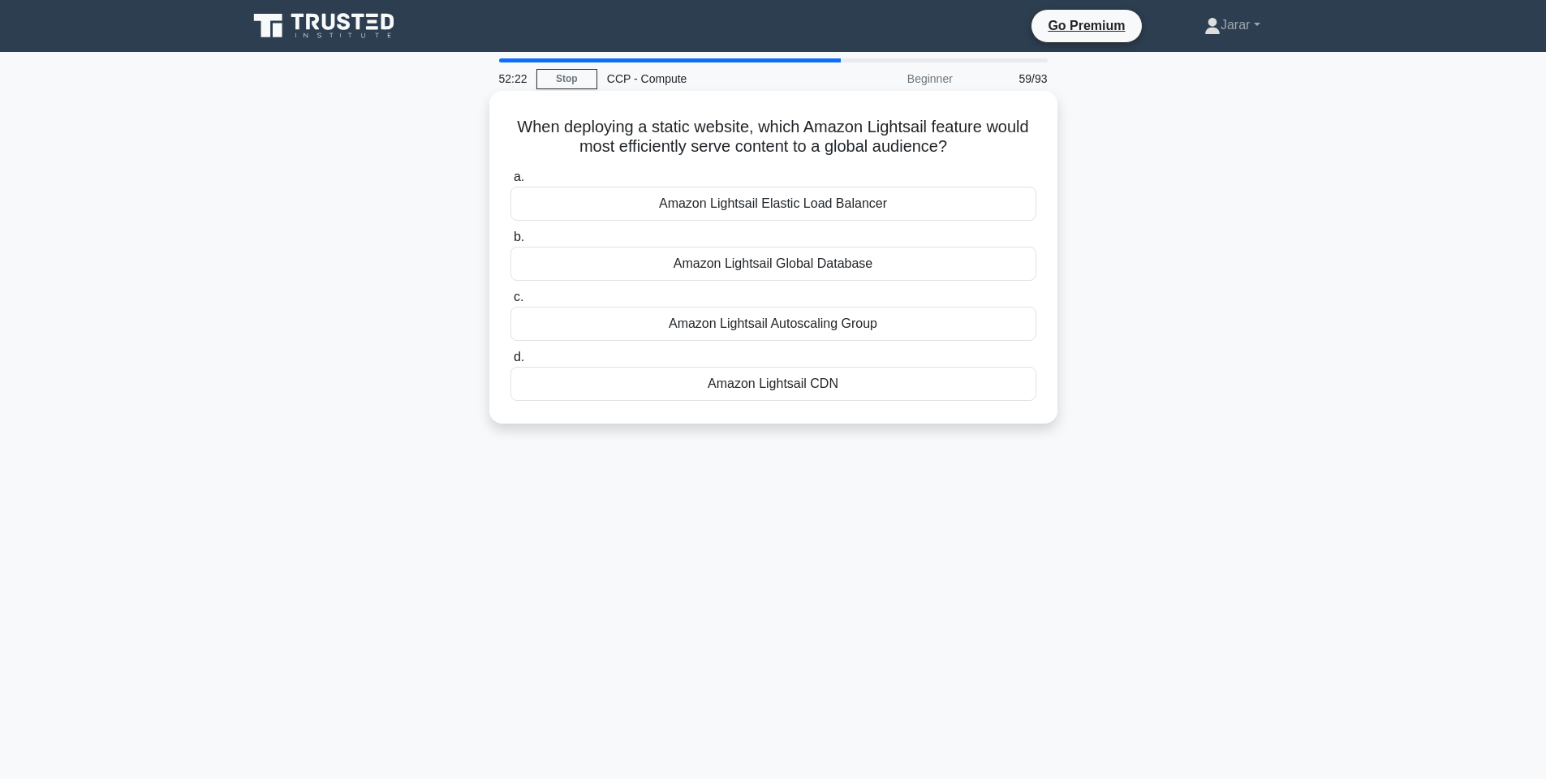
drag, startPoint x: 515, startPoint y: 114, endPoint x: 1020, endPoint y: 383, distance: 572.4
click at [1020, 383] on div "When deploying a static website, which Amazon Lightsail feature would most effi…" at bounding box center [773, 257] width 555 height 320
click at [1205, 207] on div "When deploying a static website, which Amazon Lightsail feature would most effi…" at bounding box center [774, 271] width 1072 height 352
drag, startPoint x: 516, startPoint y: 127, endPoint x: 897, endPoint y: 442, distance: 494.1
click at [897, 442] on div "When deploying a static website, which Amazon Lightsail feature would most effi…" at bounding box center [774, 271] width 1072 height 352
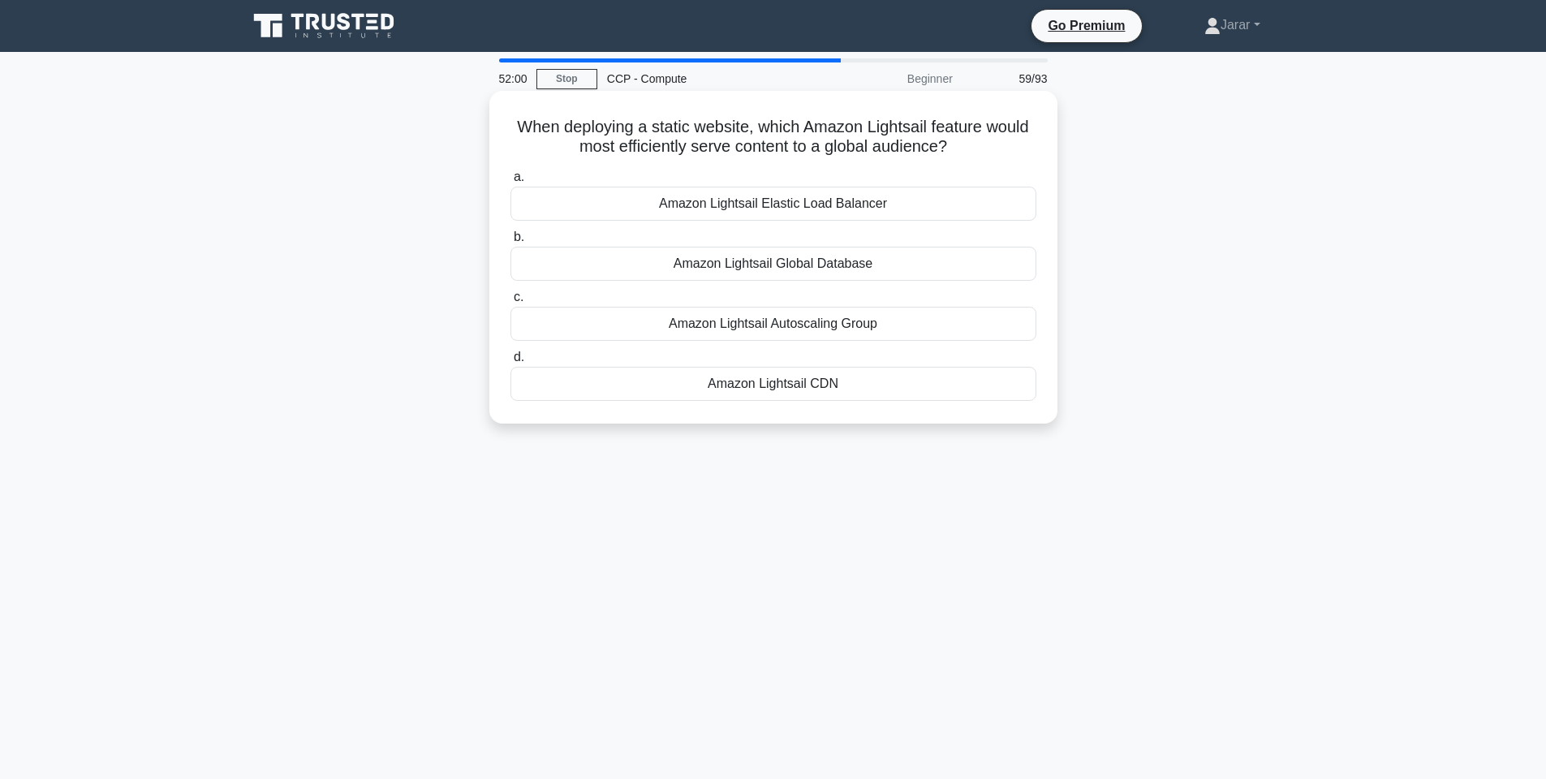
click at [826, 377] on div "Amazon Lightsail CDN" at bounding box center [774, 384] width 526 height 34
click at [511, 363] on input "d. Amazon Lightsail CDN" at bounding box center [511, 357] width 0 height 11
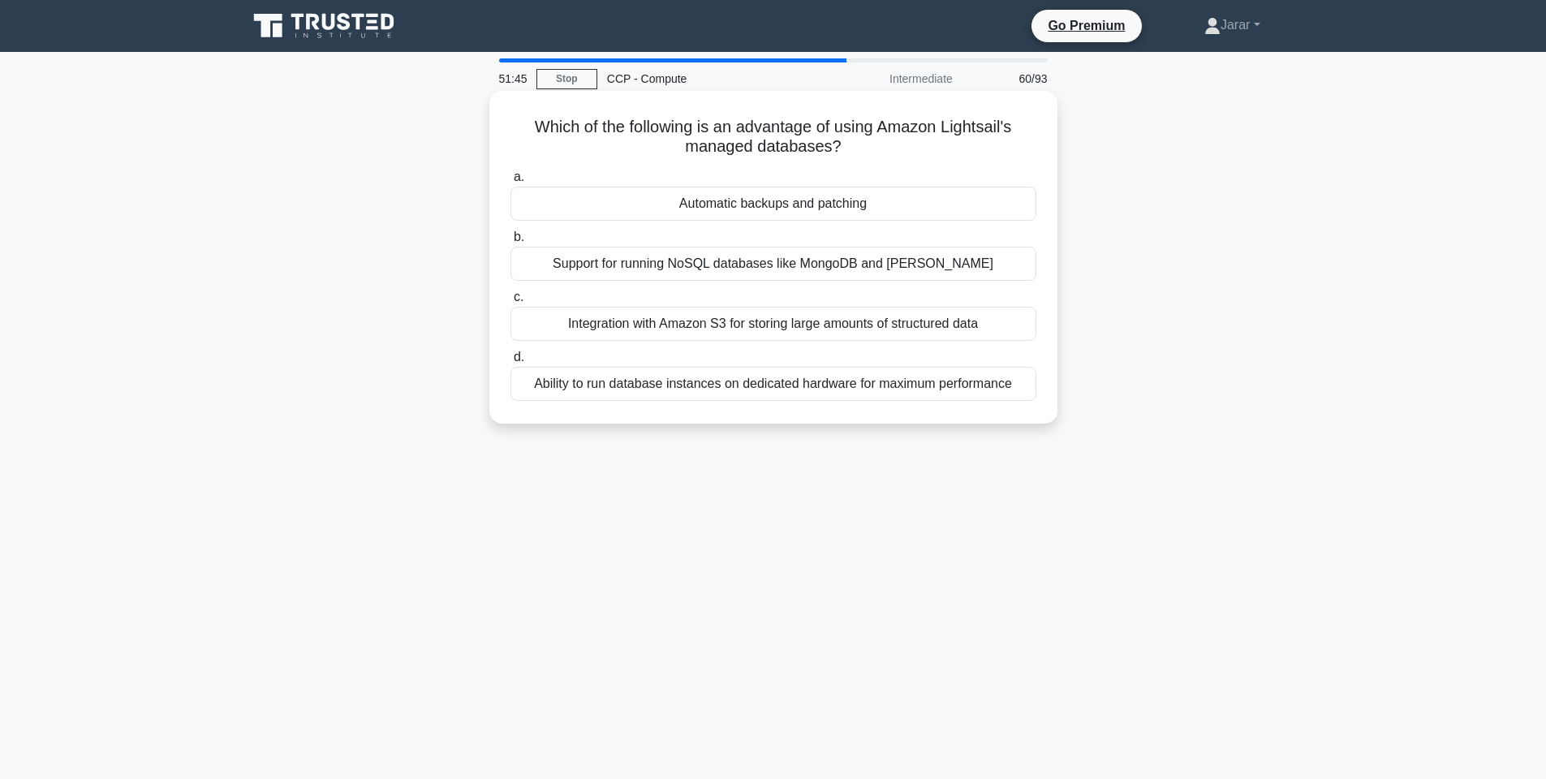
drag, startPoint x: 511, startPoint y: 123, endPoint x: 1016, endPoint y: 386, distance: 569.7
click at [1016, 386] on div "Which of the following is an advantage of using Amazon Lightsail's managed data…" at bounding box center [773, 257] width 555 height 320
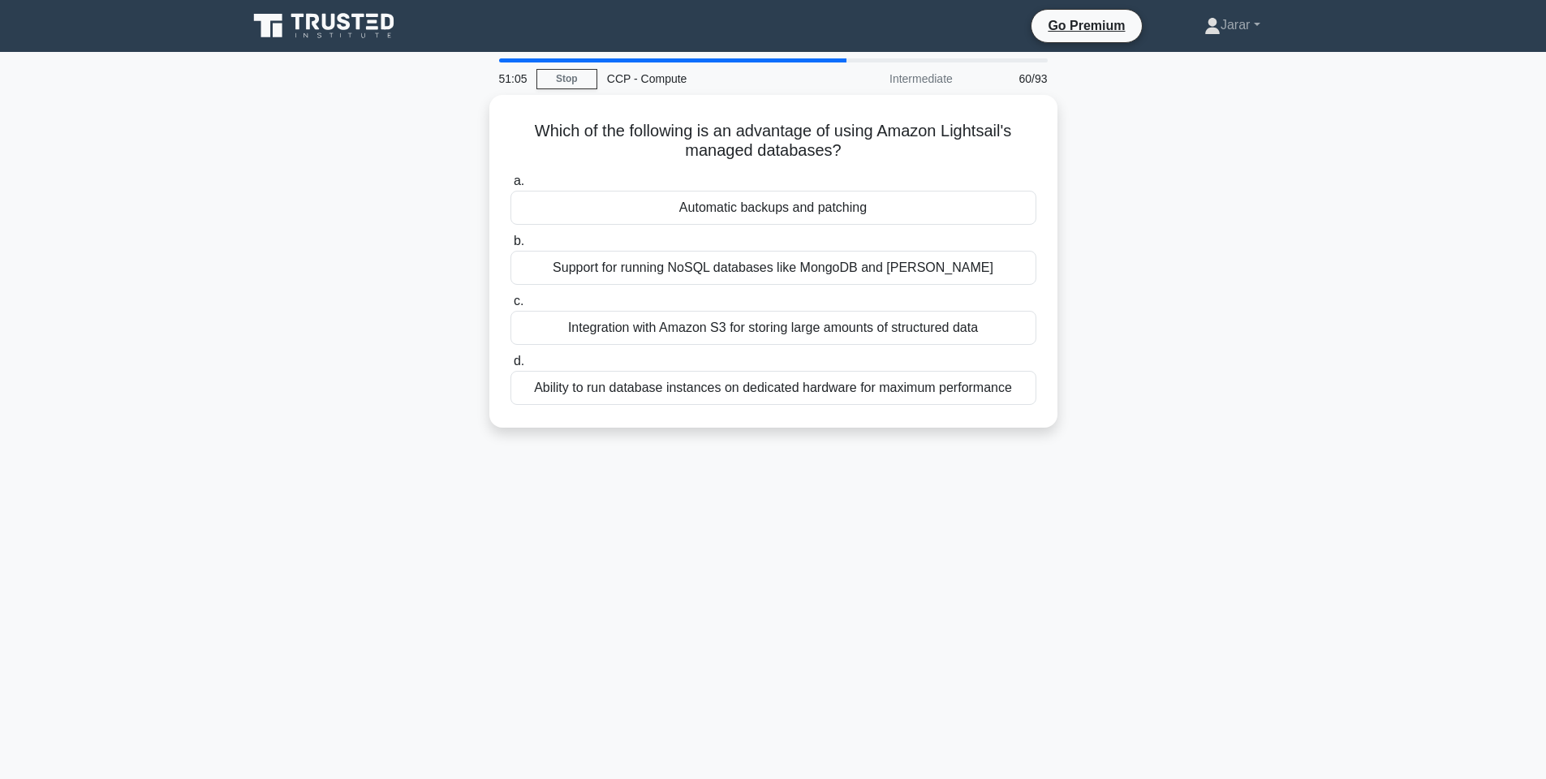
click at [1156, 465] on div "51:05 Stop CCP - Compute Intermediate 60/93 Which of the following is an advant…" at bounding box center [774, 464] width 1072 height 812
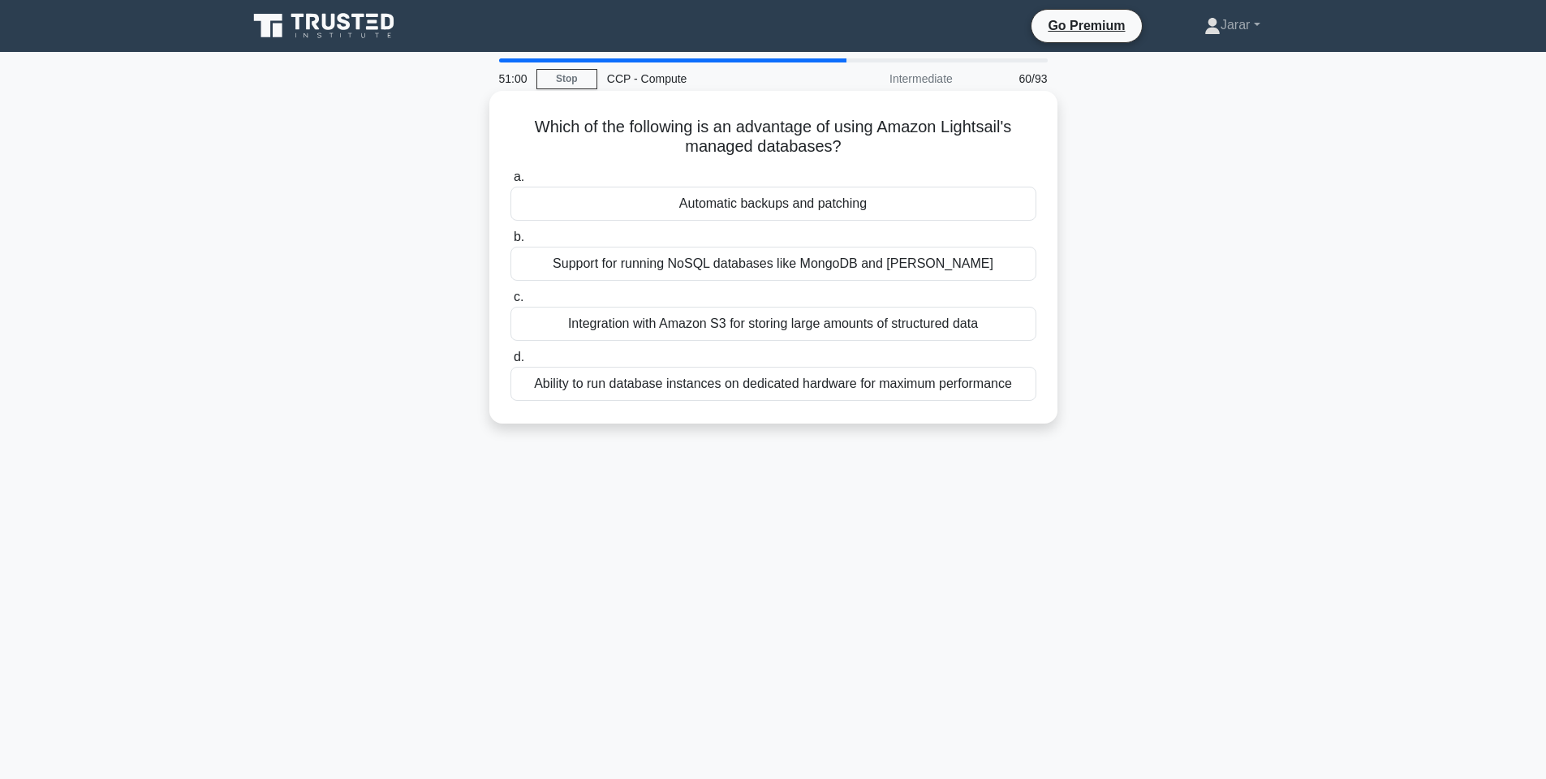
click at [832, 196] on div "Automatic backups and patching" at bounding box center [774, 204] width 526 height 34
click at [511, 183] on input "a. Automatic backups and patching" at bounding box center [511, 177] width 0 height 11
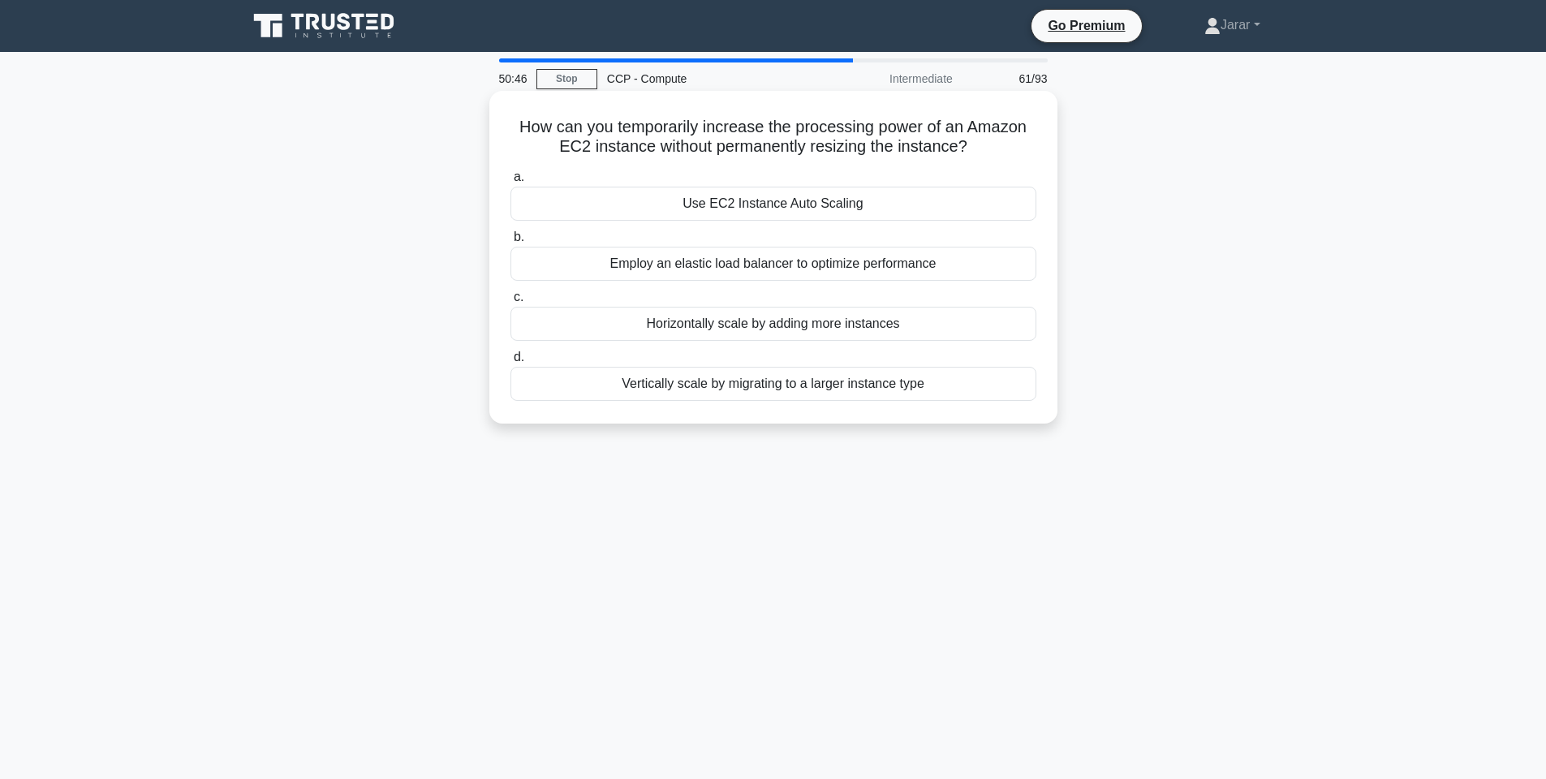
drag, startPoint x: 507, startPoint y: 118, endPoint x: 951, endPoint y: 396, distance: 524.8
click at [951, 396] on div "How can you temporarily increase the processing power of an Amazon EC2 instance…" at bounding box center [773, 257] width 555 height 320
click at [1237, 313] on div "How can you temporarily increase the processing power of an Amazon EC2 instance…" at bounding box center [774, 271] width 1072 height 352
click at [866, 208] on div "Use EC2 Instance Auto Scaling" at bounding box center [774, 204] width 526 height 34
click at [511, 183] on input "a. Use EC2 Instance Auto Scaling" at bounding box center [511, 177] width 0 height 11
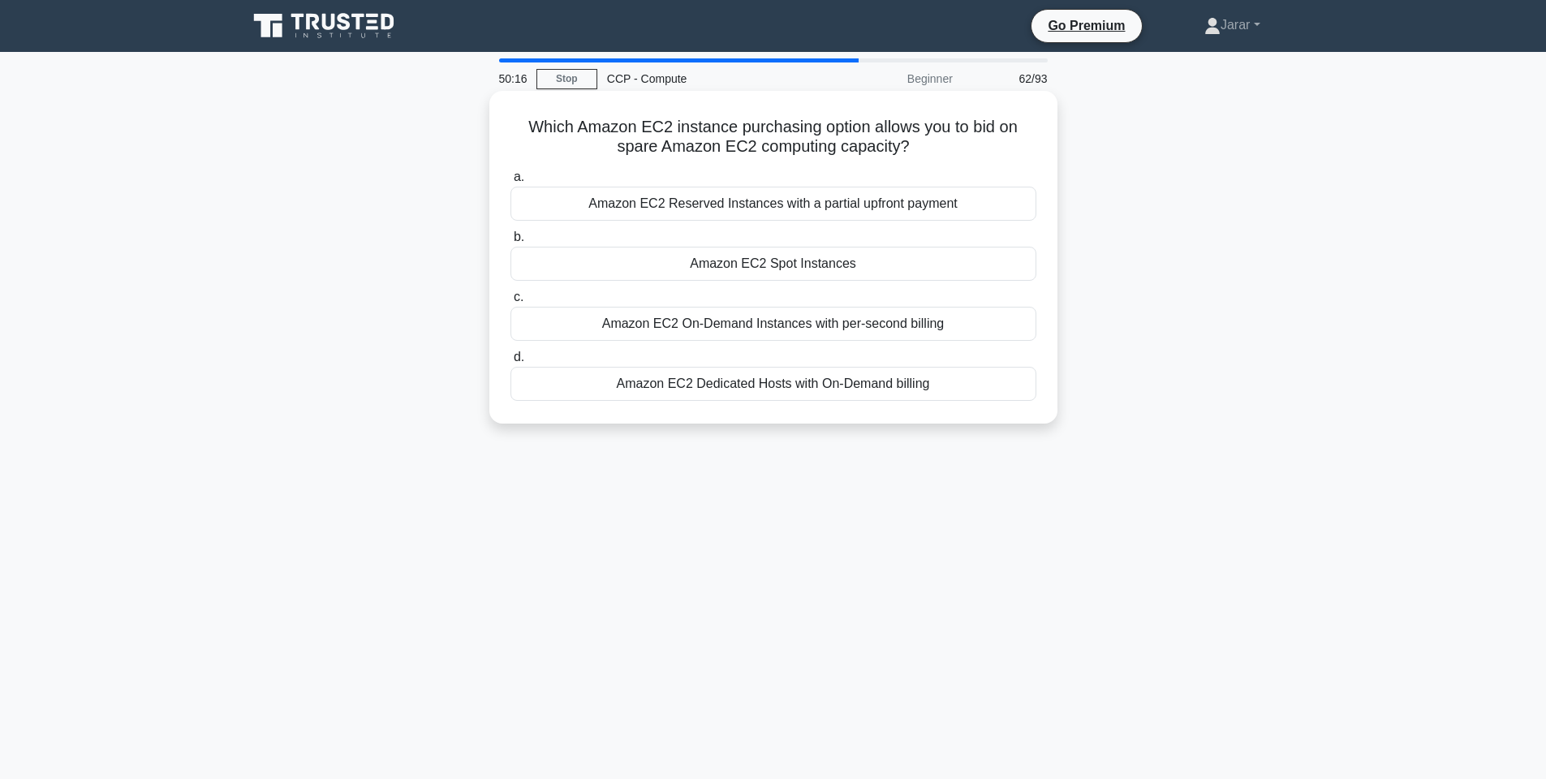
drag, startPoint x: 516, startPoint y: 121, endPoint x: 983, endPoint y: 389, distance: 538.2
click at [983, 389] on div "Which Amazon EC2 instance purchasing option allows you to bid on spare Amazon E…" at bounding box center [773, 257] width 555 height 320
click at [831, 264] on div "Amazon EC2 Spot Instances" at bounding box center [774, 264] width 526 height 34
click at [511, 243] on input "b. Amazon EC2 Spot Instances" at bounding box center [511, 237] width 0 height 11
drag, startPoint x: 508, startPoint y: 119, endPoint x: 999, endPoint y: 378, distance: 554.5
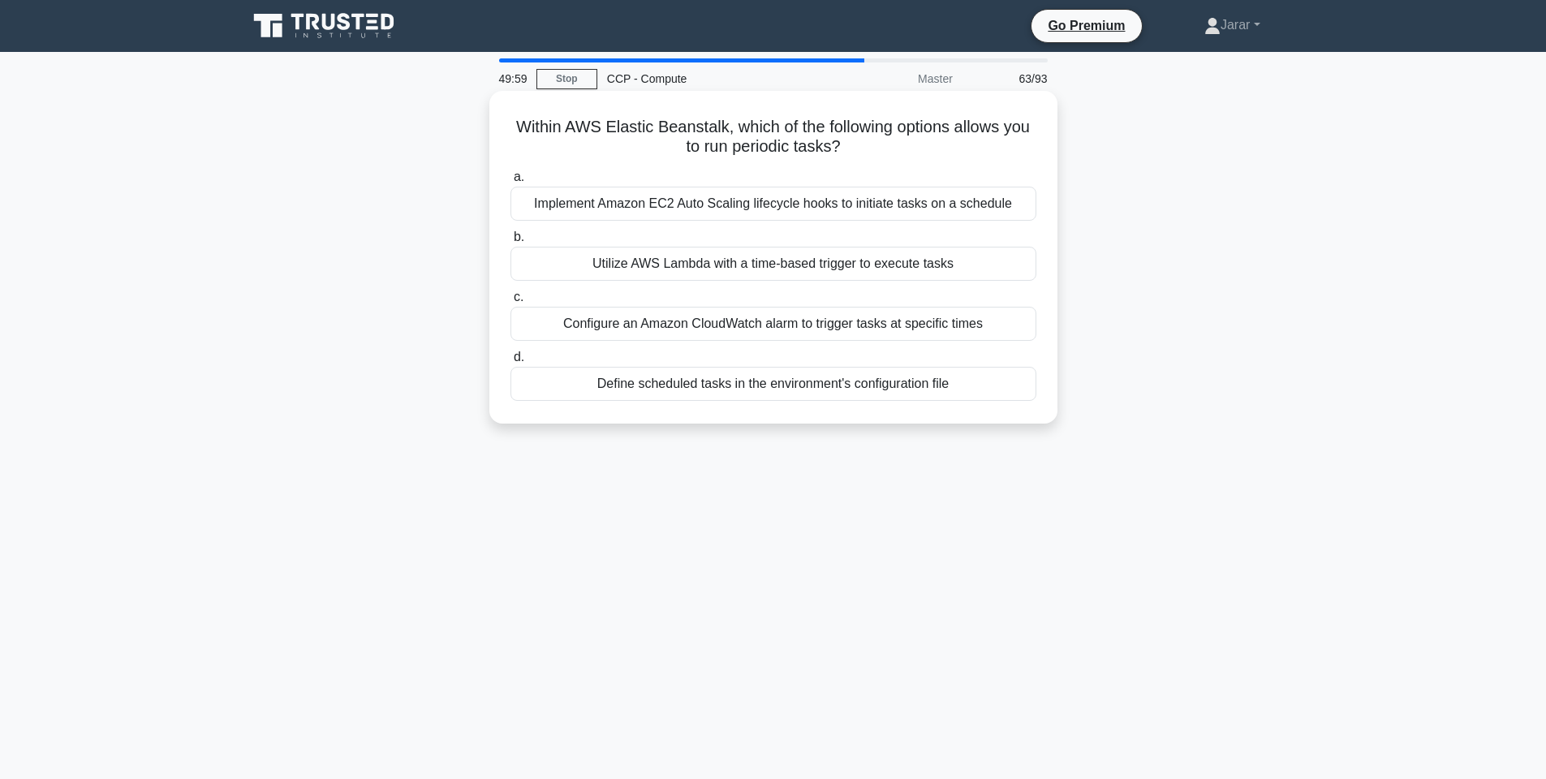
click at [999, 378] on div "Within AWS Elastic Beanstalk, which of the following options allows you to run …" at bounding box center [773, 257] width 555 height 320
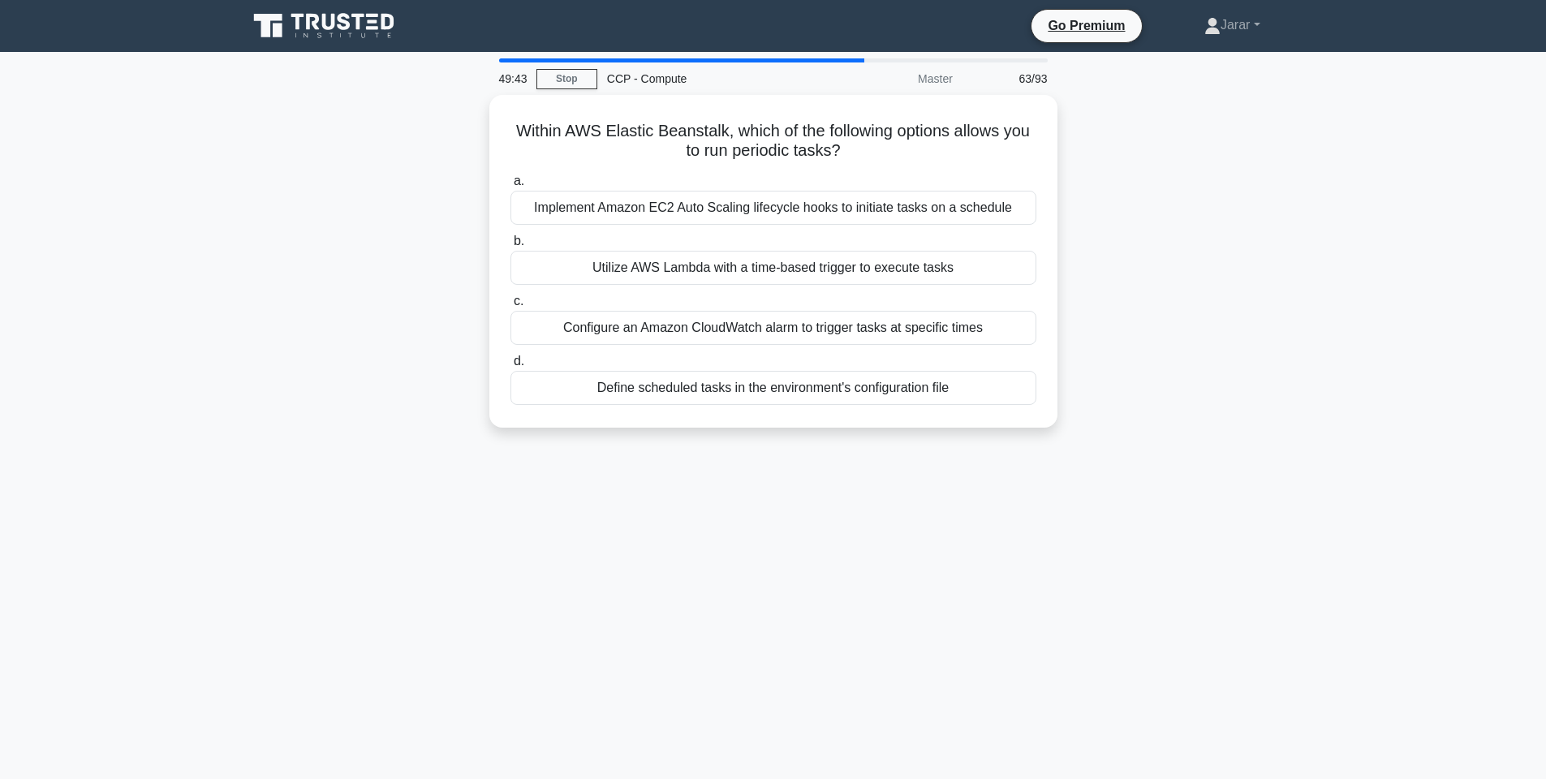
click at [919, 571] on div "49:43 Stop CCP - Compute Master 63/93 Within AWS Elastic Beanstalk, which of th…" at bounding box center [774, 464] width 1072 height 812
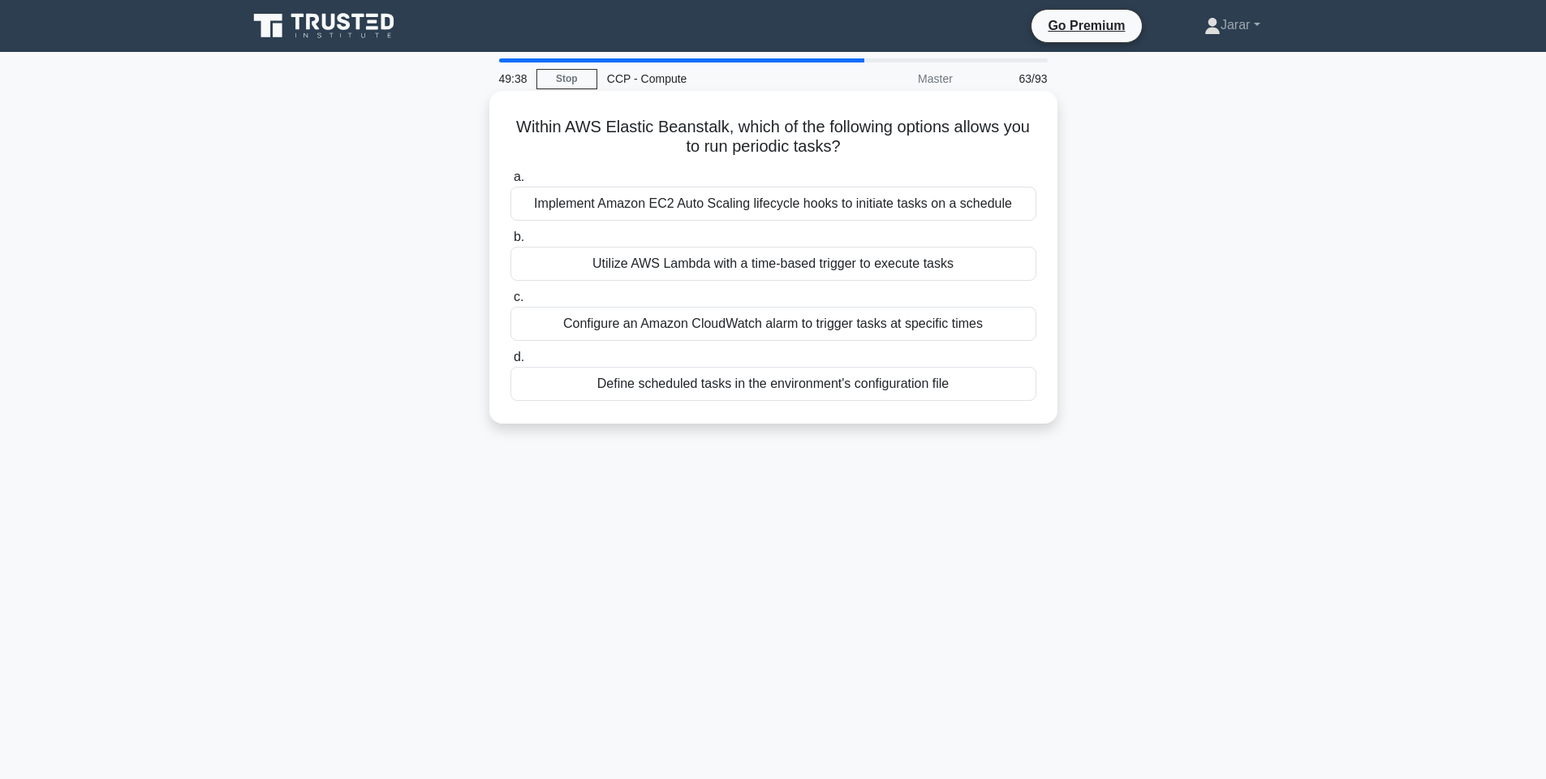
click at [821, 386] on div "Define scheduled tasks in the environment's configuration file" at bounding box center [774, 384] width 526 height 34
click at [511, 363] on input "d. Define scheduled tasks in the environment's configuration file" at bounding box center [511, 357] width 0 height 11
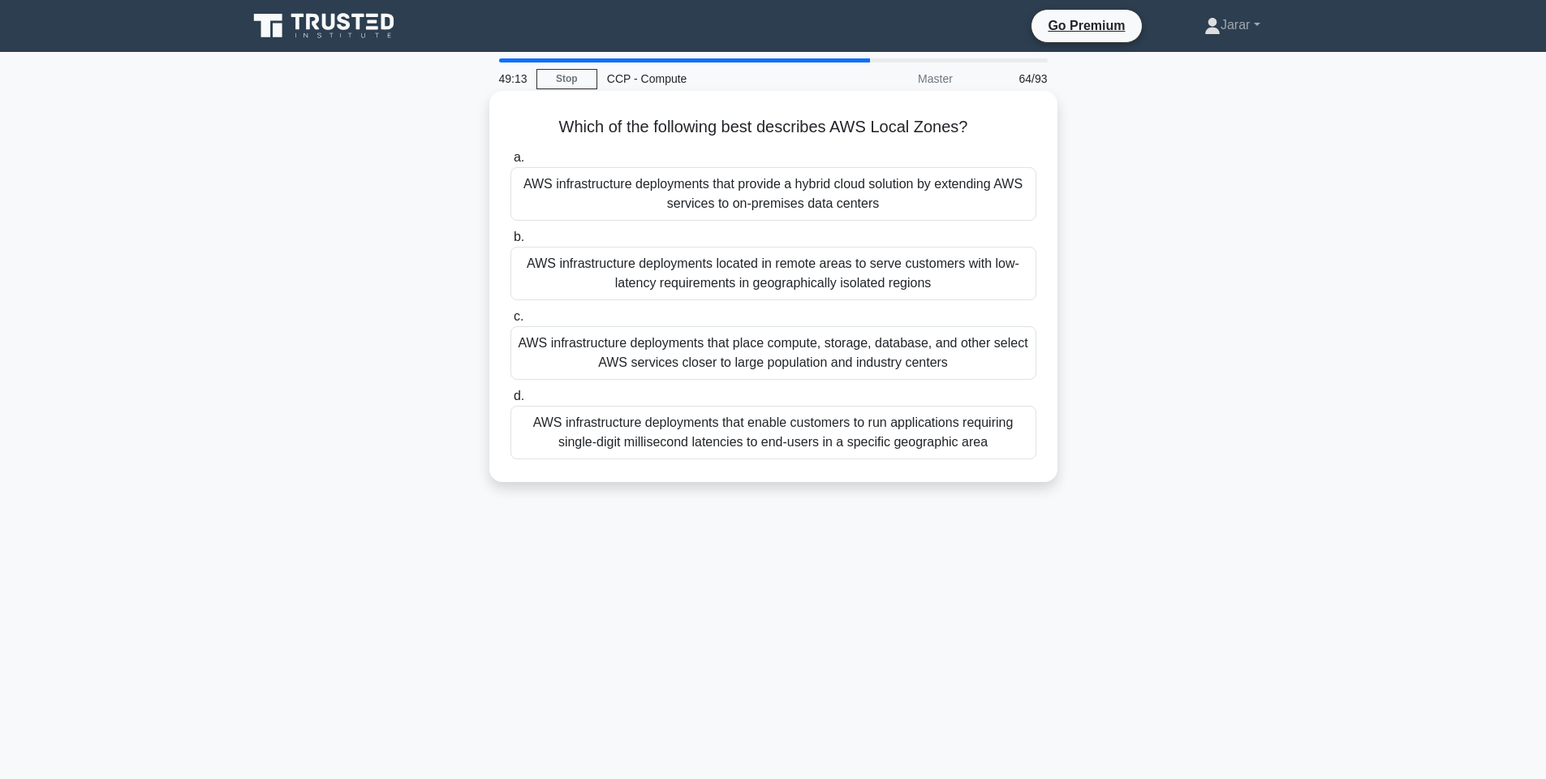
click at [691, 442] on div "AWS infrastructure deployments that enable customers to run applications requir…" at bounding box center [774, 433] width 526 height 54
click at [511, 402] on input "d. AWS infrastructure deployments that enable customers to run applications req…" at bounding box center [511, 396] width 0 height 11
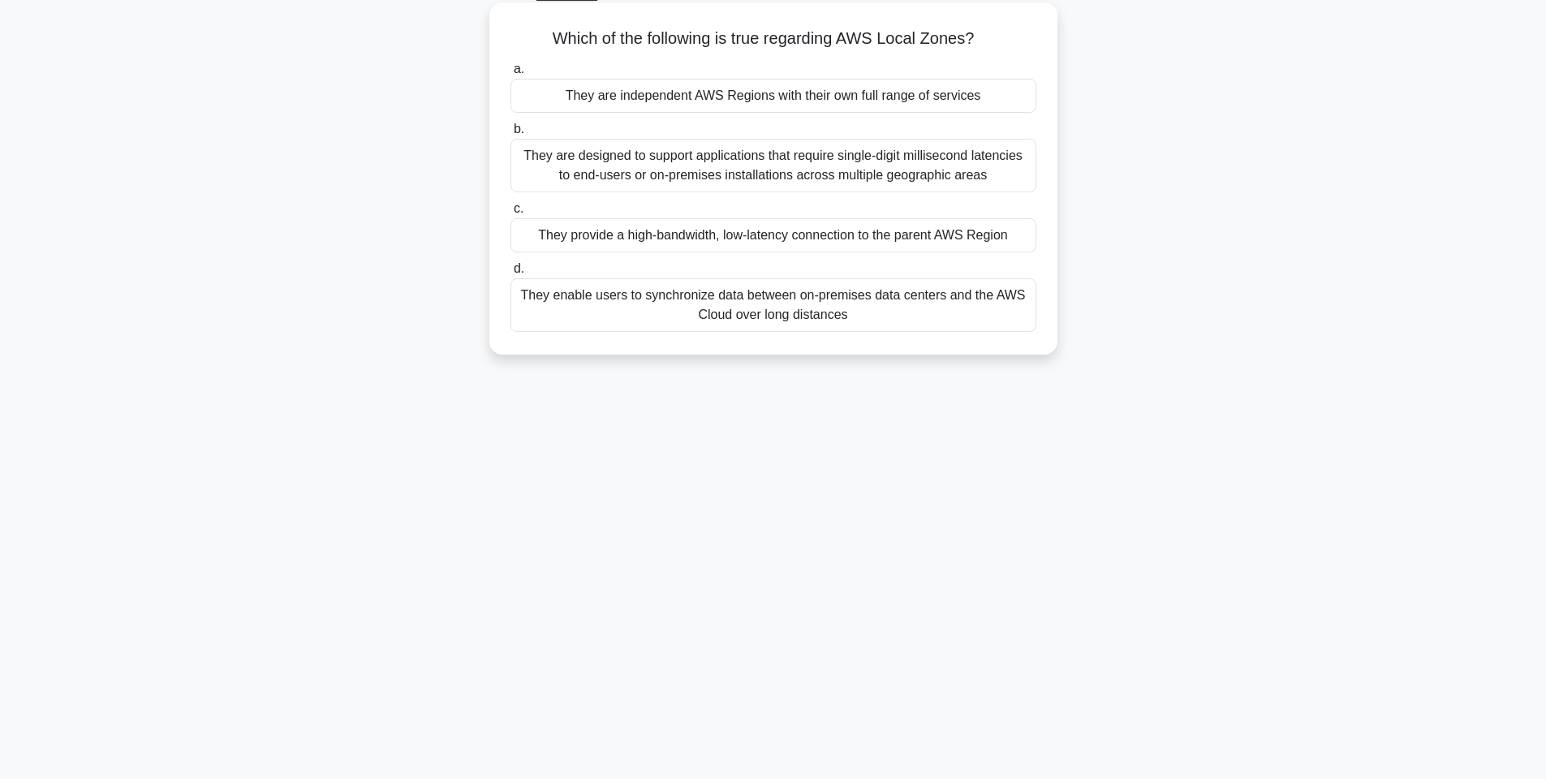
scroll to position [91, 0]
click at [709, 95] on div "They are independent AWS Regions with their own full range of services" at bounding box center [774, 93] width 526 height 34
click at [511, 72] on input "a. They are independent AWS Regions with their own full range of services" at bounding box center [511, 67] width 0 height 11
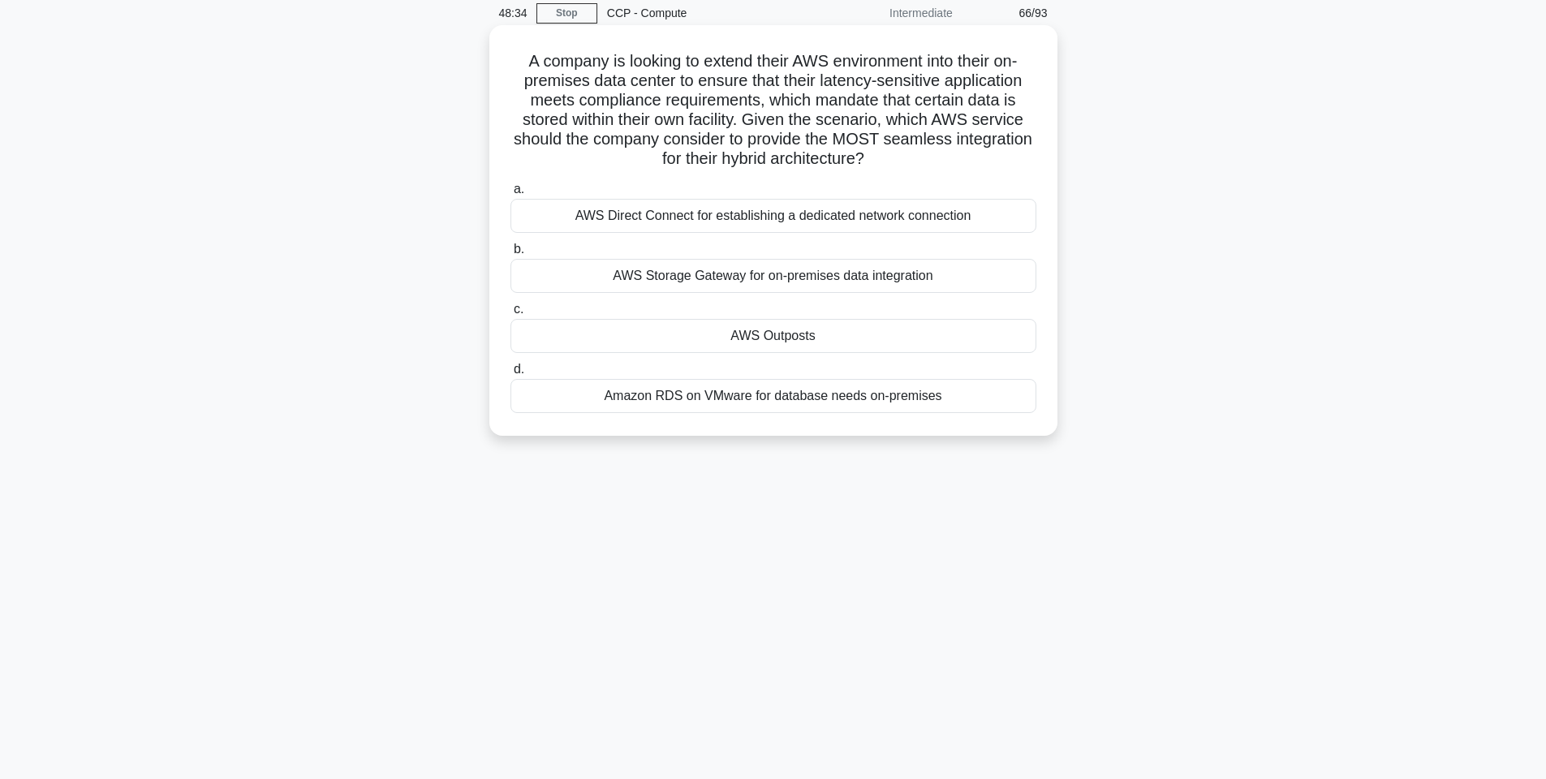
scroll to position [97, 0]
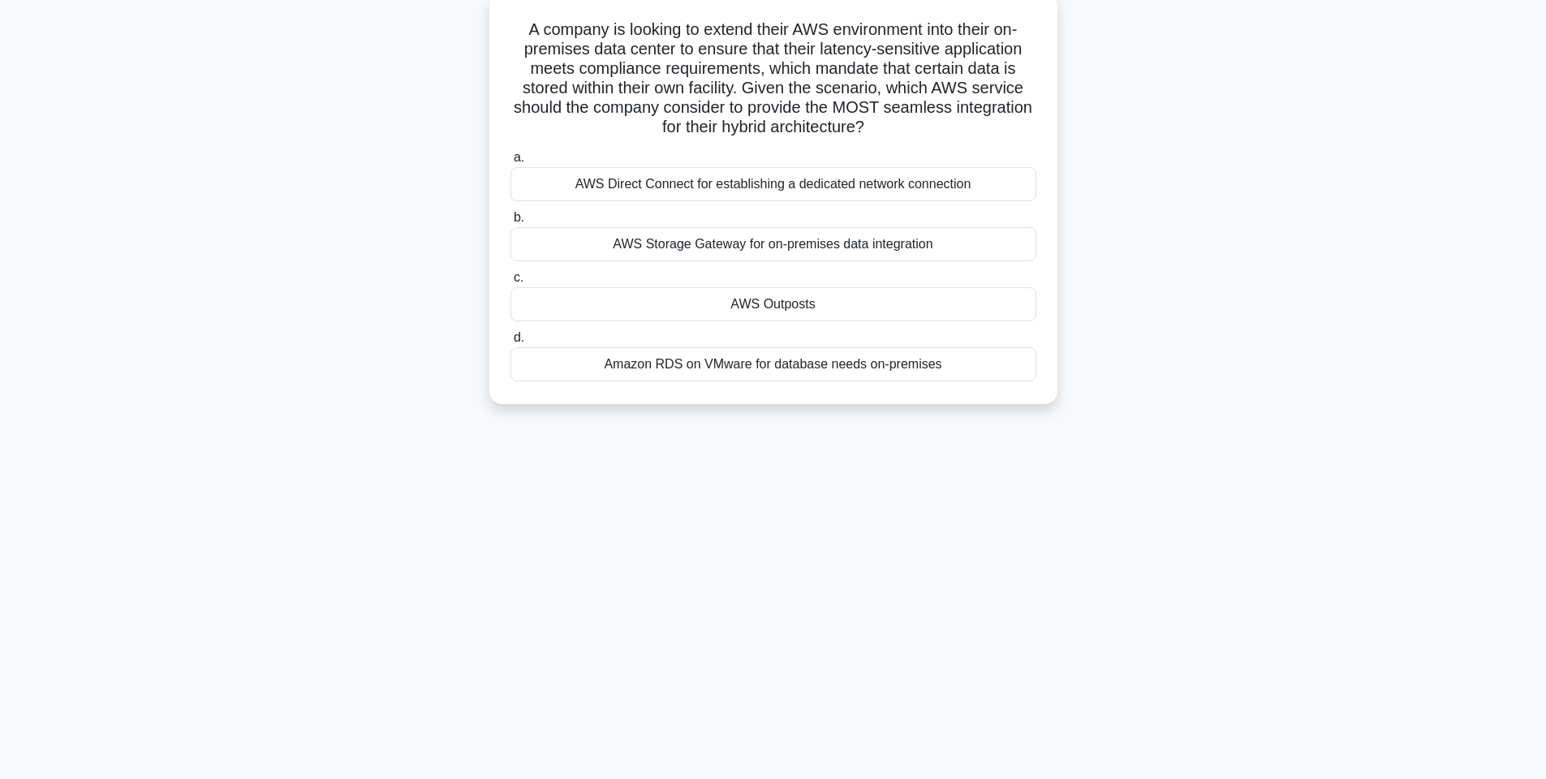
click at [744, 305] on div "AWS Outposts" at bounding box center [774, 304] width 526 height 34
click at [511, 283] on input "c. AWS Outposts" at bounding box center [511, 278] width 0 height 11
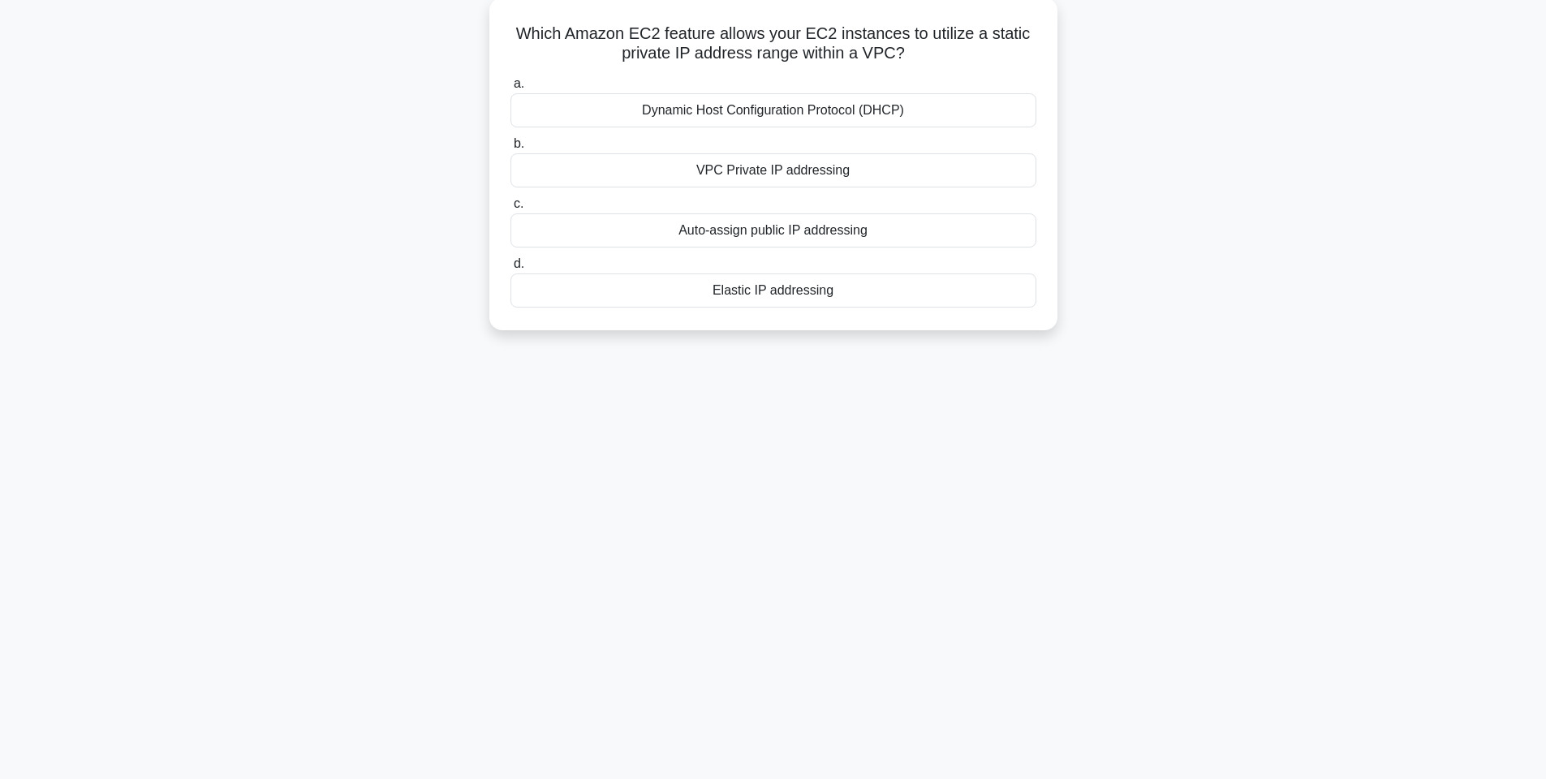
scroll to position [0, 0]
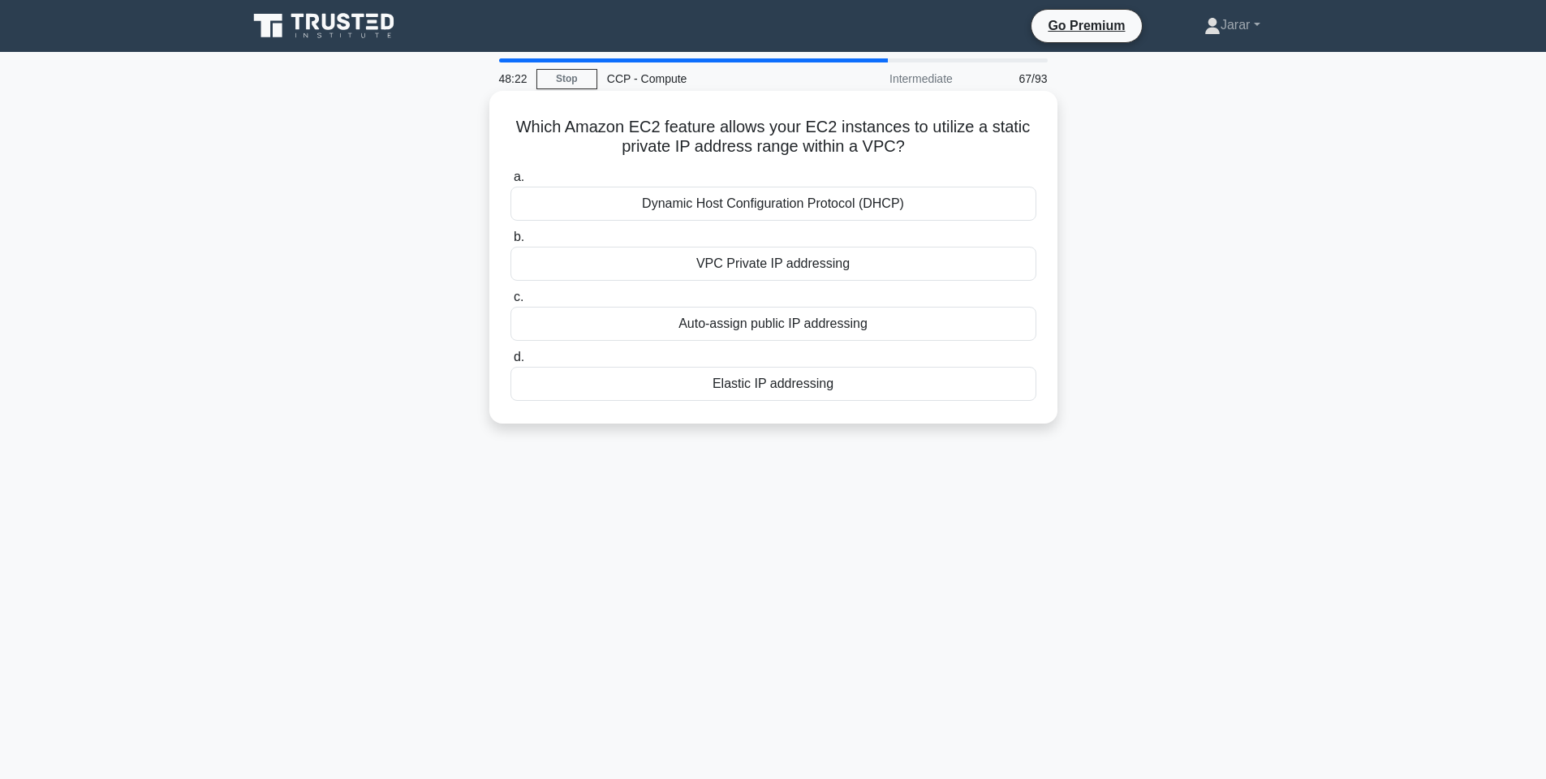
drag, startPoint x: 514, startPoint y: 125, endPoint x: 942, endPoint y: 378, distance: 497.2
click at [942, 378] on div "Which Amazon EC2 feature allows your EC2 instances to utilize a static private …" at bounding box center [773, 257] width 555 height 320
click at [1224, 276] on div "Which Amazon EC2 feature allows your EC2 instances to utilize a static private …" at bounding box center [774, 271] width 1072 height 352
click at [748, 264] on div "VPC Private IP addressing" at bounding box center [774, 264] width 526 height 34
click at [511, 243] on input "b. VPC Private IP addressing" at bounding box center [511, 237] width 0 height 11
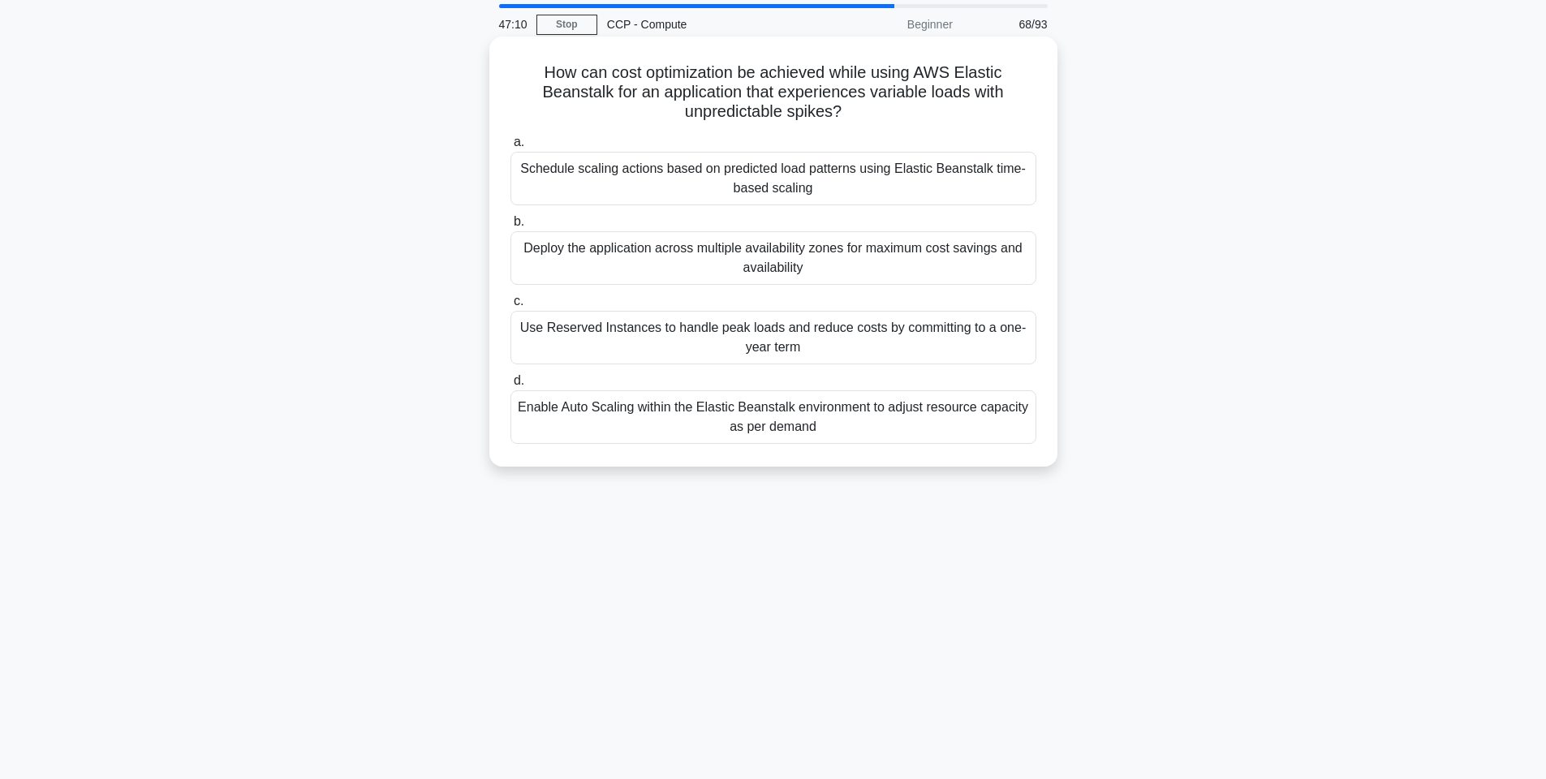
scroll to position [57, 0]
drag, startPoint x: 534, startPoint y: 69, endPoint x: 905, endPoint y: 450, distance: 531.6
click at [905, 450] on div "How can cost optimization be achieved while using AWS Elastic Beanstalk for an …" at bounding box center [773, 249] width 555 height 417
click at [1267, 474] on div "How can cost optimization be achieved while using AWS Elastic Beanstalk for an …" at bounding box center [774, 263] width 1072 height 450
click at [736, 424] on div "Enable Auto Scaling within the Elastic Beanstalk environment to adjust resource…" at bounding box center [774, 415] width 526 height 54
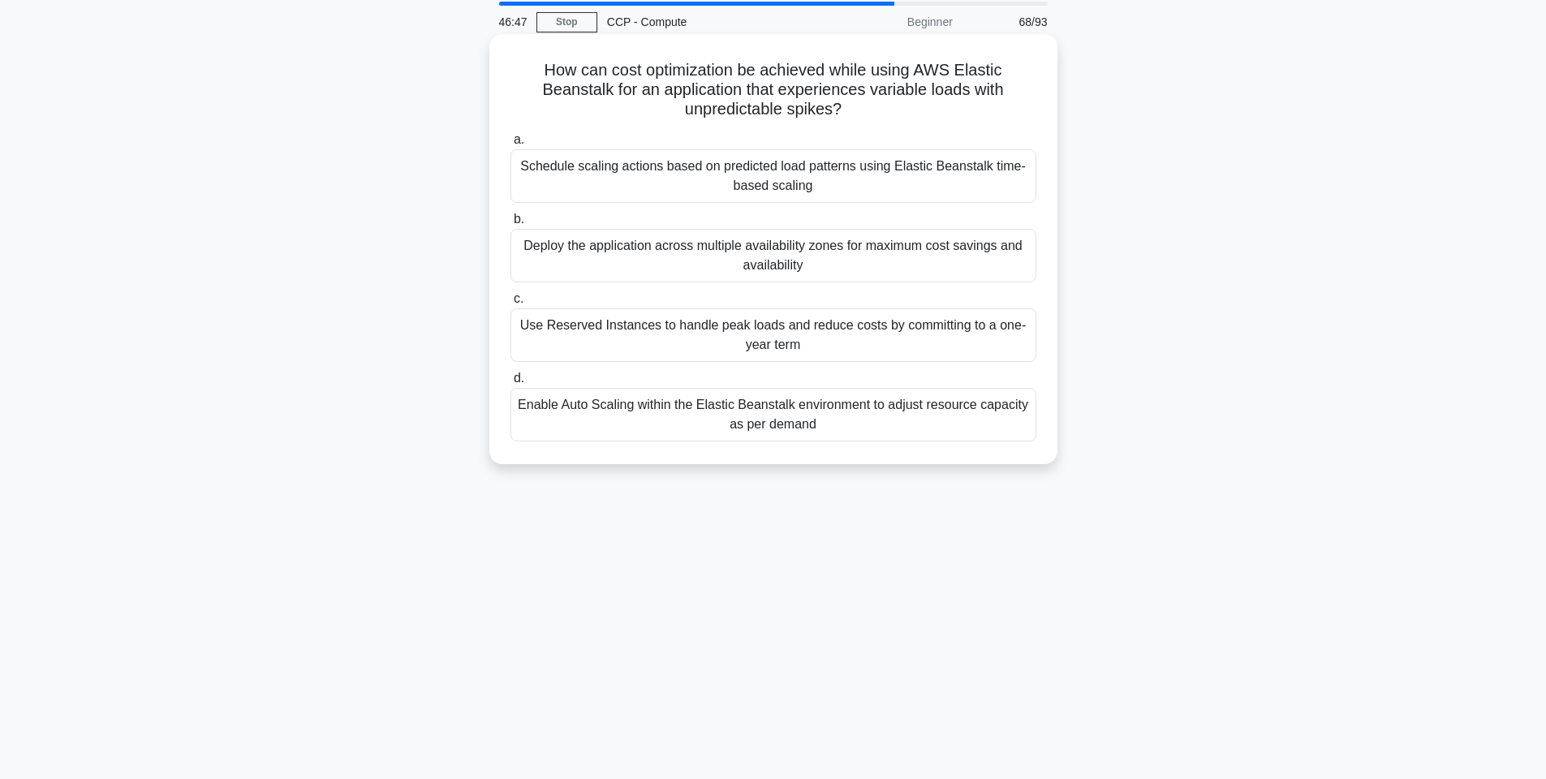
click at [511, 384] on input "d. Enable Auto Scaling within the Elastic Beanstalk environment to adjust resou…" at bounding box center [511, 378] width 0 height 11
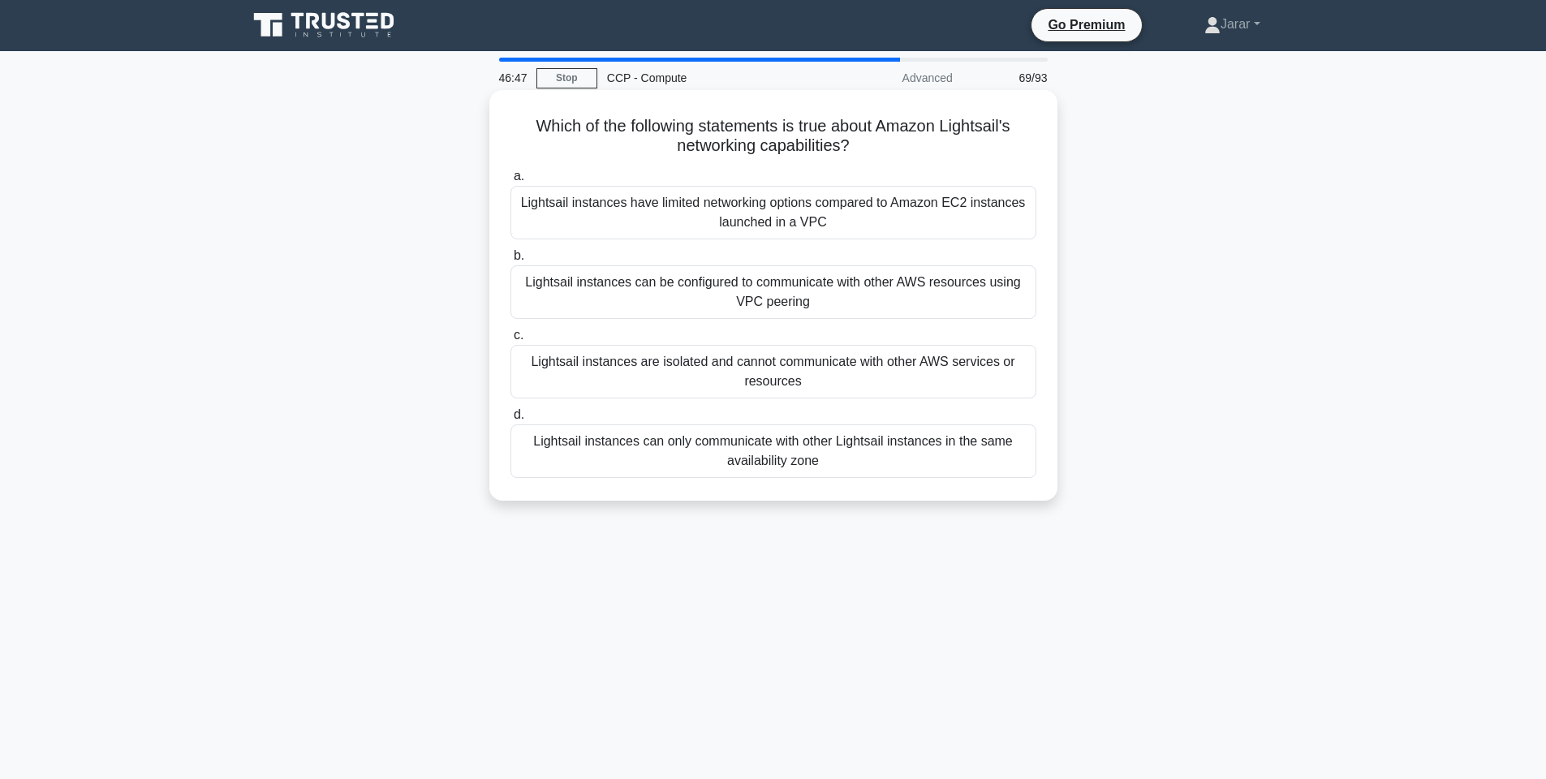
scroll to position [0, 0]
drag, startPoint x: 520, startPoint y: 122, endPoint x: 839, endPoint y: 464, distance: 468.1
click at [839, 464] on div "Which of the following statements is true about Amazon Lightsail's networking c…" at bounding box center [773, 296] width 555 height 398
click at [1308, 181] on div "Which of the following statements is true about Amazon Lightsail's networking c…" at bounding box center [774, 310] width 1072 height 430
click at [746, 208] on div "Lightsail instances have limited networking options compared to Amazon EC2 inst…" at bounding box center [774, 214] width 526 height 54
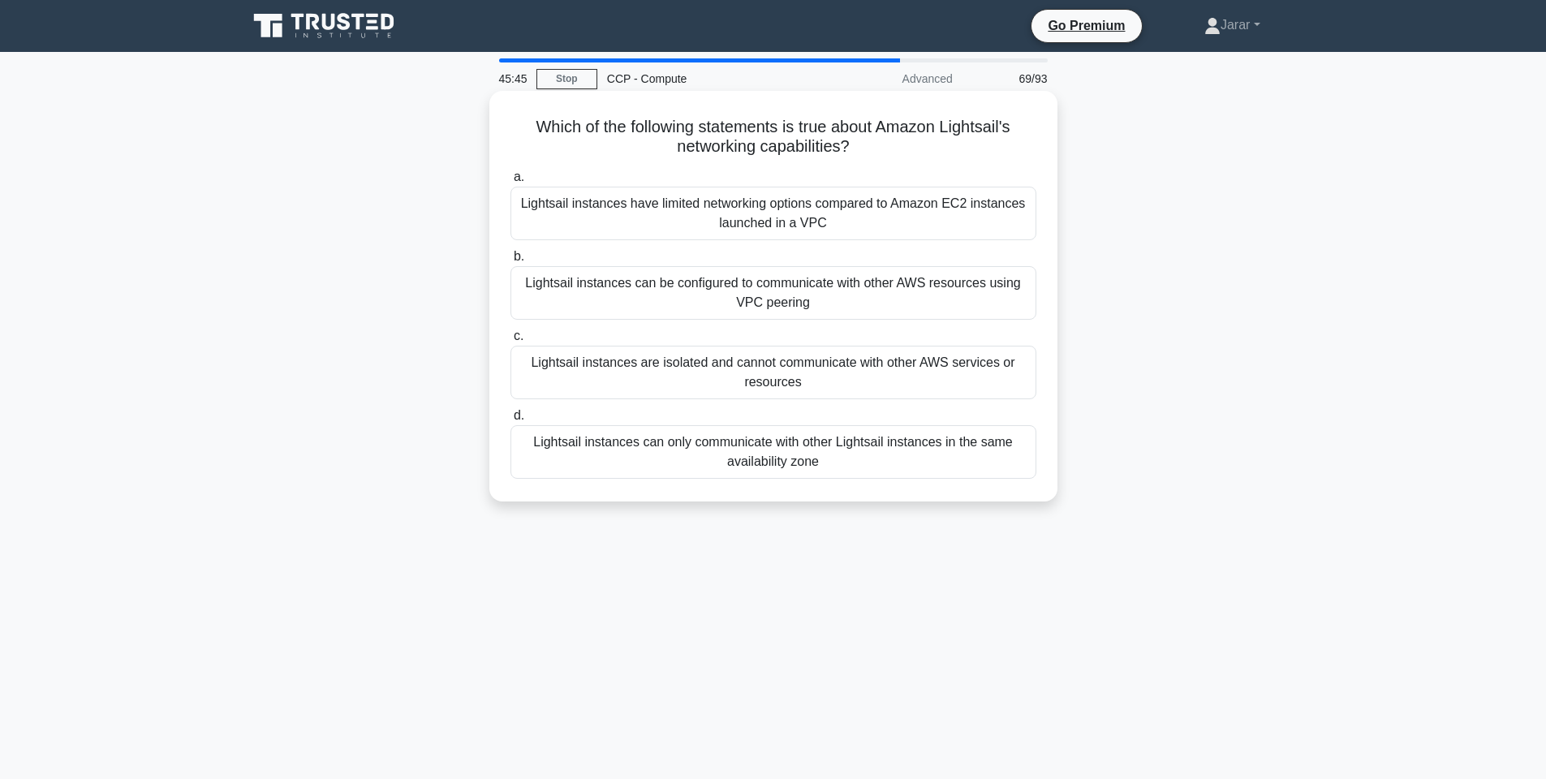
click at [511, 183] on input "a. Lightsail instances have limited networking options compared to Amazon EC2 i…" at bounding box center [511, 177] width 0 height 11
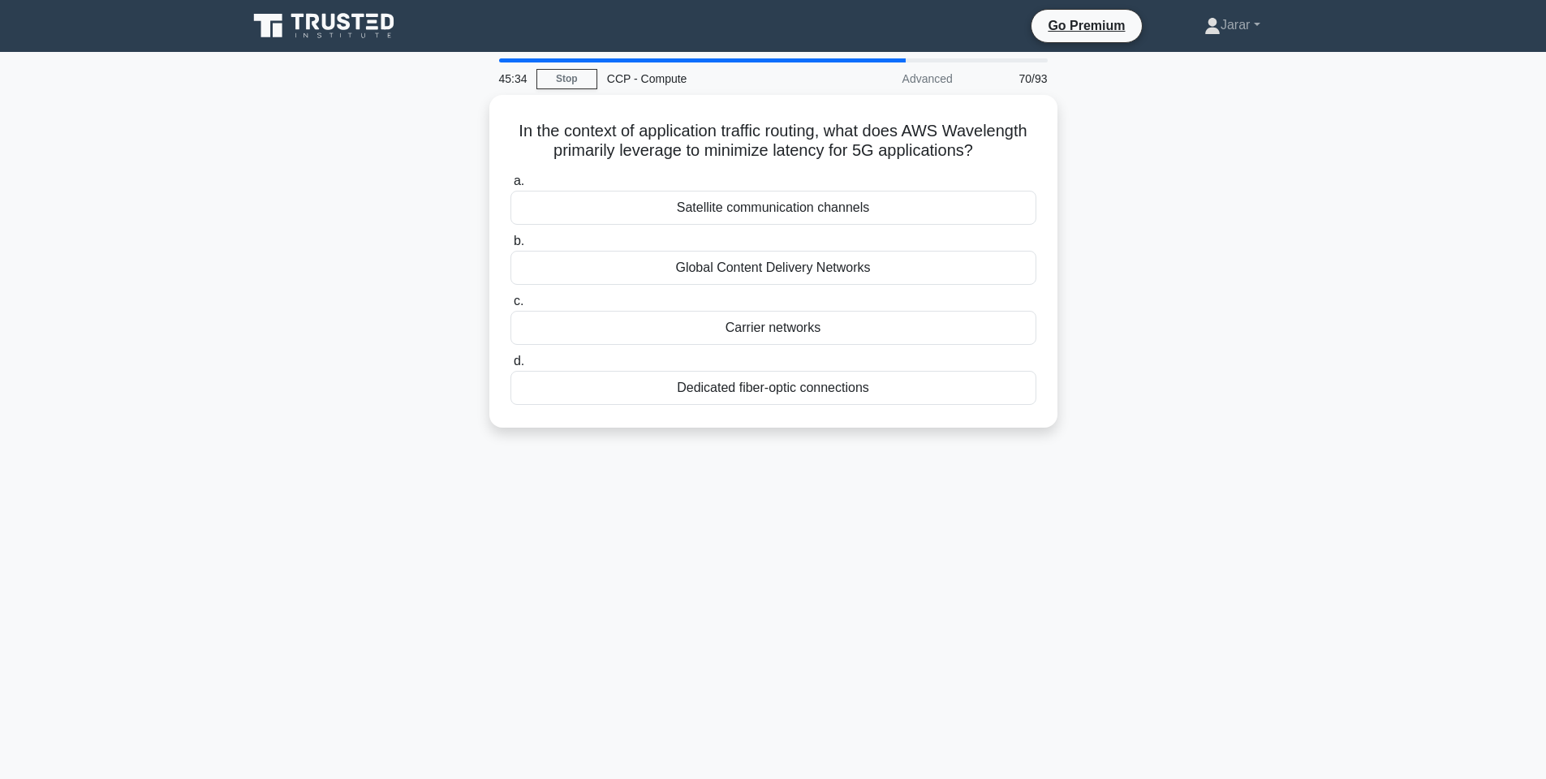
drag, startPoint x: 509, startPoint y: 121, endPoint x: 1011, endPoint y: 490, distance: 623.6
click at [1011, 490] on div "45:34 Stop CCP - Compute Advanced 70/93 In the context of application traffic r…" at bounding box center [774, 464] width 1072 height 812
click at [840, 327] on div "Carrier networks" at bounding box center [774, 324] width 526 height 34
click at [511, 303] on input "c. Carrier networks" at bounding box center [511, 297] width 0 height 11
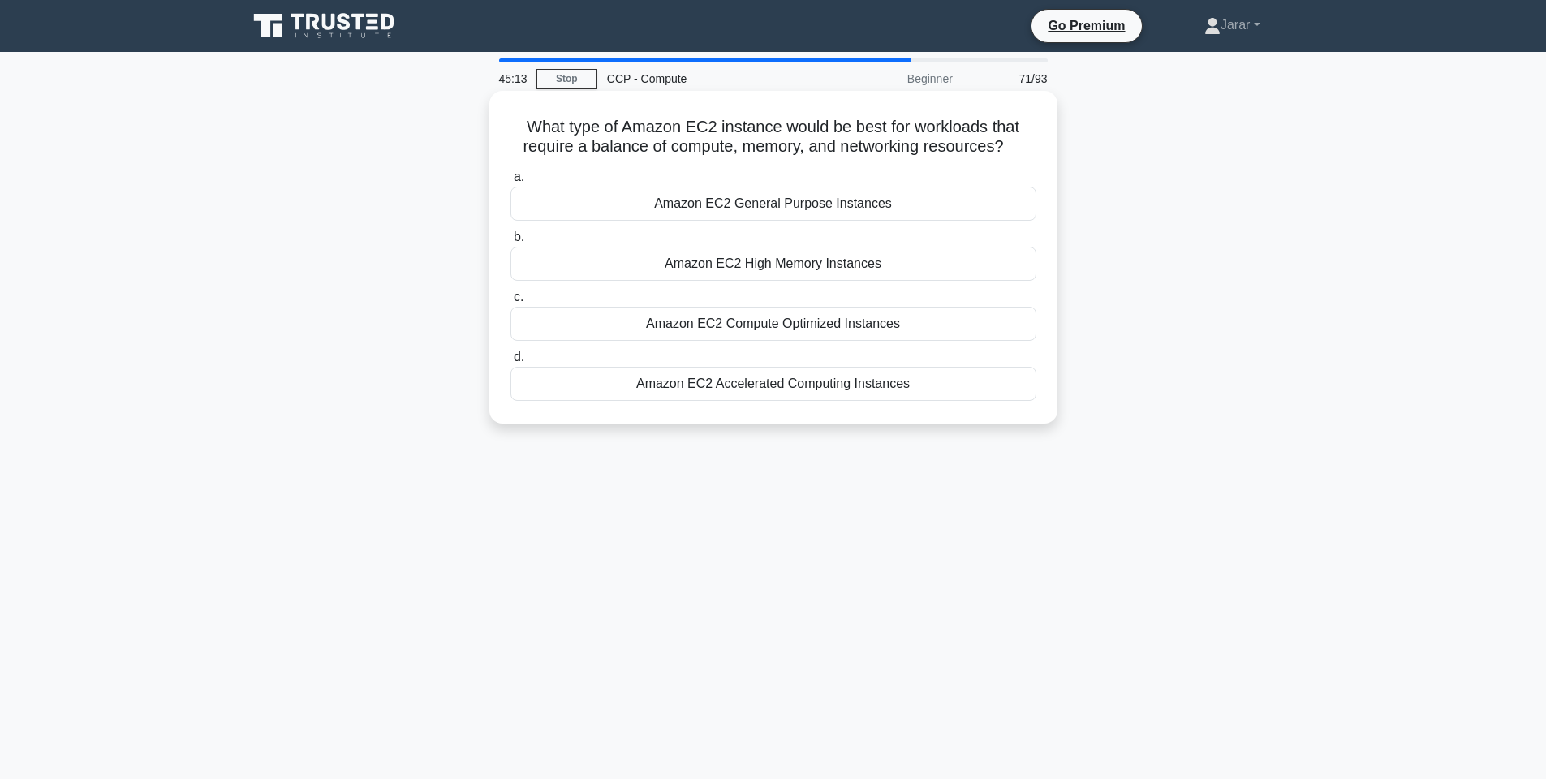
click at [807, 196] on div "Amazon EC2 General Purpose Instances" at bounding box center [774, 204] width 526 height 34
click at [511, 183] on input "a. Amazon EC2 General Purpose Instances" at bounding box center [511, 177] width 0 height 11
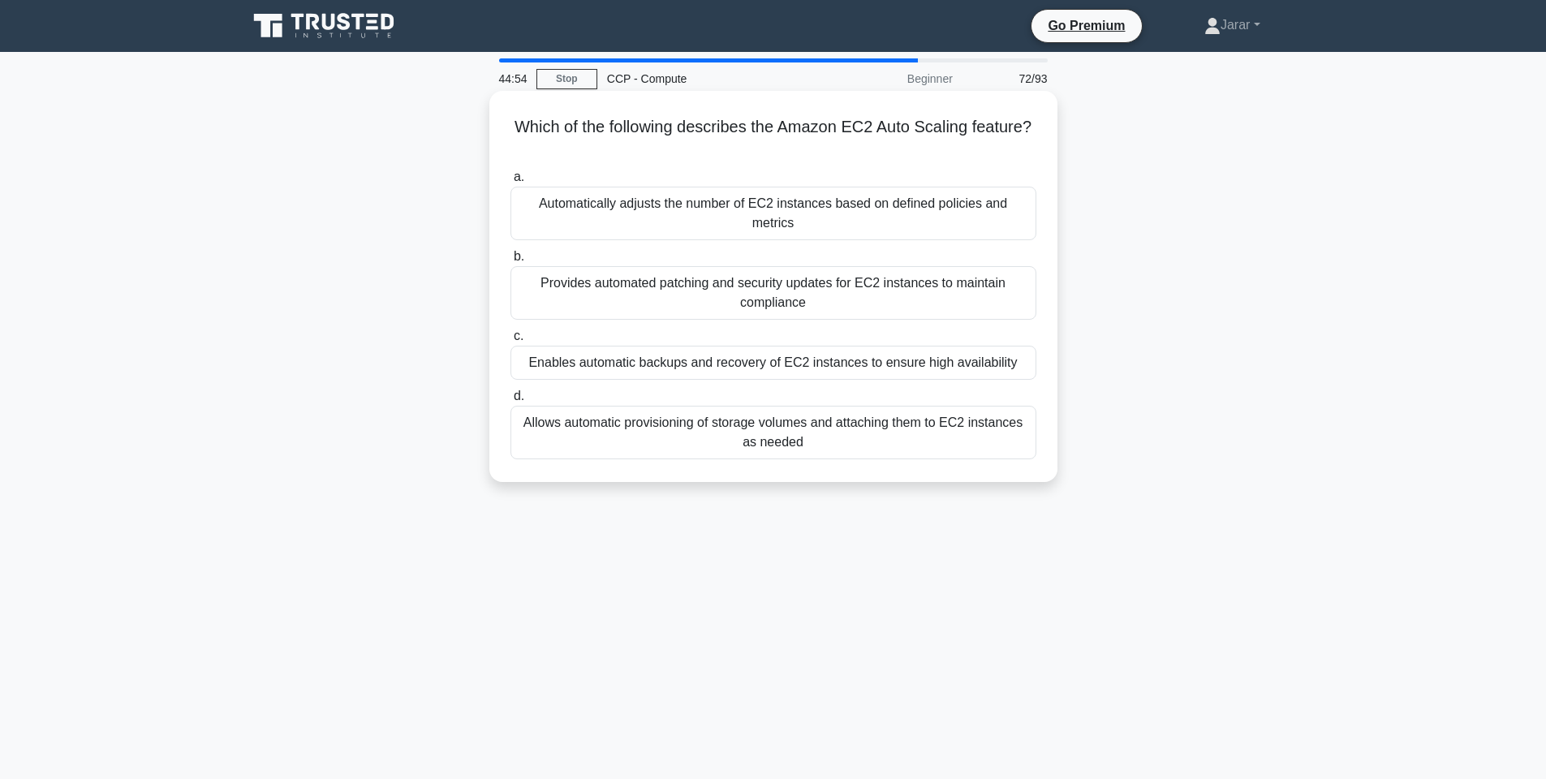
click at [811, 218] on div "Automatically adjusts the number of EC2 instances based on defined policies and…" at bounding box center [774, 214] width 526 height 54
click at [511, 183] on input "a. Automatically adjusts the number of EC2 instances based on defined policies …" at bounding box center [511, 177] width 0 height 11
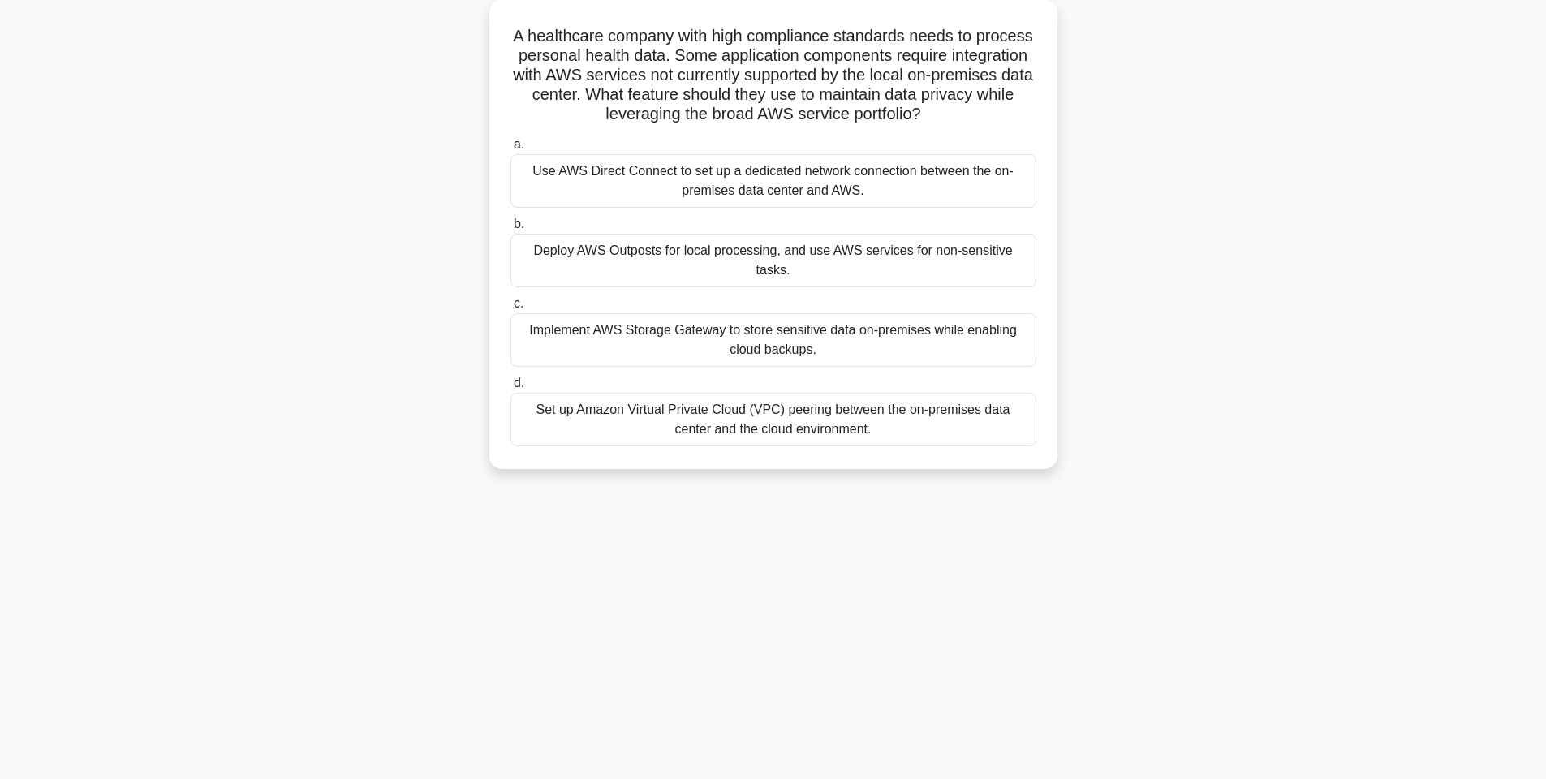
scroll to position [97, 0]
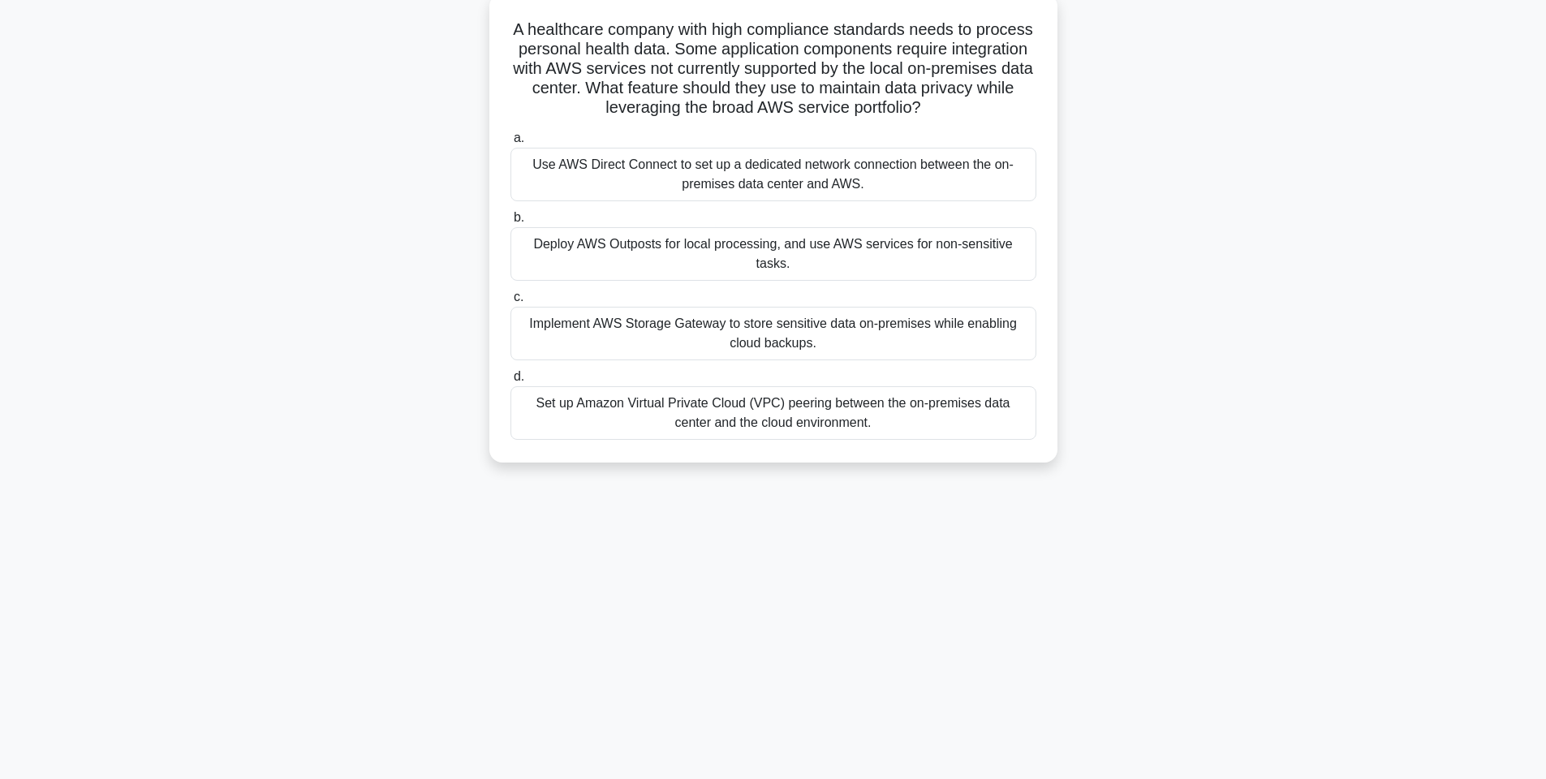
click at [709, 256] on div "Deploy AWS Outposts for local processing, and use AWS services for non-sensitiv…" at bounding box center [774, 254] width 526 height 54
click at [511, 223] on input "b. Deploy AWS Outposts for local processing, and use AWS services for non-sensi…" at bounding box center [511, 218] width 0 height 11
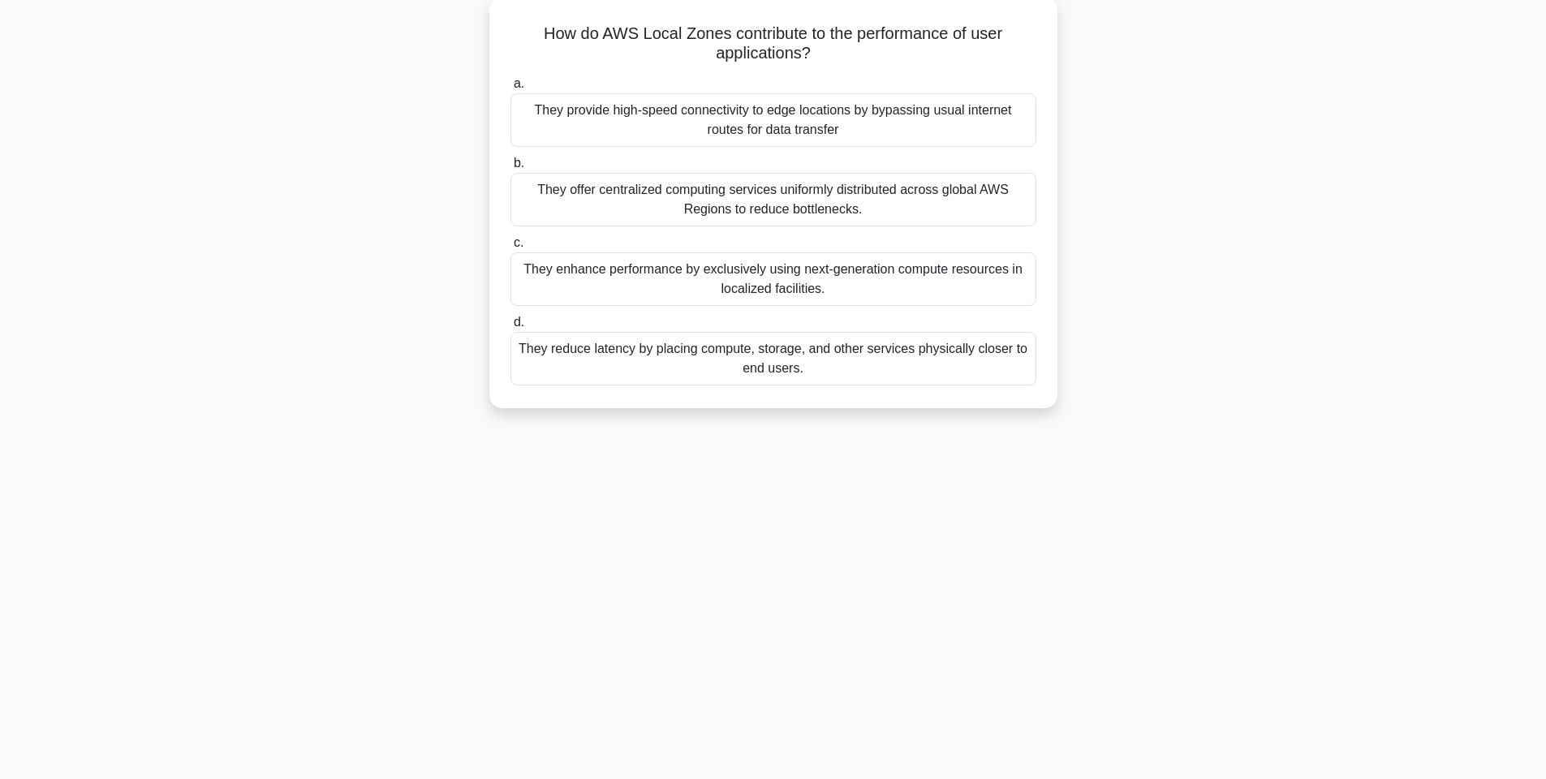
scroll to position [0, 0]
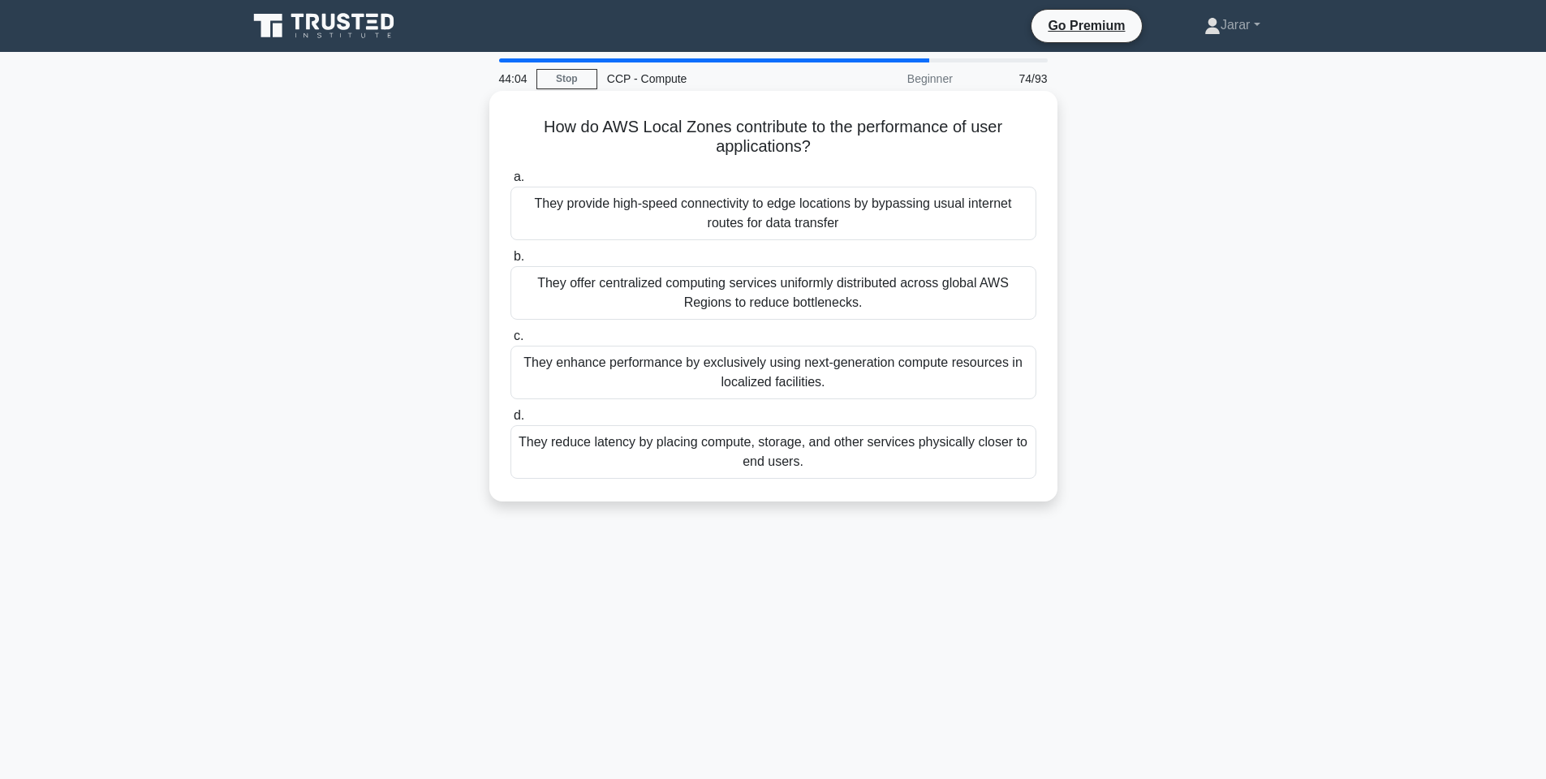
click at [717, 455] on div "They reduce latency by placing compute, storage, and other services physically …" at bounding box center [774, 452] width 526 height 54
click at [511, 421] on input "d. They reduce latency by placing compute, storage, and other services physical…" at bounding box center [511, 416] width 0 height 11
click at [693, 462] on div "Compute environments are automatically provisioned and scaled by AWS Batch, and…" at bounding box center [774, 452] width 526 height 54
click at [511, 421] on input "d. Compute environments are automatically provisioned and scaled by AWS Batch, …" at bounding box center [511, 416] width 0 height 11
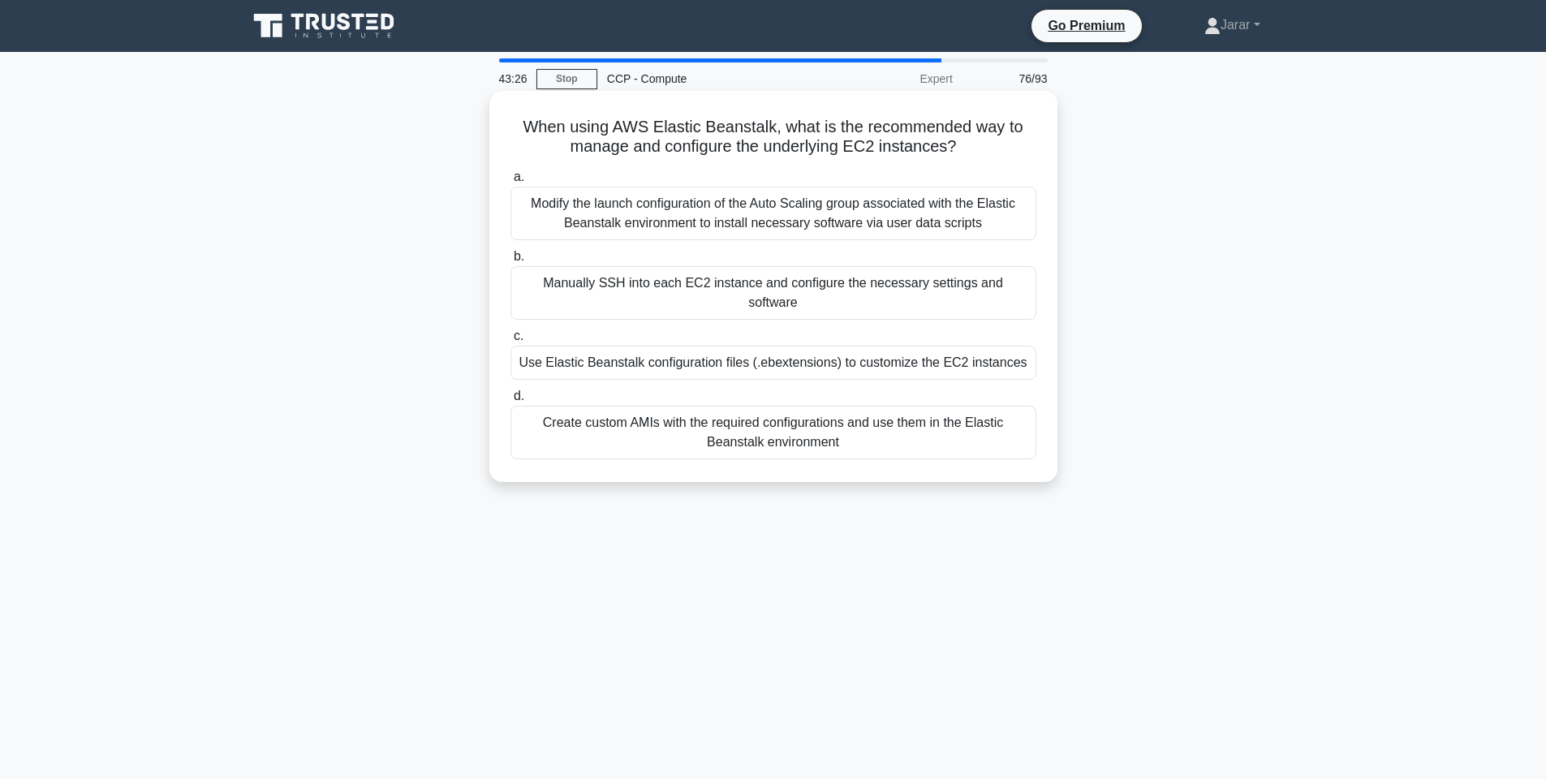
drag, startPoint x: 511, startPoint y: 114, endPoint x: 1033, endPoint y: 446, distance: 618.6
click at [1033, 446] on div "When using AWS Elastic Beanstalk, what is the recommended way to manage and con…" at bounding box center [773, 286] width 555 height 378
click at [1199, 250] on div "When using AWS Elastic Beanstalk, what is the recommended way to manage and con…" at bounding box center [774, 300] width 1072 height 411
click at [675, 361] on div "Use Elastic Beanstalk configuration files (.ebextensions) to customize the EC2 …" at bounding box center [774, 363] width 526 height 34
click at [511, 342] on input "c. Use Elastic Beanstalk configuration files (.ebextensions) to customize the E…" at bounding box center [511, 336] width 0 height 11
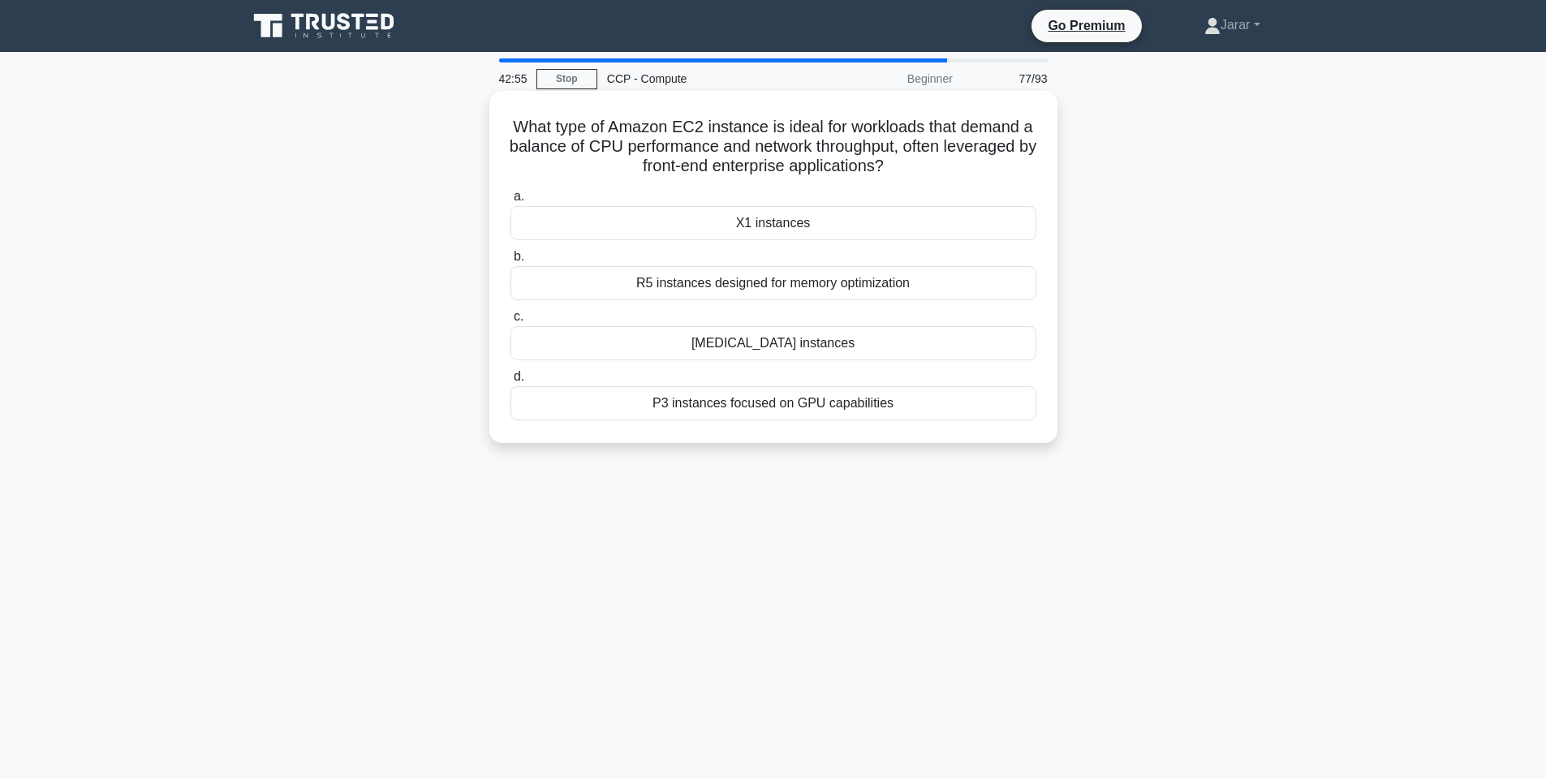
drag, startPoint x: 494, startPoint y: 119, endPoint x: 918, endPoint y: 399, distance: 507.9
click at [918, 399] on div "What type of Amazon EC2 instance is ideal for workloads that demand a balance o…" at bounding box center [774, 267] width 568 height 352
click at [1171, 415] on div "What type of Amazon EC2 instance is ideal for workloads that demand a balance o…" at bounding box center [774, 281] width 1072 height 372
click at [805, 335] on div "T3 instances" at bounding box center [774, 343] width 526 height 34
click at [511, 322] on input "c. T3 instances" at bounding box center [511, 317] width 0 height 11
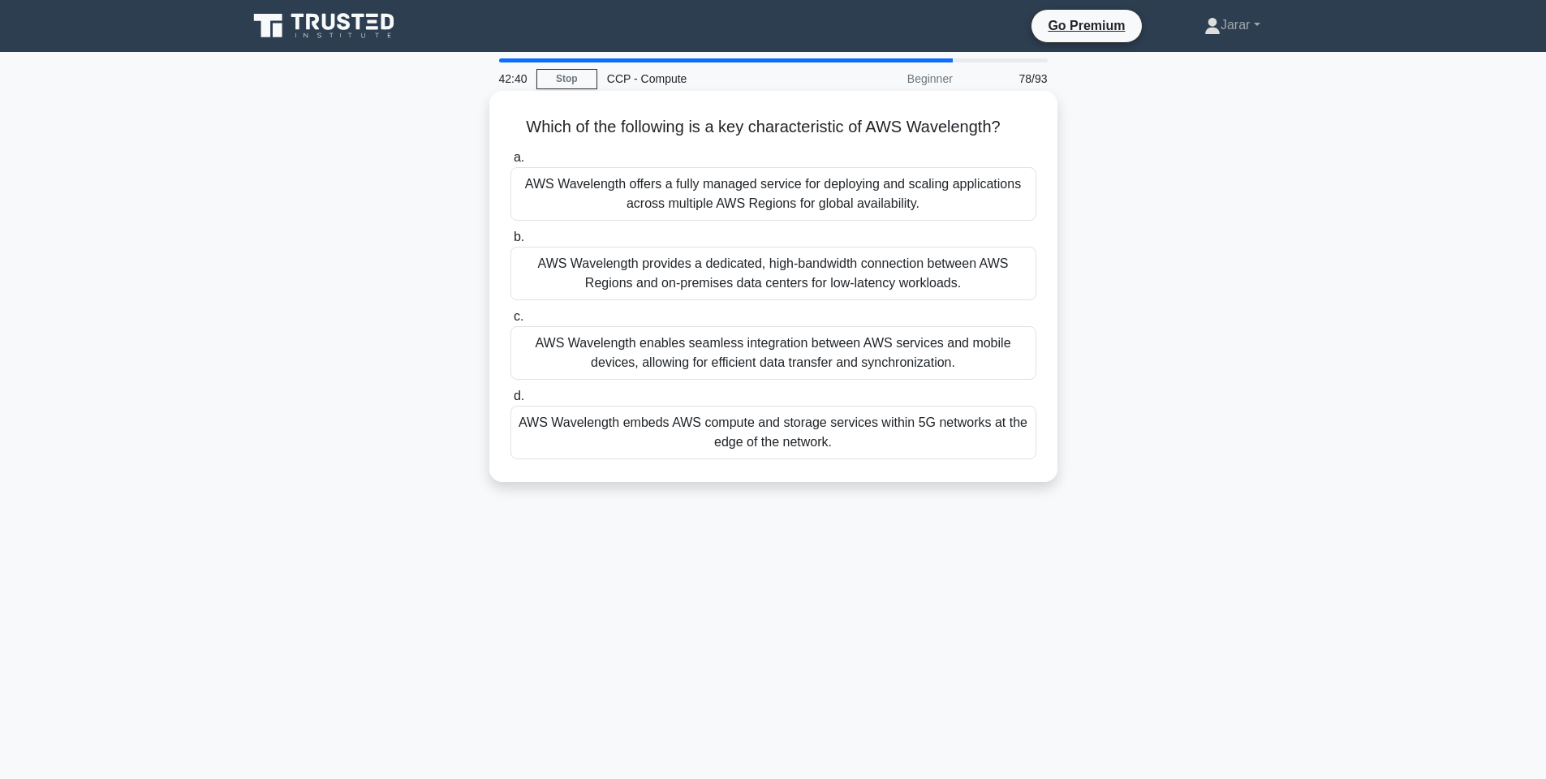
drag, startPoint x: 504, startPoint y: 113, endPoint x: 898, endPoint y: 446, distance: 516.1
click at [898, 446] on div "Which of the following is a key characteristic of AWS Wavelength? .spinner_0XTQ…" at bounding box center [773, 286] width 555 height 378
click at [819, 424] on div "AWS Wavelength embeds AWS compute and storage services within 5G networks at th…" at bounding box center [774, 433] width 526 height 54
click at [511, 402] on input "d. AWS Wavelength embeds AWS compute and storage services within 5G networks at…" at bounding box center [511, 396] width 0 height 11
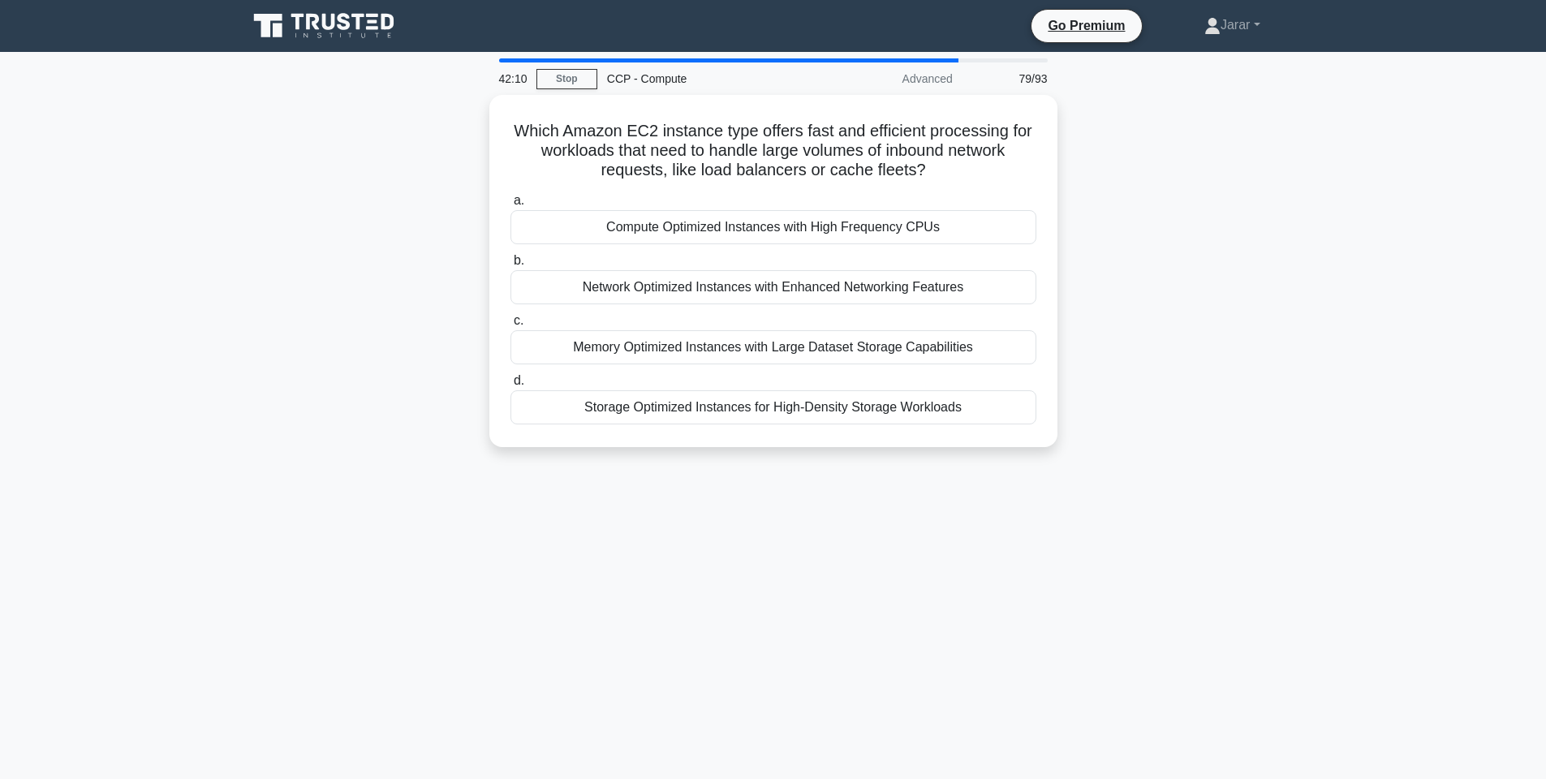
drag, startPoint x: 507, startPoint y: 117, endPoint x: 1061, endPoint y: 406, distance: 625.3
click at [1061, 406] on div "Which Amazon EC2 instance type offers fast and efficient processing for workloa…" at bounding box center [774, 281] width 1072 height 372
click at [645, 279] on div "Network Optimized Instances with Enhanced Networking Features" at bounding box center [774, 283] width 526 height 34
click at [511, 262] on input "b. Network Optimized Instances with Enhanced Networking Features" at bounding box center [511, 257] width 0 height 11
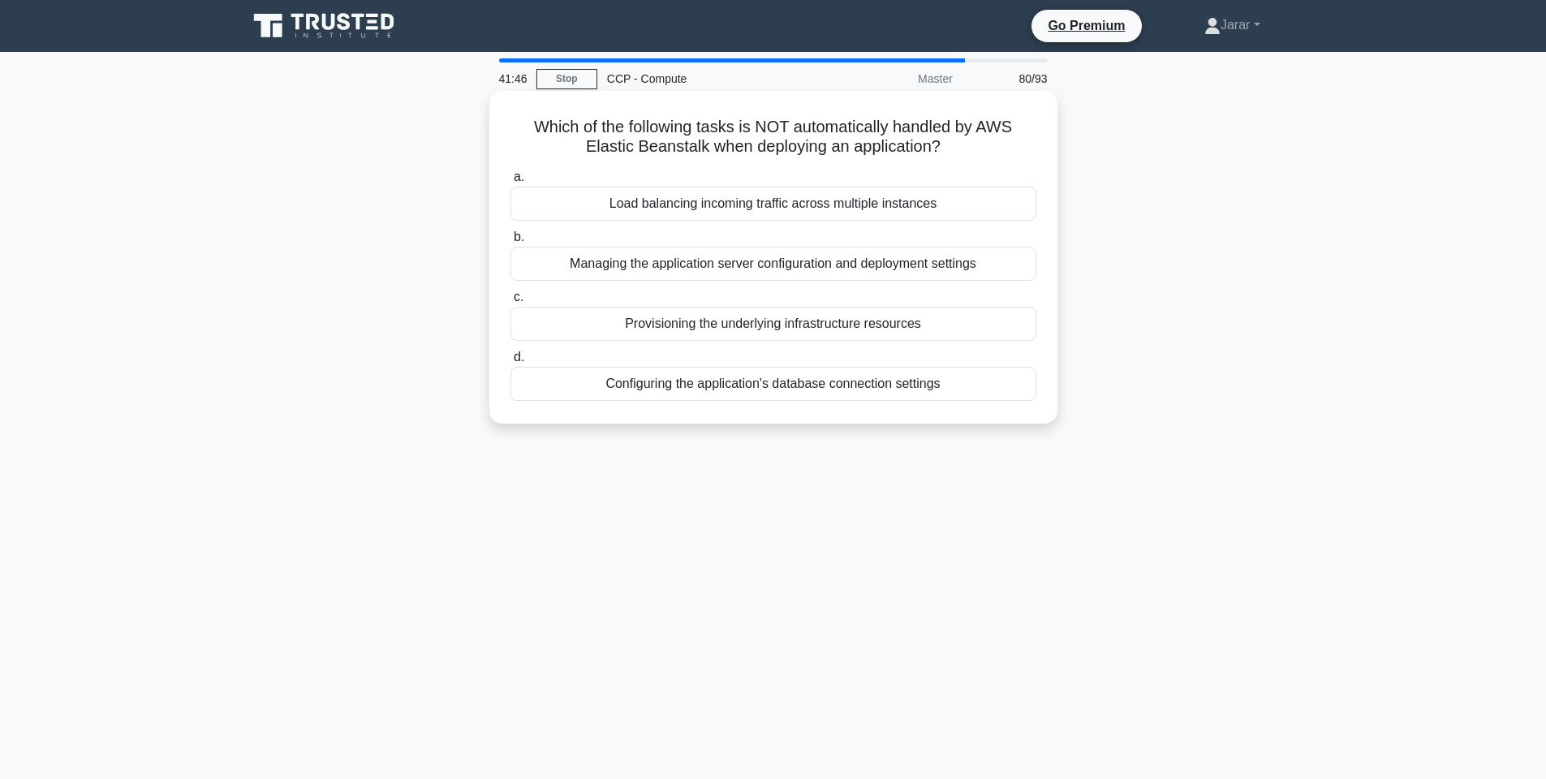
click at [800, 387] on div "Configuring the application's database connection settings" at bounding box center [774, 384] width 526 height 34
click at [511, 363] on input "d. Configuring the application's database connection settings" at bounding box center [511, 357] width 0 height 11
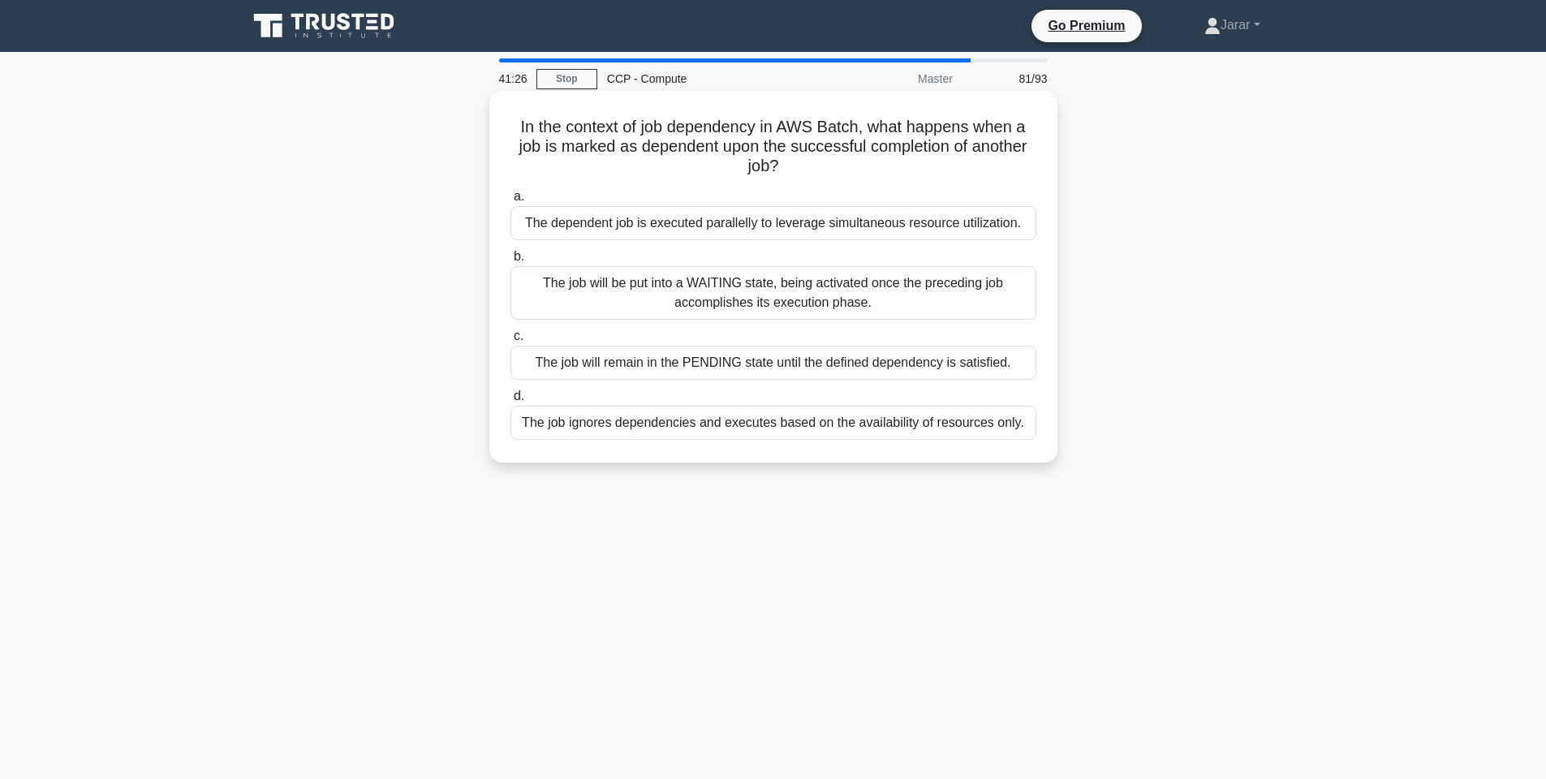
drag, startPoint x: 509, startPoint y: 120, endPoint x: 1027, endPoint y: 430, distance: 603.7
click at [1027, 430] on div "In the context of job dependency in AWS Batch, what happens when a job is marke…" at bounding box center [773, 276] width 555 height 359
click at [759, 356] on div "The job will remain in the PENDING state until the defined dependency is satisf…" at bounding box center [774, 363] width 526 height 34
click at [511, 342] on input "c. The job will remain in the PENDING state until the defined dependency is sat…" at bounding box center [511, 336] width 0 height 11
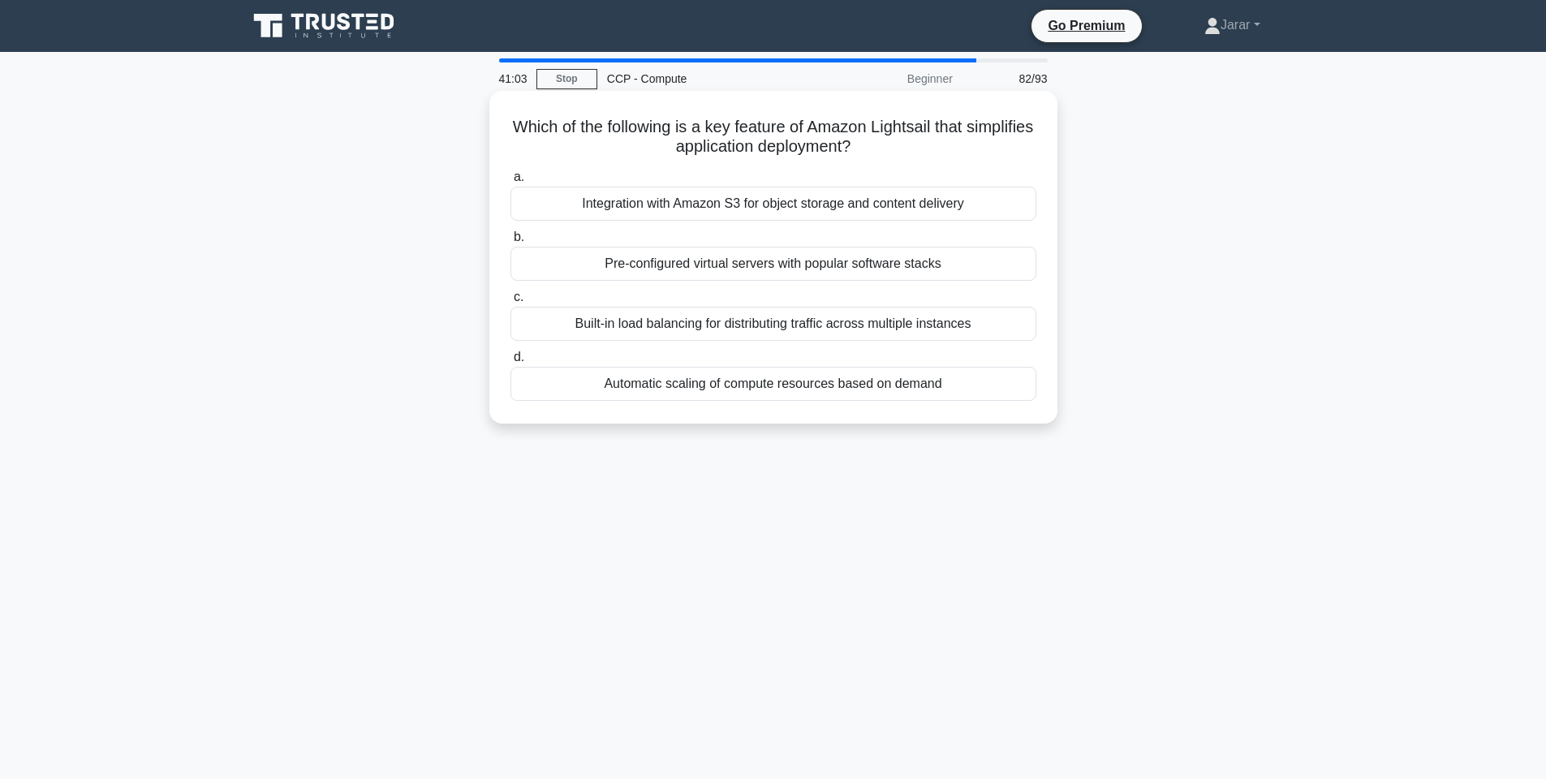
drag, startPoint x: 515, startPoint y: 123, endPoint x: 978, endPoint y: 394, distance: 537.0
click at [978, 394] on div "Which of the following is a key feature of Amazon Lightsail that simplifies app…" at bounding box center [773, 257] width 555 height 320
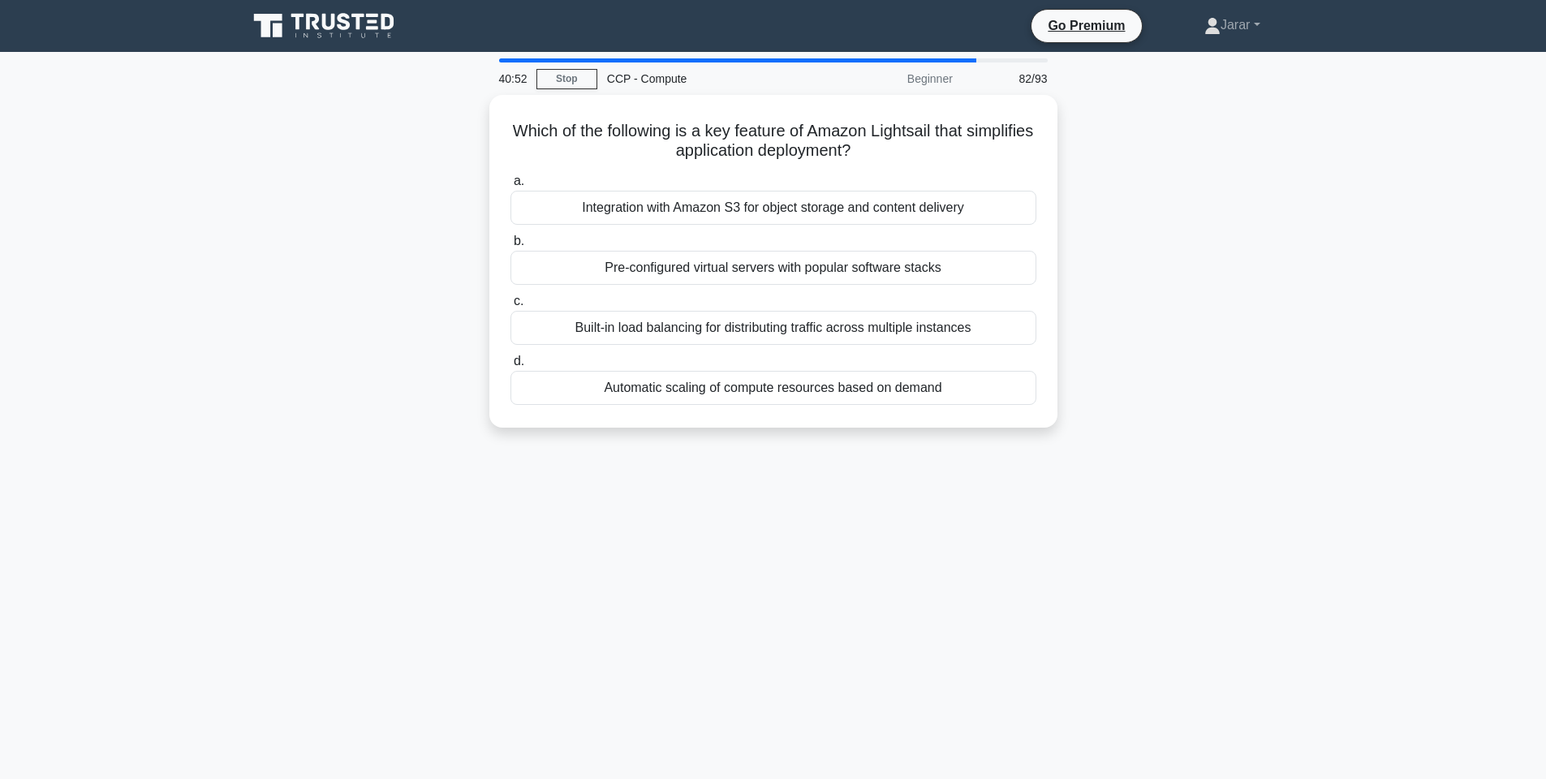
click at [1285, 322] on div "Which of the following is a key feature of Amazon Lightsail that simplifies app…" at bounding box center [774, 271] width 1072 height 352
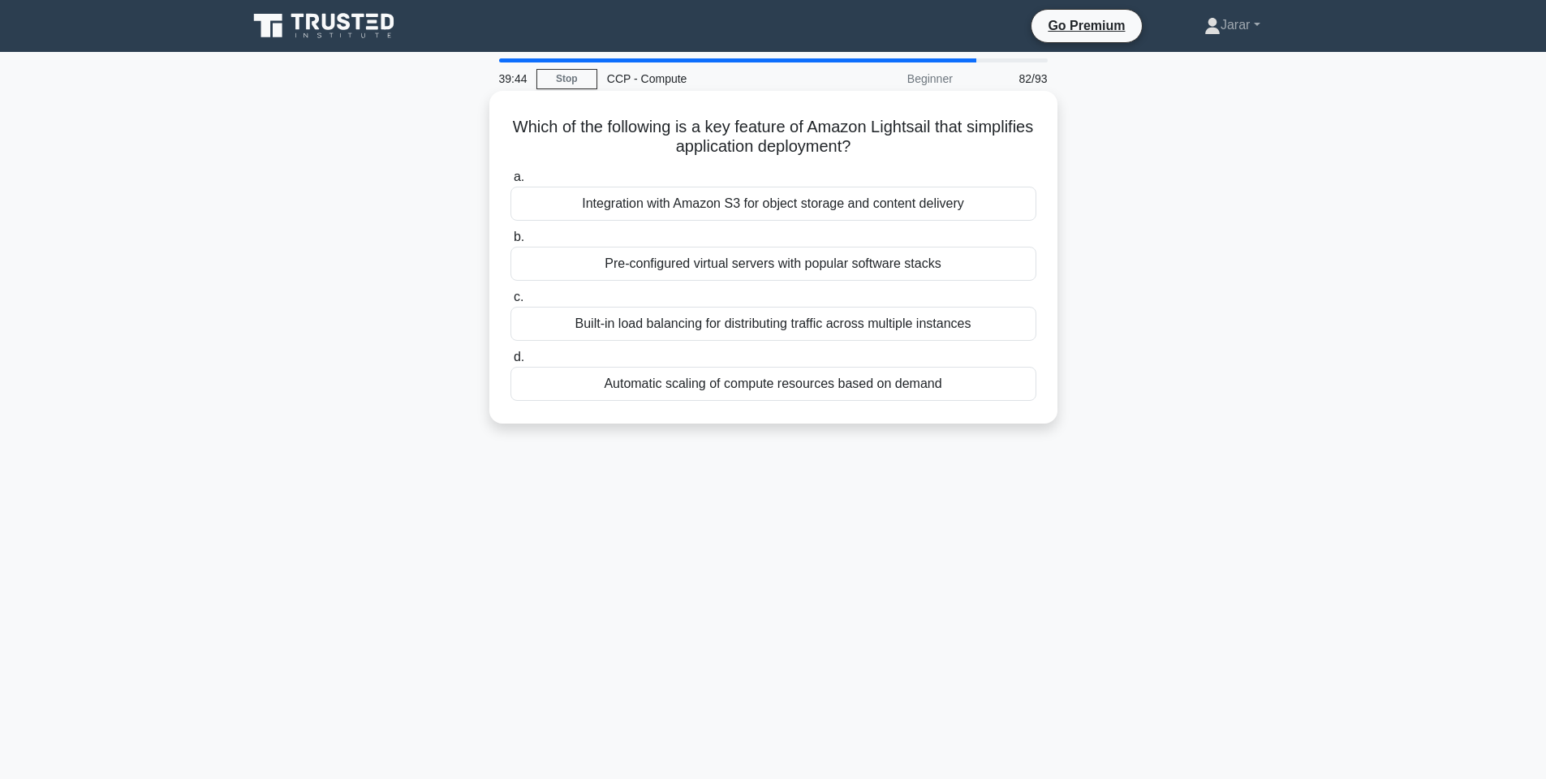
click at [709, 265] on div "Pre-configured virtual servers with popular software stacks" at bounding box center [774, 264] width 526 height 34
click at [511, 243] on input "b. Pre-configured virtual servers with popular software stacks" at bounding box center [511, 237] width 0 height 11
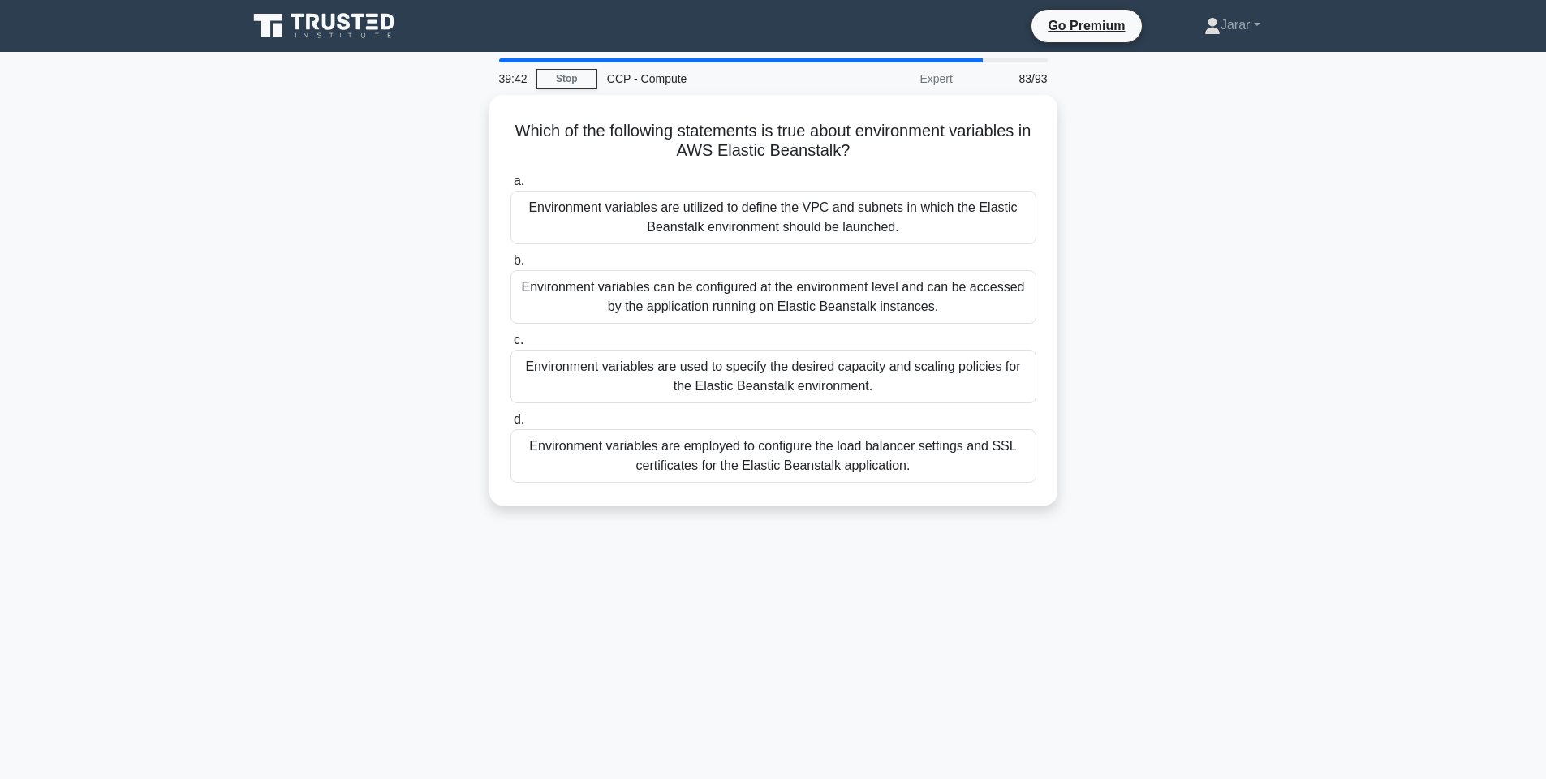
drag, startPoint x: 512, startPoint y: 119, endPoint x: 1059, endPoint y: 512, distance: 673.4
click at [1059, 512] on div "Which of the following statements is true about environment variables in AWS El…" at bounding box center [774, 310] width 1072 height 430
click at [1300, 408] on div "Which of the following statements is true about environment variables in AWS El…" at bounding box center [774, 310] width 1072 height 430
click at [838, 291] on div "Environment variables can be configured at the environment level and can be acc…" at bounding box center [774, 293] width 526 height 54
click at [511, 262] on input "b. Environment variables can be configured at the environment level and can be …" at bounding box center [511, 257] width 0 height 11
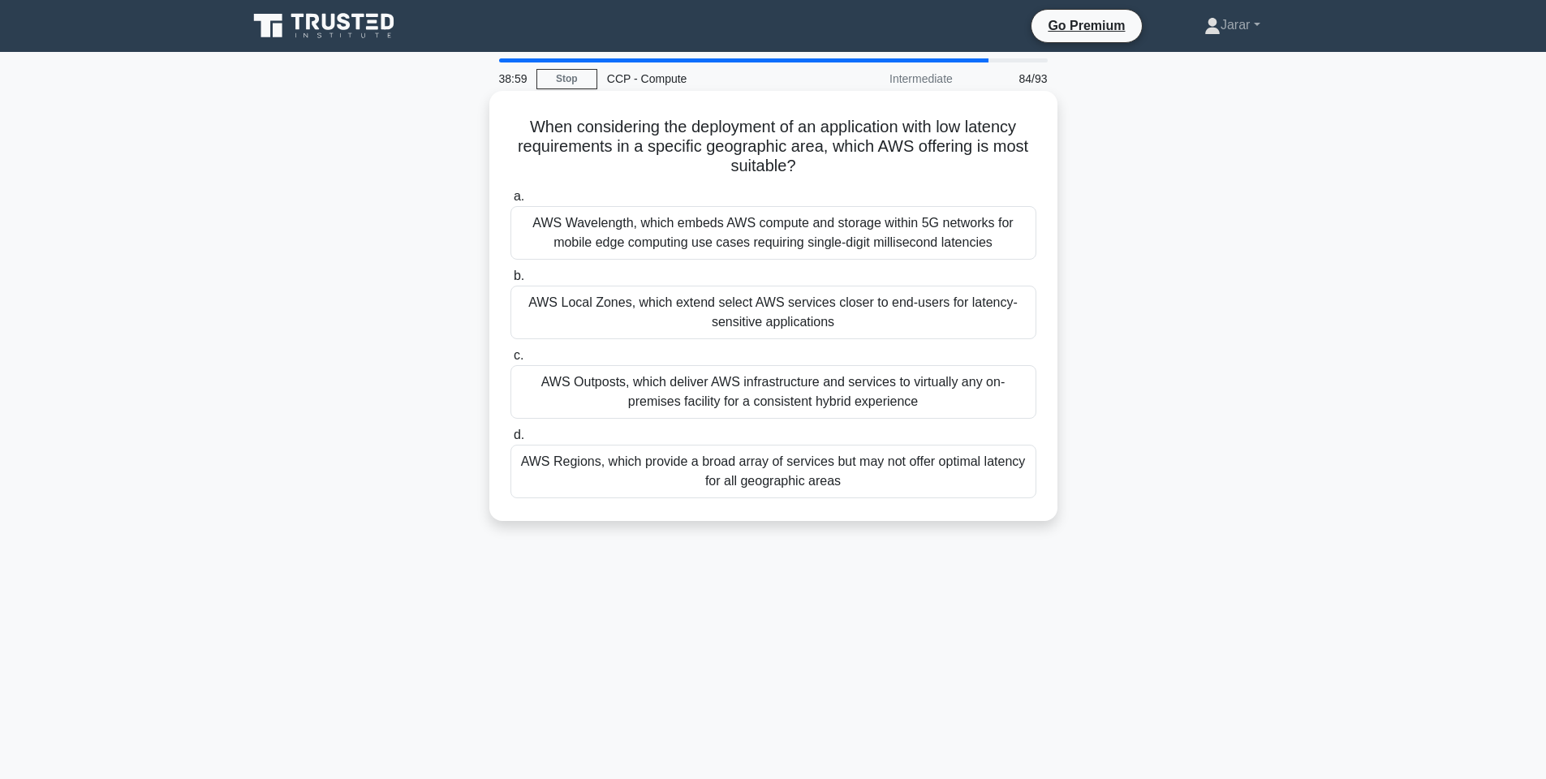
click at [660, 321] on div "AWS Local Zones, which extend select AWS services closer to end-users for laten…" at bounding box center [774, 313] width 526 height 54
click at [511, 282] on input "b. AWS Local Zones, which extend select AWS services closer to end-users for la…" at bounding box center [511, 276] width 0 height 11
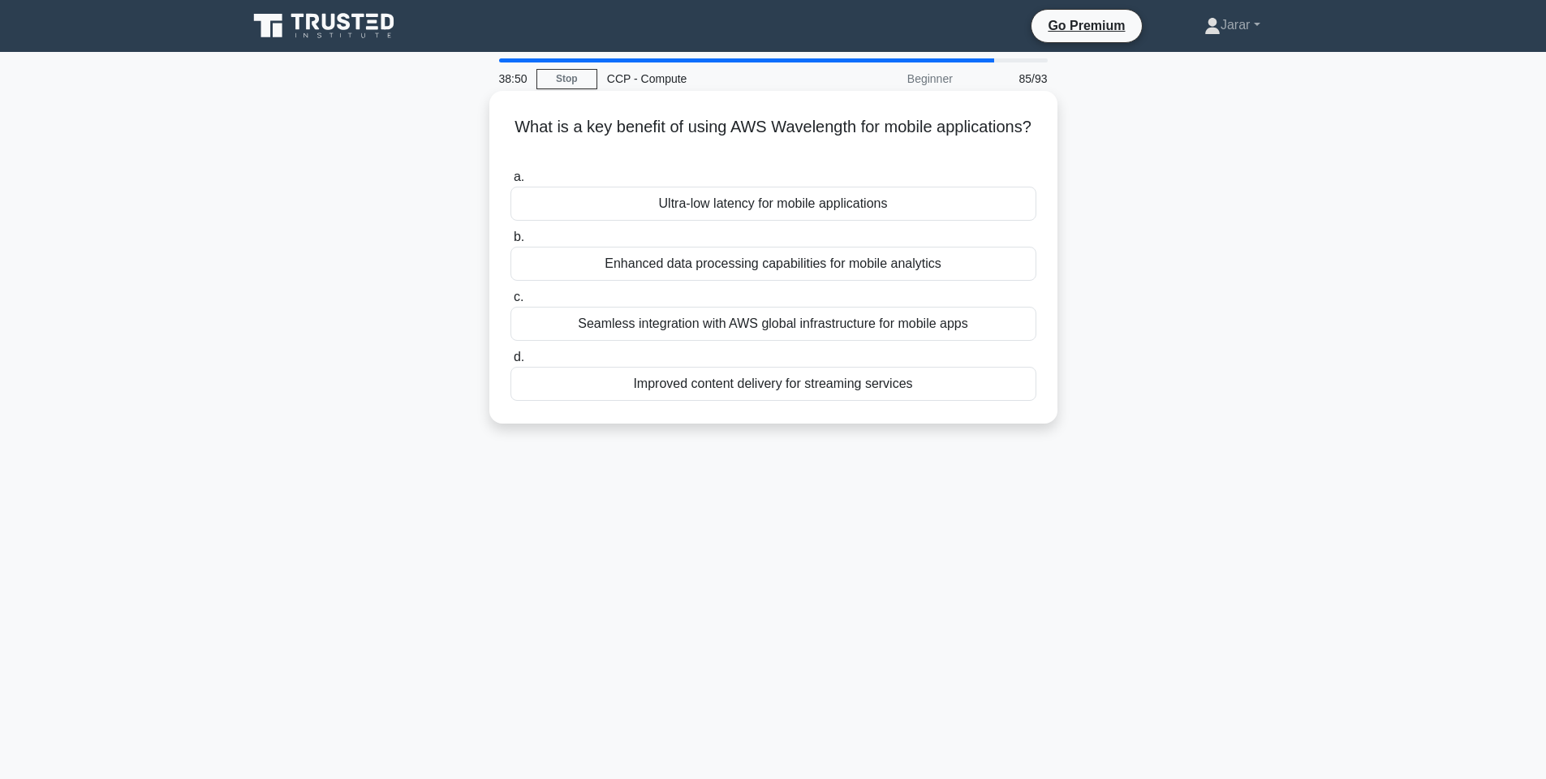
click at [773, 203] on div "Ultra-low latency for mobile applications" at bounding box center [774, 204] width 526 height 34
click at [511, 183] on input "a. Ultra-low latency for mobile applications" at bounding box center [511, 177] width 0 height 11
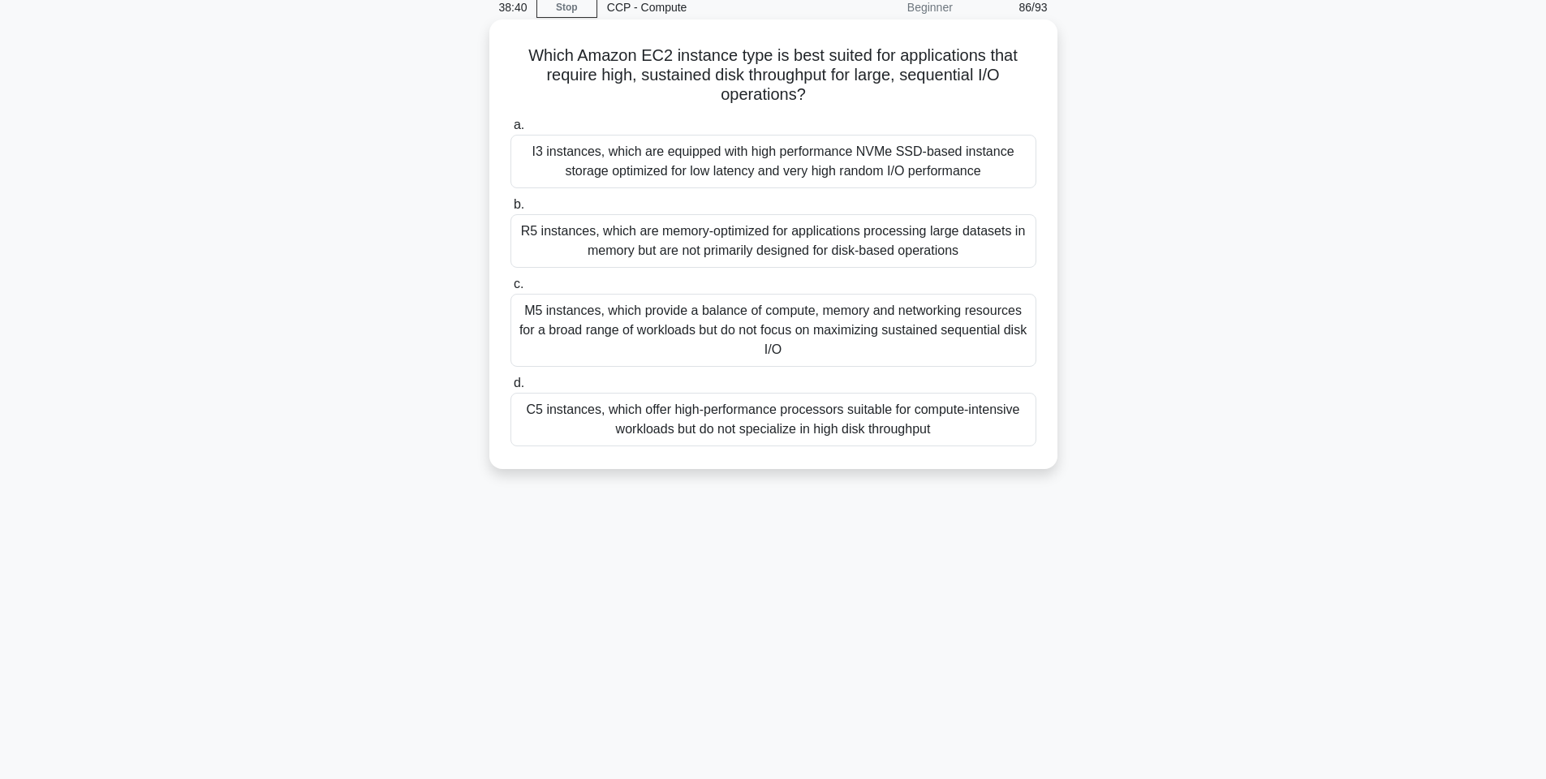
scroll to position [97, 0]
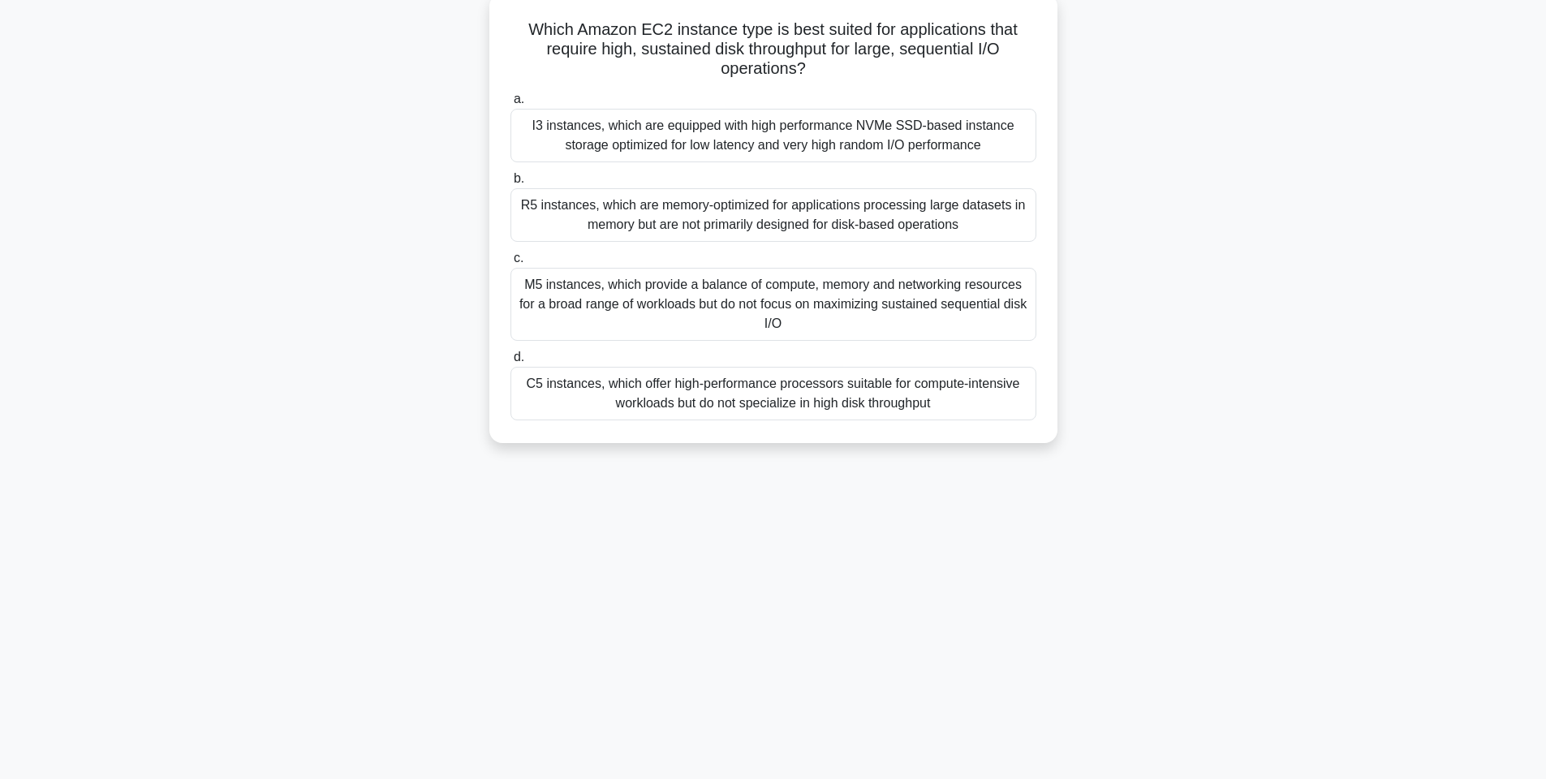
click at [733, 142] on div "I3 instances, which are equipped with high performance NVMe SSD-based instance …" at bounding box center [774, 136] width 526 height 54
click at [511, 105] on input "a. I3 instances, which are equipped with high performance NVMe SSD-based instan…" at bounding box center [511, 99] width 0 height 11
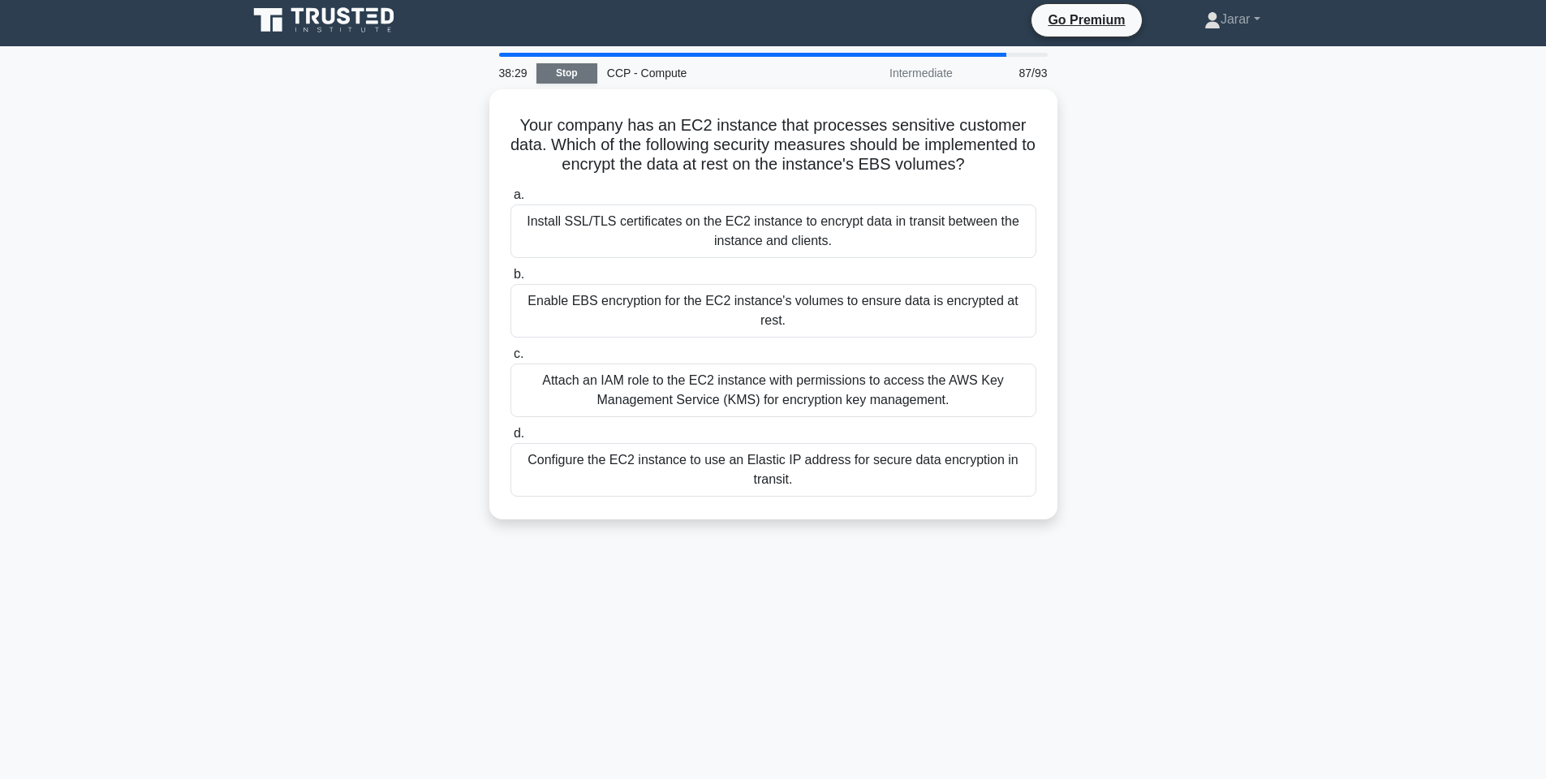
scroll to position [0, 0]
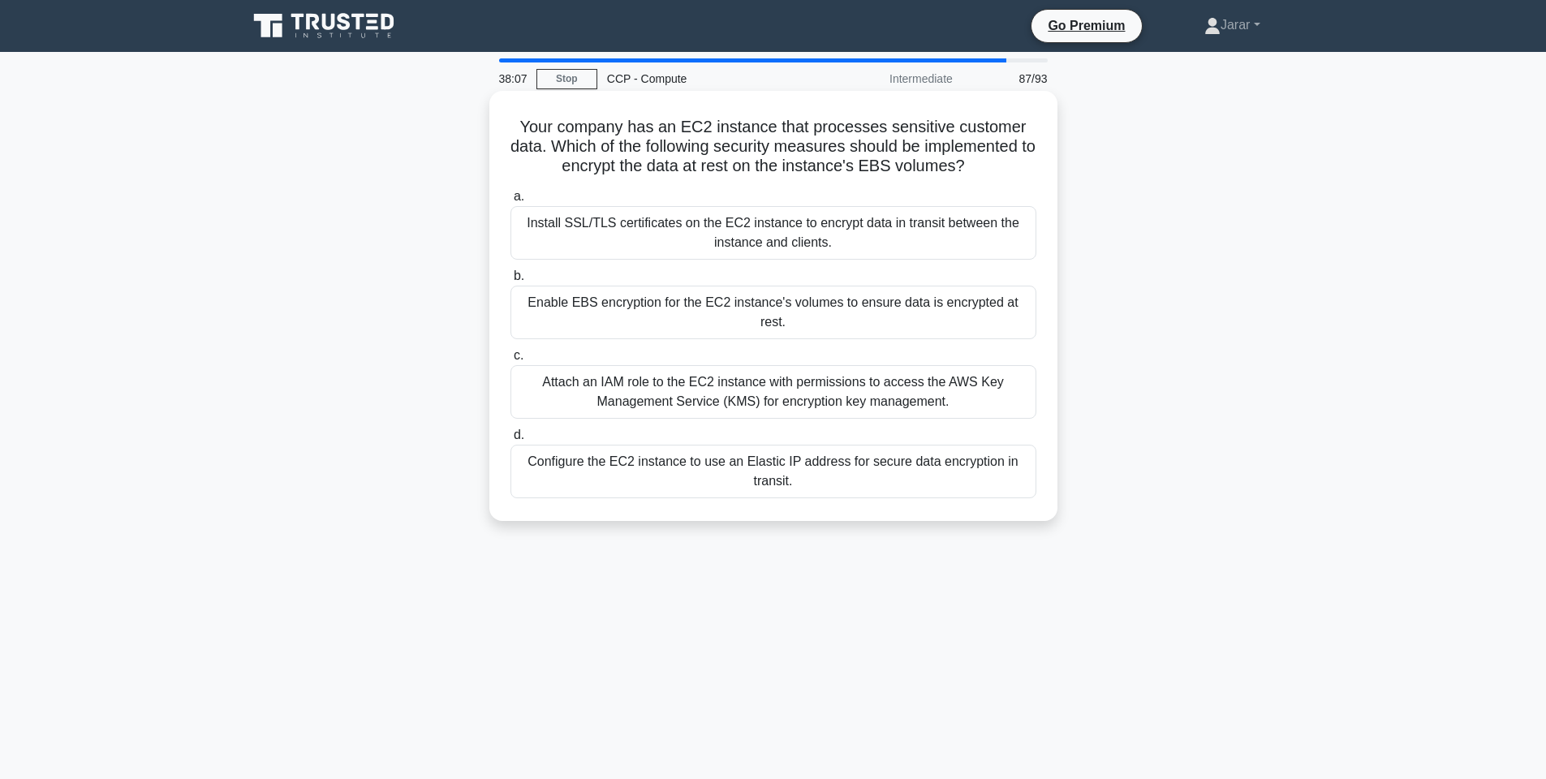
drag, startPoint x: 508, startPoint y: 122, endPoint x: 886, endPoint y: 479, distance: 520.3
click at [886, 479] on div "Your company has an EC2 instance that processes sensitive customer data. Which …" at bounding box center [773, 305] width 555 height 417
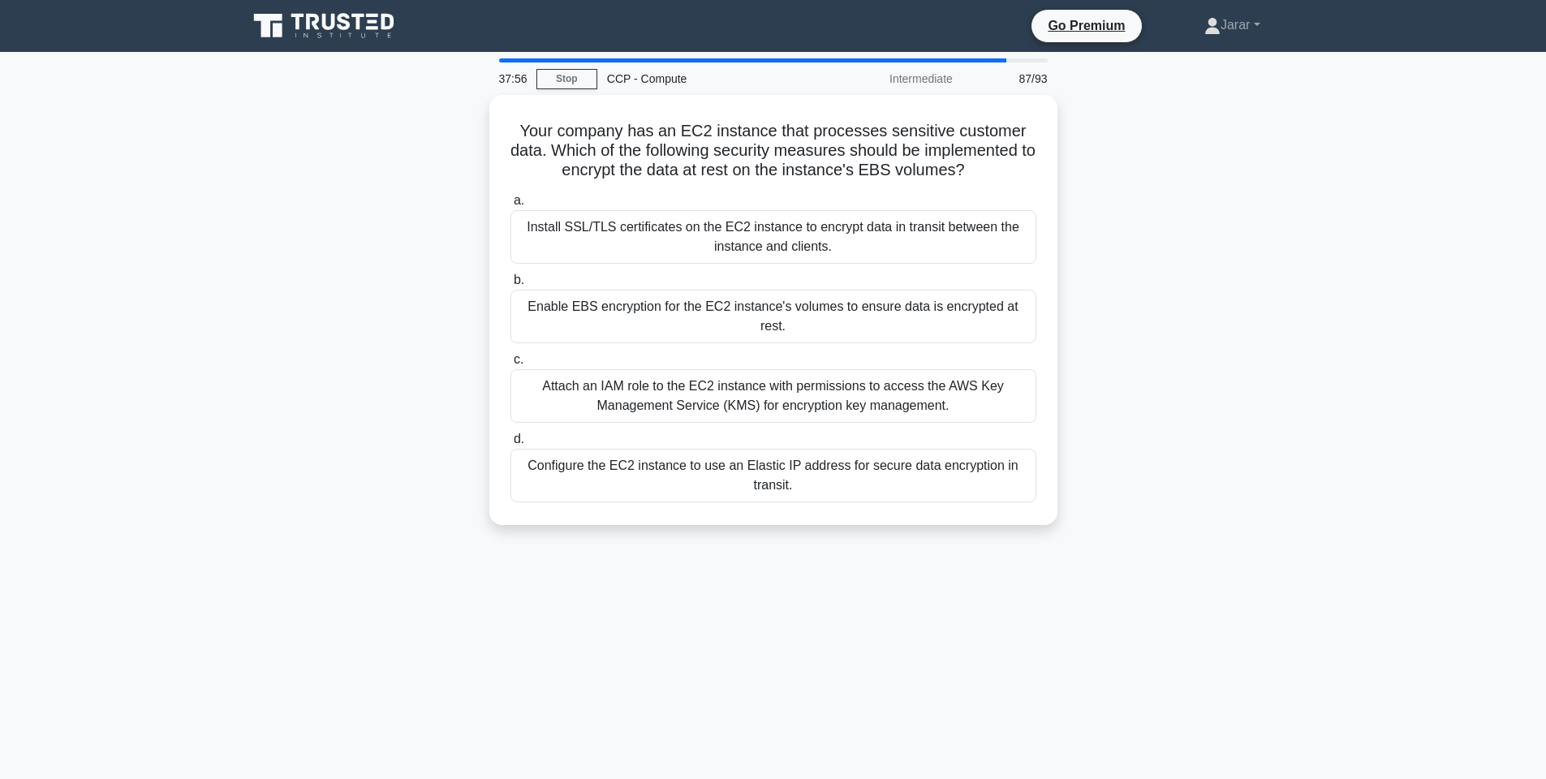
click at [1302, 433] on div "Your company has an EC2 instance that processes sensitive customer data. Which …" at bounding box center [774, 320] width 1072 height 450
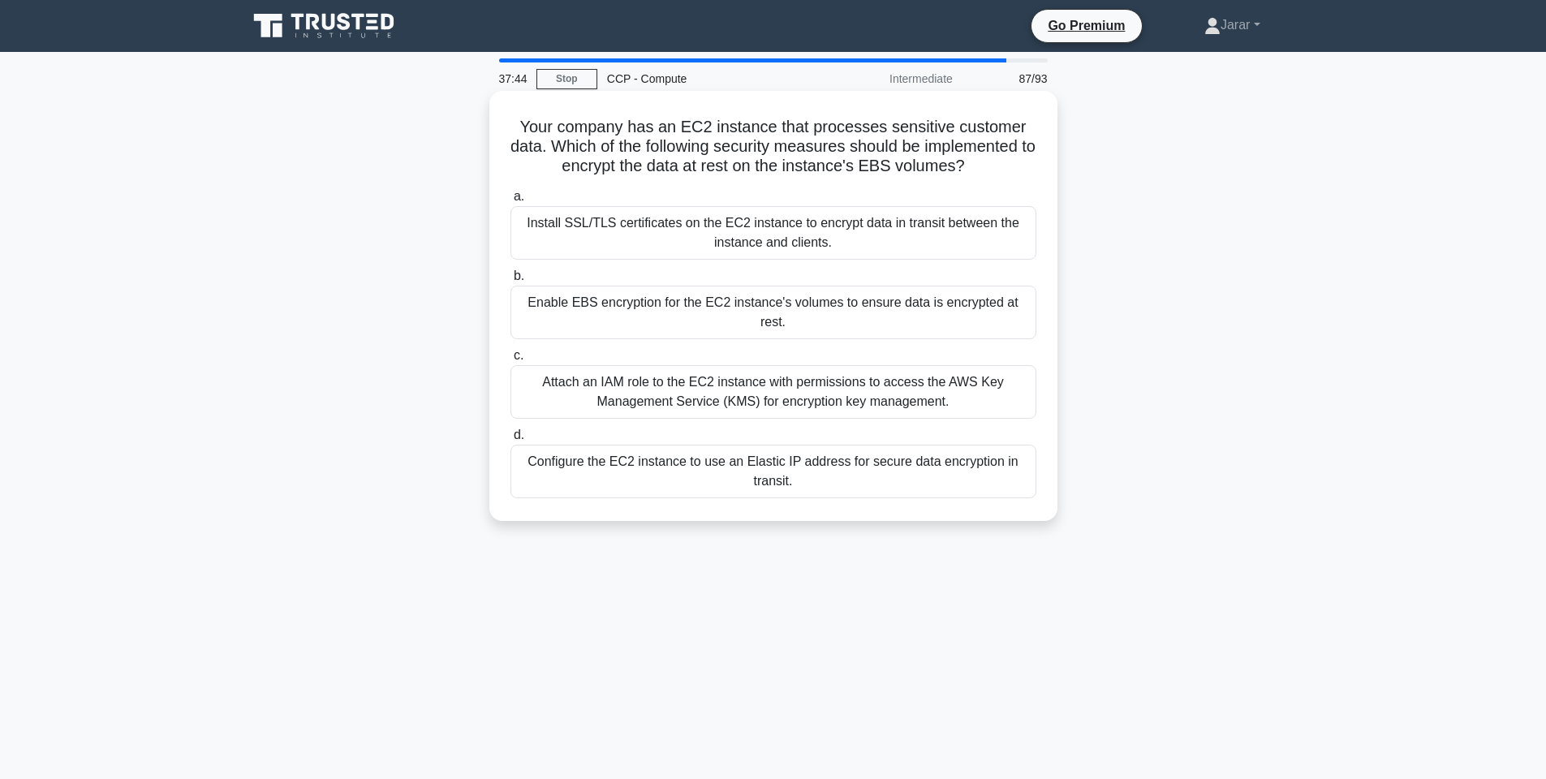
click at [903, 313] on div "Enable EBS encryption for the EC2 instance's volumes to ensure data is encrypte…" at bounding box center [774, 313] width 526 height 54
click at [511, 282] on input "b. Enable EBS encryption for the EC2 instance's volumes to ensure data is encry…" at bounding box center [511, 276] width 0 height 11
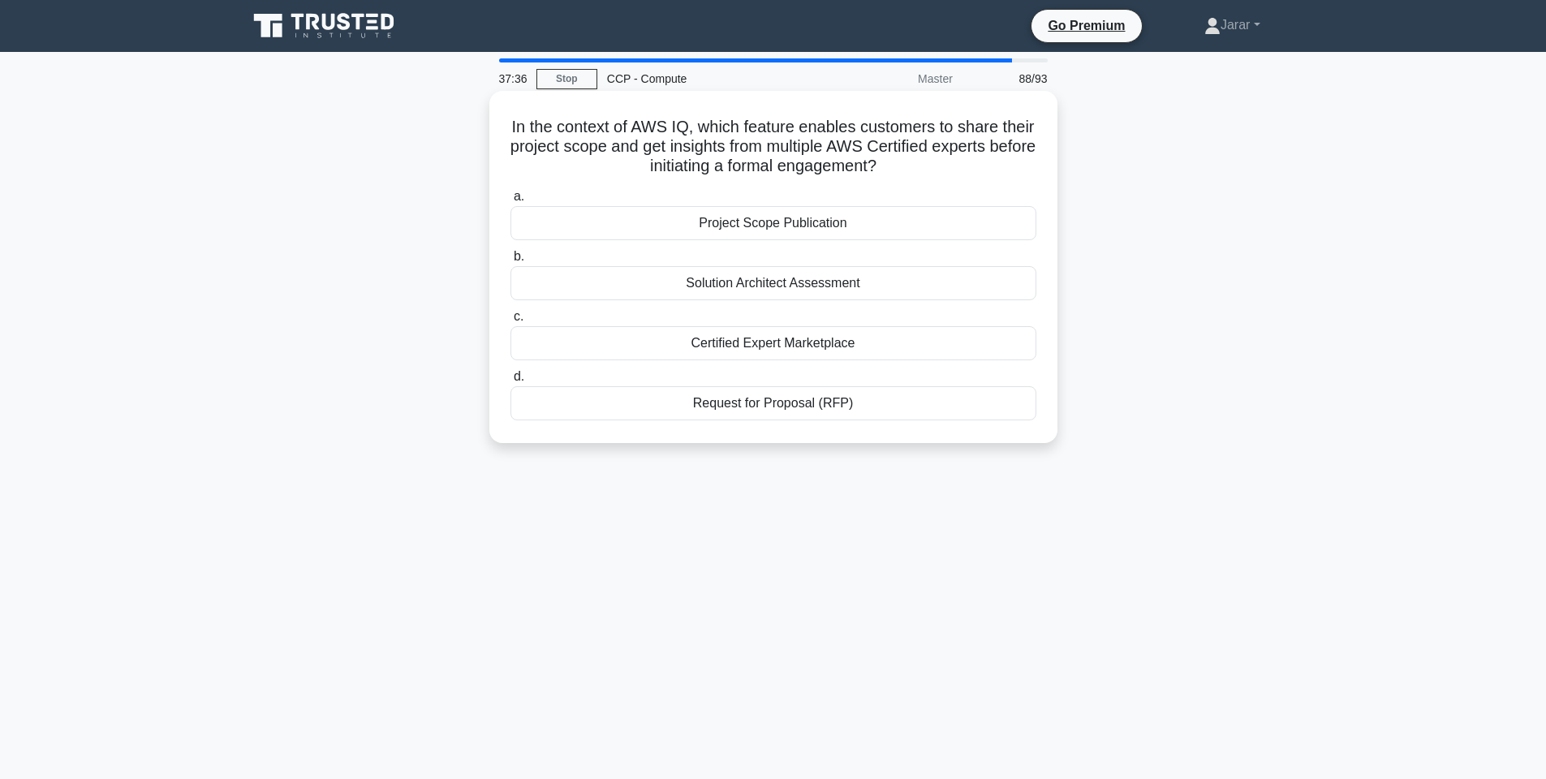
drag, startPoint x: 506, startPoint y: 121, endPoint x: 977, endPoint y: 440, distance: 568.7
click at [977, 440] on div "In the context of AWS IQ, which feature enables customers to share their projec…" at bounding box center [774, 267] width 568 height 352
click at [1133, 351] on div "In the context of AWS IQ, which feature enables customers to share their projec…" at bounding box center [774, 281] width 1072 height 372
click at [791, 406] on div "Request for Proposal (RFP)" at bounding box center [774, 403] width 526 height 34
click at [511, 382] on input "d. Request for Proposal (RFP)" at bounding box center [511, 377] width 0 height 11
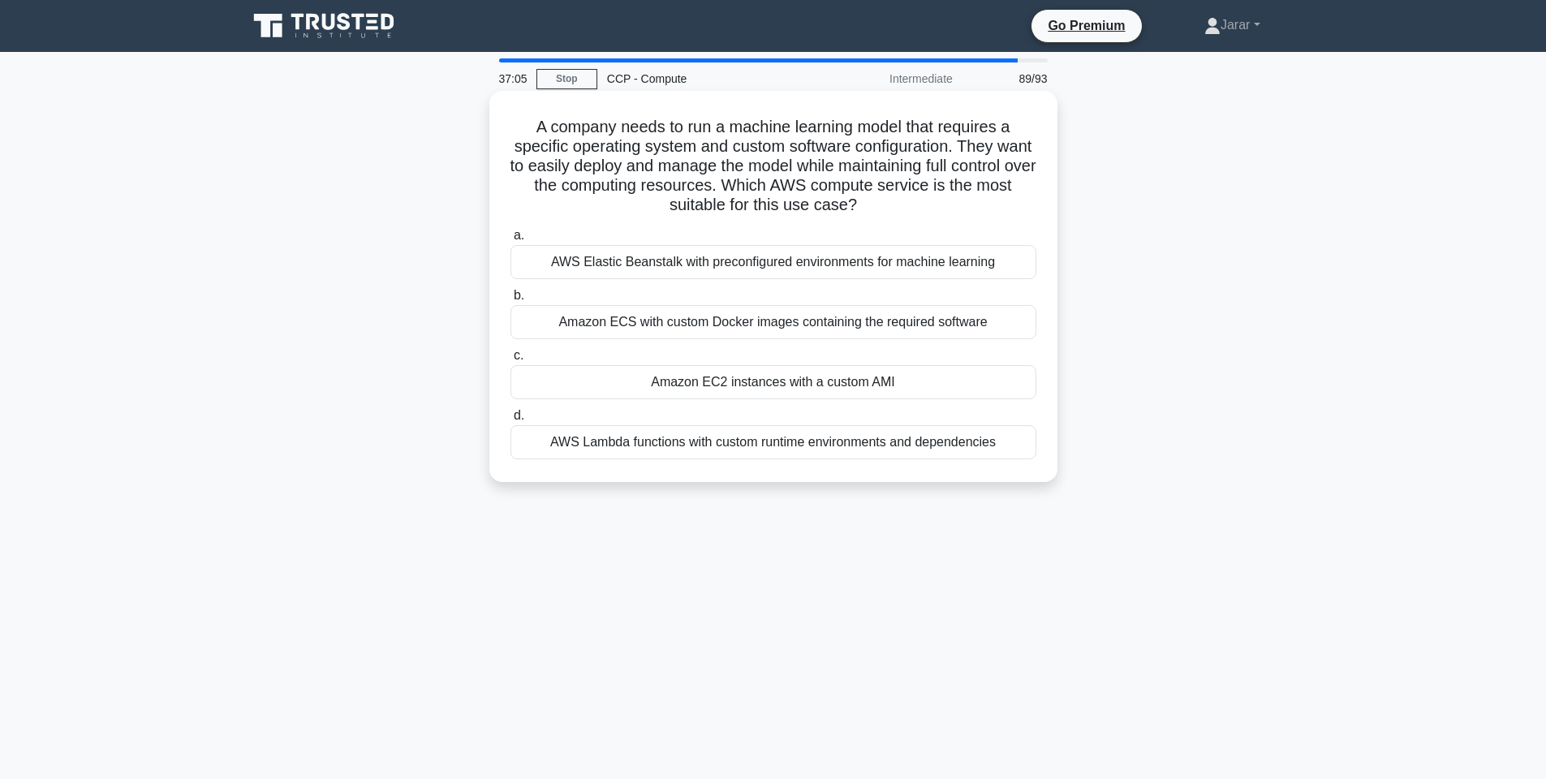
drag, startPoint x: 545, startPoint y: 110, endPoint x: 1039, endPoint y: 461, distance: 606.6
click at [1039, 461] on div "A company needs to run a machine learning model that requires a specific operat…" at bounding box center [773, 286] width 555 height 378
click at [1171, 244] on div "A company needs to run a machine learning model that requires a specific operat…" at bounding box center [774, 300] width 1072 height 411
click at [711, 381] on div "Amazon EC2 instances with a custom AMI" at bounding box center [774, 382] width 526 height 34
click at [511, 361] on input "c. Amazon EC2 instances with a custom AMI" at bounding box center [511, 356] width 0 height 11
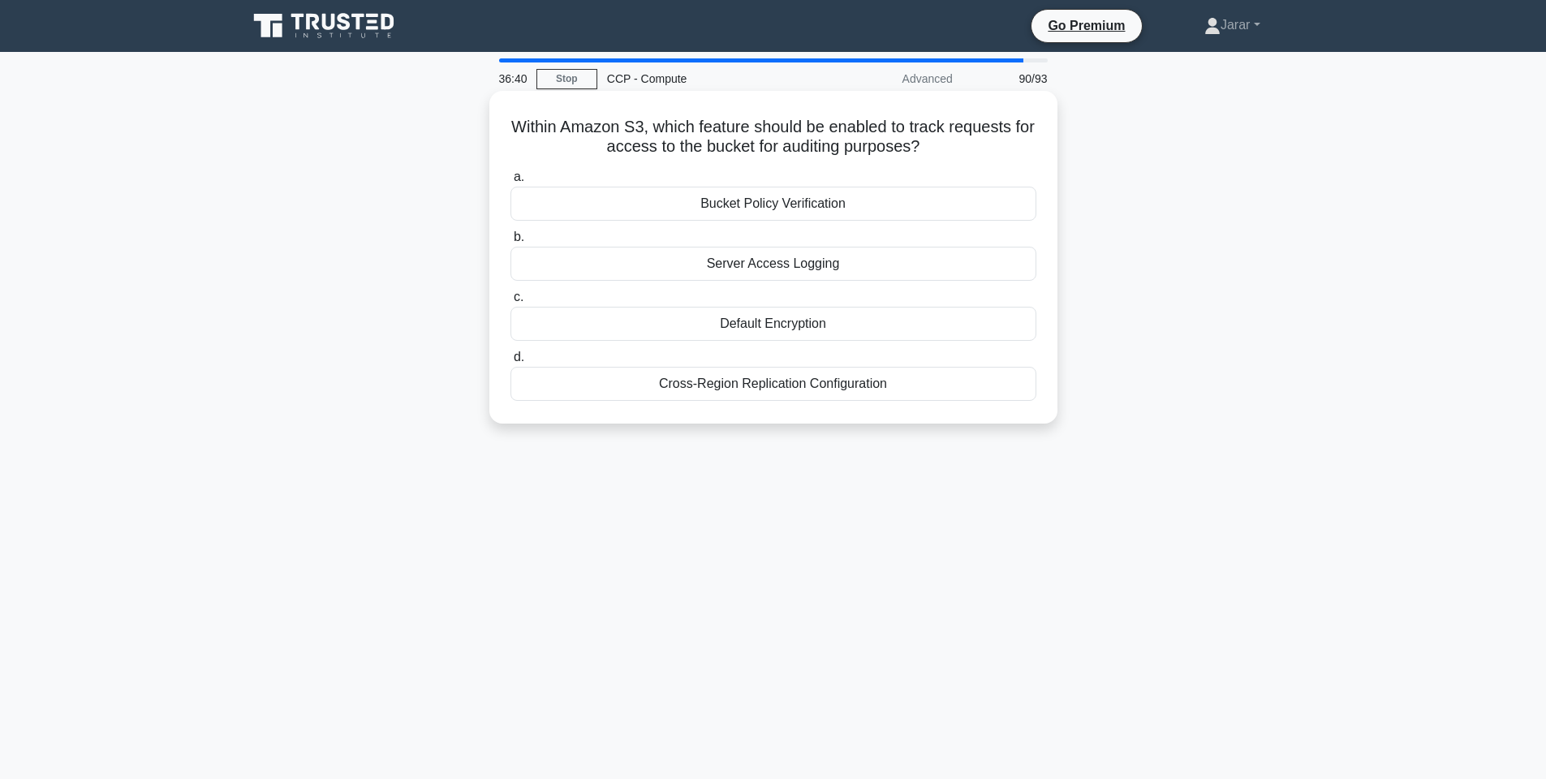
click at [754, 208] on div "Bucket Policy Verification" at bounding box center [774, 204] width 526 height 34
click at [511, 183] on input "a. Bucket Policy Verification" at bounding box center [511, 177] width 0 height 11
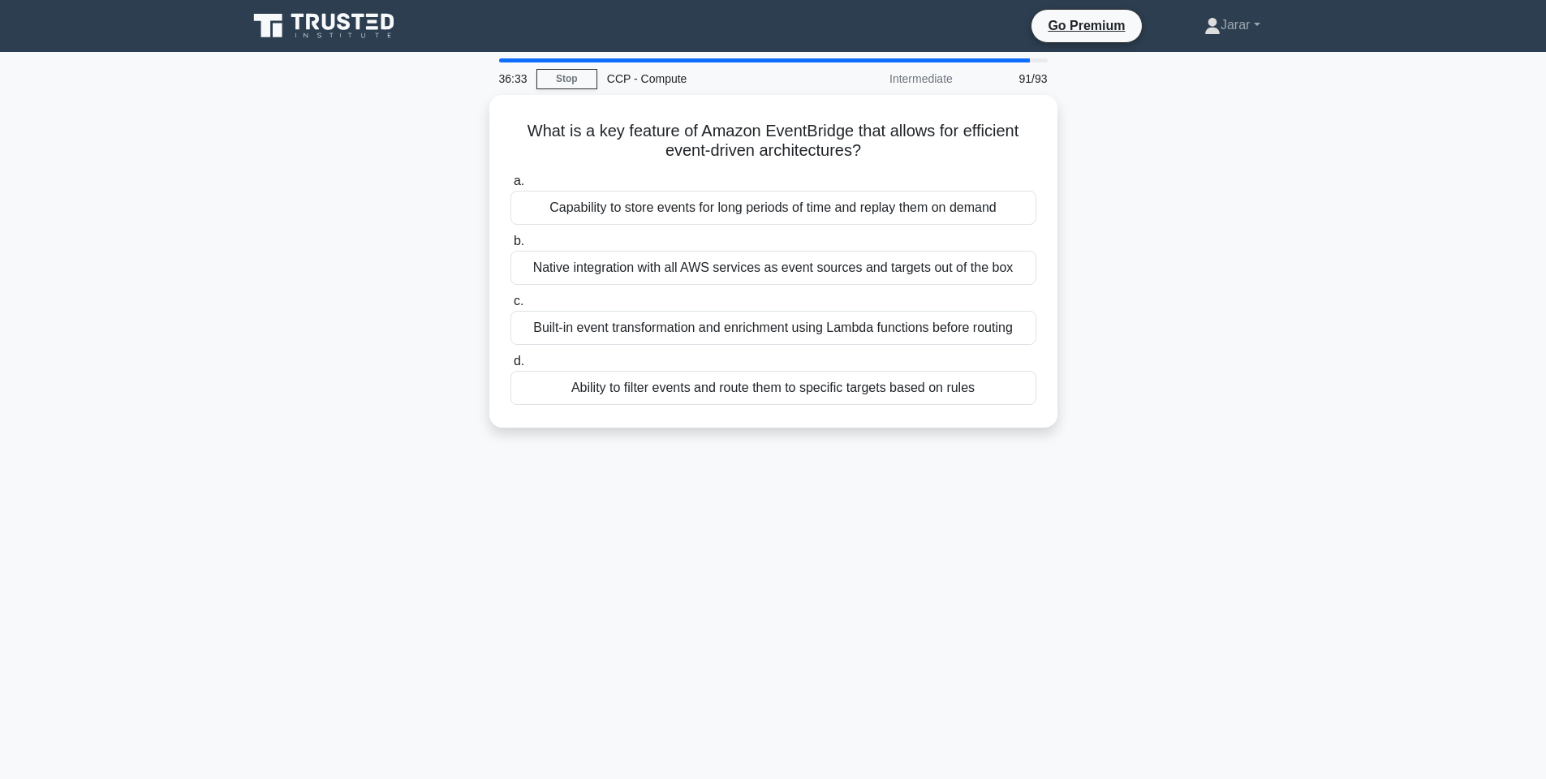
drag, startPoint x: 511, startPoint y: 120, endPoint x: 1080, endPoint y: 390, distance: 630.0
click at [1080, 390] on div "What is a key feature of Amazon EventBridge that allows for efficient event-dri…" at bounding box center [774, 271] width 1072 height 352
click at [1194, 317] on div "What is a key feature of Amazon EventBridge that allows for efficient event-dri…" at bounding box center [774, 271] width 1072 height 352
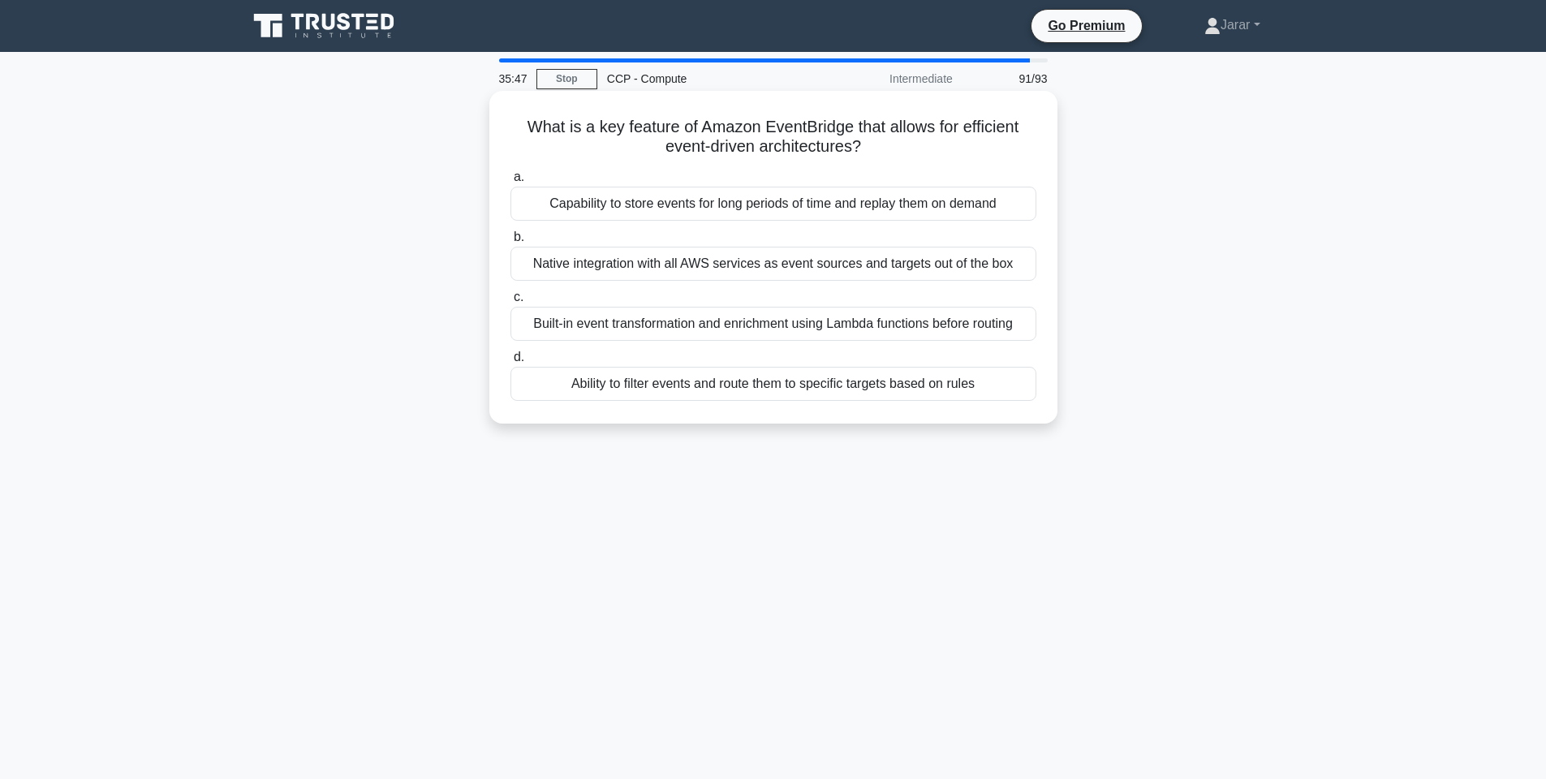
click at [774, 388] on div "Ability to filter events and route them to specific targets based on rules" at bounding box center [774, 384] width 526 height 34
click at [511, 363] on input "d. Ability to filter events and route them to specific targets based on rules" at bounding box center [511, 357] width 0 height 11
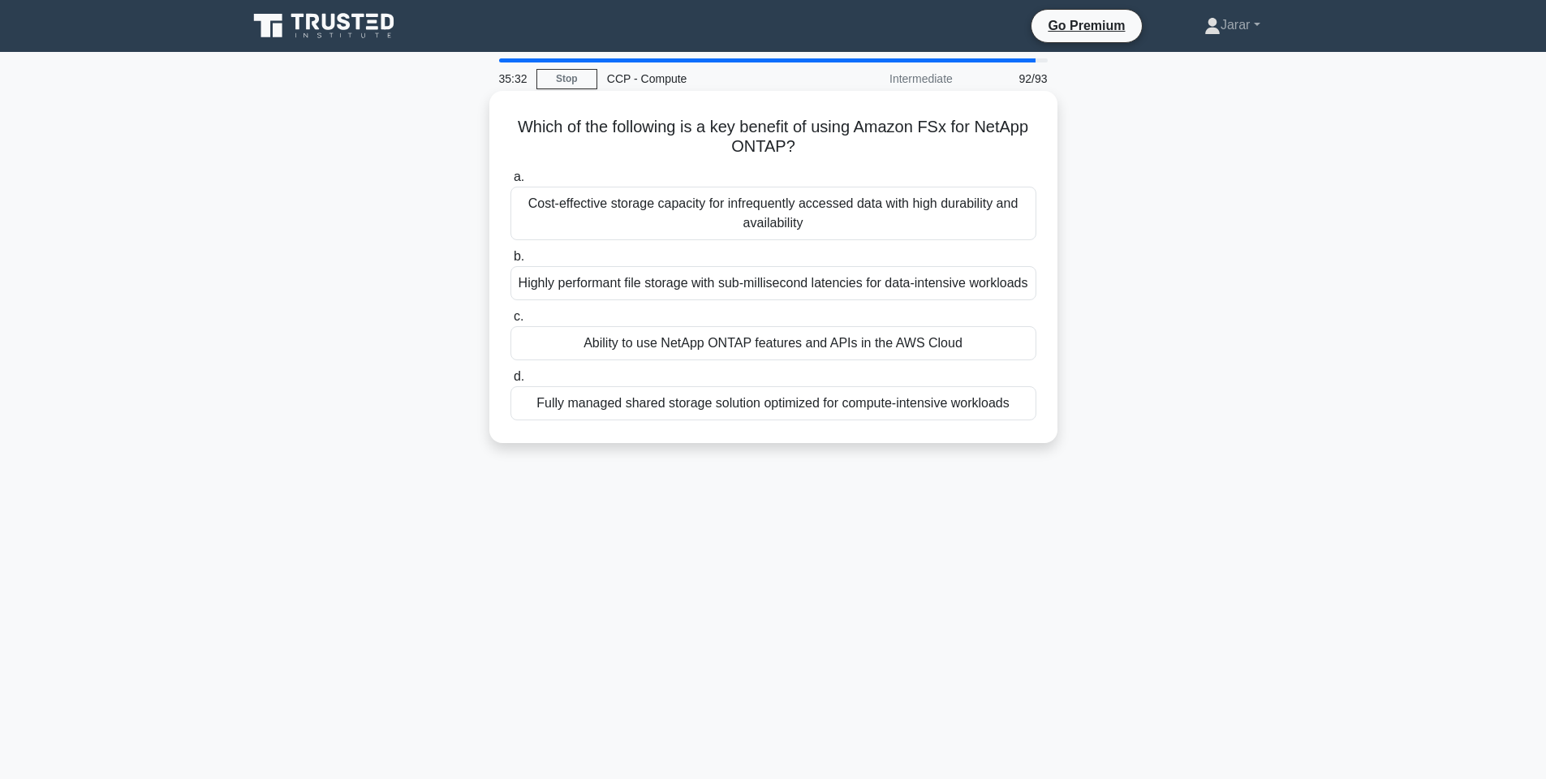
click at [678, 349] on div "Ability to use NetApp ONTAP features and APIs in the AWS Cloud" at bounding box center [774, 343] width 526 height 34
click at [511, 322] on input "c. Ability to use NetApp ONTAP features and APIs in the AWS Cloud" at bounding box center [511, 317] width 0 height 11
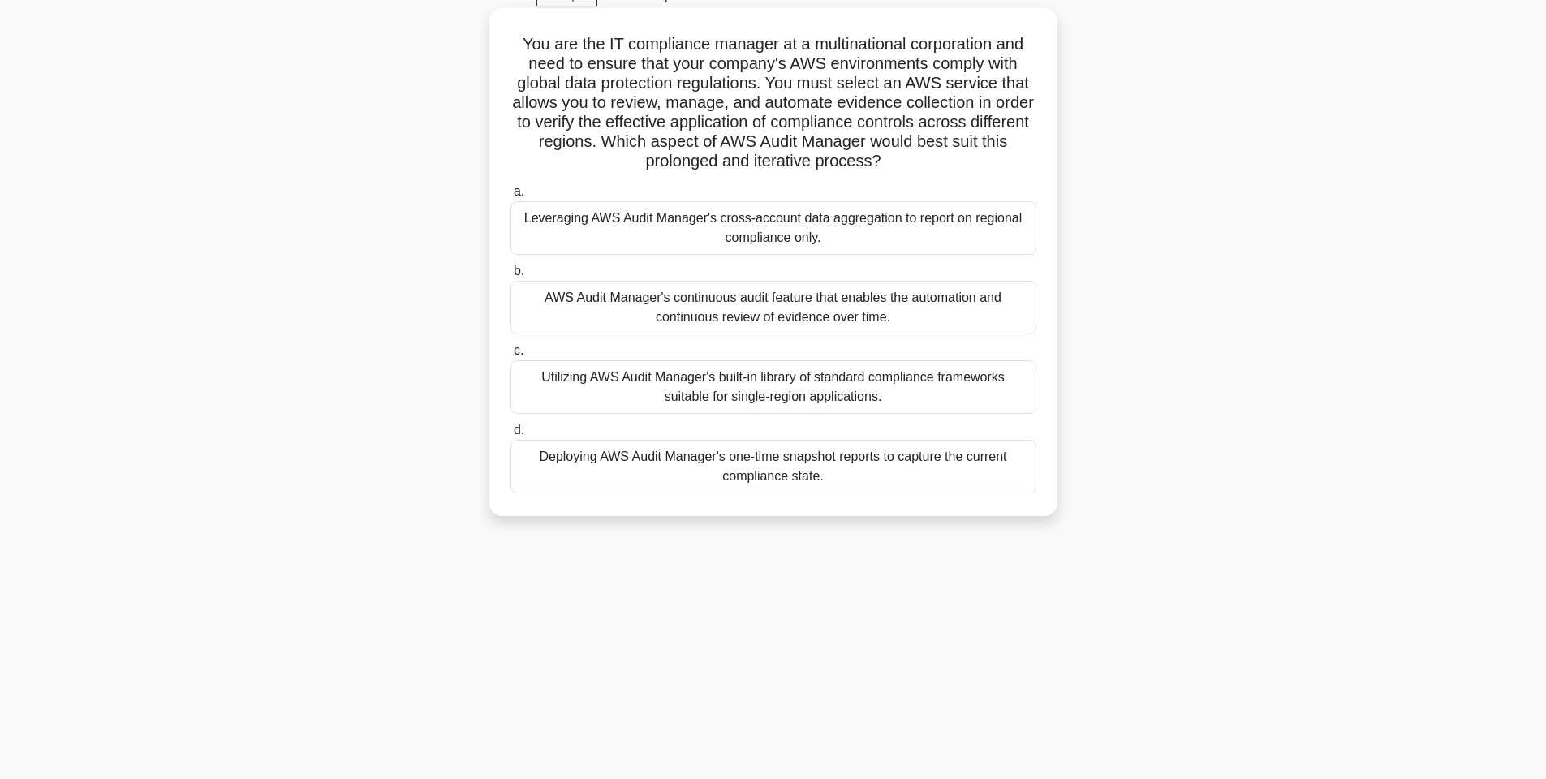
scroll to position [94, 0]
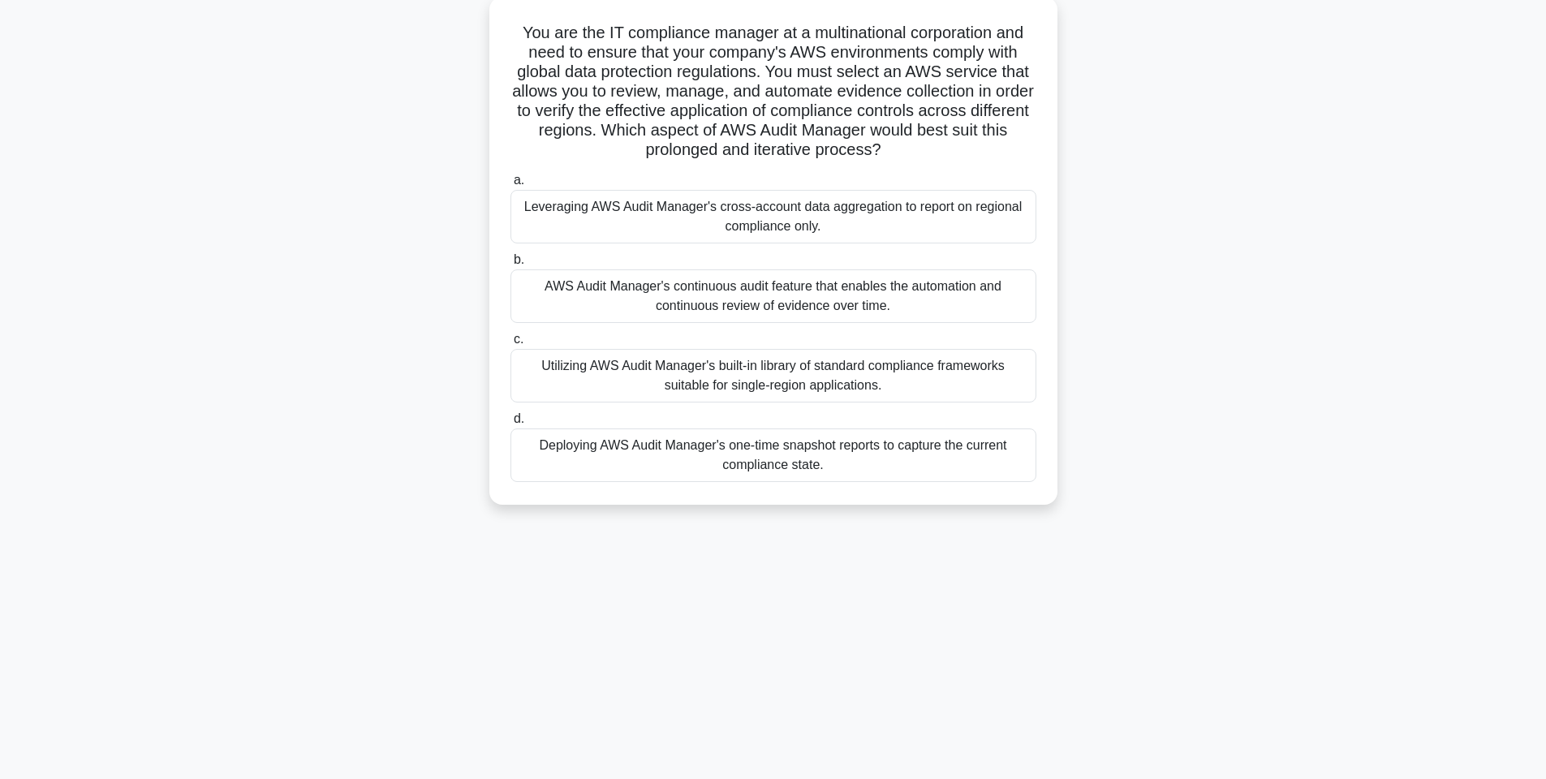
click at [619, 305] on div "AWS Audit Manager's continuous audit feature that enables the automation and co…" at bounding box center [774, 297] width 526 height 54
click at [511, 265] on input "b. AWS Audit Manager's continuous audit feature that enables the automation and…" at bounding box center [511, 260] width 0 height 11
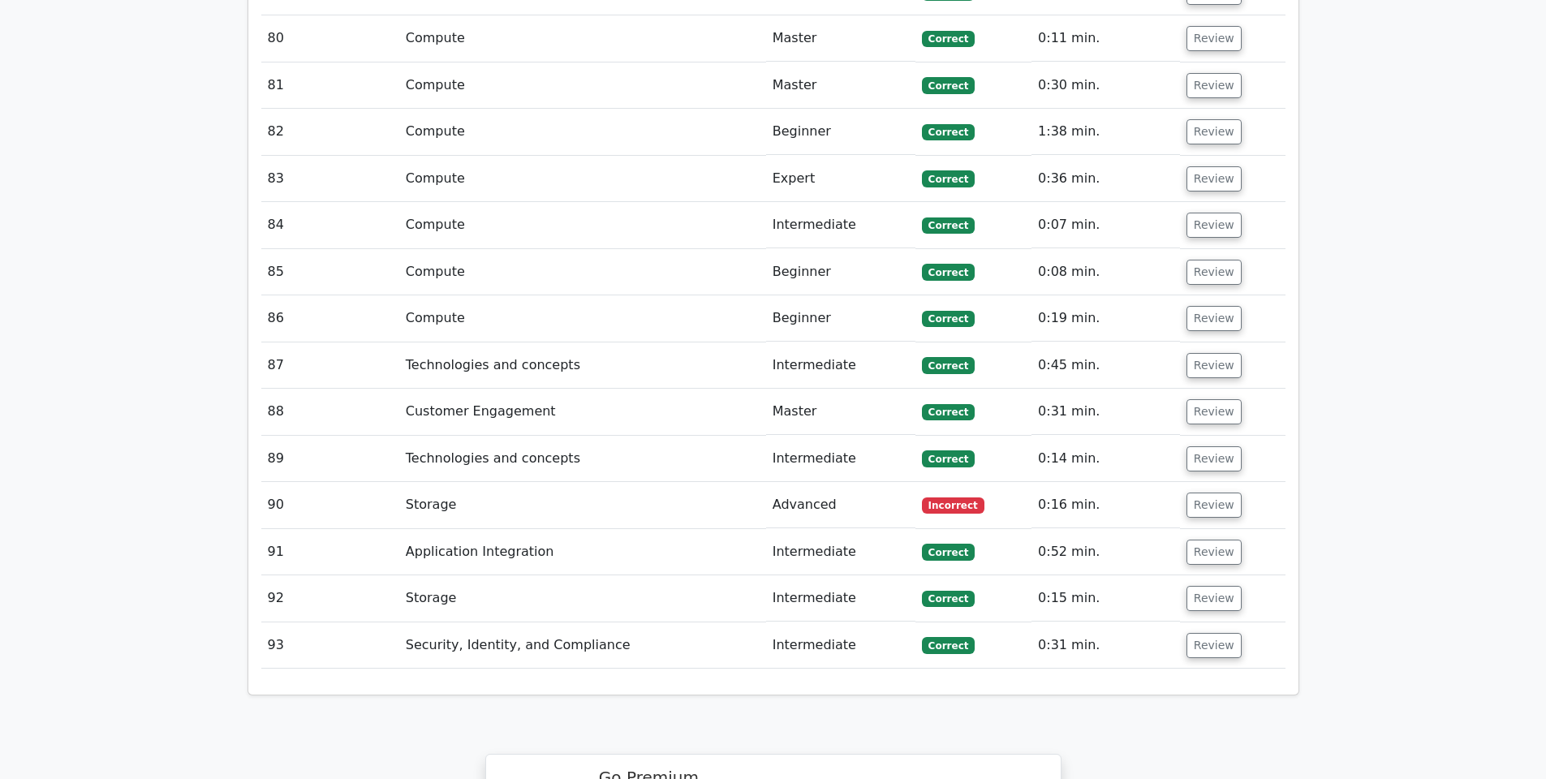
scroll to position [5657, 0]
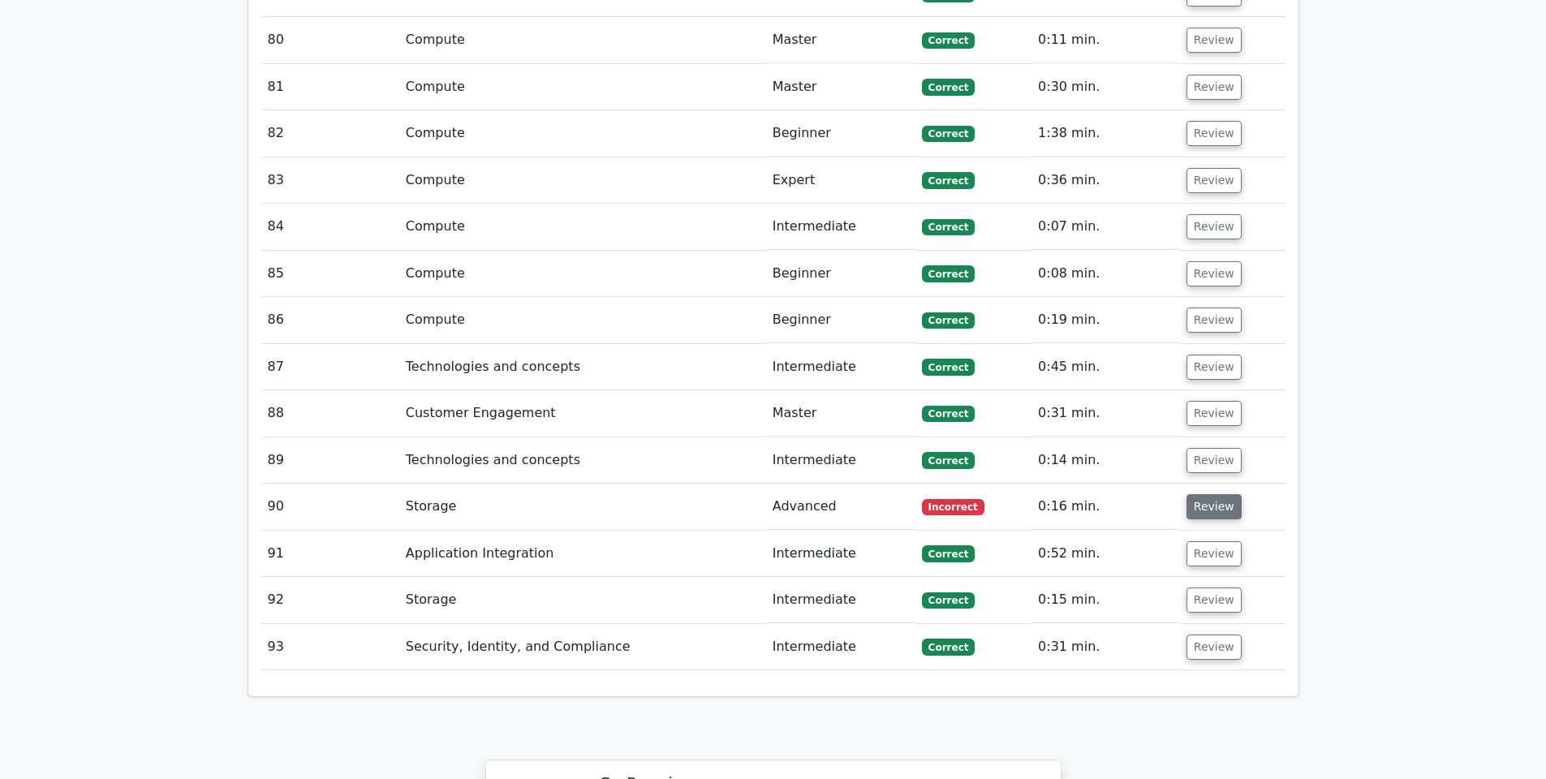
click at [1220, 494] on button "Review" at bounding box center [1214, 506] width 55 height 25
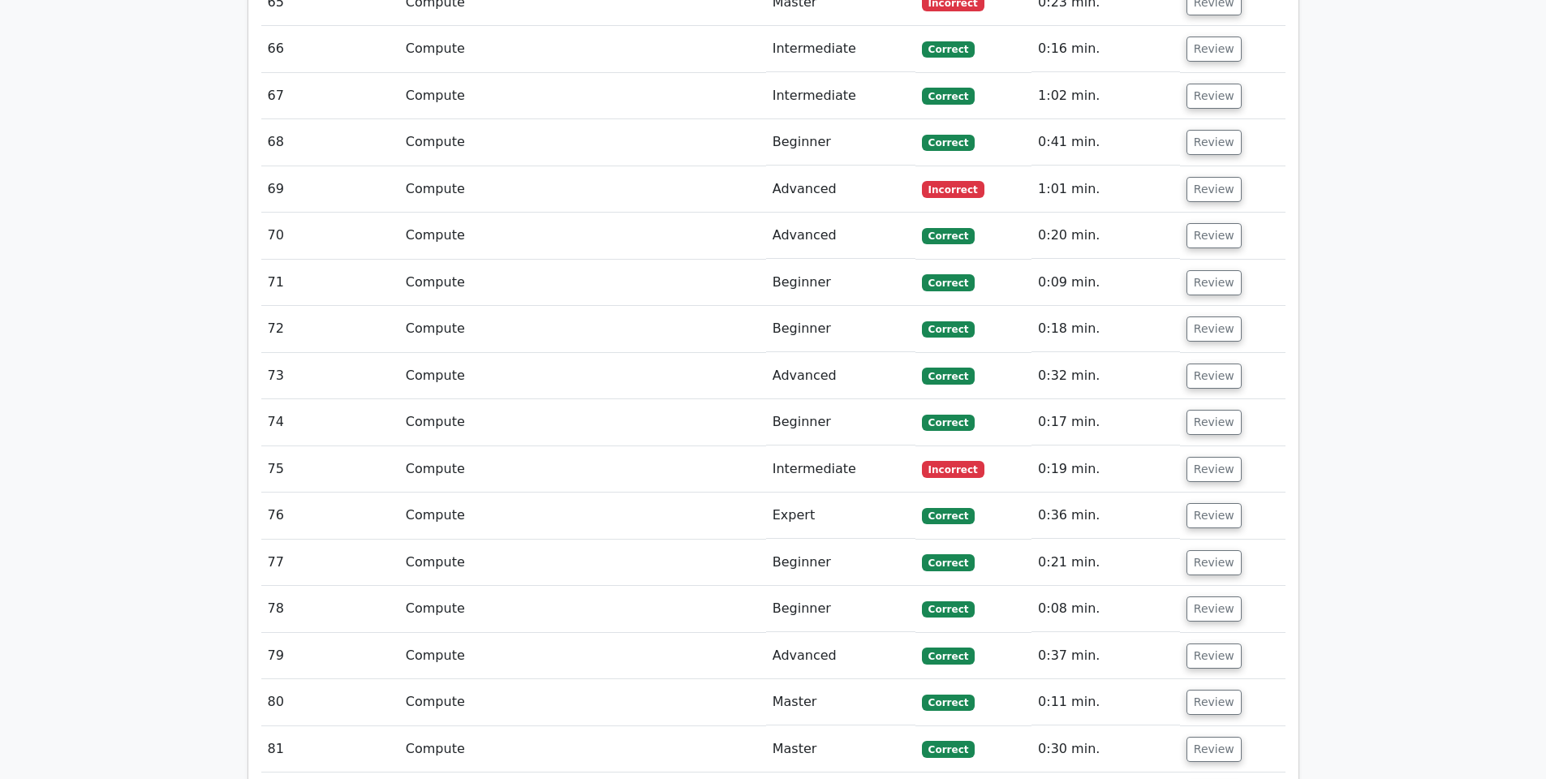
scroll to position [4923, 0]
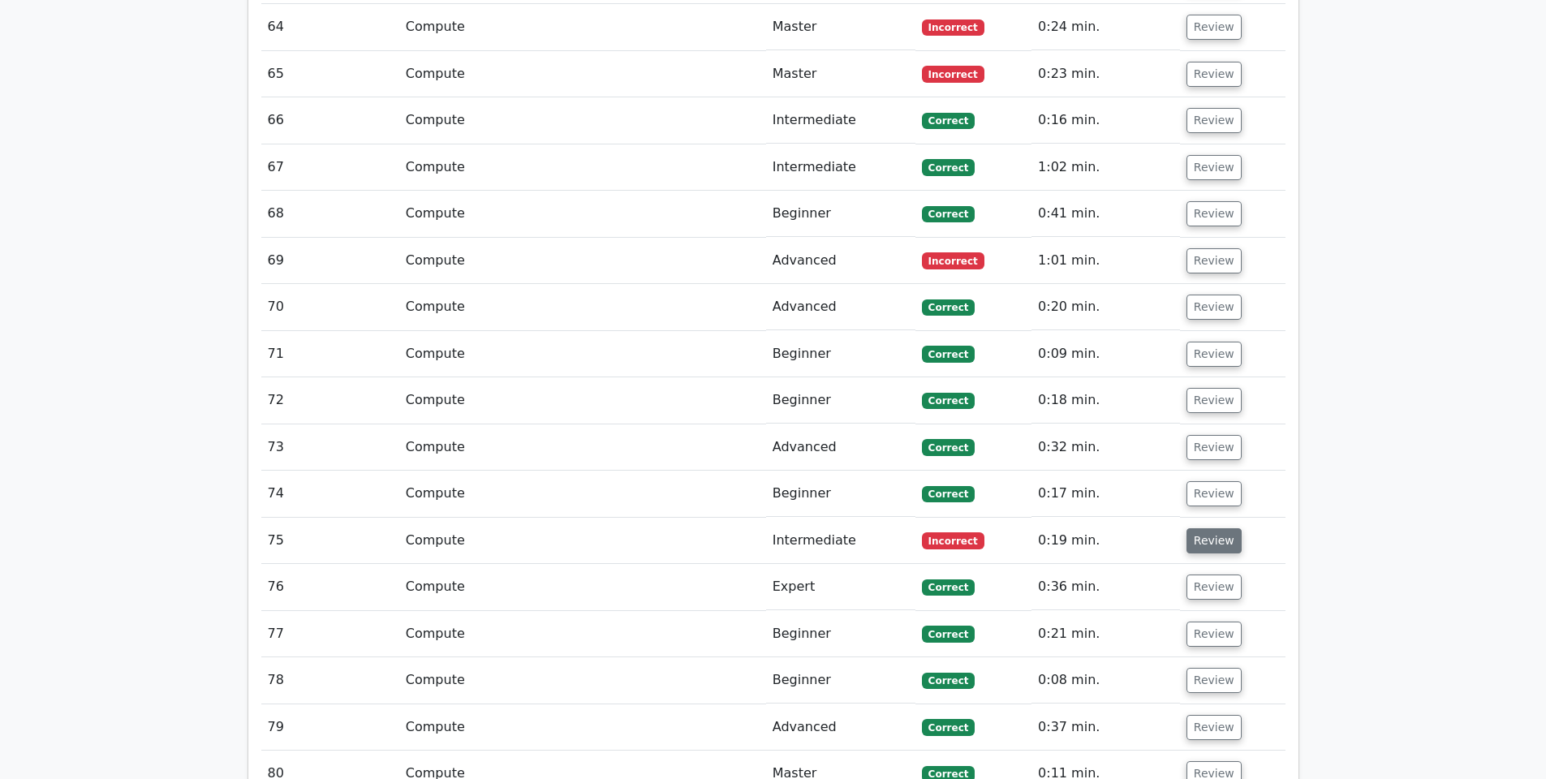
click at [1206, 528] on button "Review" at bounding box center [1214, 540] width 55 height 25
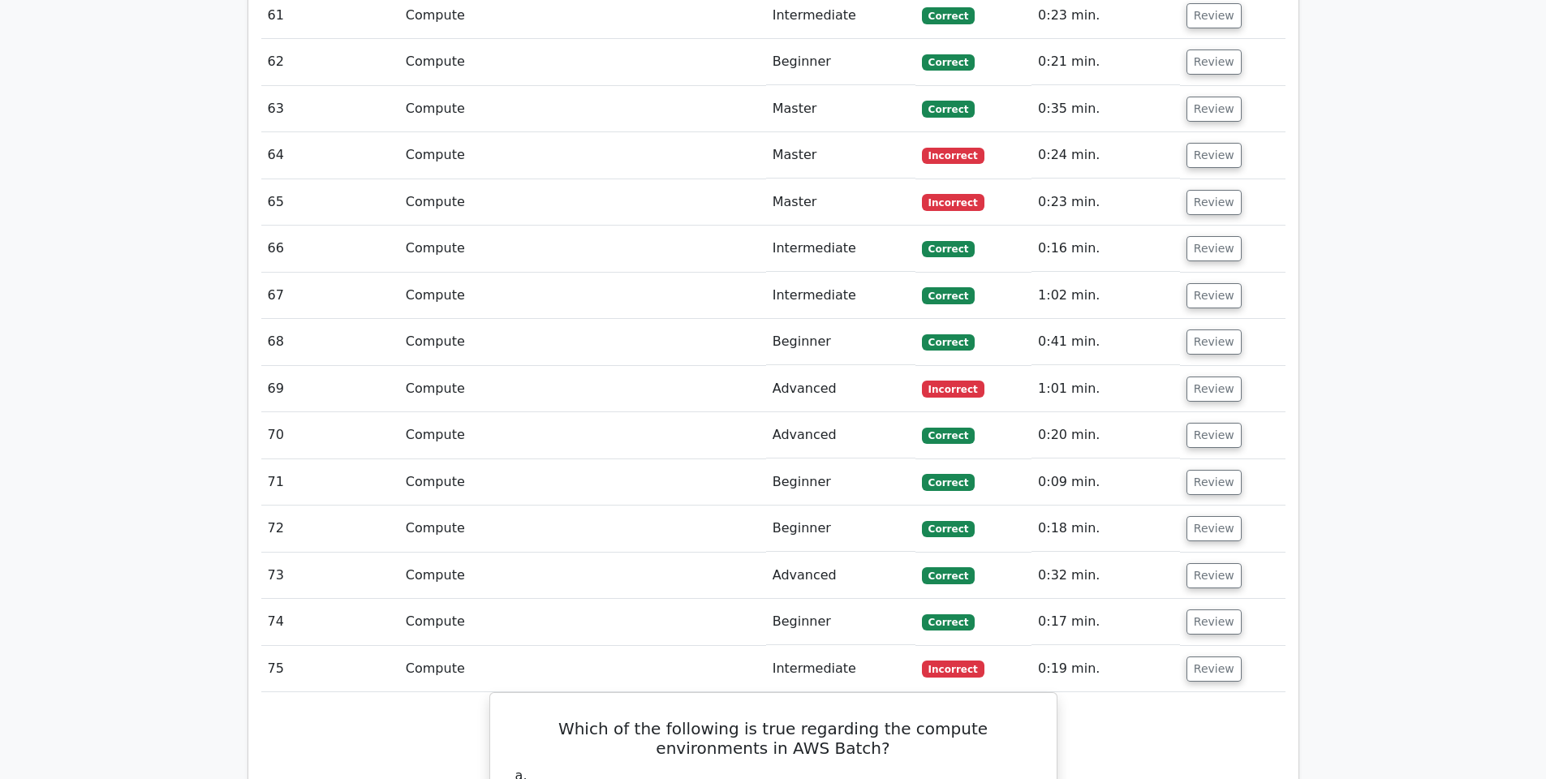
scroll to position [4774, 0]
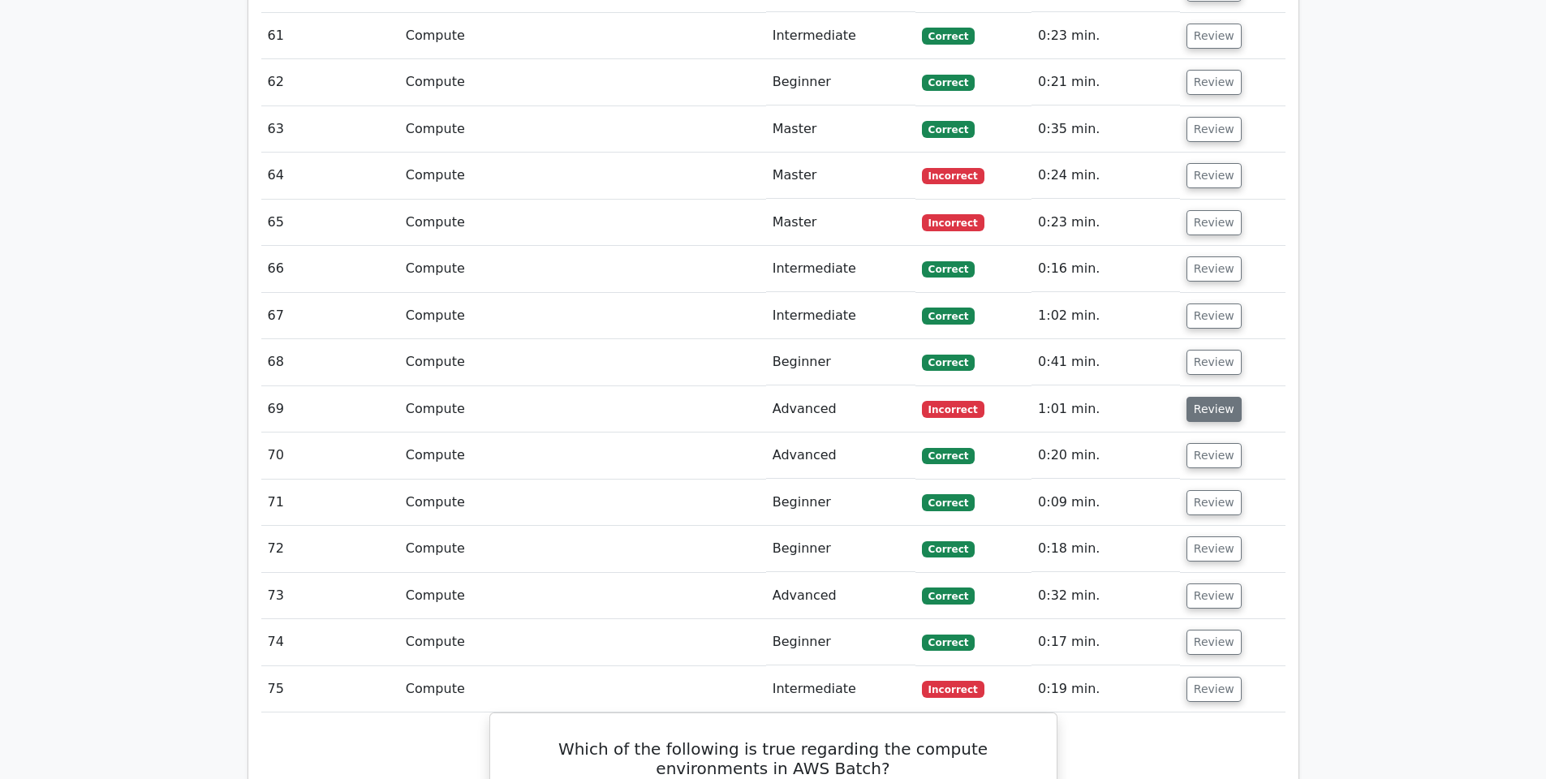
click at [1189, 397] on button "Review" at bounding box center [1214, 409] width 55 height 25
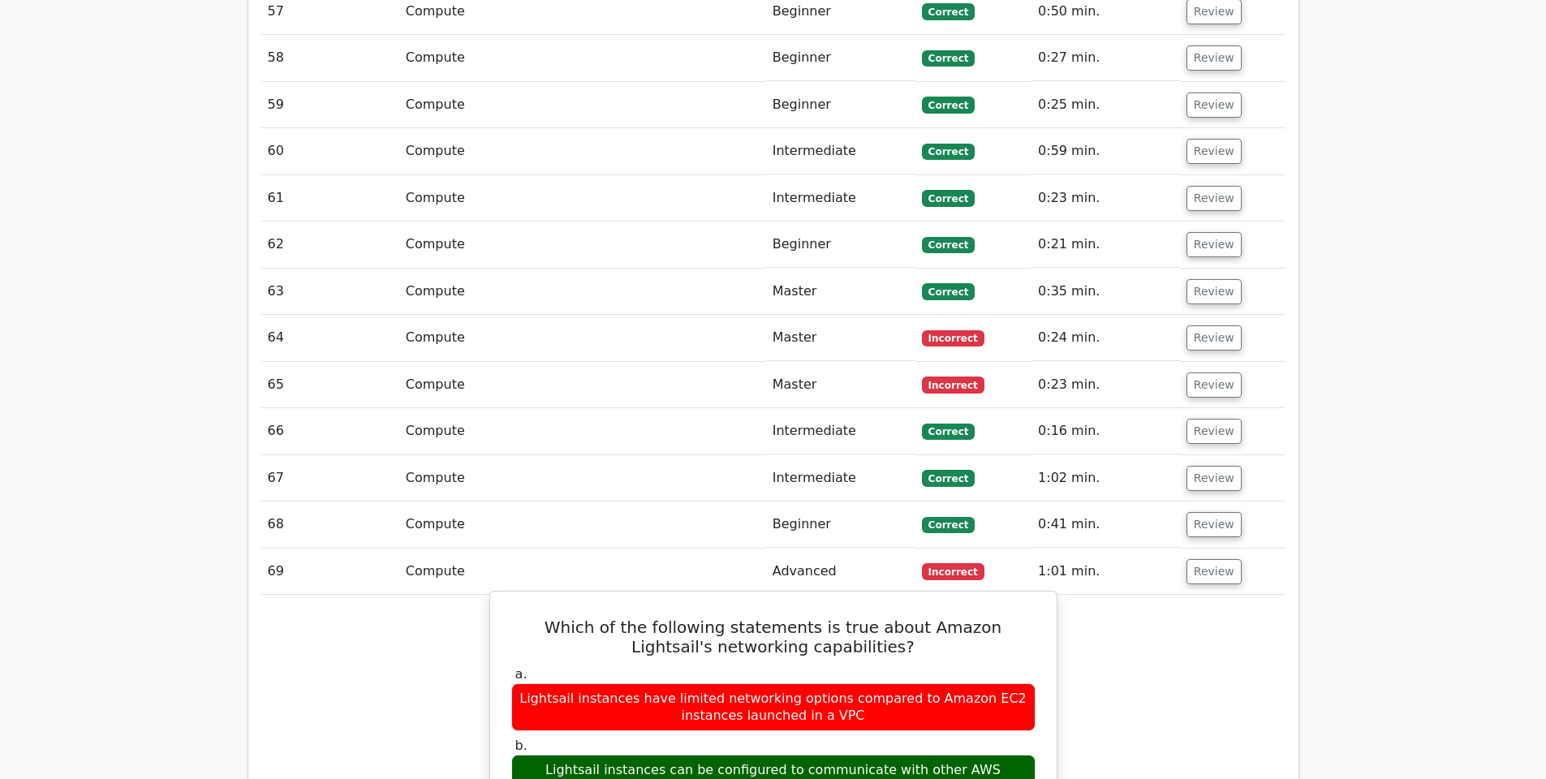
scroll to position [4580, 0]
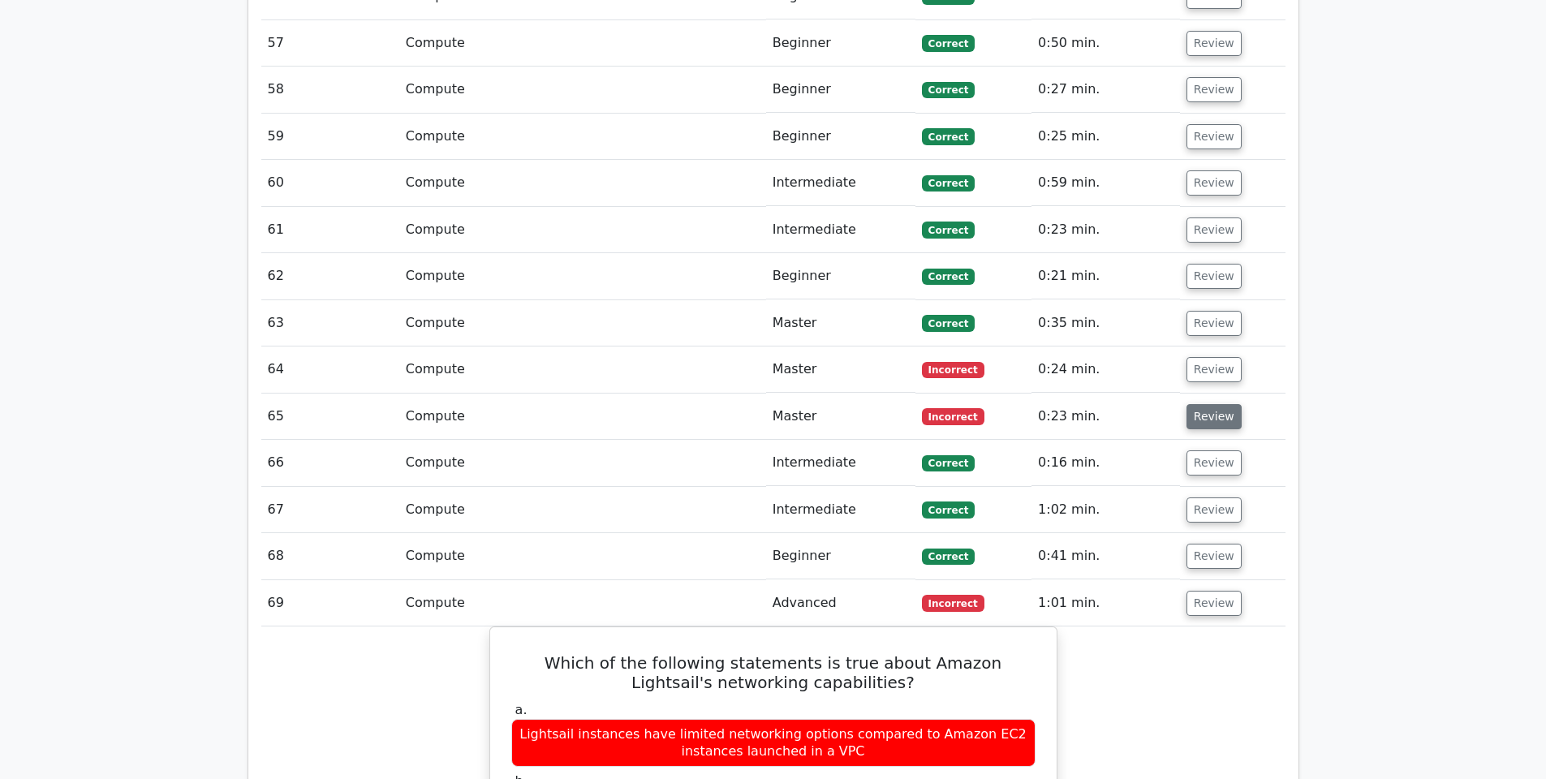
click at [1209, 404] on button "Review" at bounding box center [1214, 416] width 55 height 25
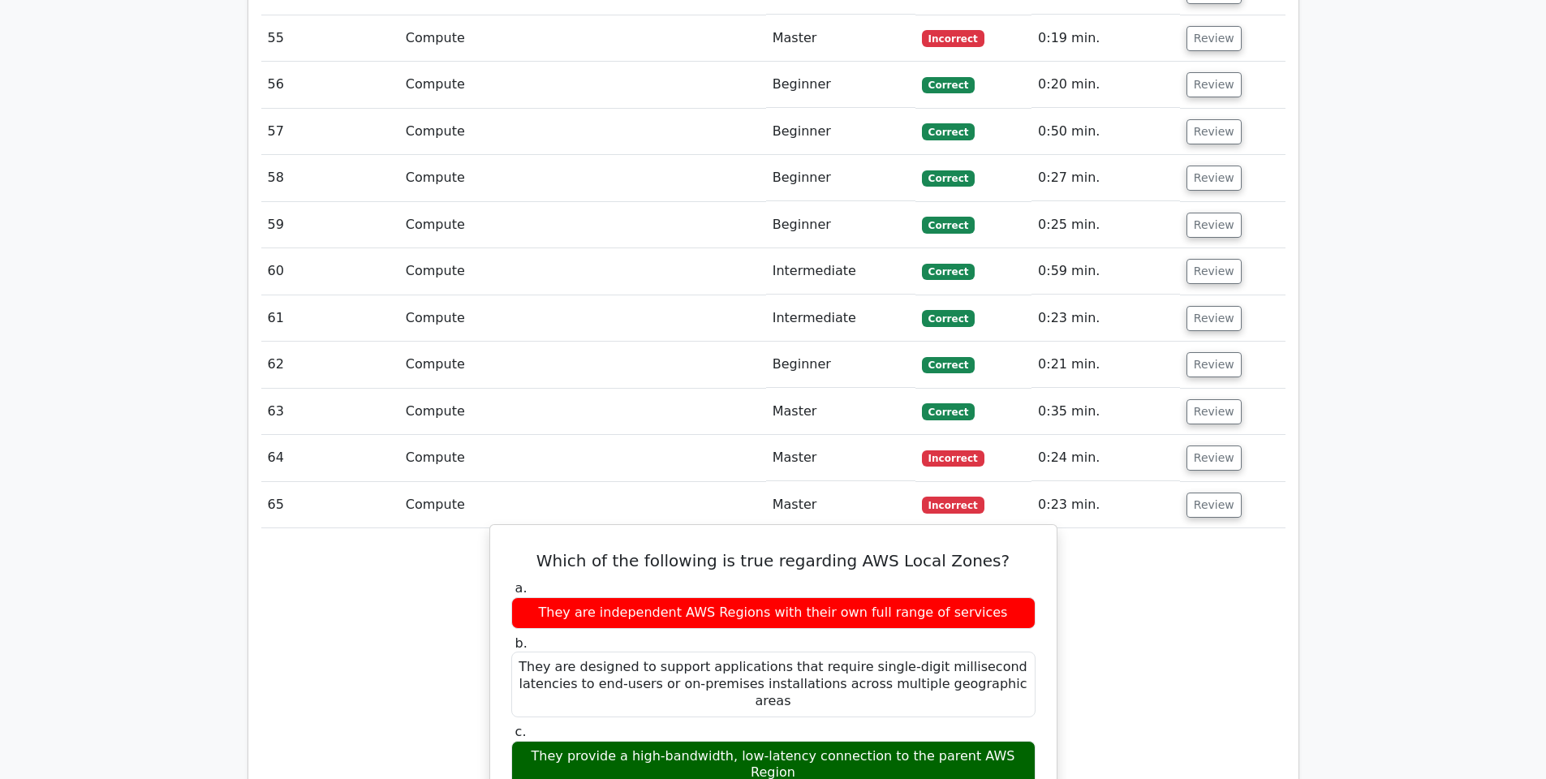
scroll to position [4486, 0]
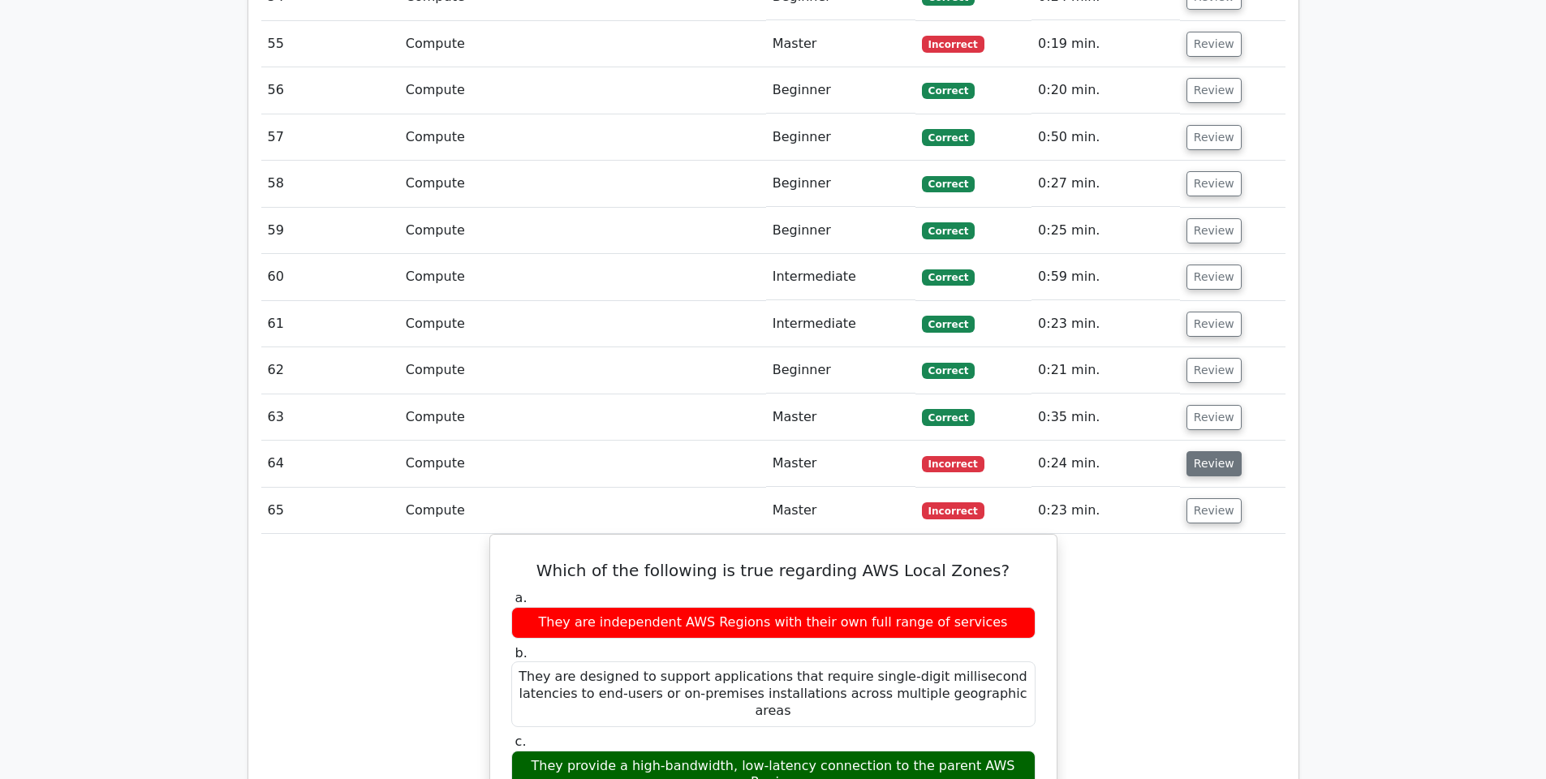
click at [1204, 451] on button "Review" at bounding box center [1214, 463] width 55 height 25
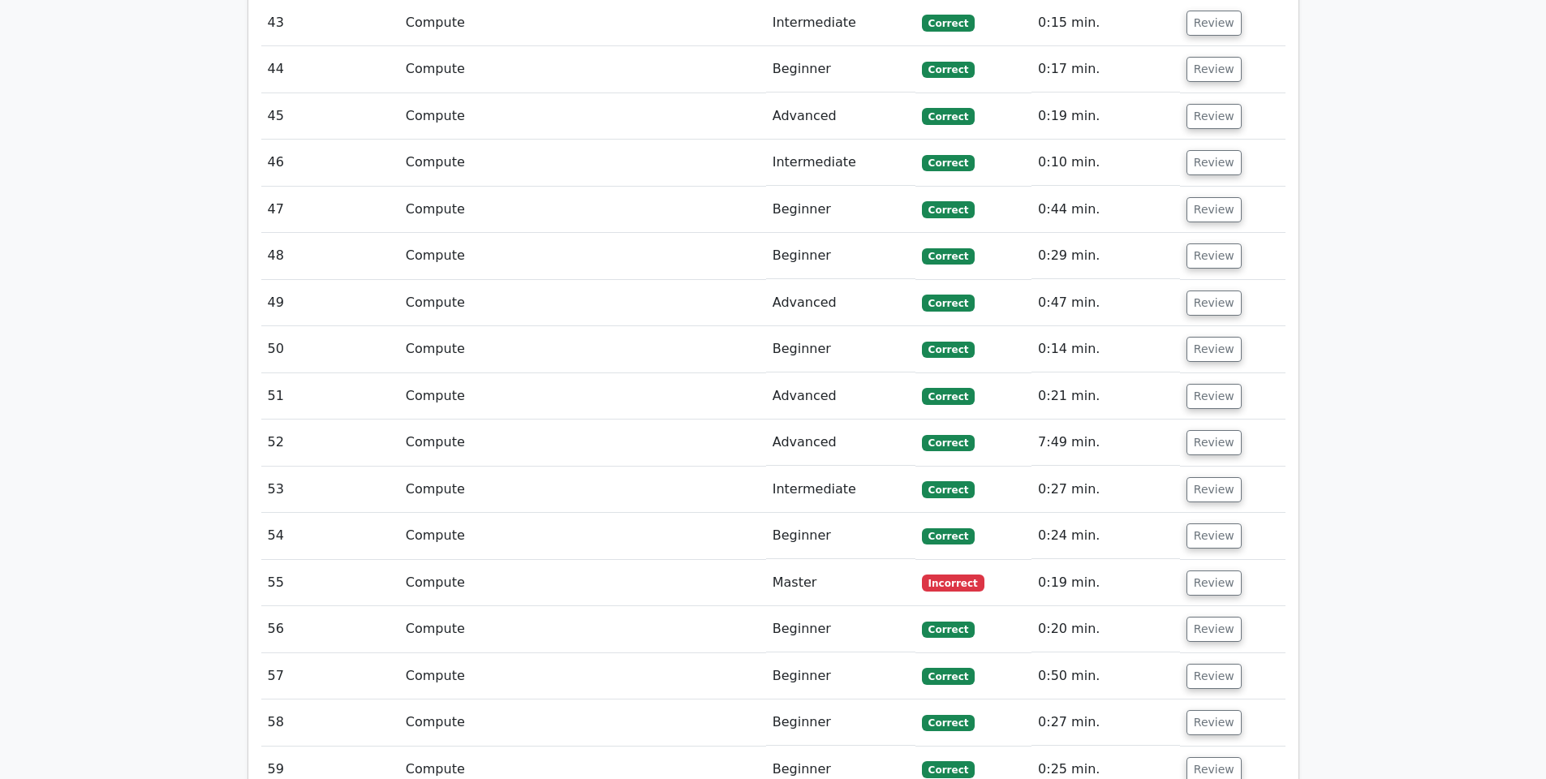
scroll to position [3933, 0]
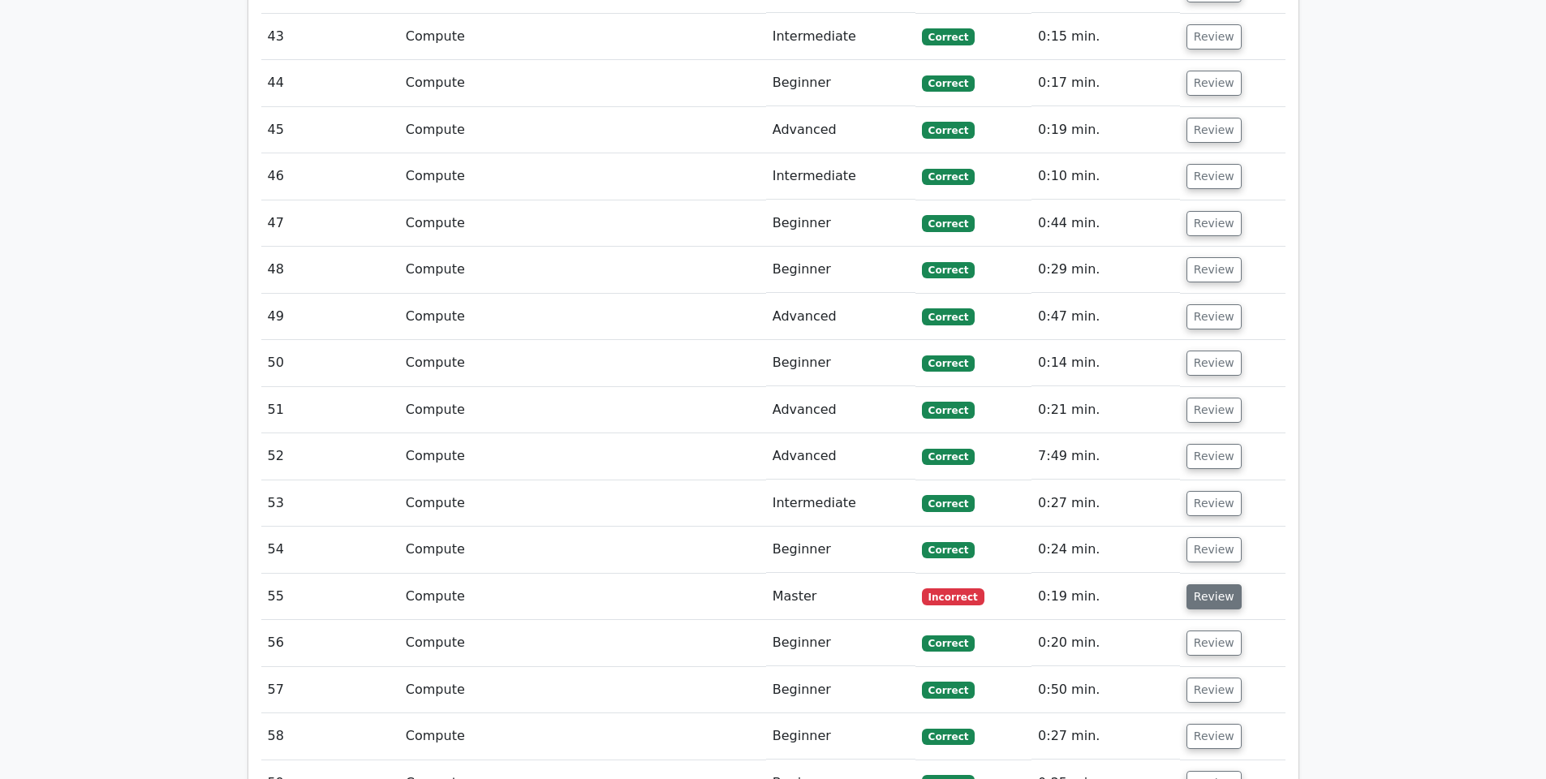
click at [1217, 584] on button "Review" at bounding box center [1214, 596] width 55 height 25
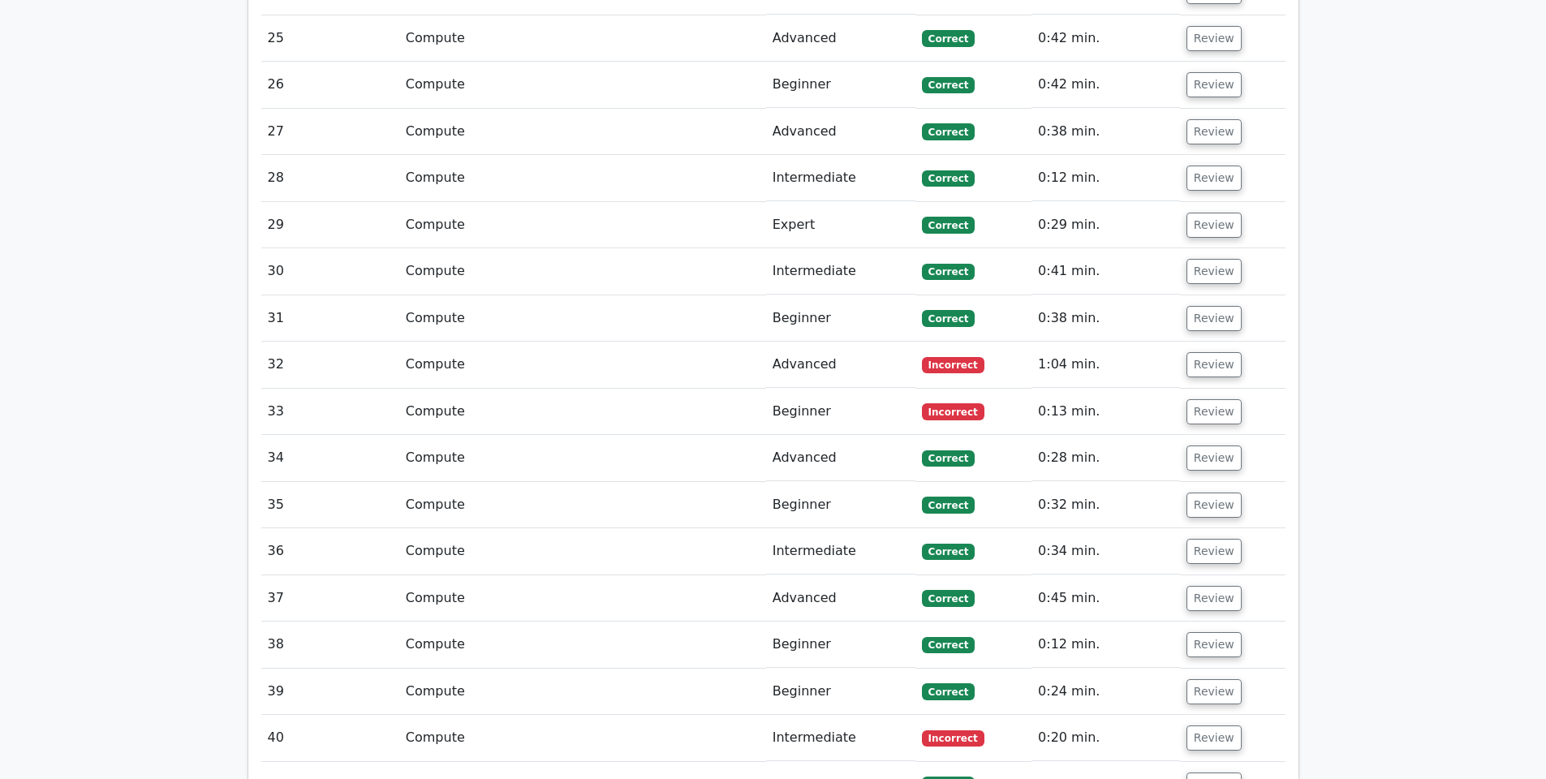
scroll to position [3077, 0]
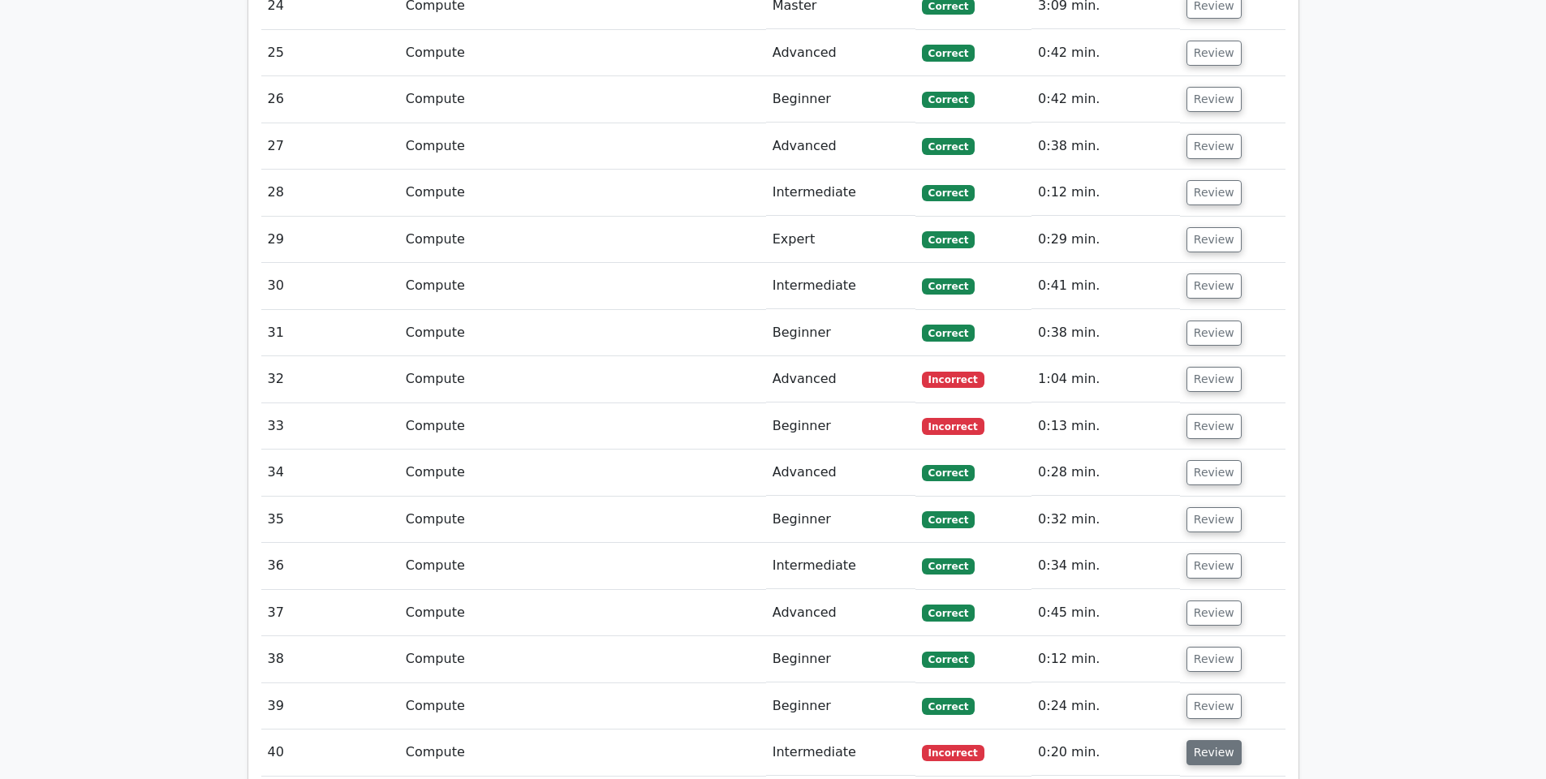
click at [1198, 740] on button "Review" at bounding box center [1214, 752] width 55 height 25
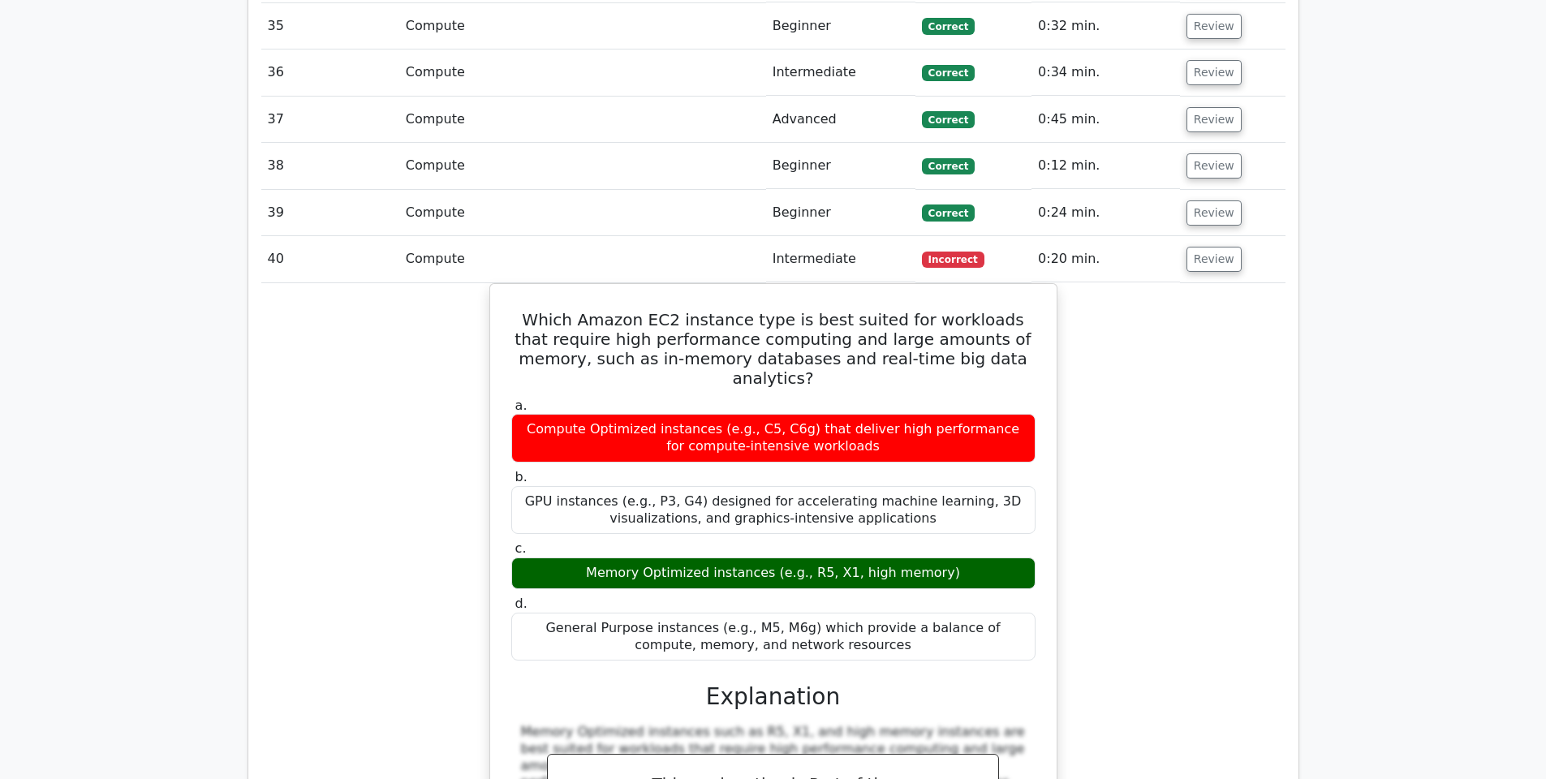
scroll to position [3222, 0]
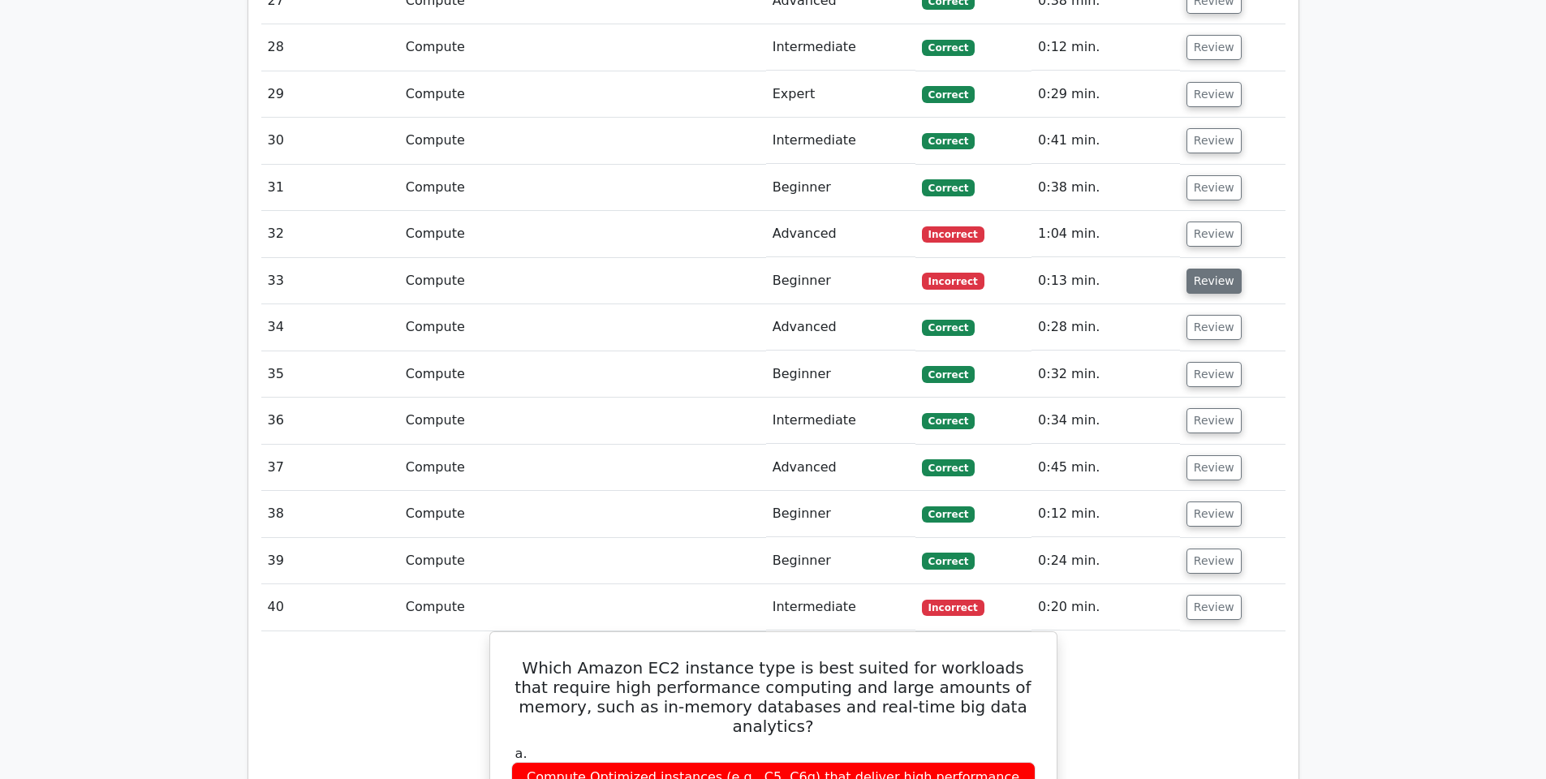
click at [1192, 269] on button "Review" at bounding box center [1214, 281] width 55 height 25
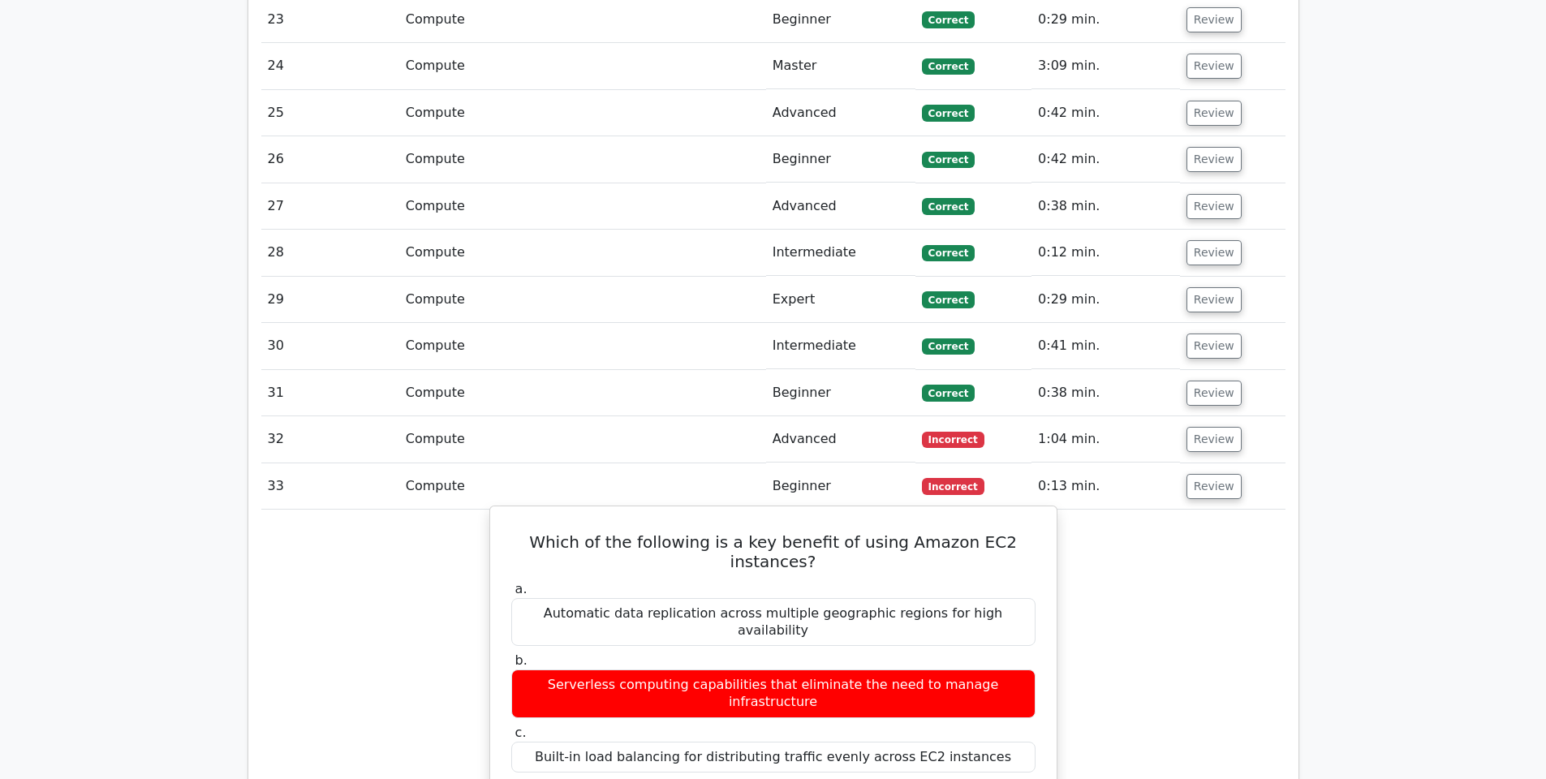
scroll to position [3008, 0]
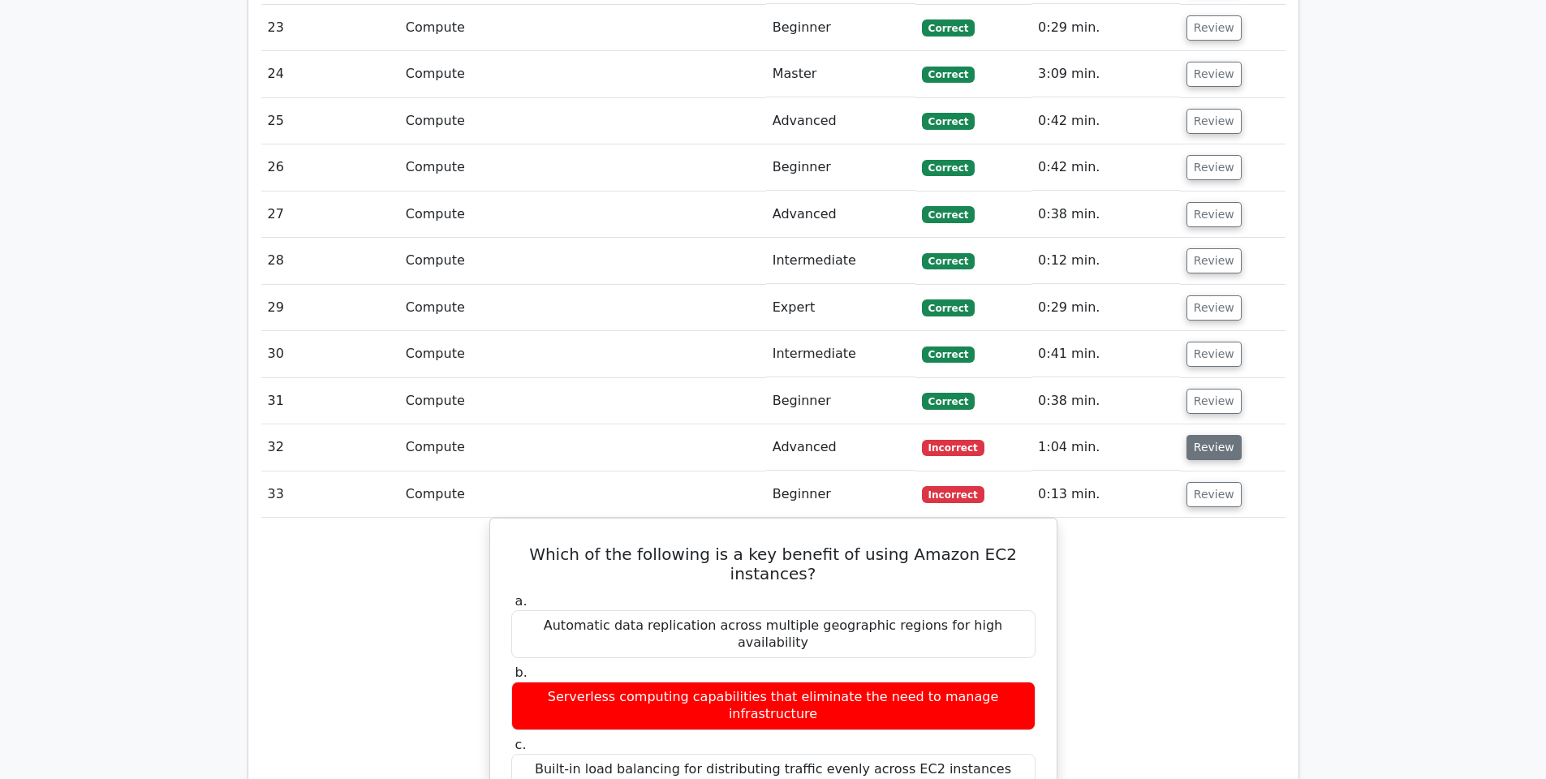
click at [1195, 435] on button "Review" at bounding box center [1214, 447] width 55 height 25
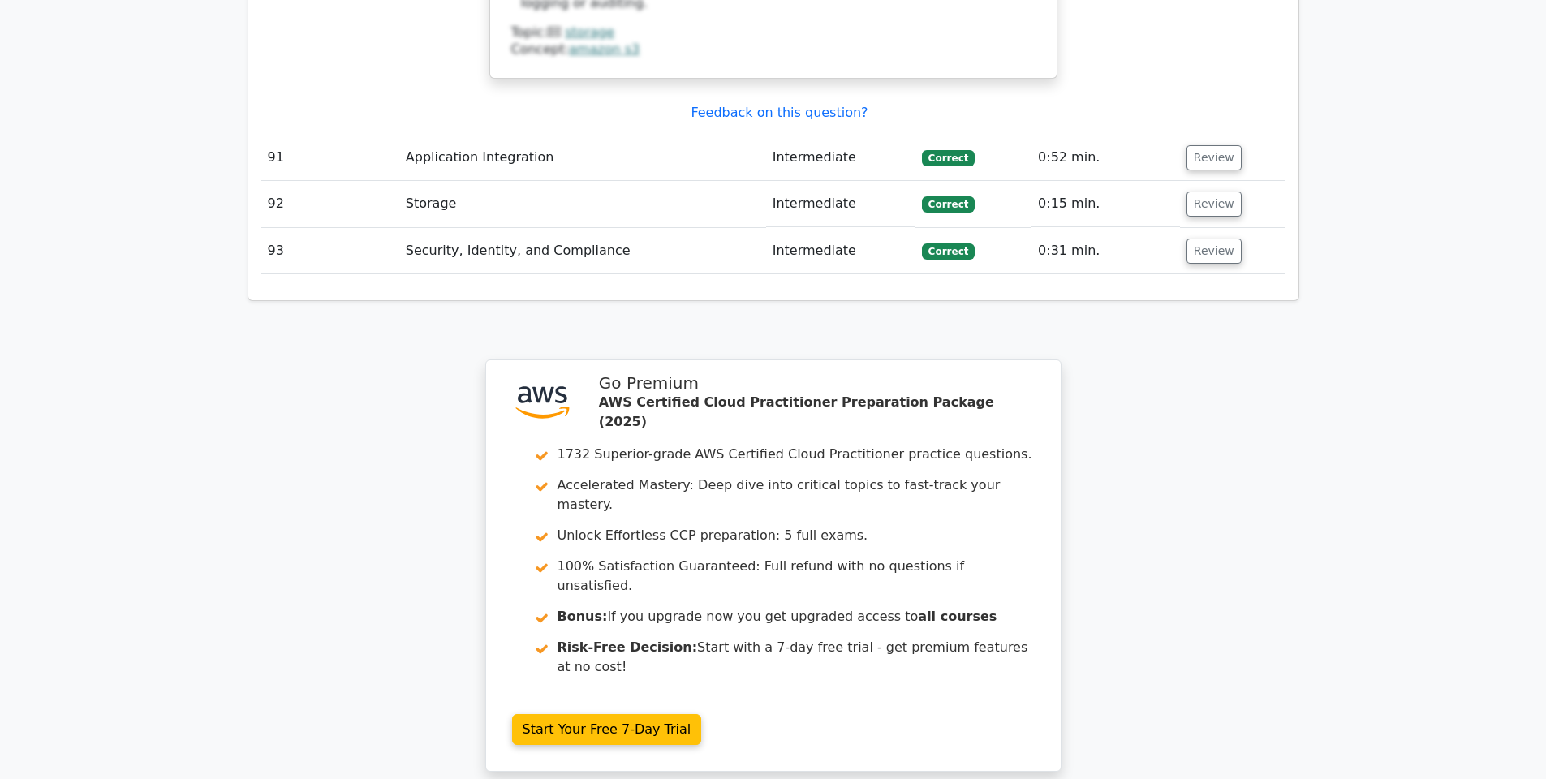
scroll to position [12598, 0]
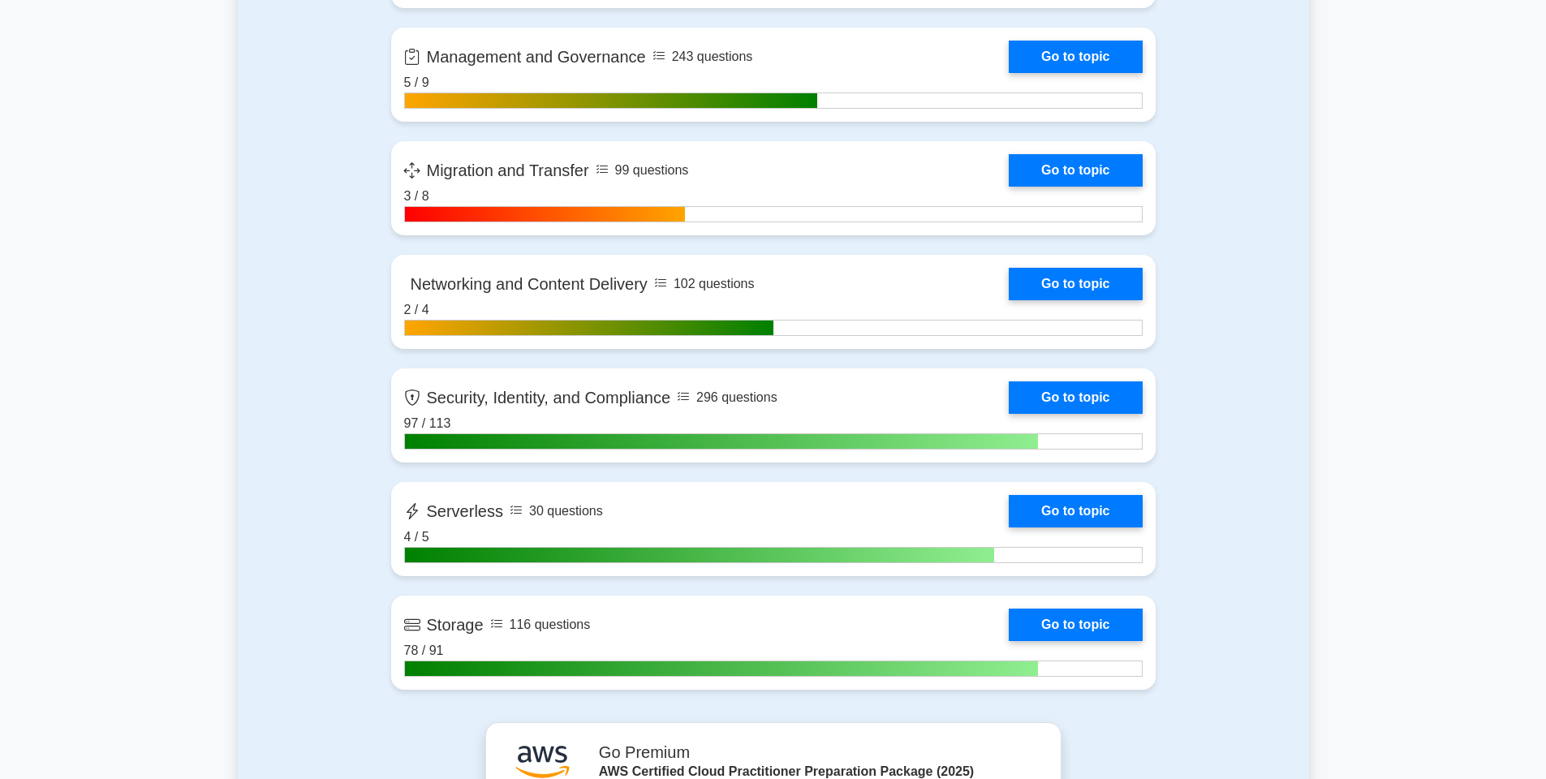
scroll to position [2656, 0]
